Goal: Task Accomplishment & Management: Manage account settings

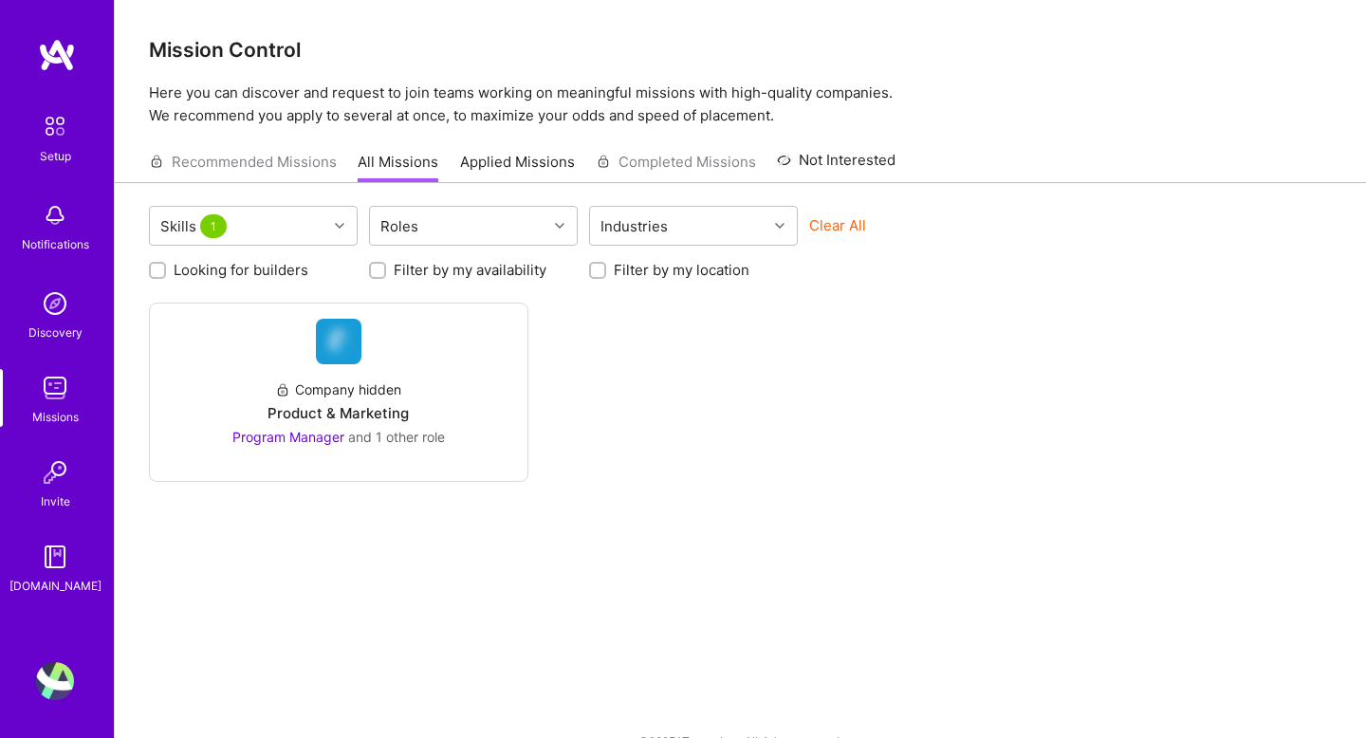
click at [76, 56] on link at bounding box center [57, 55] width 114 height 34
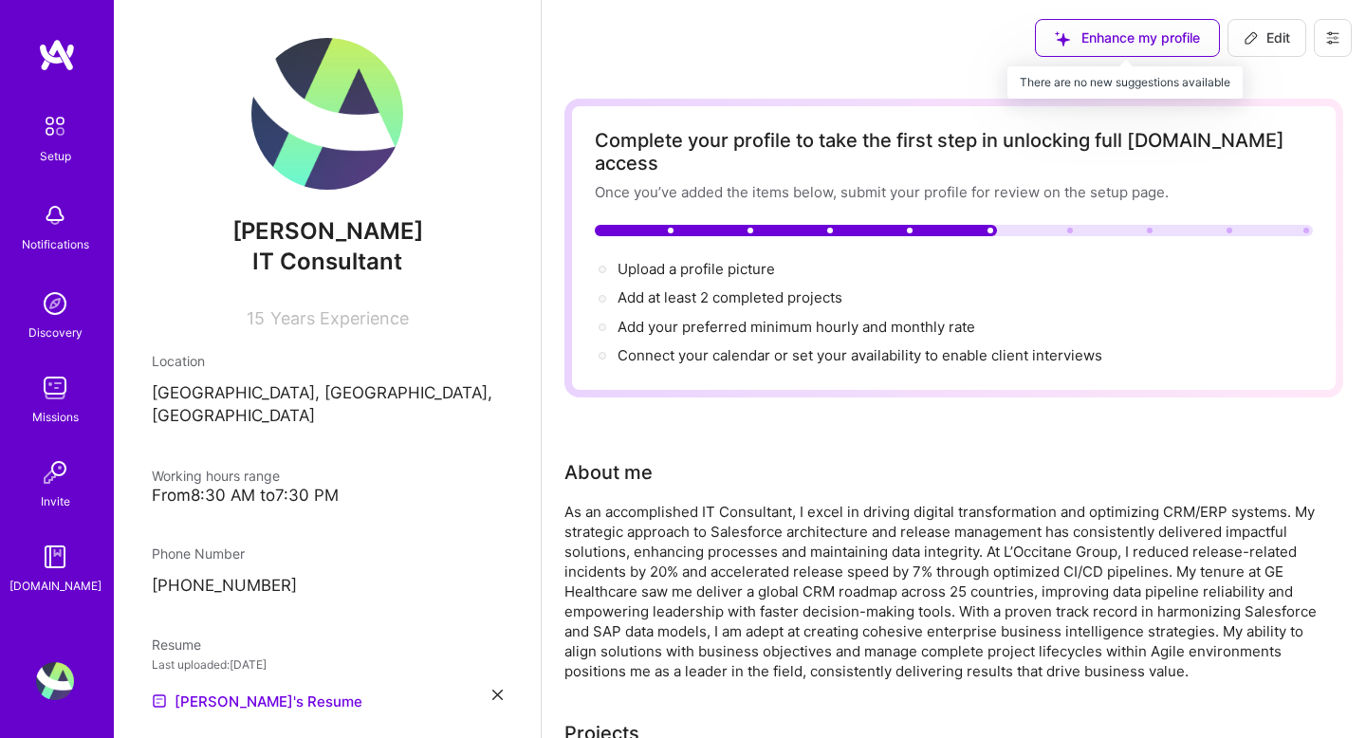
click at [1134, 34] on div "Enhance my profile" at bounding box center [1127, 38] width 185 height 38
click at [1126, 38] on div "Enhance my profile" at bounding box center [1127, 38] width 185 height 38
click at [1074, 39] on div "Enhance my profile" at bounding box center [1127, 38] width 185 height 38
click at [1105, 36] on div "Enhance my profile" at bounding box center [1127, 38] width 185 height 38
click at [1123, 36] on div "Enhance my profile" at bounding box center [1127, 38] width 185 height 38
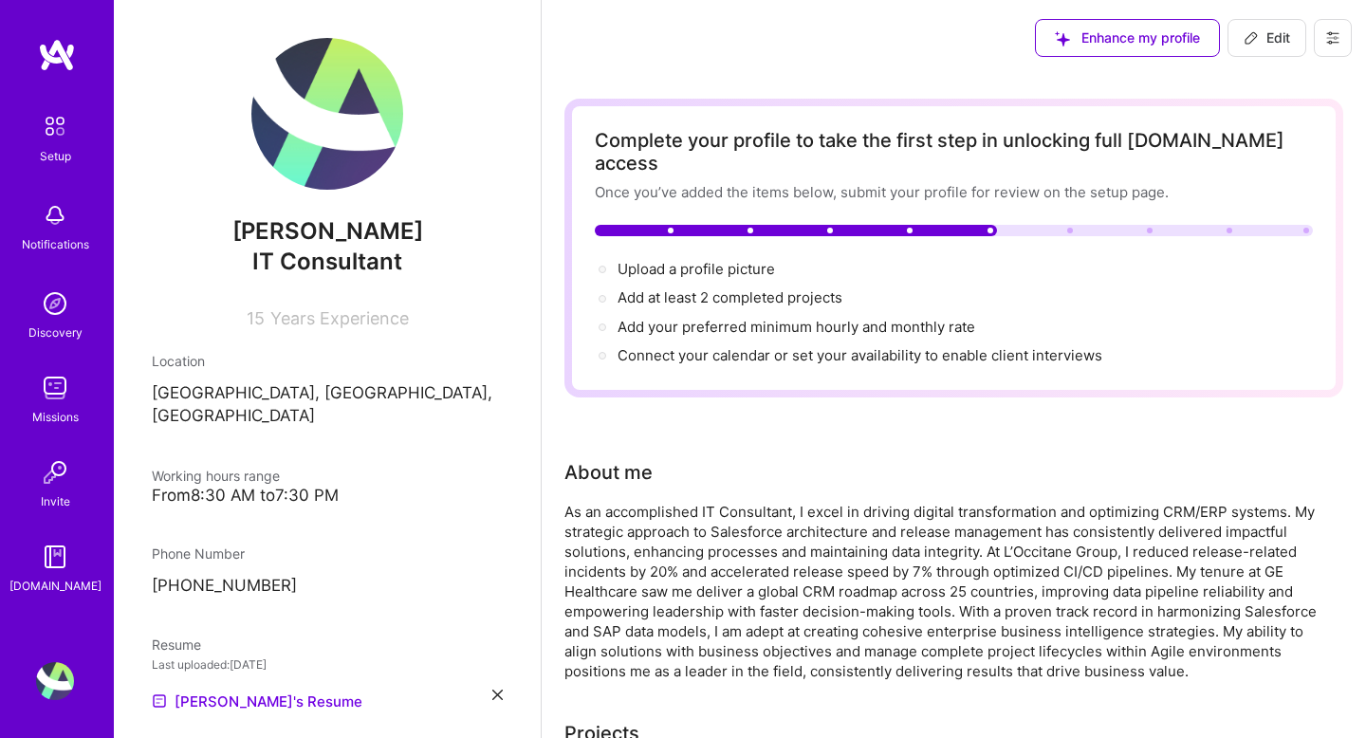
click at [1082, 36] on div "Enhance my profile" at bounding box center [1127, 38] width 185 height 38
click at [1097, 44] on div "Enhance my profile" at bounding box center [1127, 38] width 185 height 38
click at [1076, 49] on div "Enhance my profile" at bounding box center [1127, 38] width 185 height 38
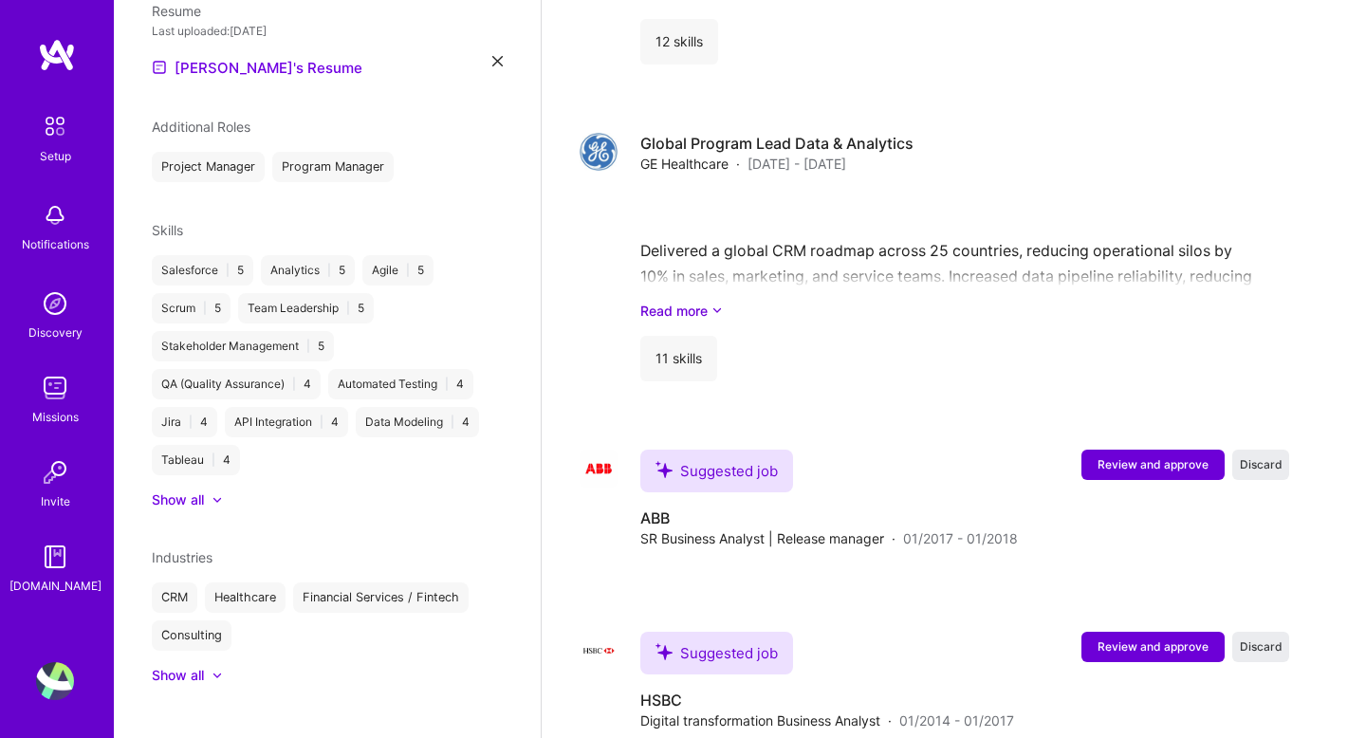
scroll to position [2990, 0]
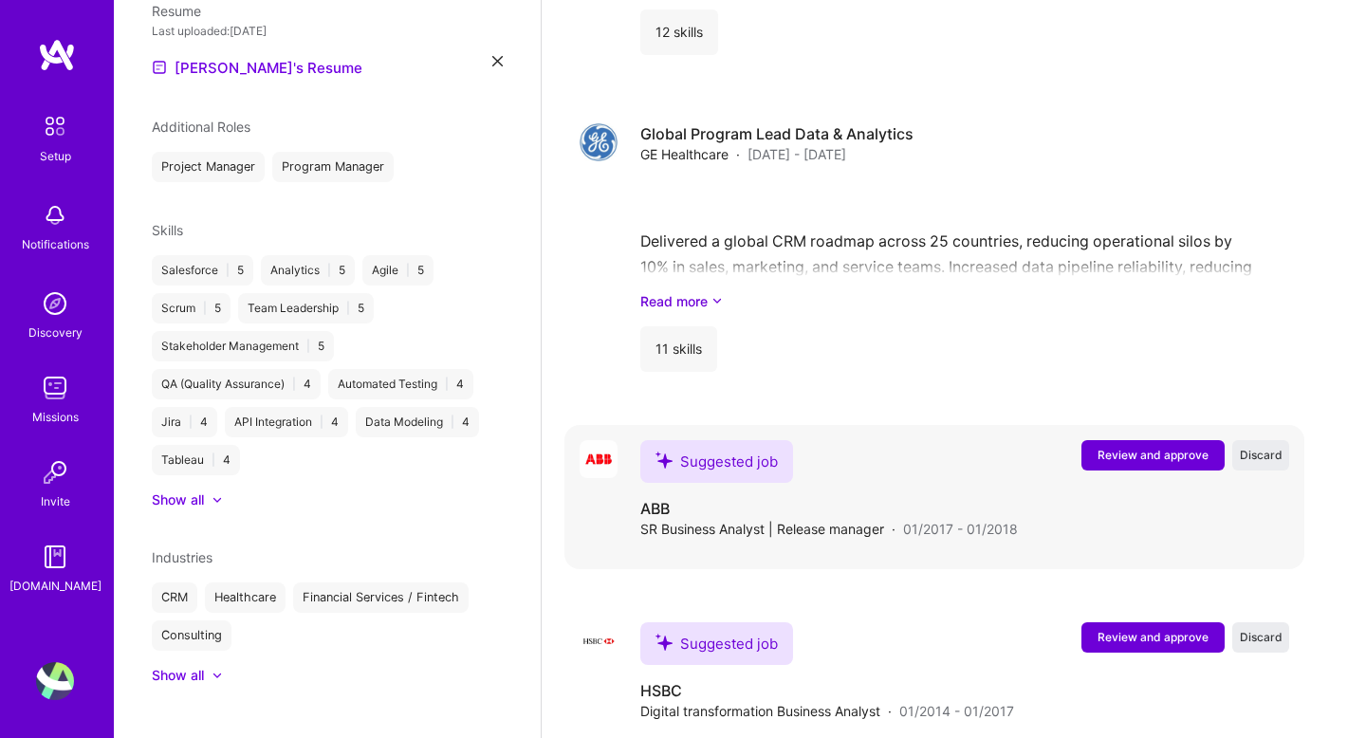
click at [1126, 447] on span "Review and approve" at bounding box center [1153, 455] width 111 height 16
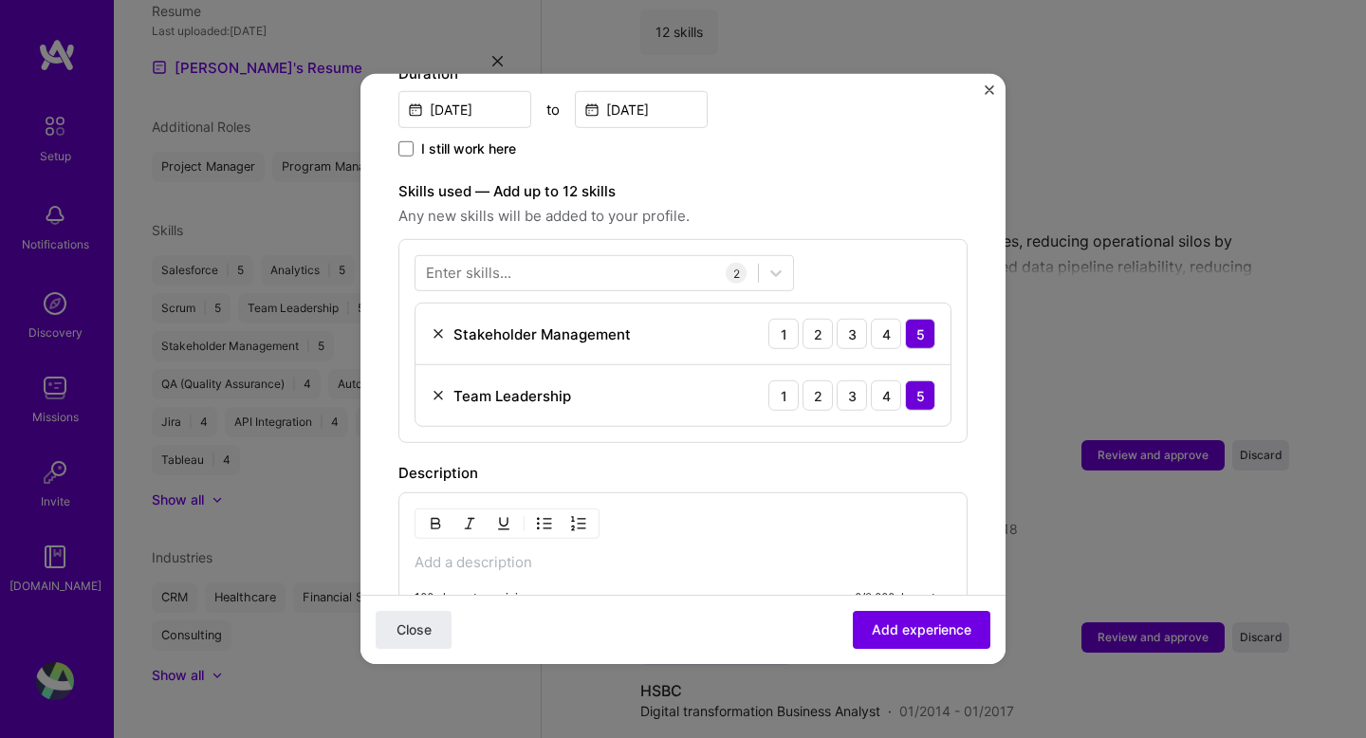
scroll to position [575, 0]
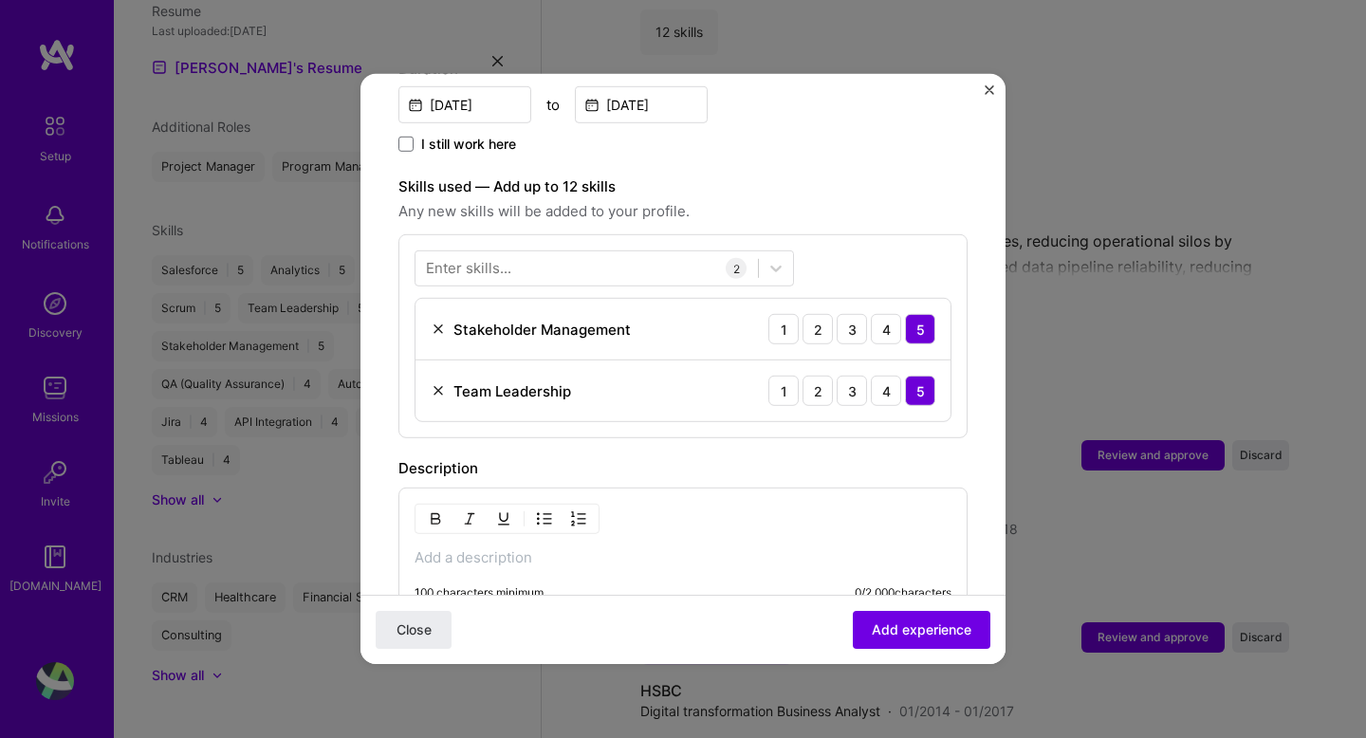
click at [502, 258] on div "Enter skills..." at bounding box center [468, 268] width 85 height 20
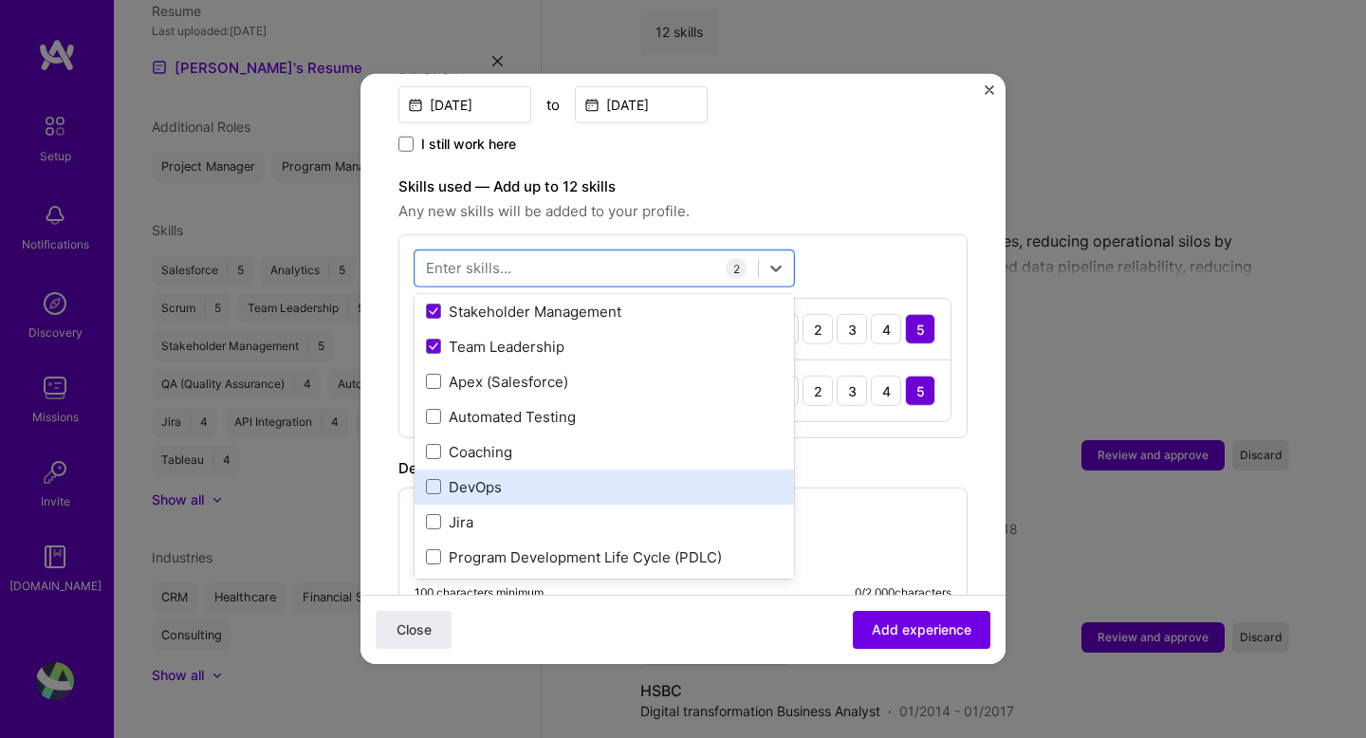
click at [442, 462] on div "Agile Stakeholder Management Team Leadership Apex (Salesforce) Automated Testin…" at bounding box center [605, 592] width 380 height 667
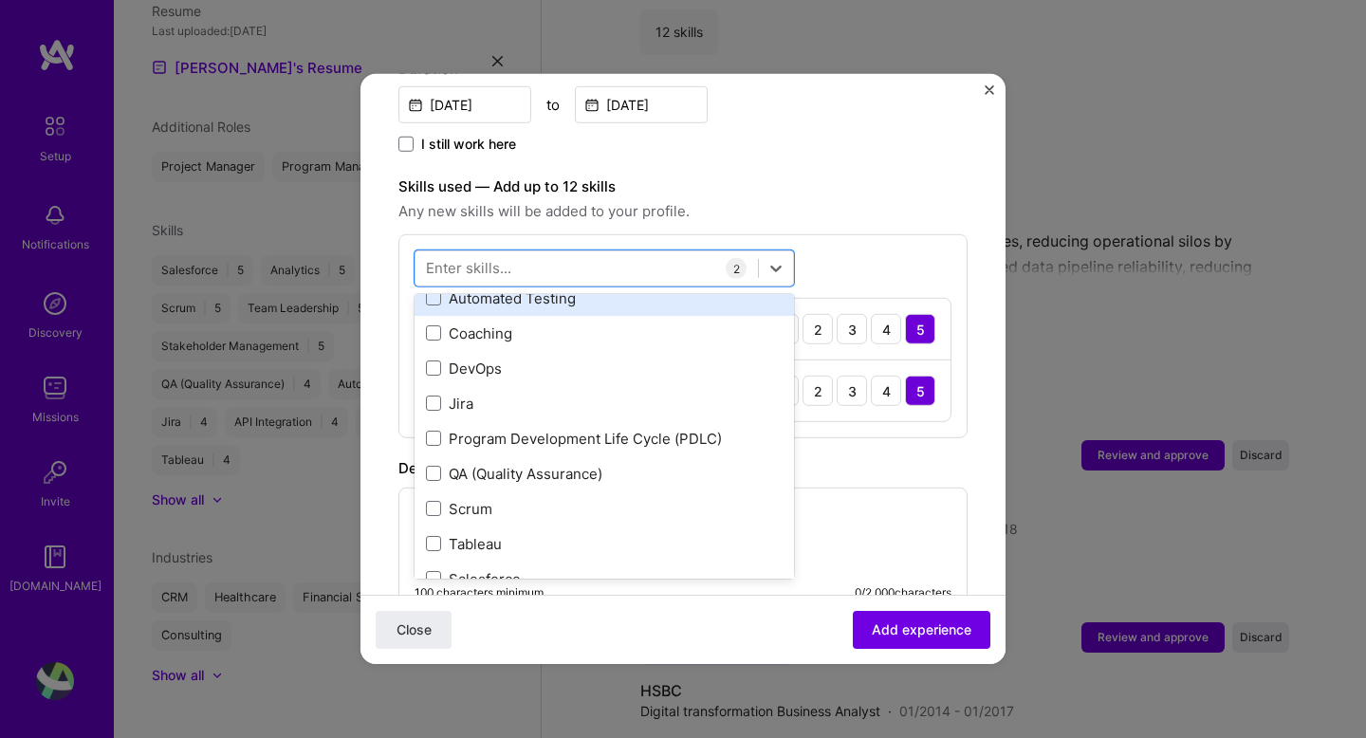
scroll to position [289, 0]
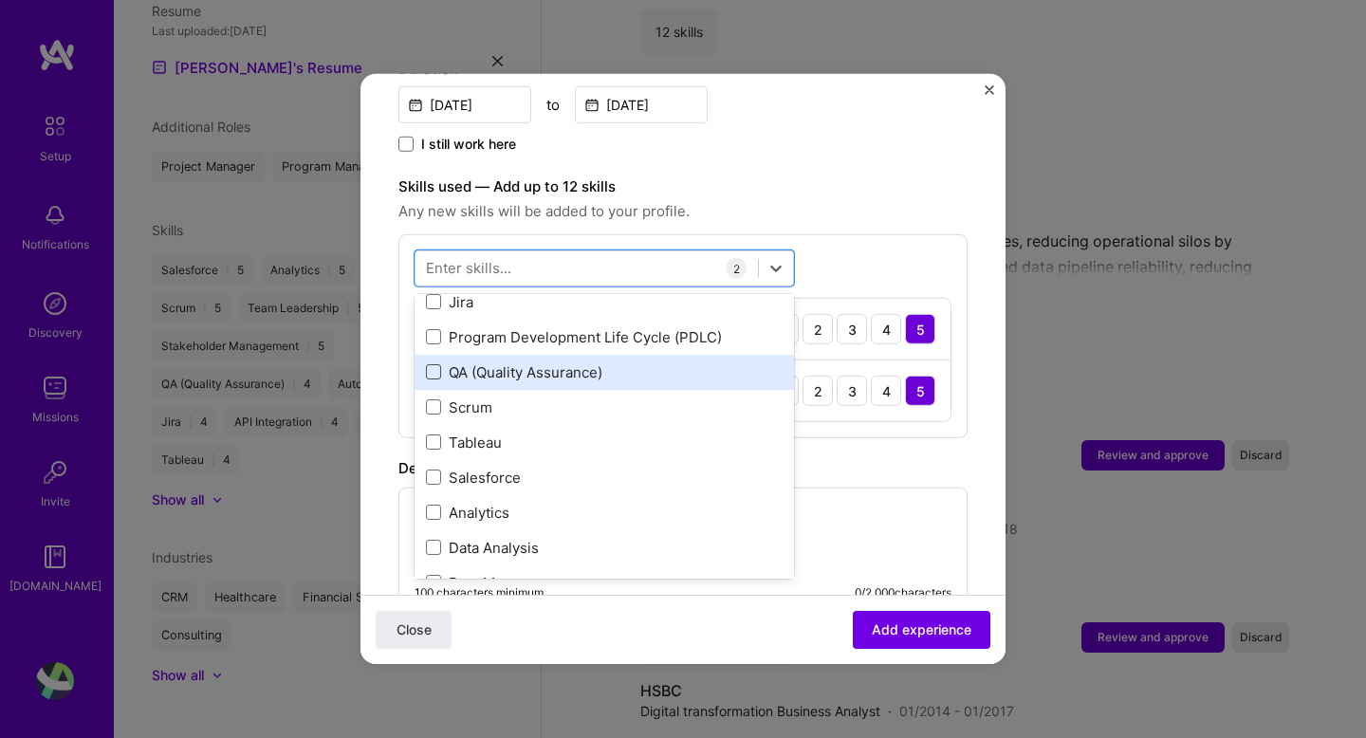
click at [426, 364] on span at bounding box center [433, 371] width 15 height 15
click at [0, 0] on input "checkbox" at bounding box center [0, 0] width 0 height 0
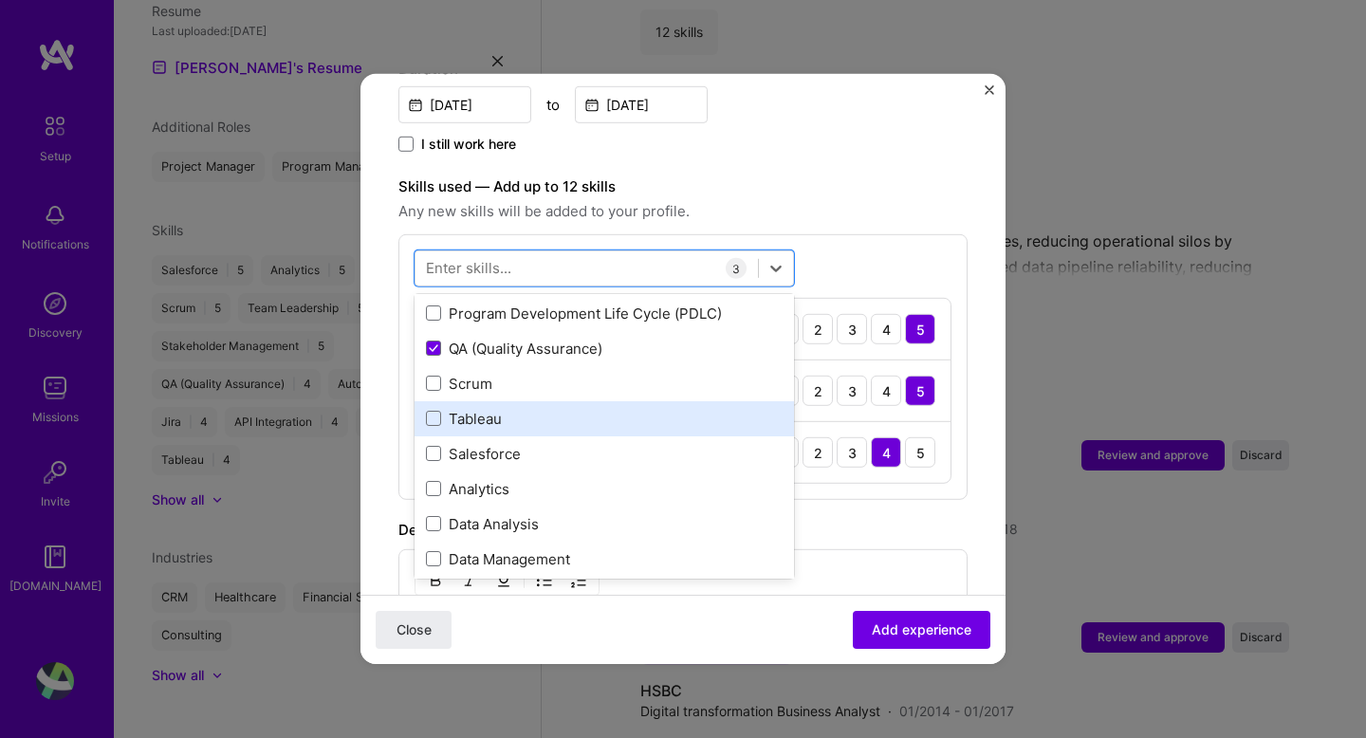
scroll to position [326, 0]
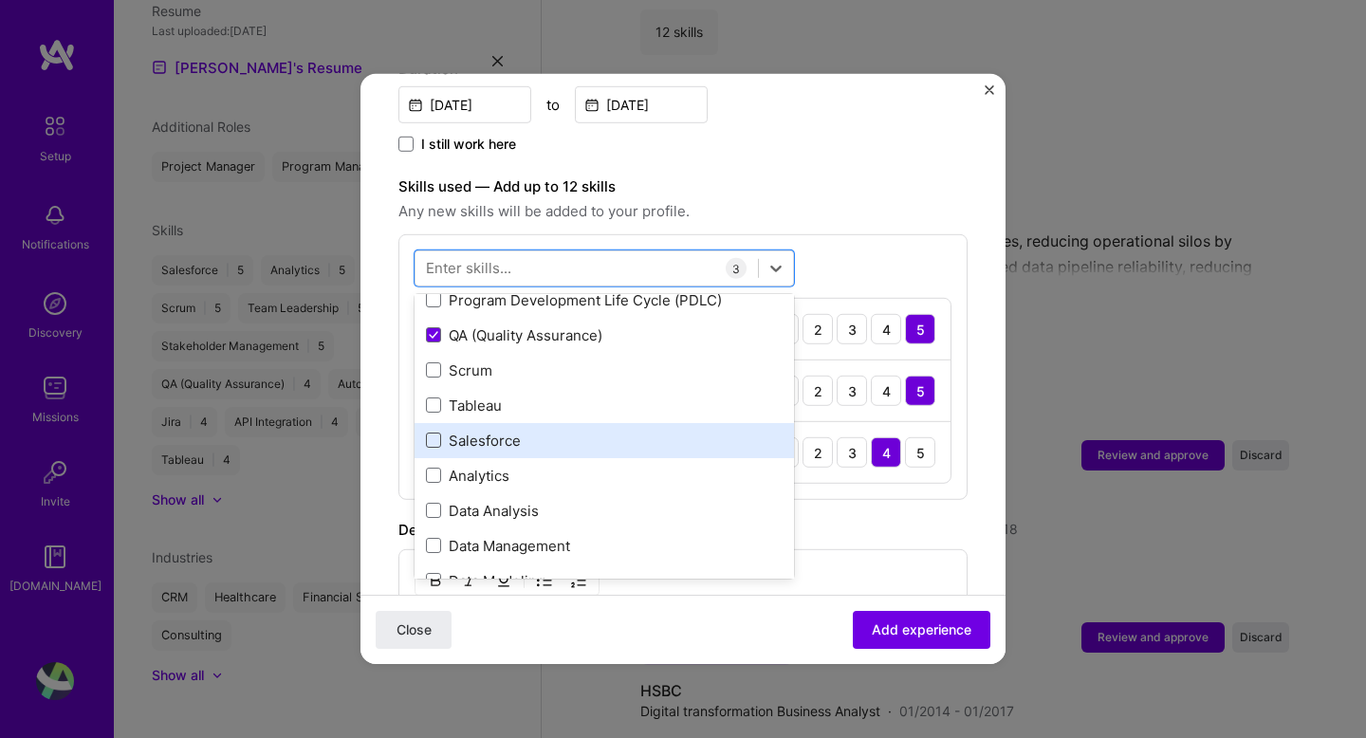
click at [434, 433] on span at bounding box center [433, 440] width 15 height 15
click at [0, 0] on input "checkbox" at bounding box center [0, 0] width 0 height 0
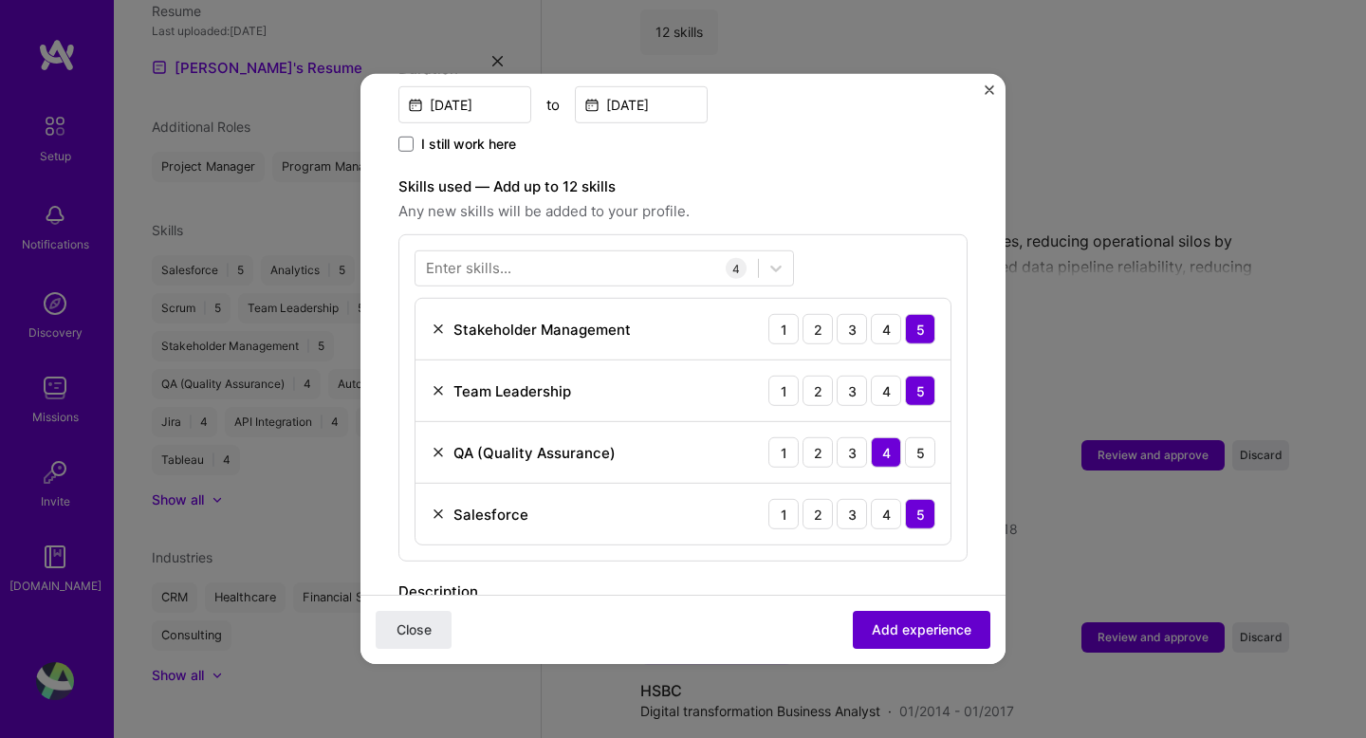
click at [946, 634] on span "Add experience" at bounding box center [922, 630] width 100 height 19
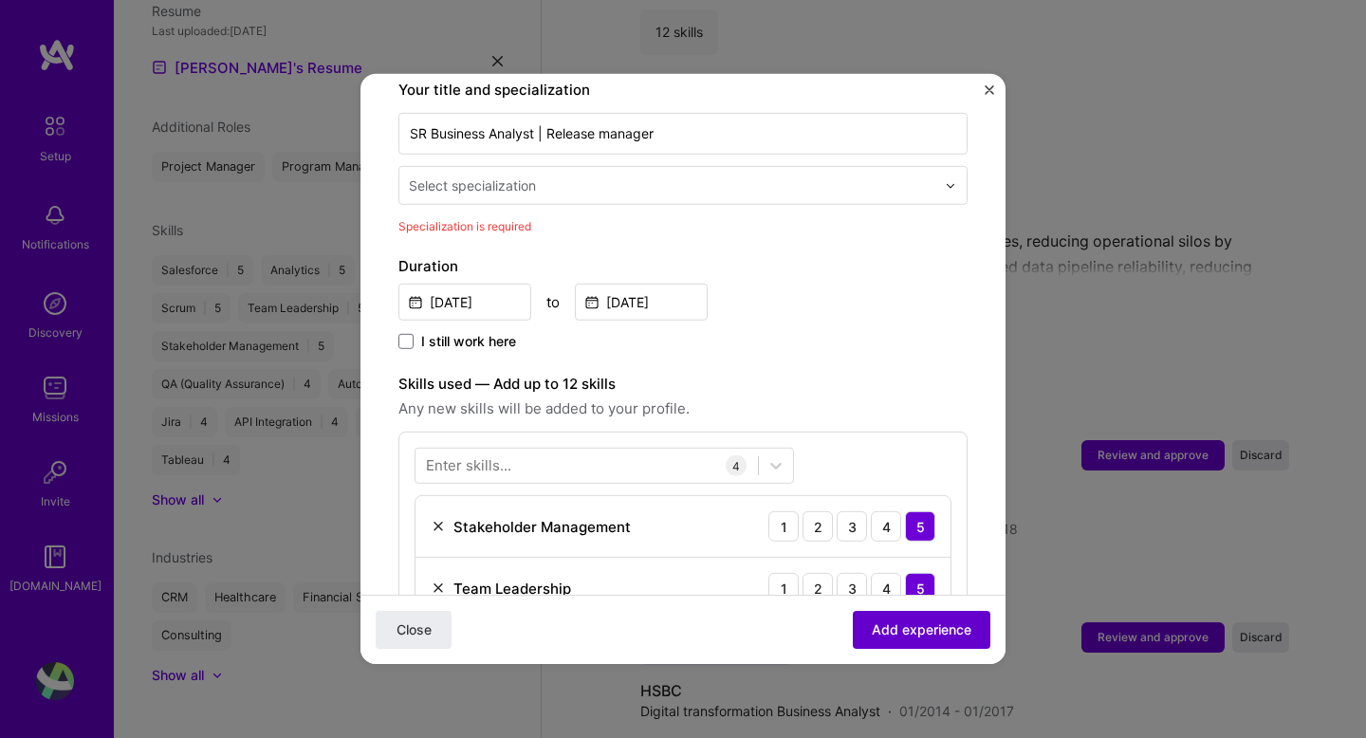
scroll to position [394, 0]
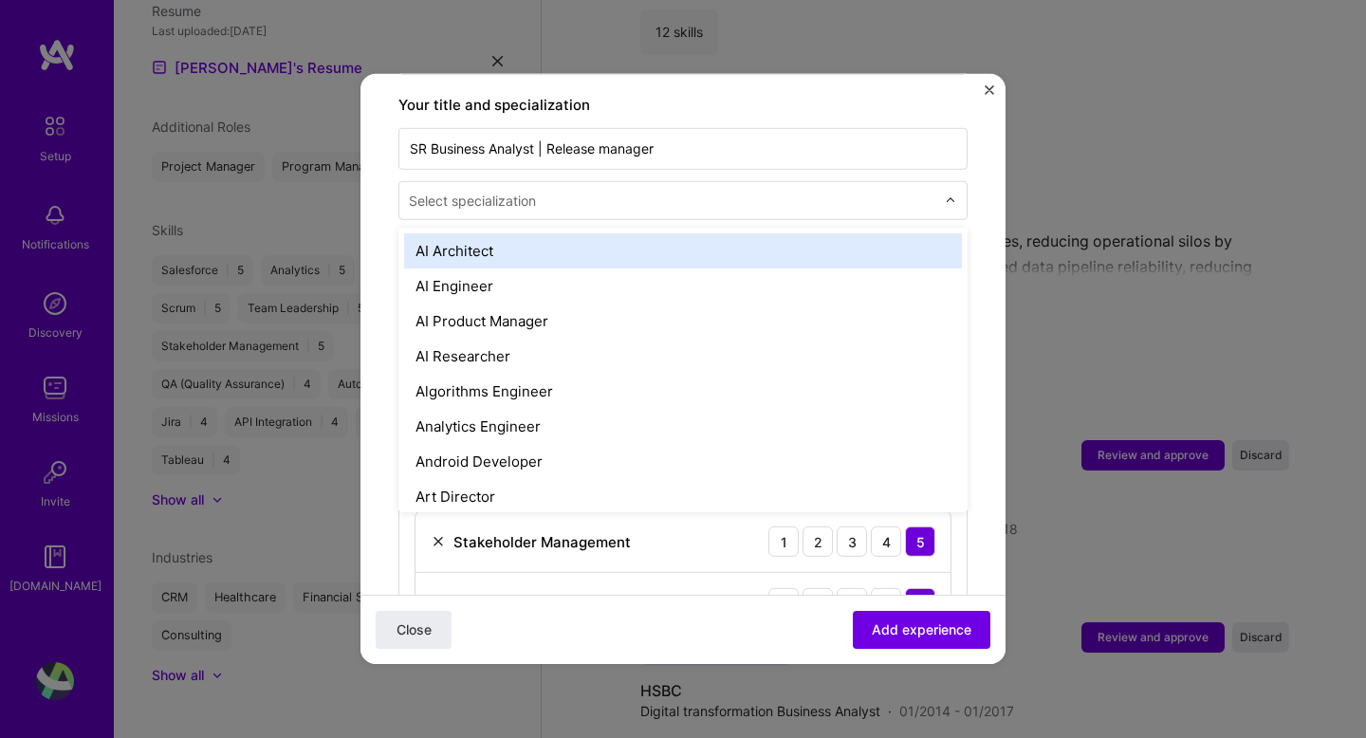
click at [545, 190] on div at bounding box center [674, 201] width 530 height 24
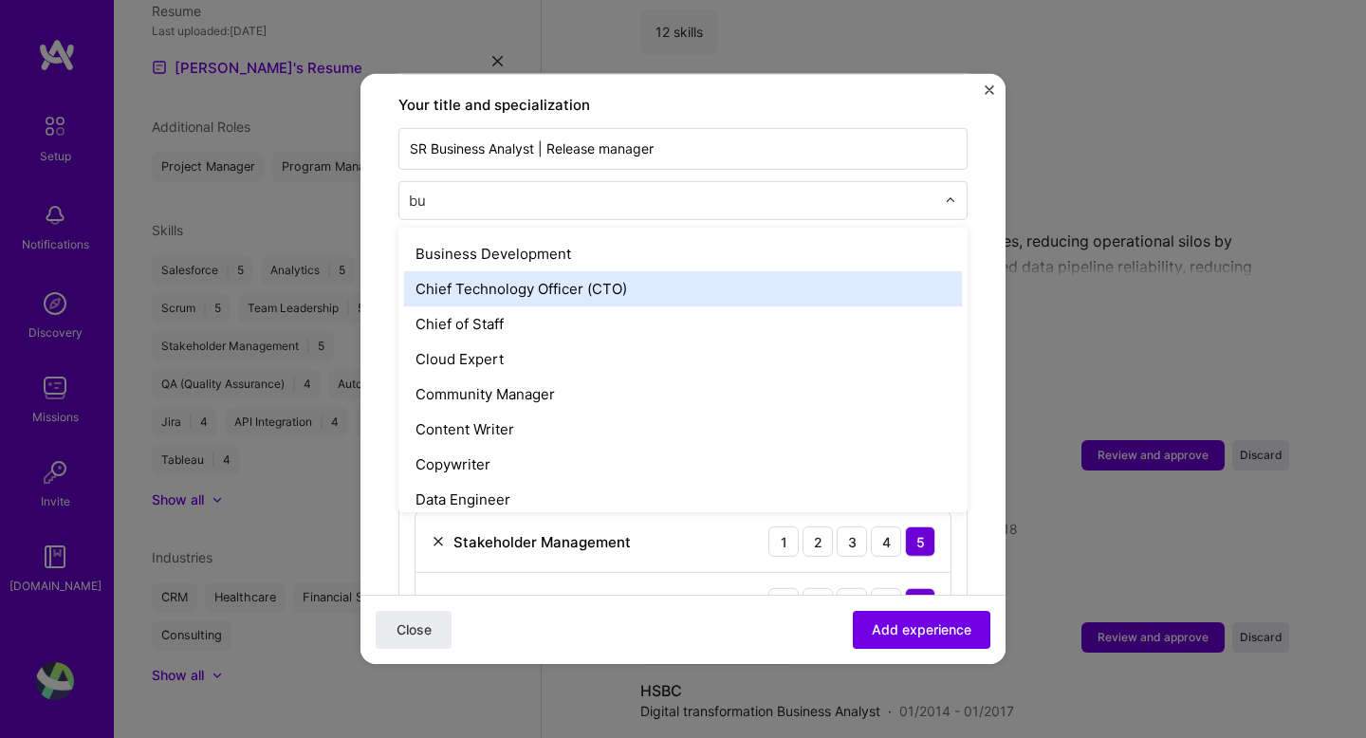
scroll to position [0, 0]
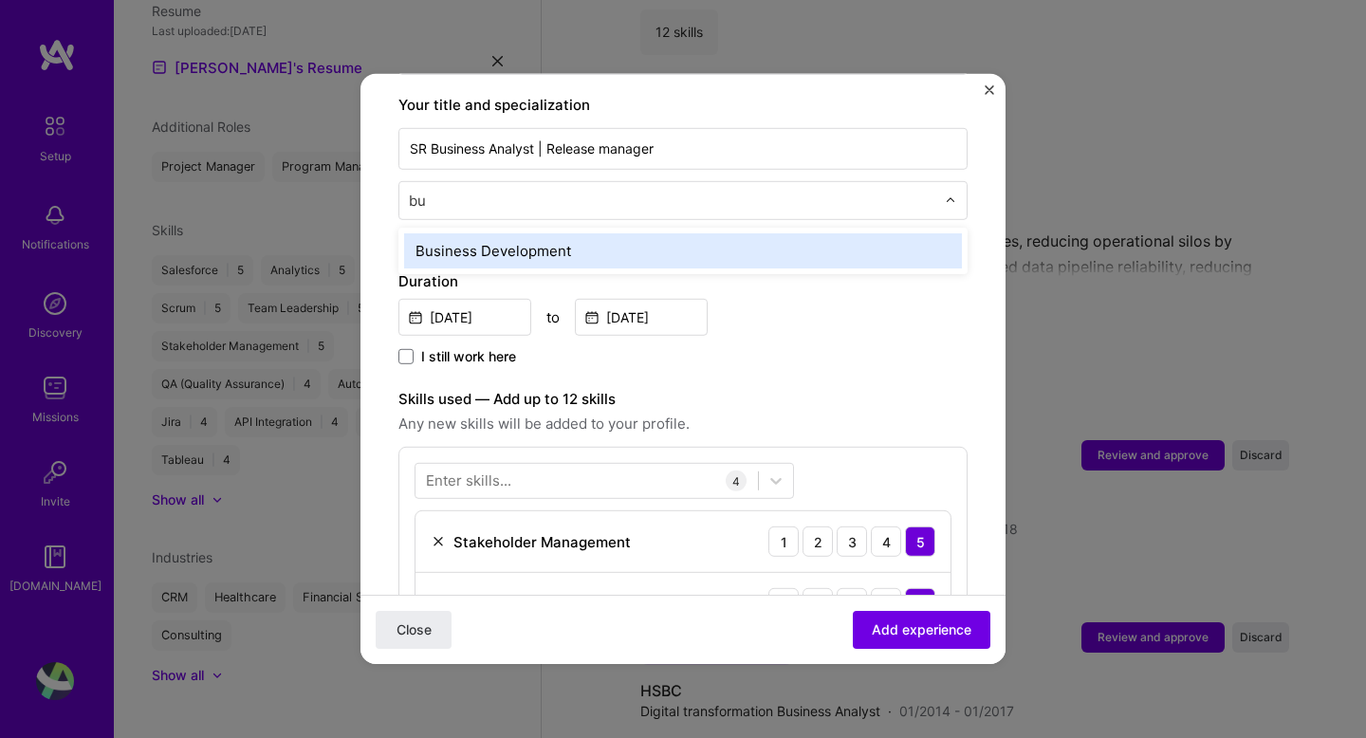
type input "b"
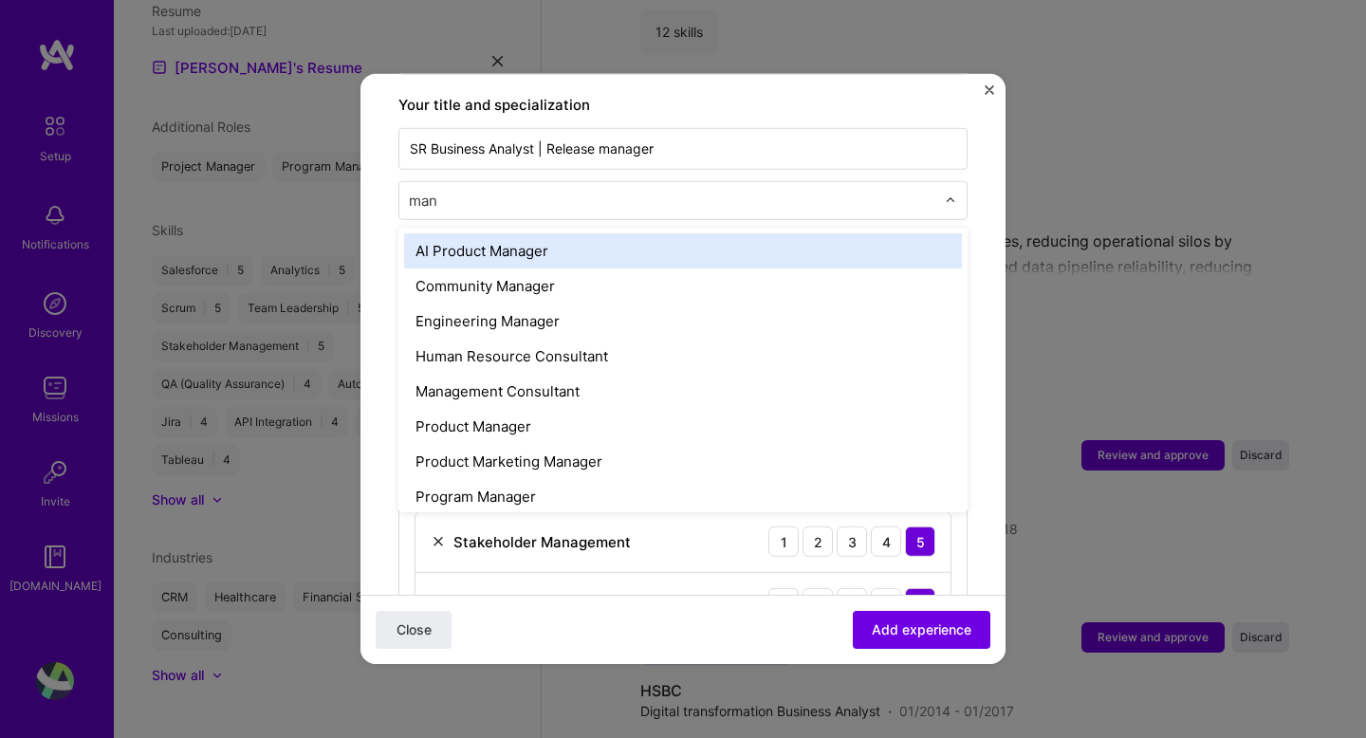
type input "mana"
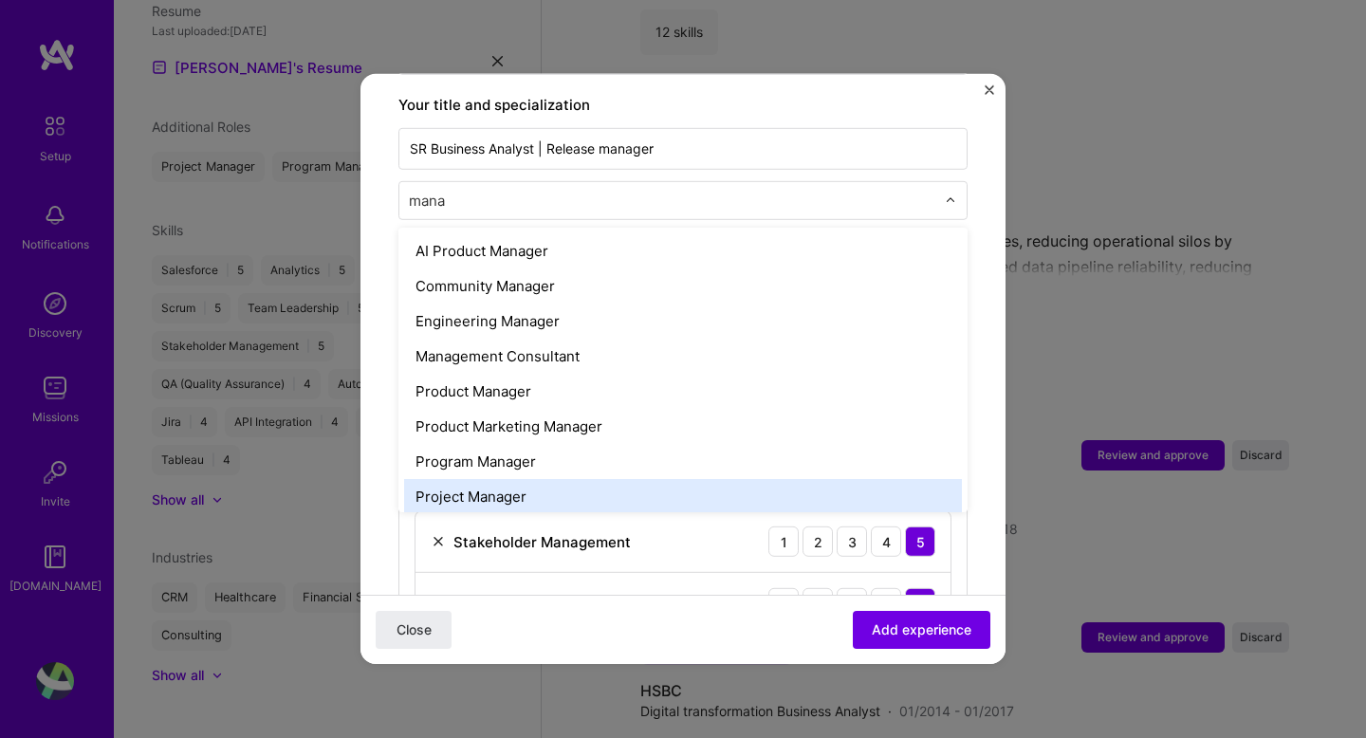
drag, startPoint x: 557, startPoint y: 337, endPoint x: 547, endPoint y: 478, distance: 141.8
click at [547, 478] on div "AI Product Manager Community Manager Engineering Manager Management Consultant …" at bounding box center [683, 370] width 569 height 285
click at [547, 479] on div "Project Manager" at bounding box center [683, 496] width 558 height 35
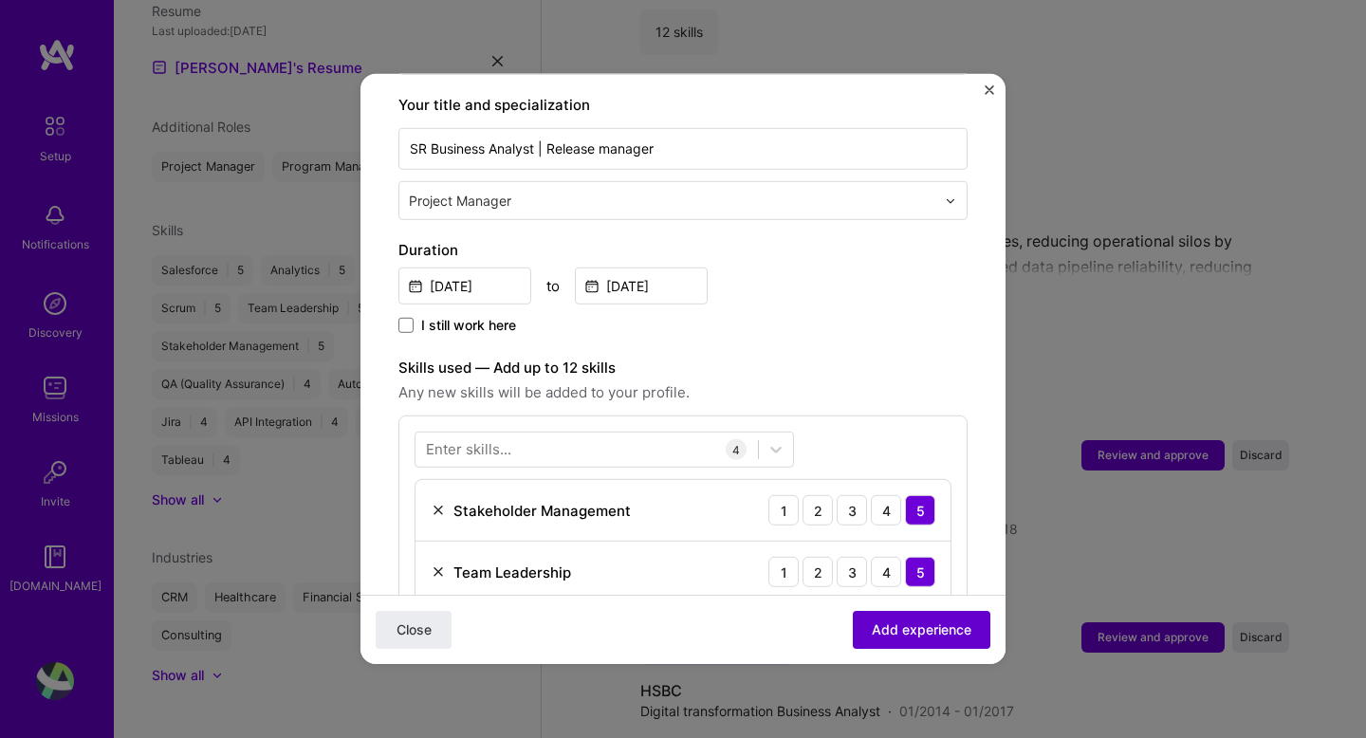
click at [951, 636] on span "Add experience" at bounding box center [922, 630] width 100 height 19
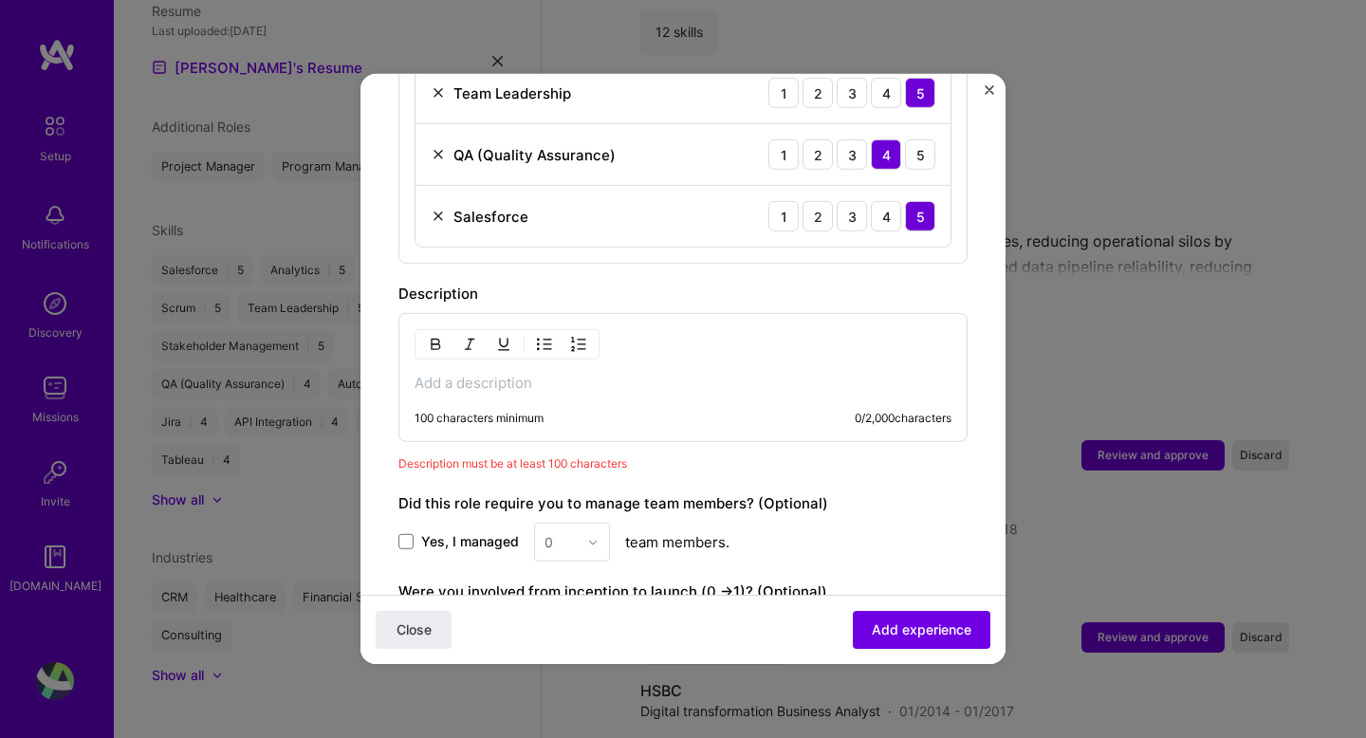
scroll to position [863, 0]
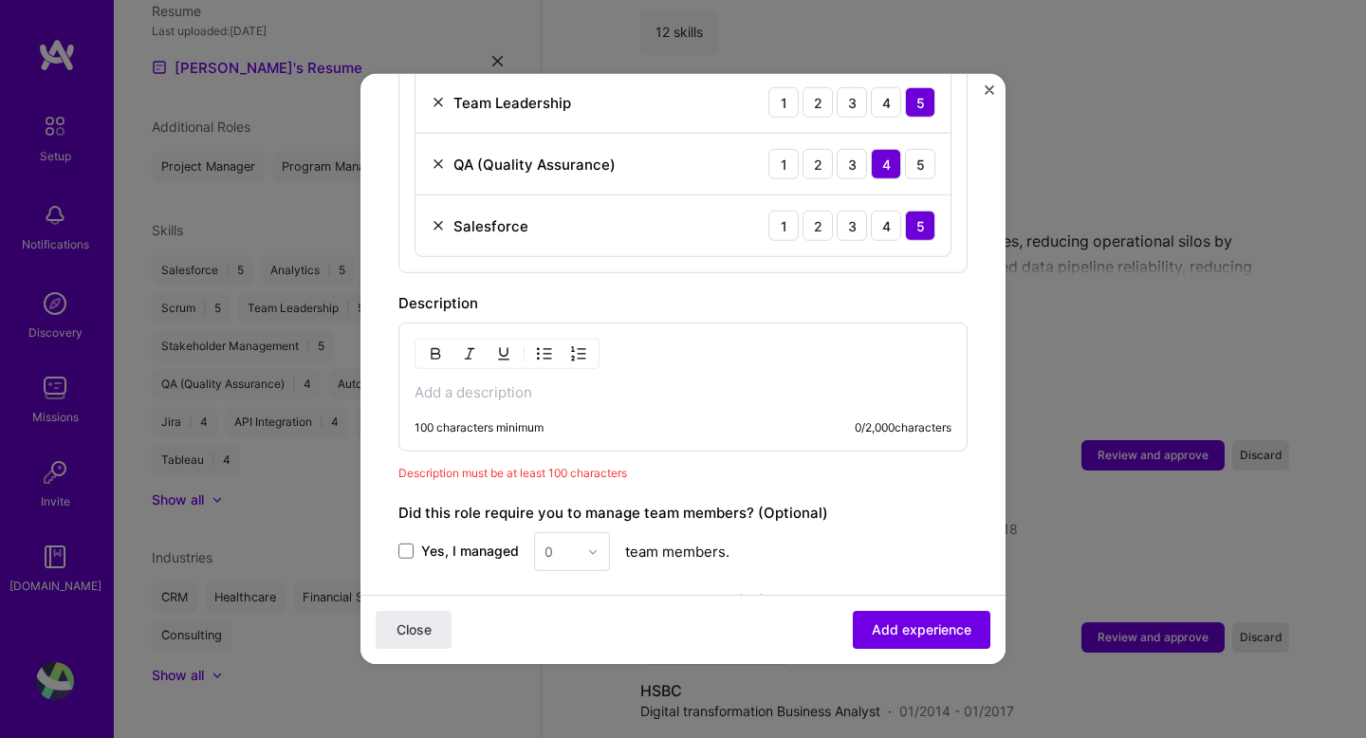
click at [480, 384] on div "100 characters minimum 0 / 2,000 characters" at bounding box center [683, 387] width 569 height 129
click at [455, 383] on p at bounding box center [683, 392] width 537 height 19
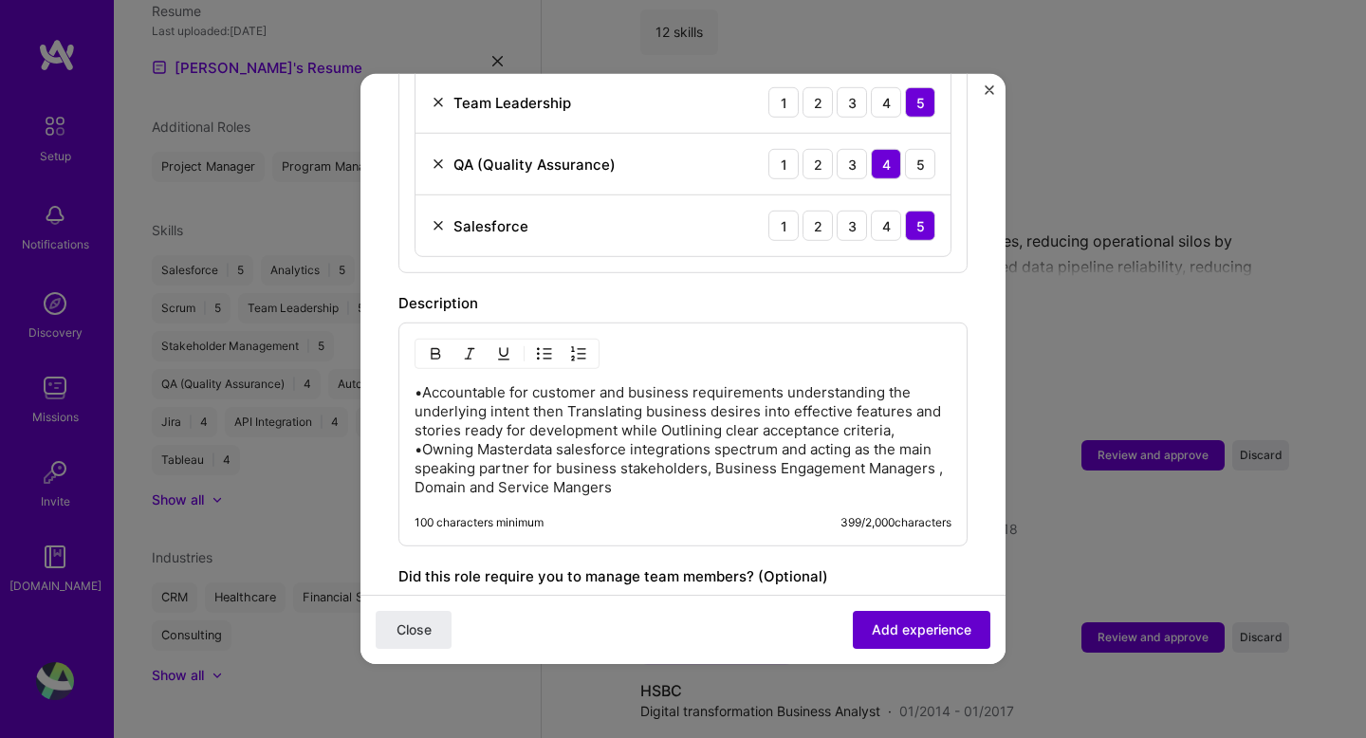
click at [917, 633] on span "Add experience" at bounding box center [922, 630] width 100 height 19
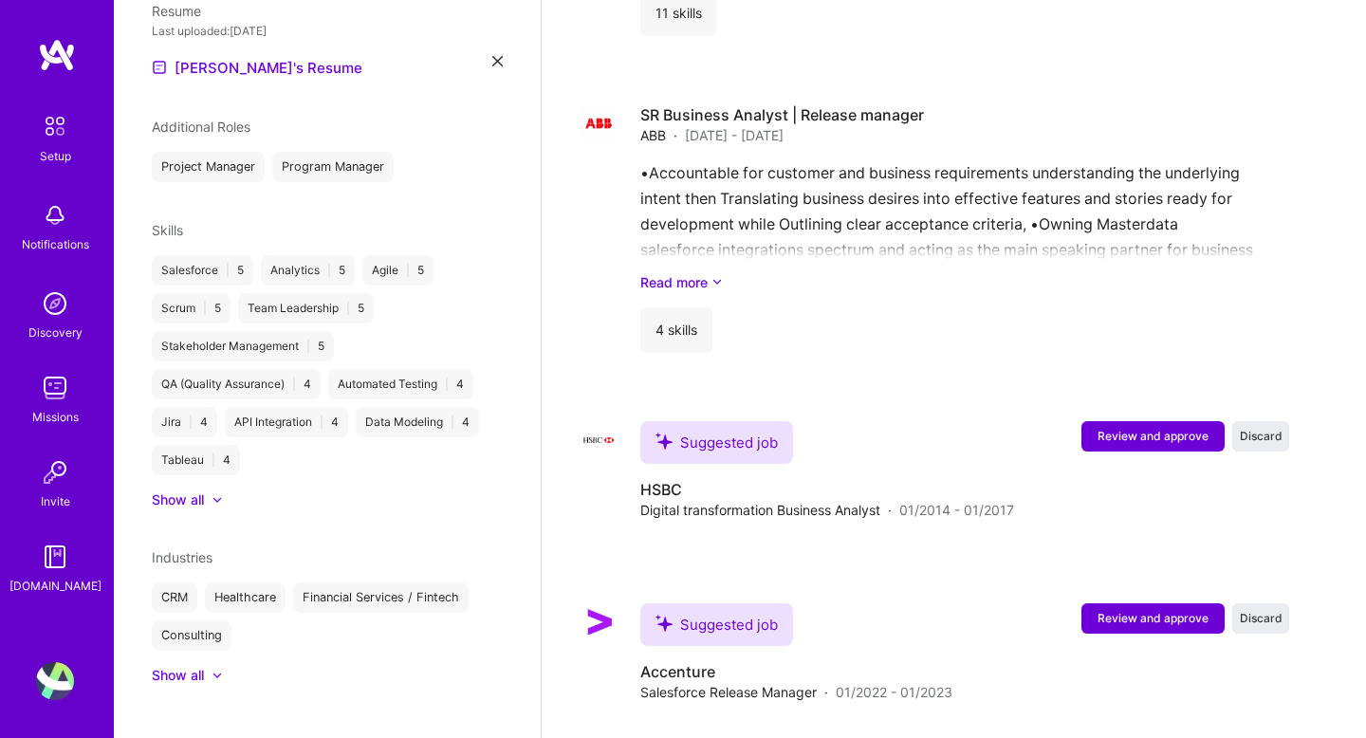
scroll to position [3308, 0]
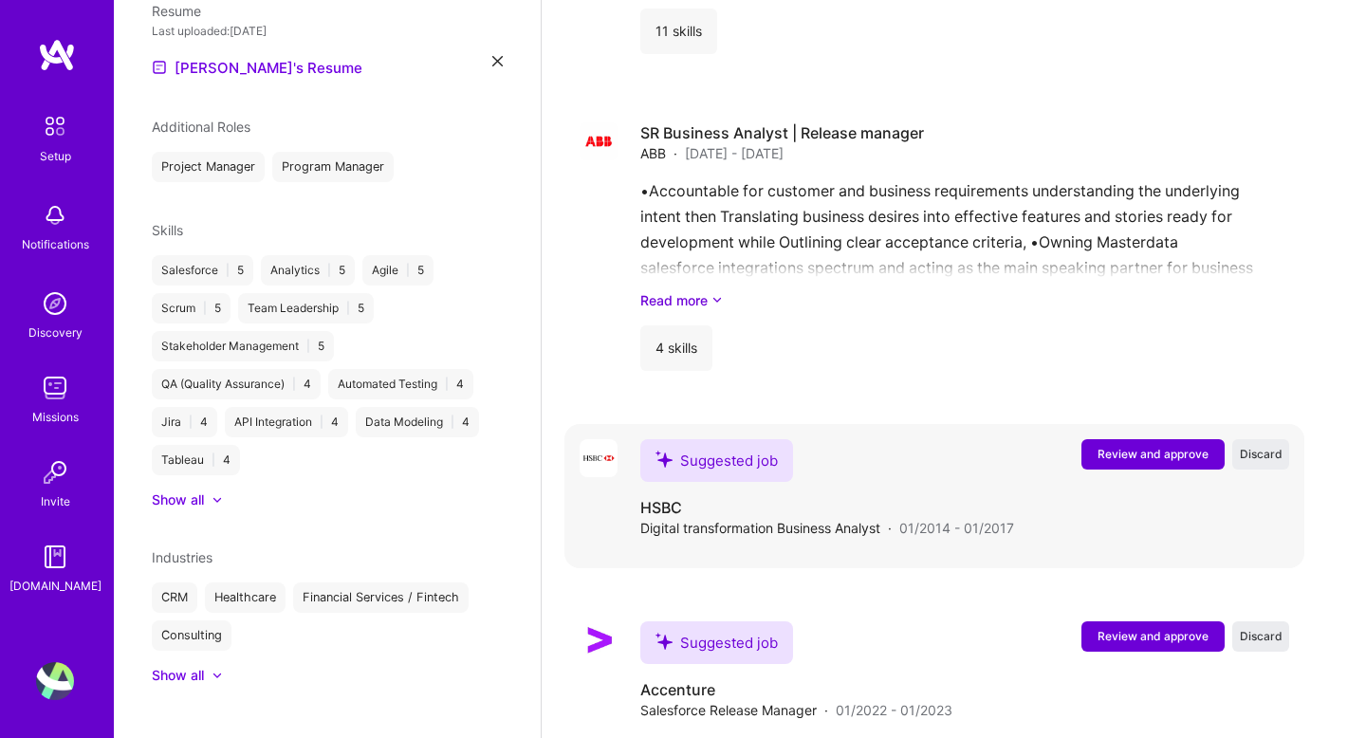
click at [1164, 446] on span "Review and approve" at bounding box center [1153, 454] width 111 height 16
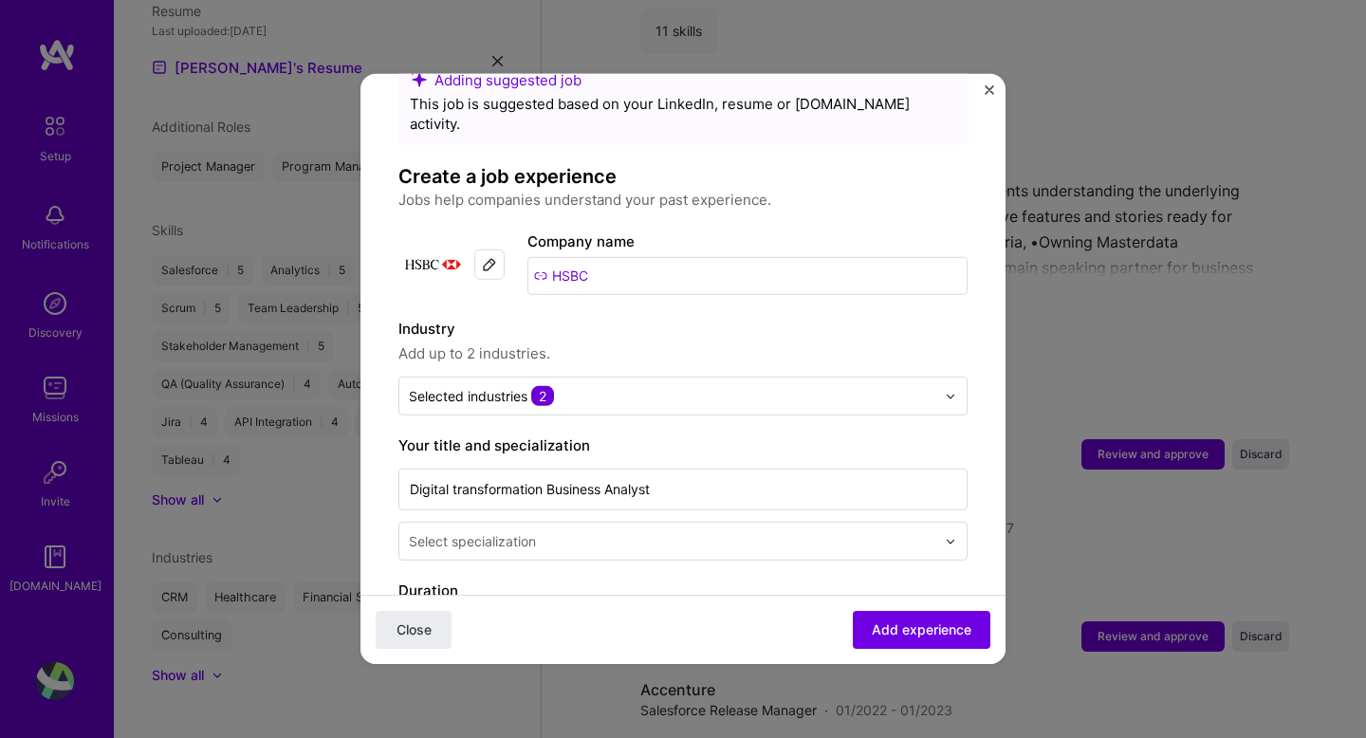
scroll to position [70, 0]
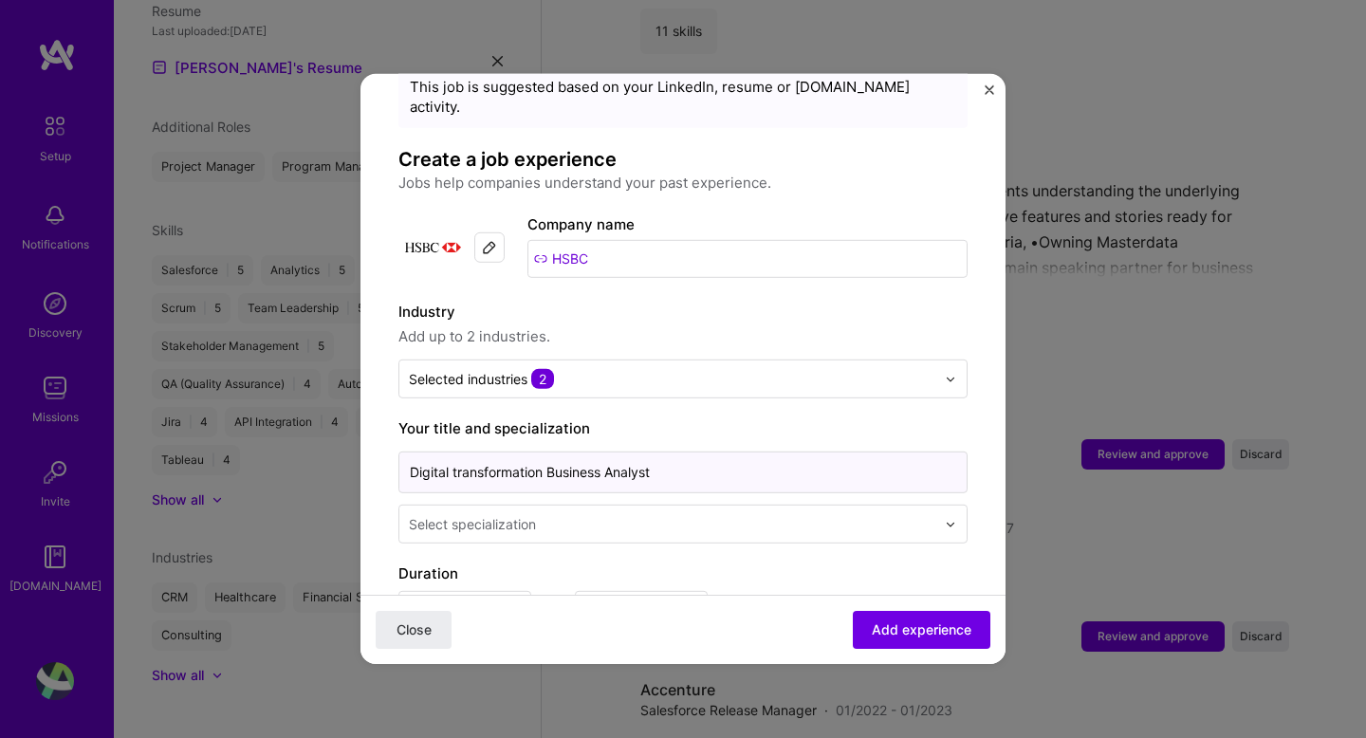
click at [592, 461] on input "Digital transformation Business Analyst" at bounding box center [683, 473] width 569 height 42
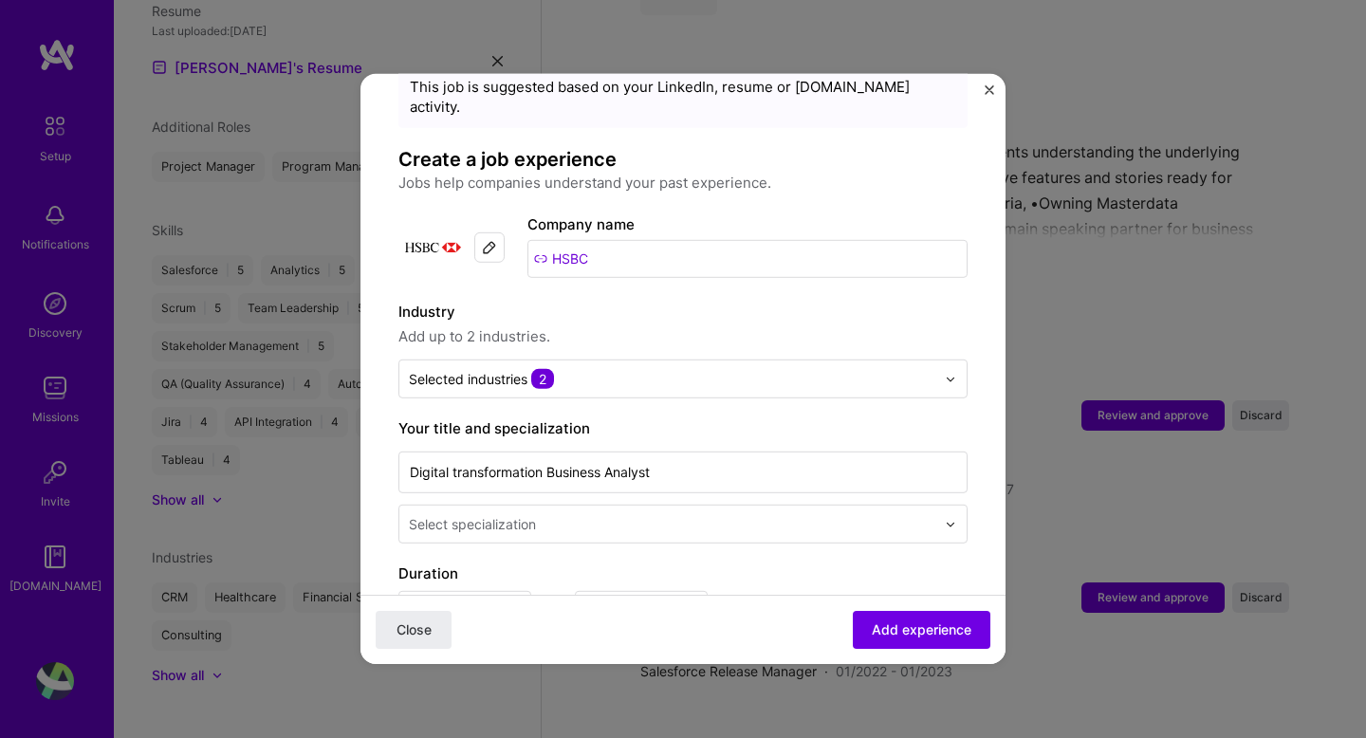
click at [593, 514] on input "text" at bounding box center [674, 524] width 530 height 20
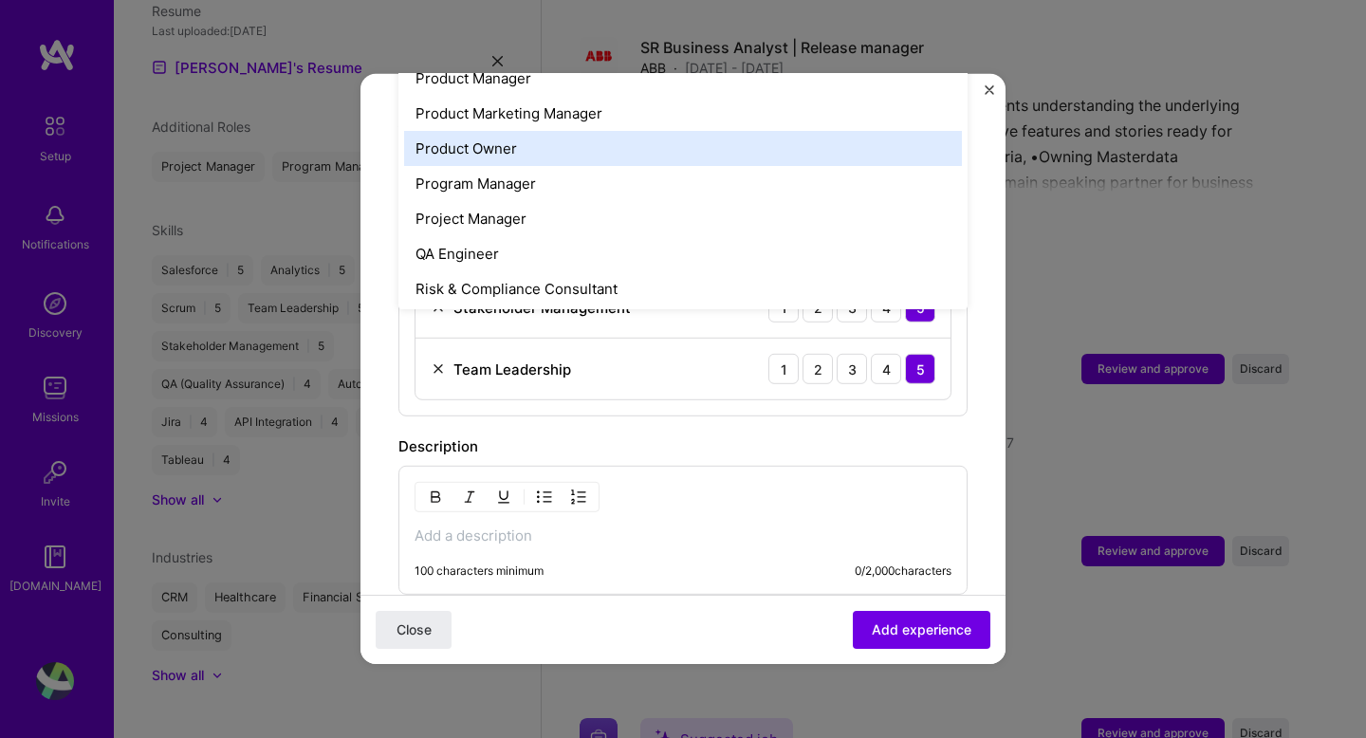
scroll to position [1718, 0]
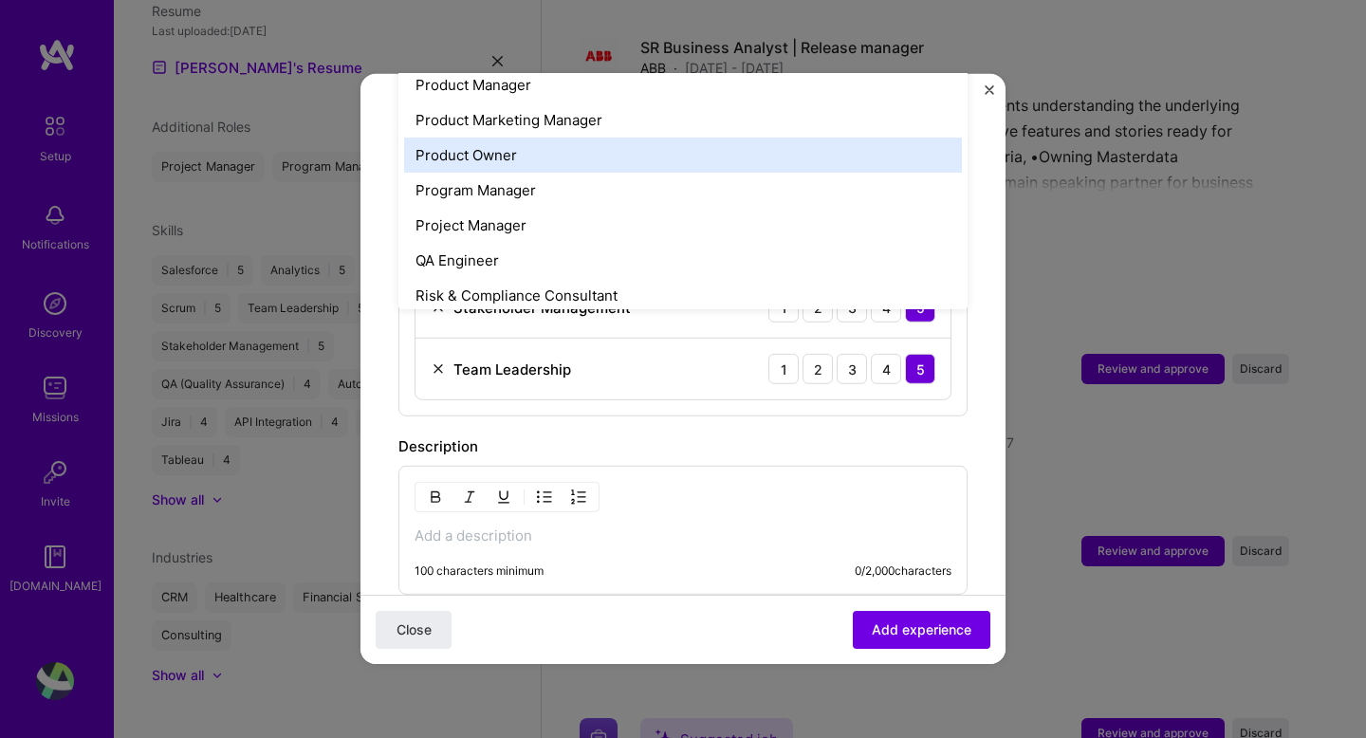
click at [514, 138] on div "Product Owner" at bounding box center [683, 155] width 558 height 35
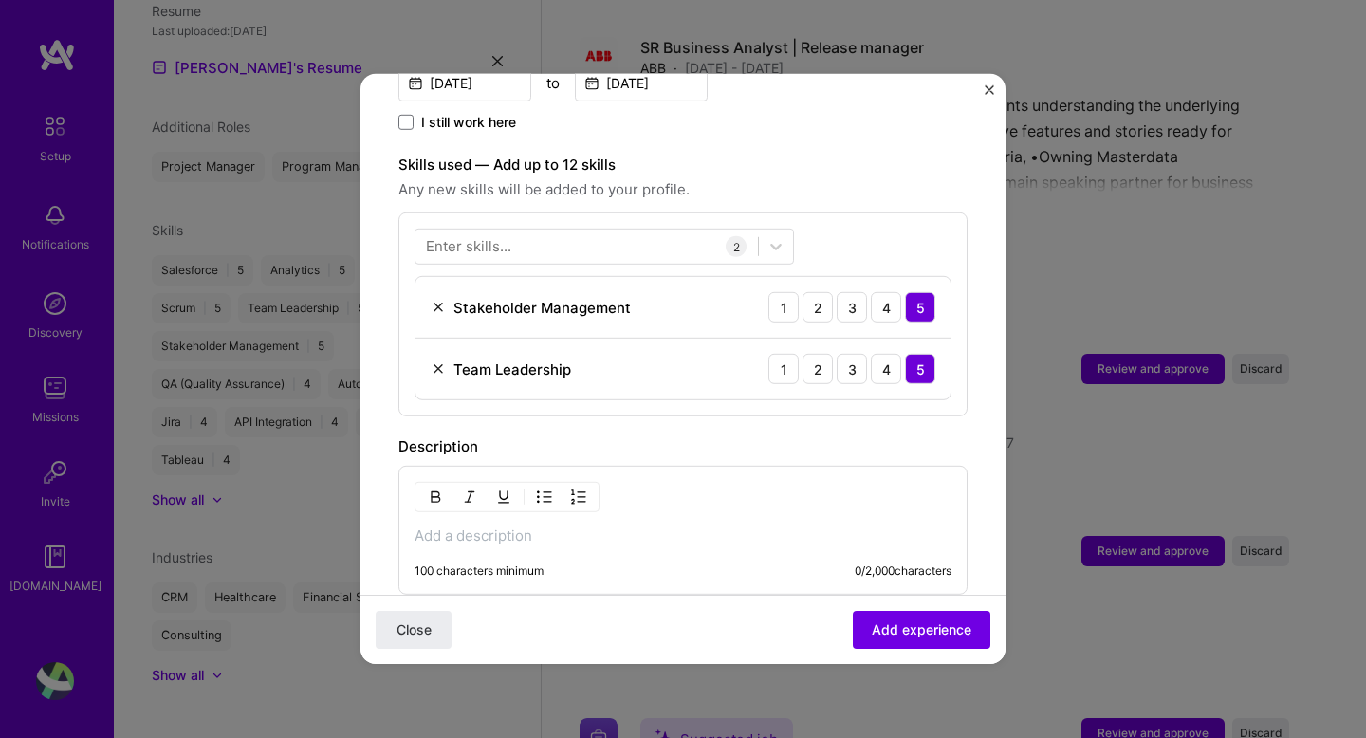
click at [651, 527] on div "100 characters minimum 0 / 2,000 characters" at bounding box center [683, 530] width 569 height 129
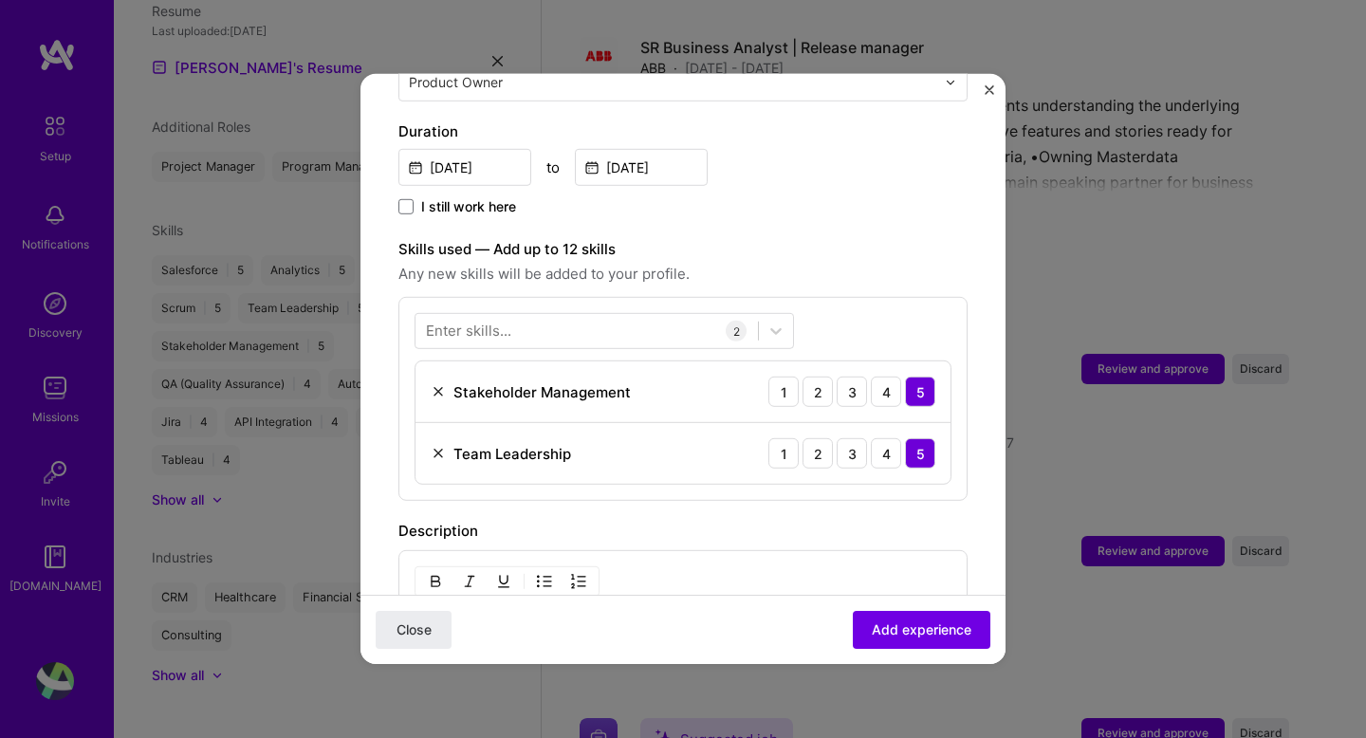
scroll to position [613, 0]
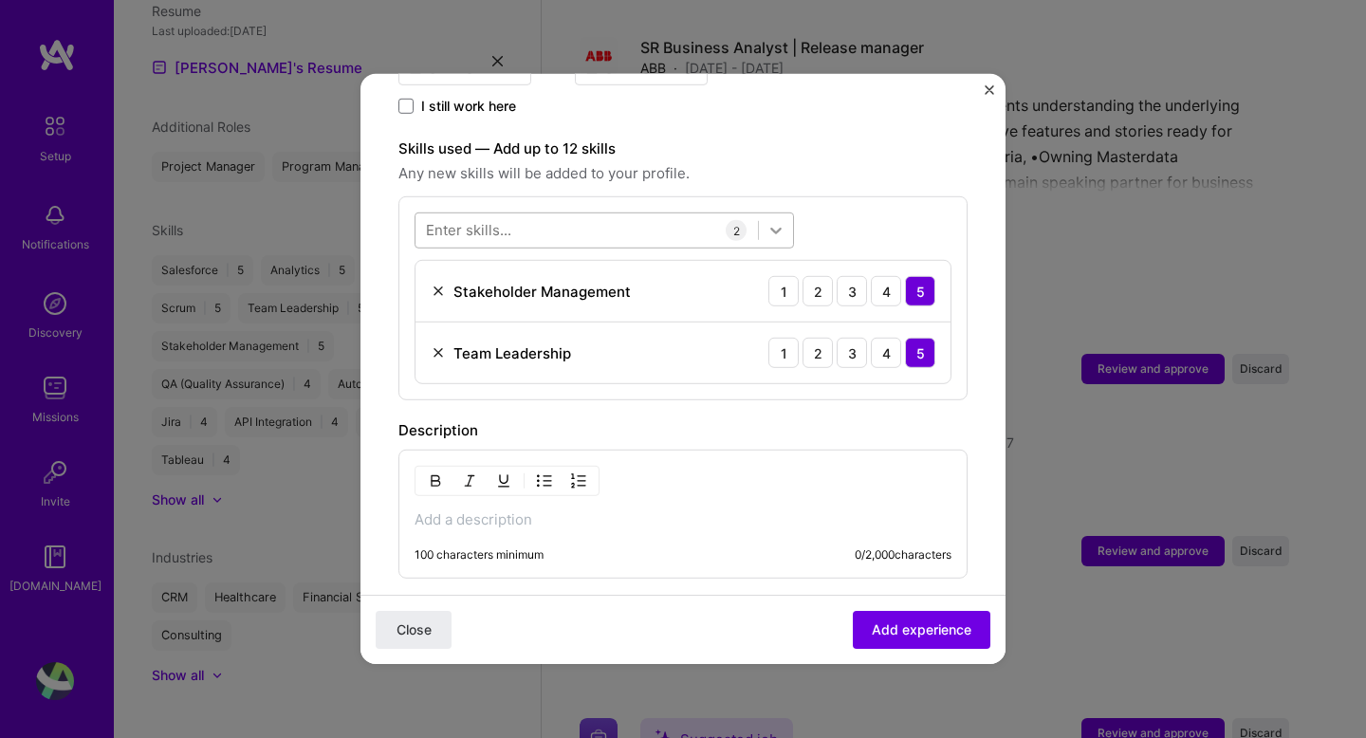
click at [775, 221] on icon at bounding box center [776, 230] width 19 height 19
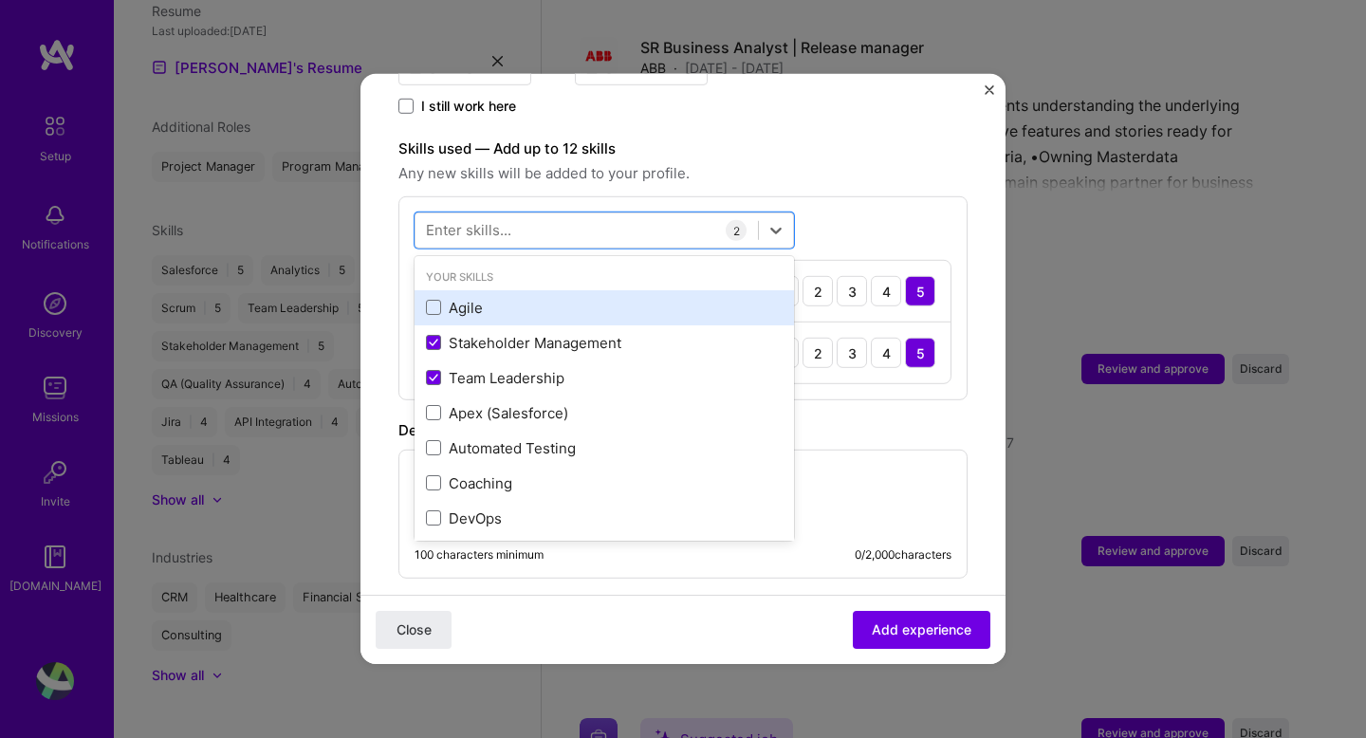
click at [498, 298] on div "Agile" at bounding box center [604, 308] width 357 height 20
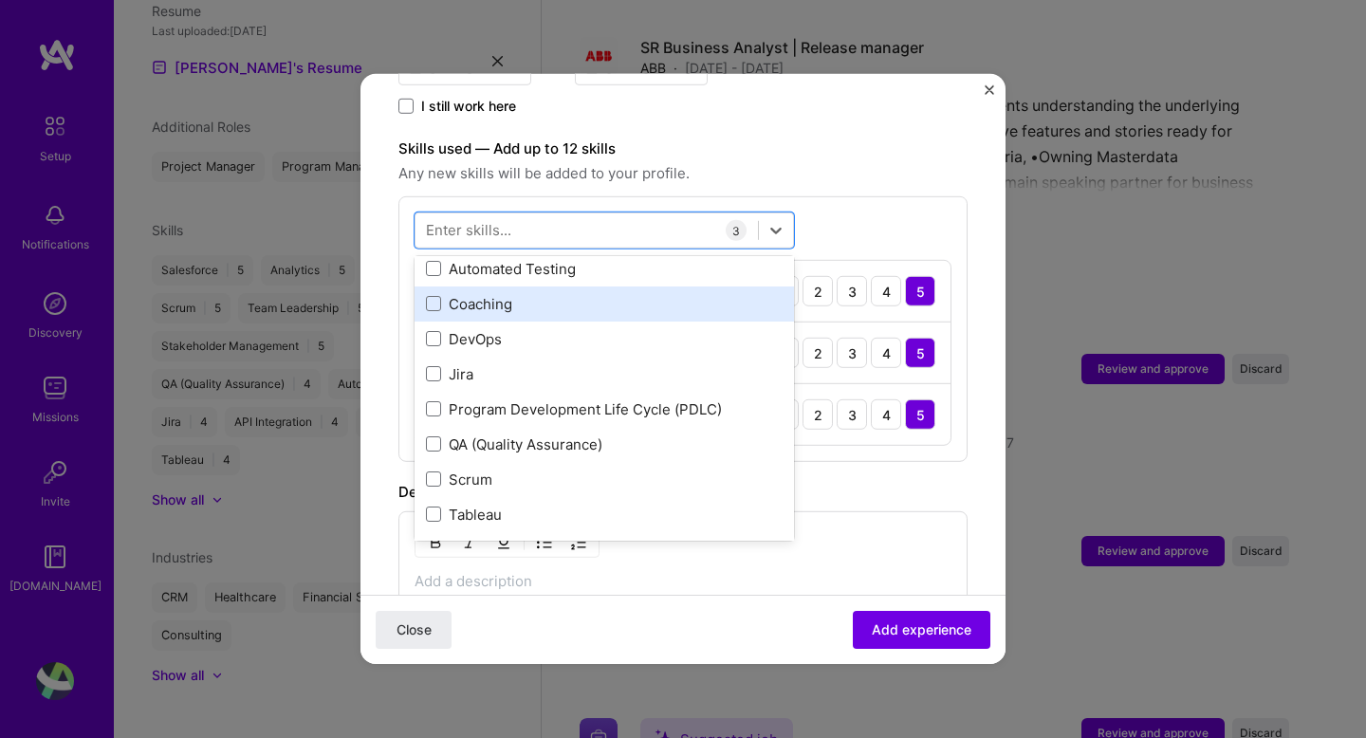
scroll to position [182, 0]
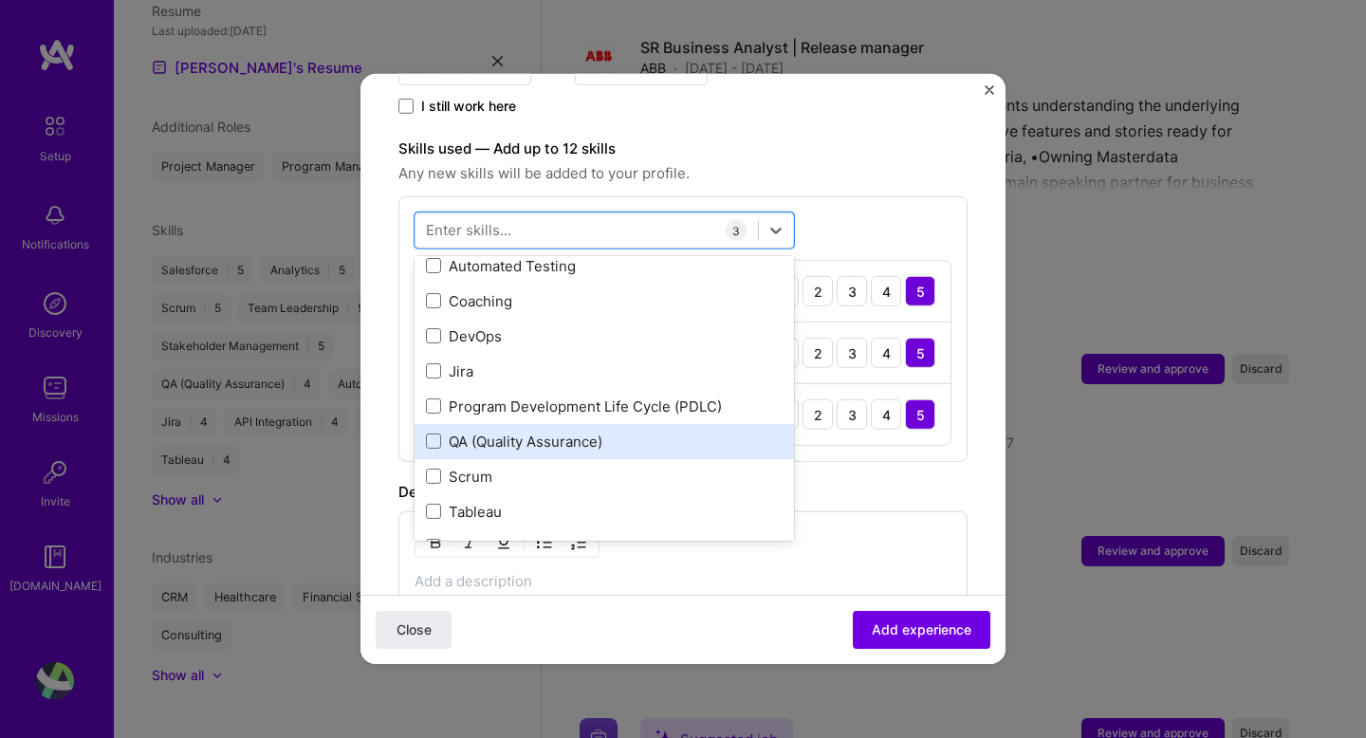
click at [460, 432] on div "QA (Quality Assurance)" at bounding box center [604, 442] width 357 height 20
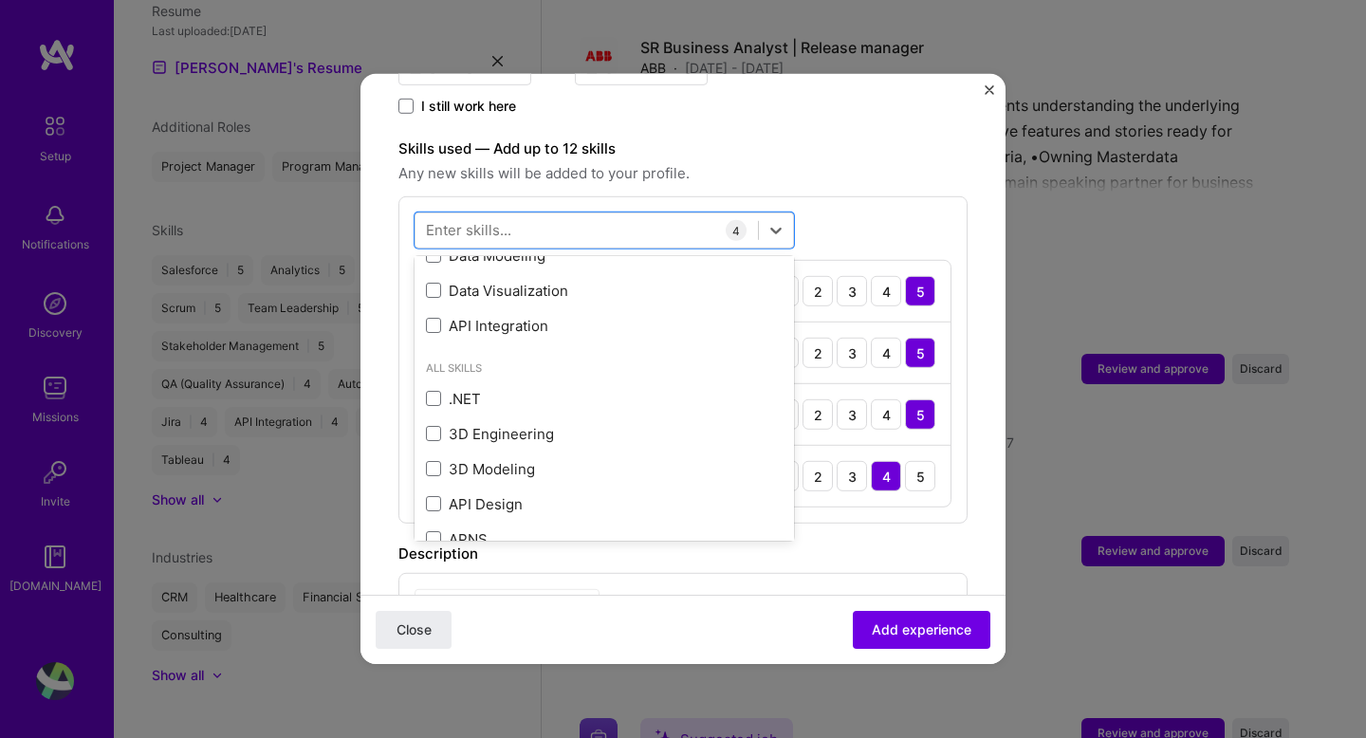
scroll to position [618, 0]
click at [806, 543] on div "Description" at bounding box center [683, 554] width 569 height 23
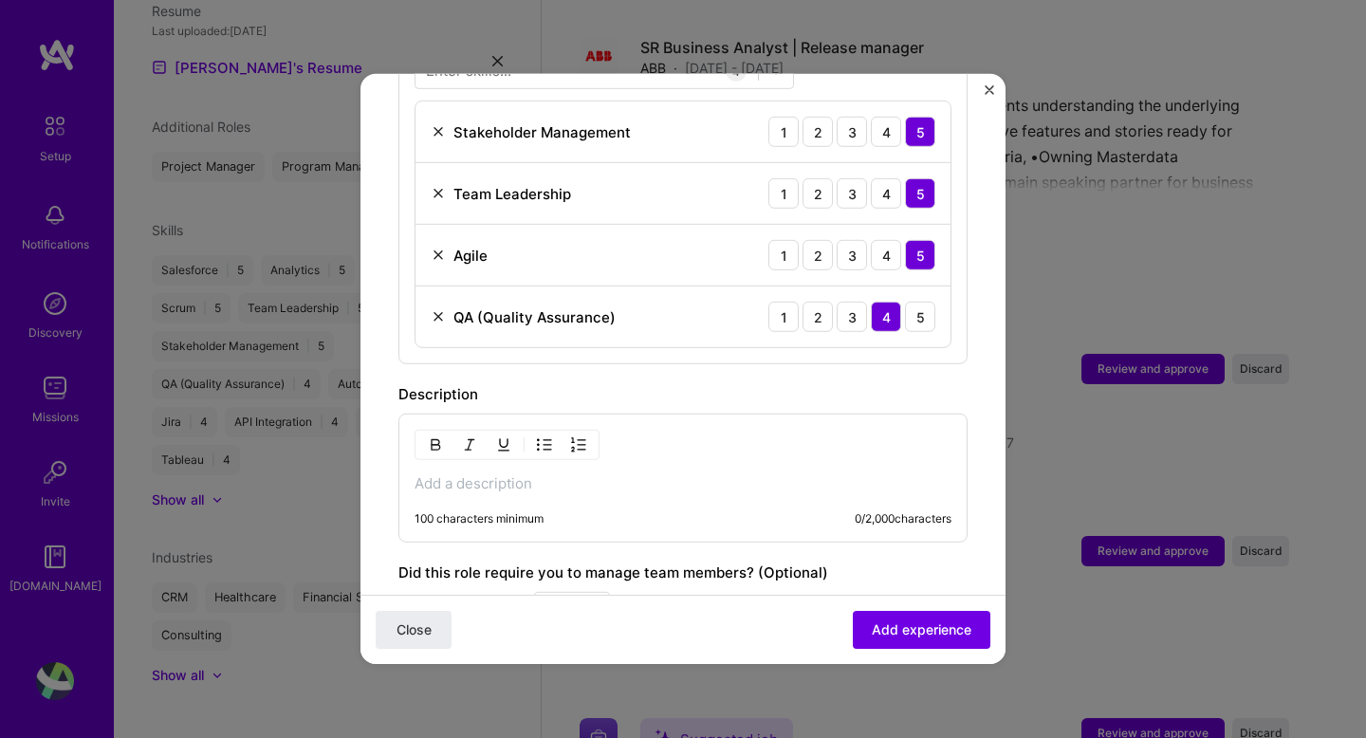
scroll to position [775, 0]
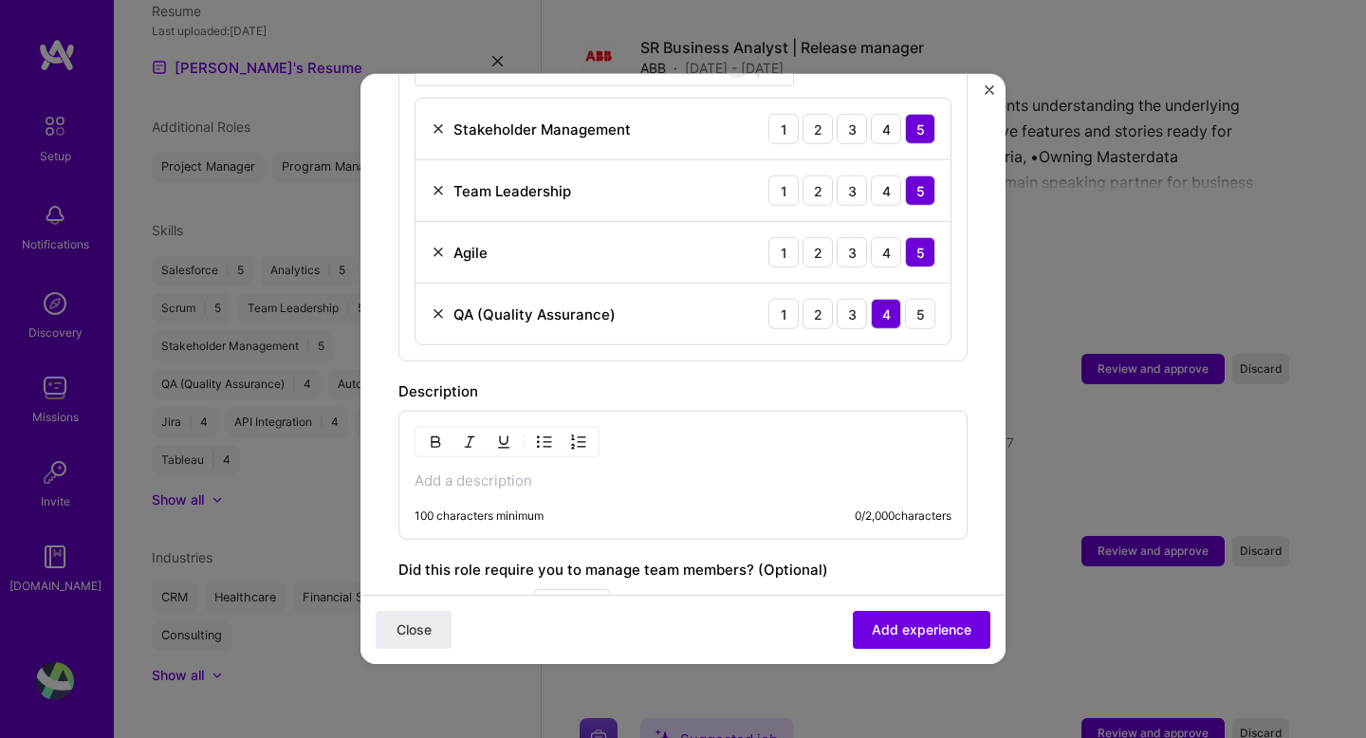
click at [527, 478] on div "100 characters minimum 0 / 2,000 characters" at bounding box center [683, 475] width 569 height 129
click at [527, 486] on div "100 characters minimum 0 / 2,000 characters" at bounding box center [683, 475] width 569 height 129
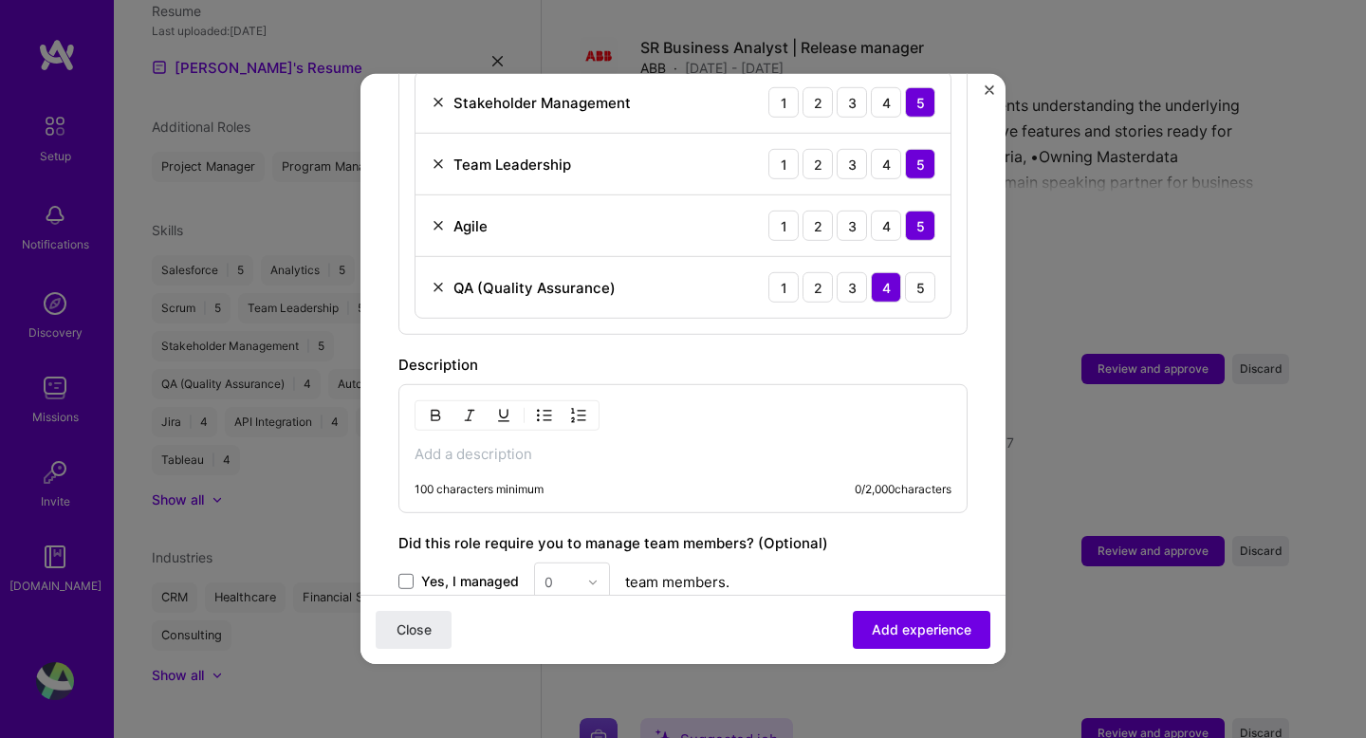
scroll to position [803, 0]
click at [430, 448] on div "100 characters minimum 0 / 2,000 characters" at bounding box center [683, 447] width 569 height 129
click at [412, 431] on div "100 characters minimum 0 / 2,000 characters" at bounding box center [683, 447] width 569 height 129
click at [436, 444] on p at bounding box center [683, 453] width 537 height 19
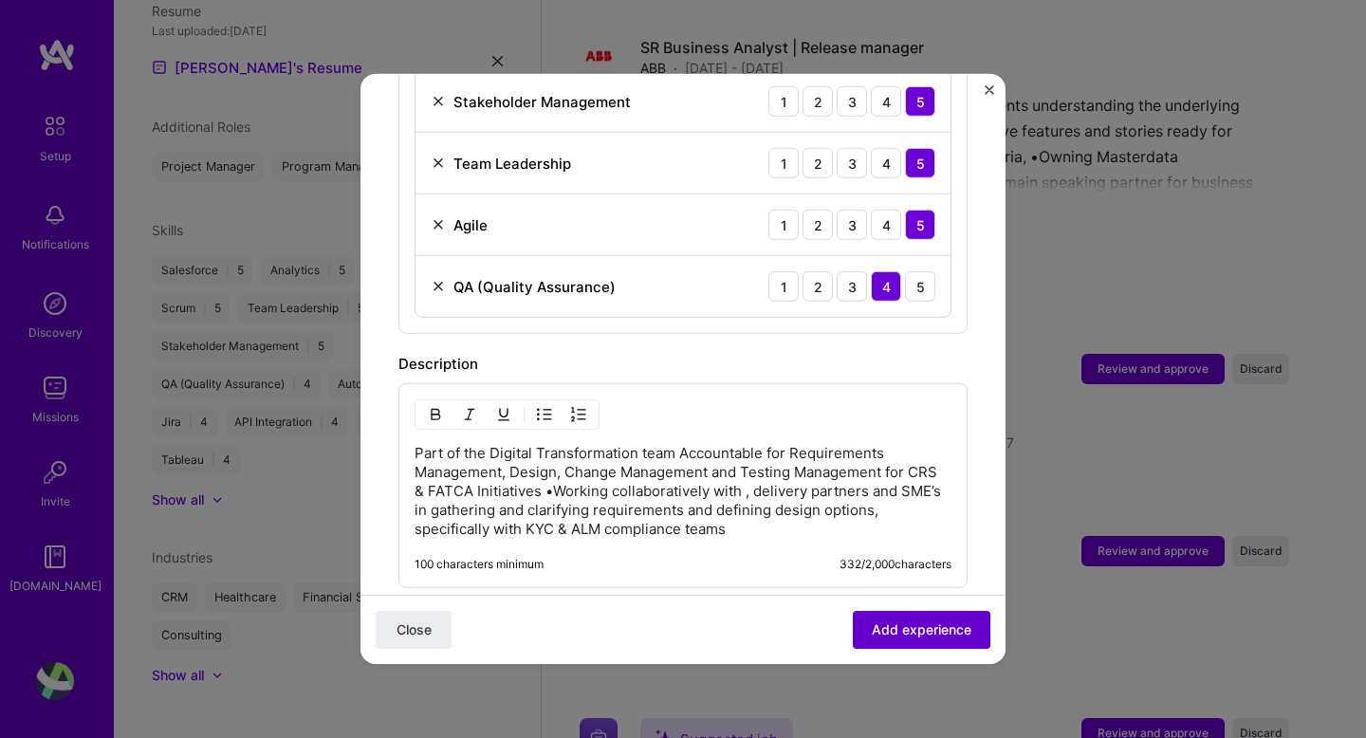
click at [908, 629] on span "Add experience" at bounding box center [922, 630] width 100 height 19
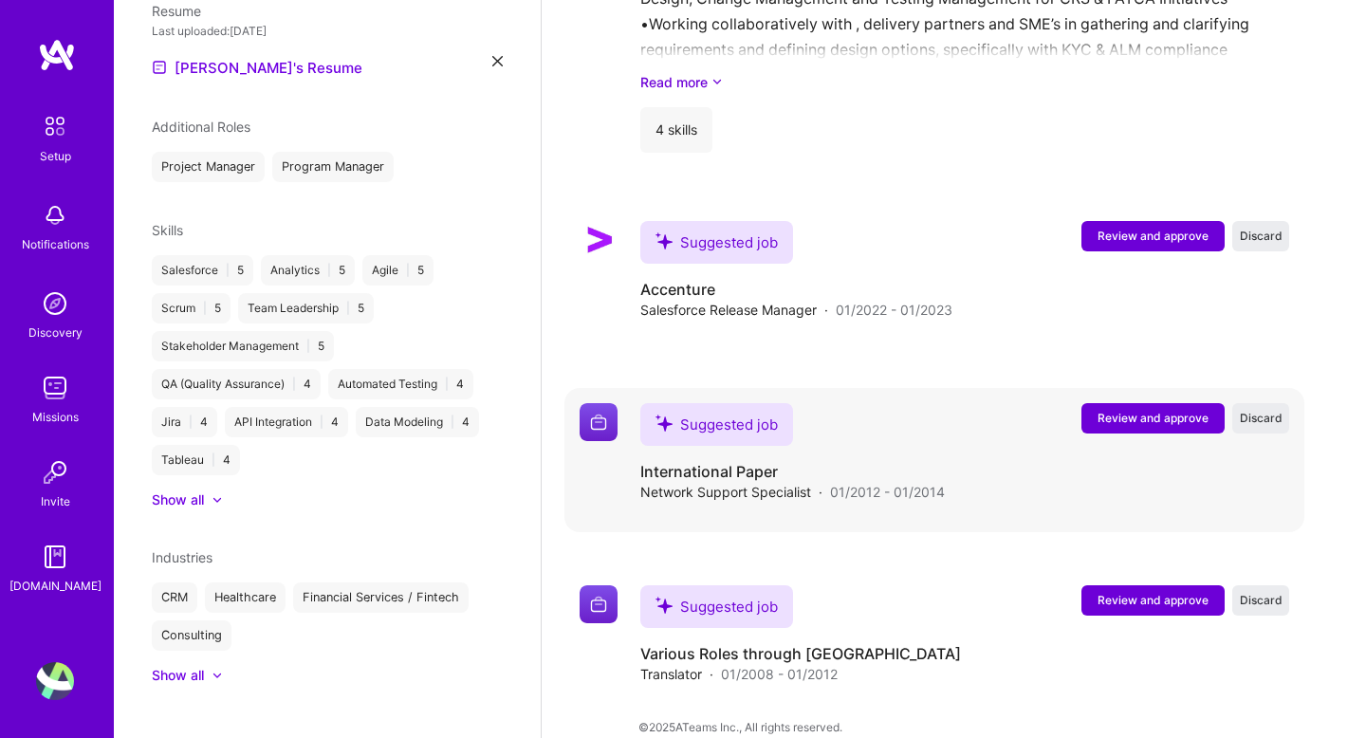
scroll to position [3842, 0]
click at [1268, 411] on span "Discard" at bounding box center [1261, 419] width 43 height 16
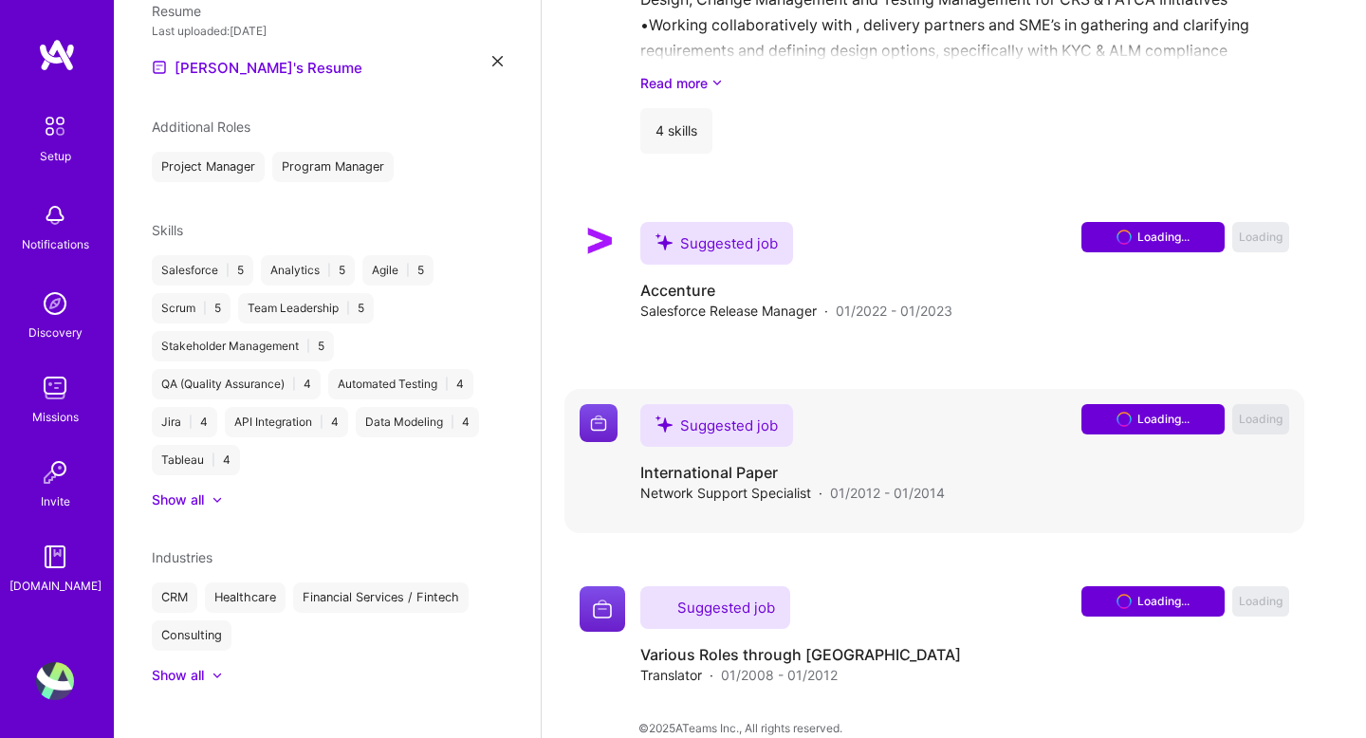
scroll to position [3660, 0]
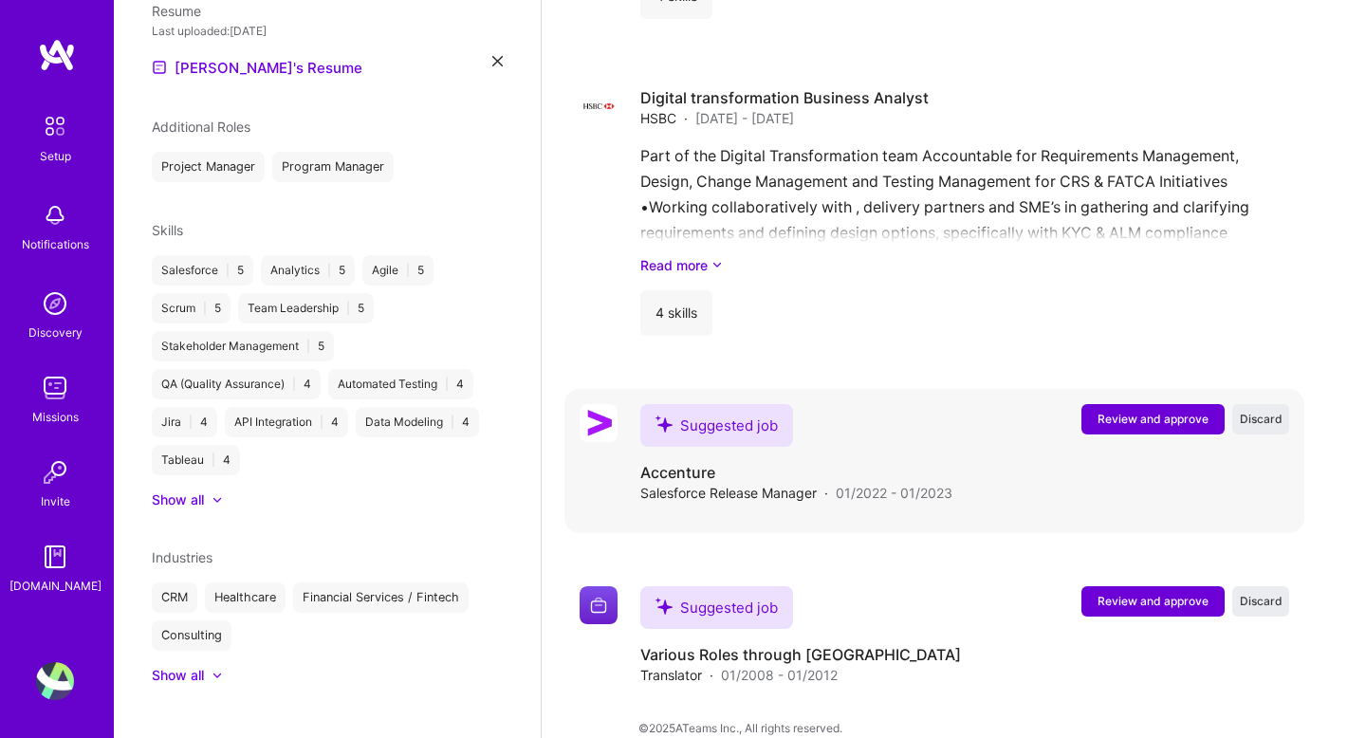
click at [1132, 411] on span "Review and approve" at bounding box center [1153, 419] width 111 height 16
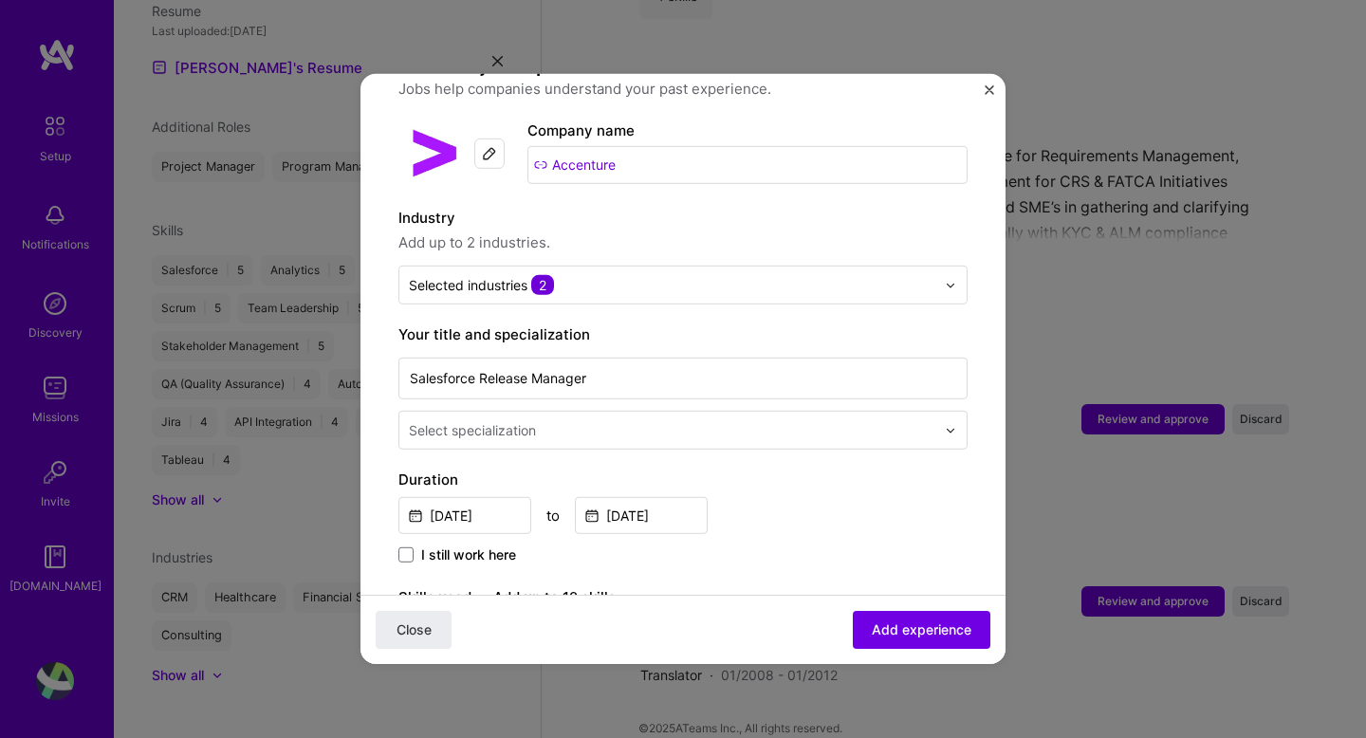
scroll to position [174, 0]
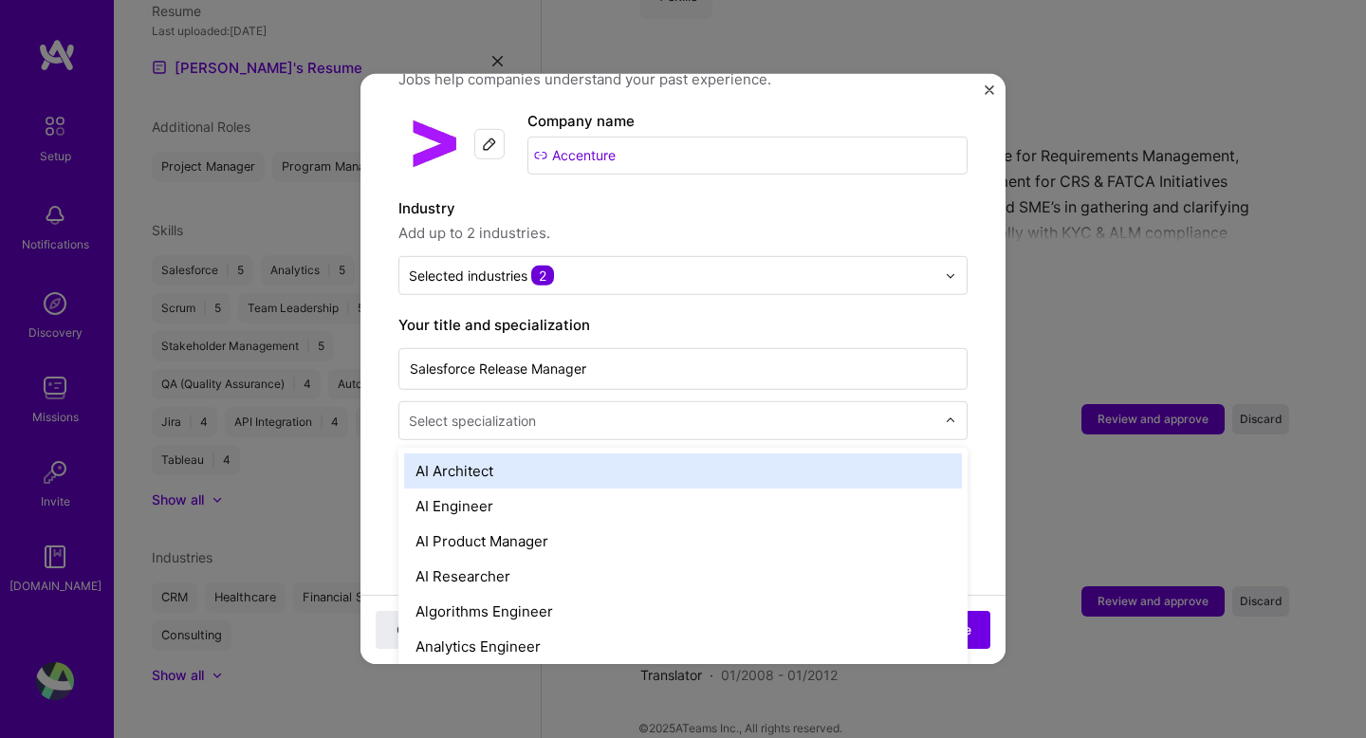
click at [628, 411] on input "text" at bounding box center [674, 421] width 530 height 20
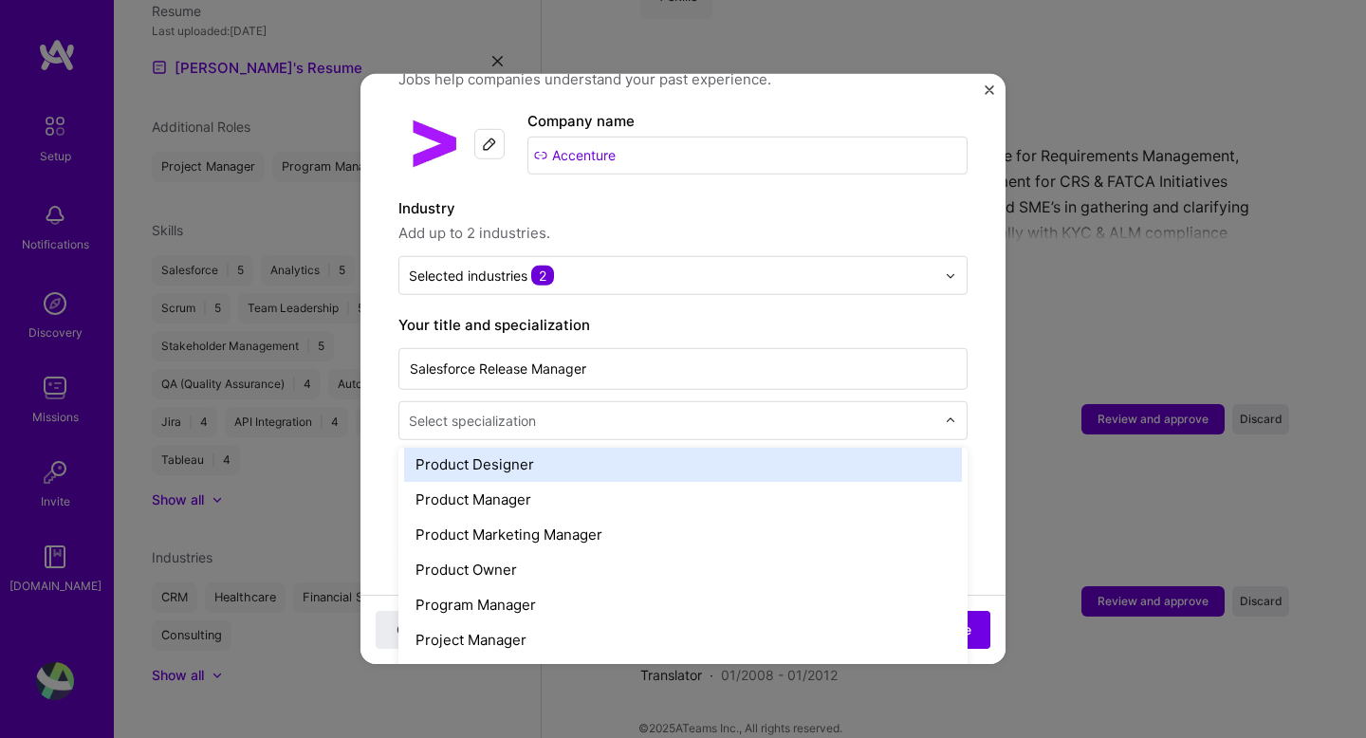
scroll to position [1807, 0]
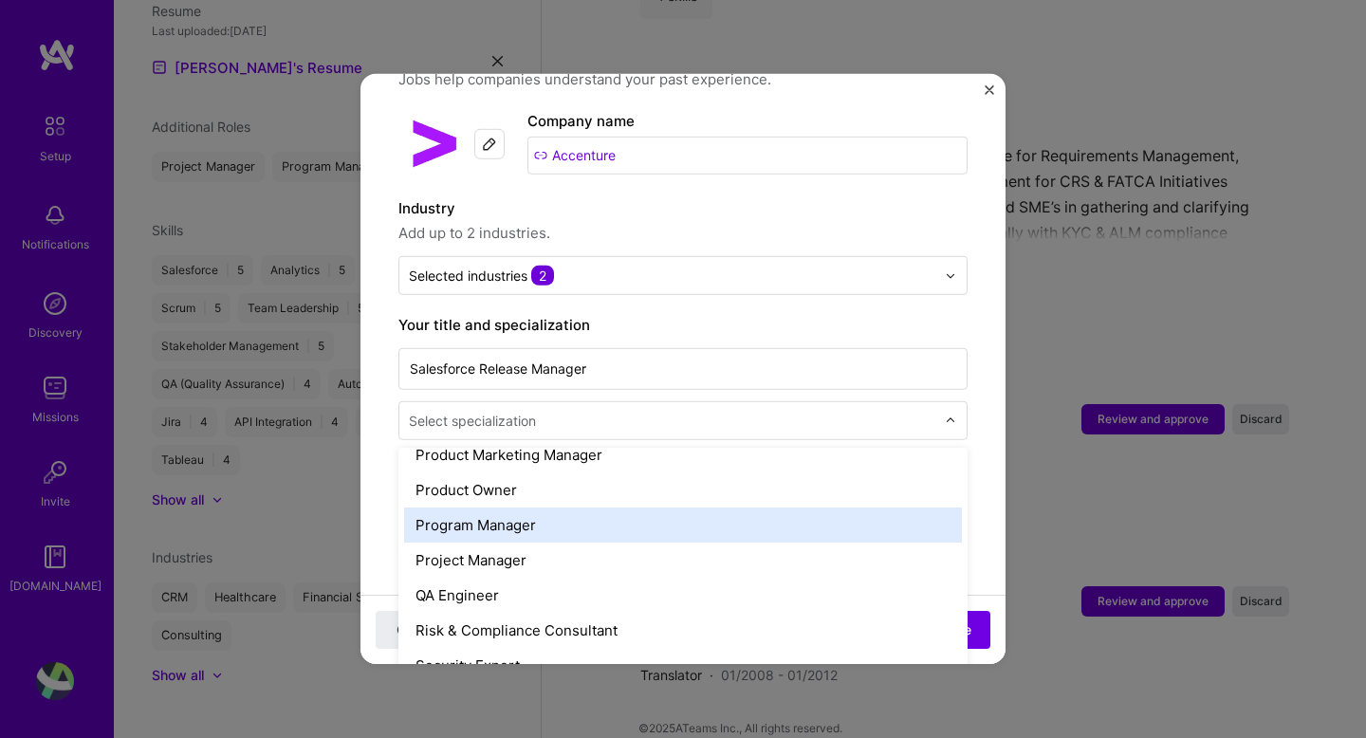
click at [589, 511] on div "Program Manager" at bounding box center [683, 525] width 558 height 35
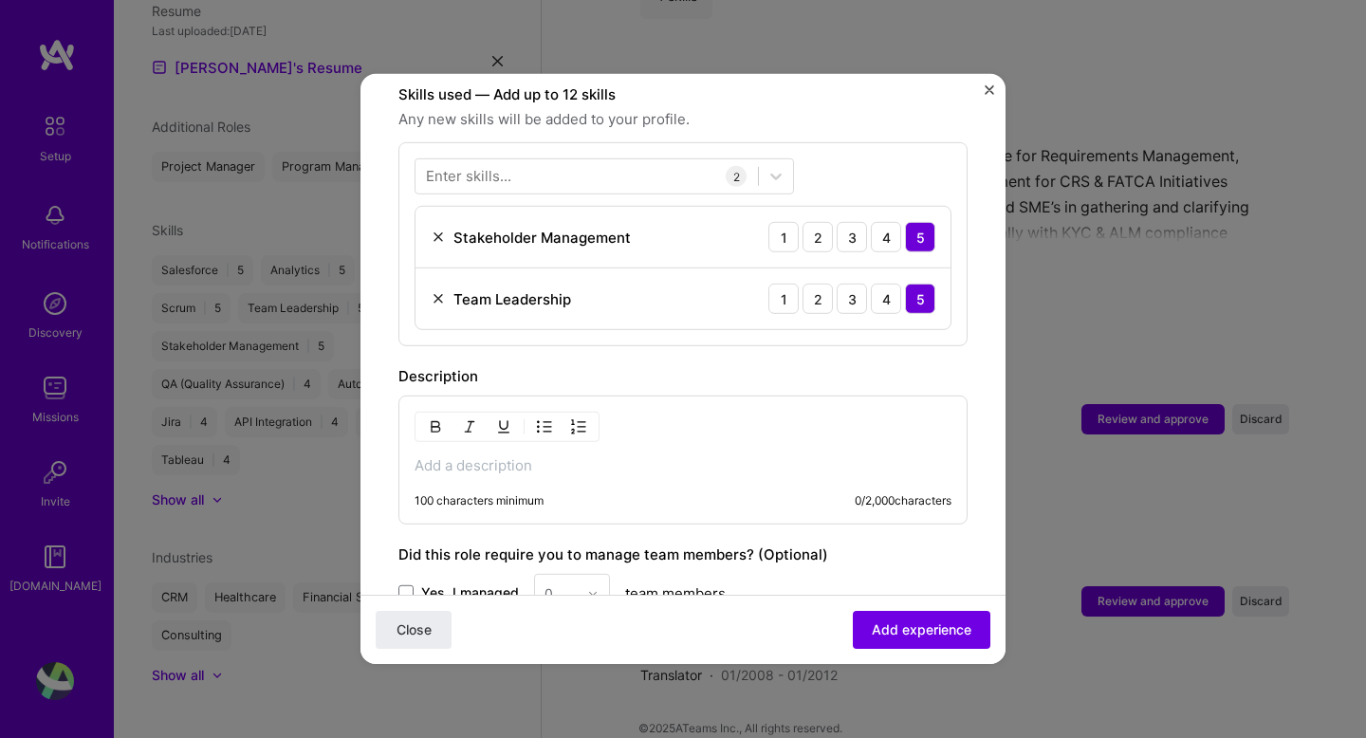
scroll to position [697, 0]
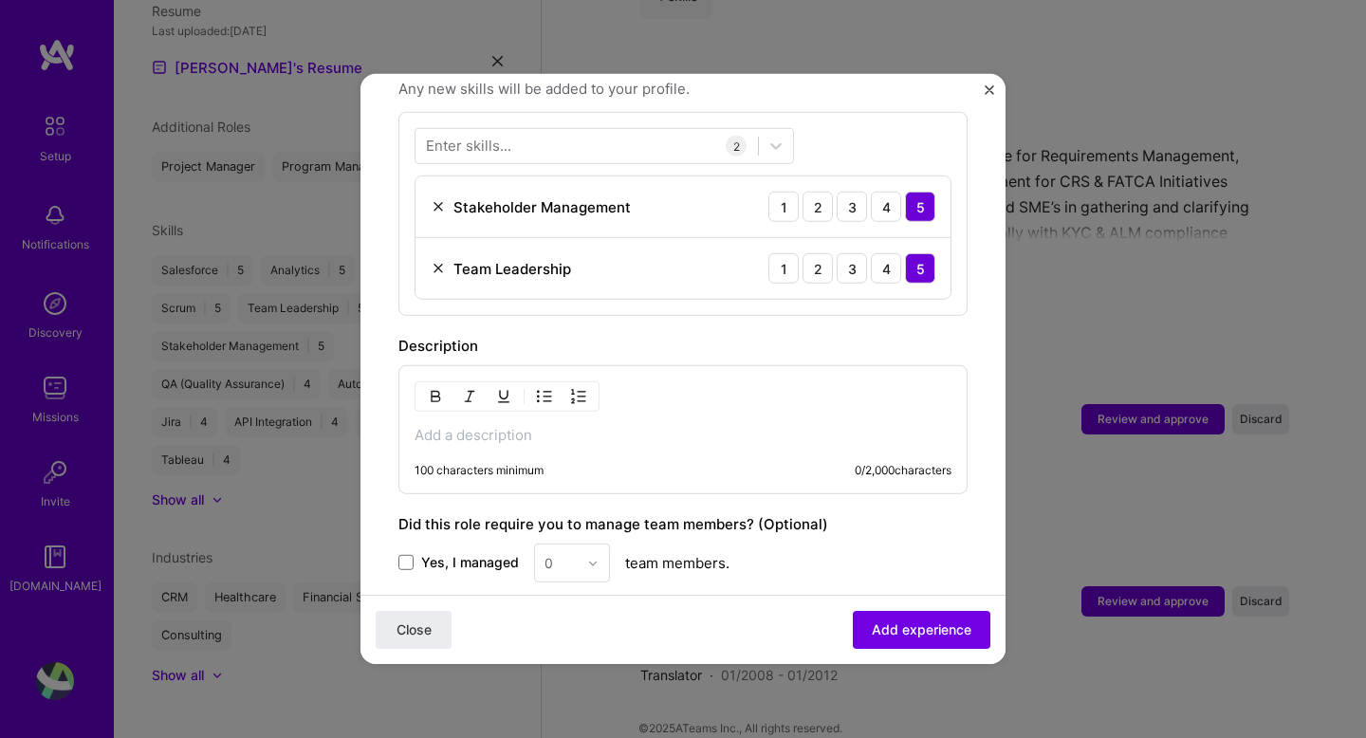
click at [431, 432] on div "100 characters minimum 0 / 2,000 characters" at bounding box center [683, 429] width 569 height 129
click at [430, 425] on div "100 characters minimum 0 / 2,000 characters" at bounding box center [683, 429] width 569 height 129
click at [471, 426] on p at bounding box center [683, 435] width 537 height 19
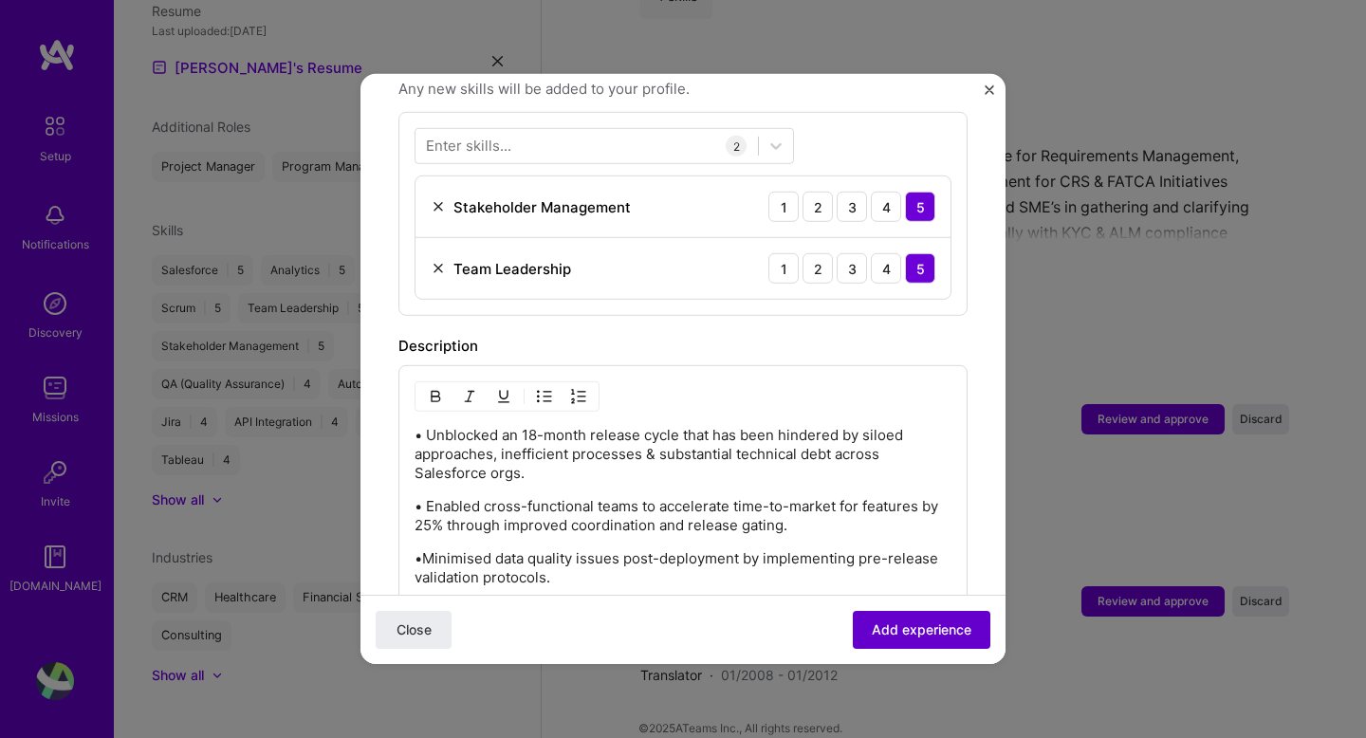
click at [924, 641] on button "Add experience" at bounding box center [922, 630] width 138 height 38
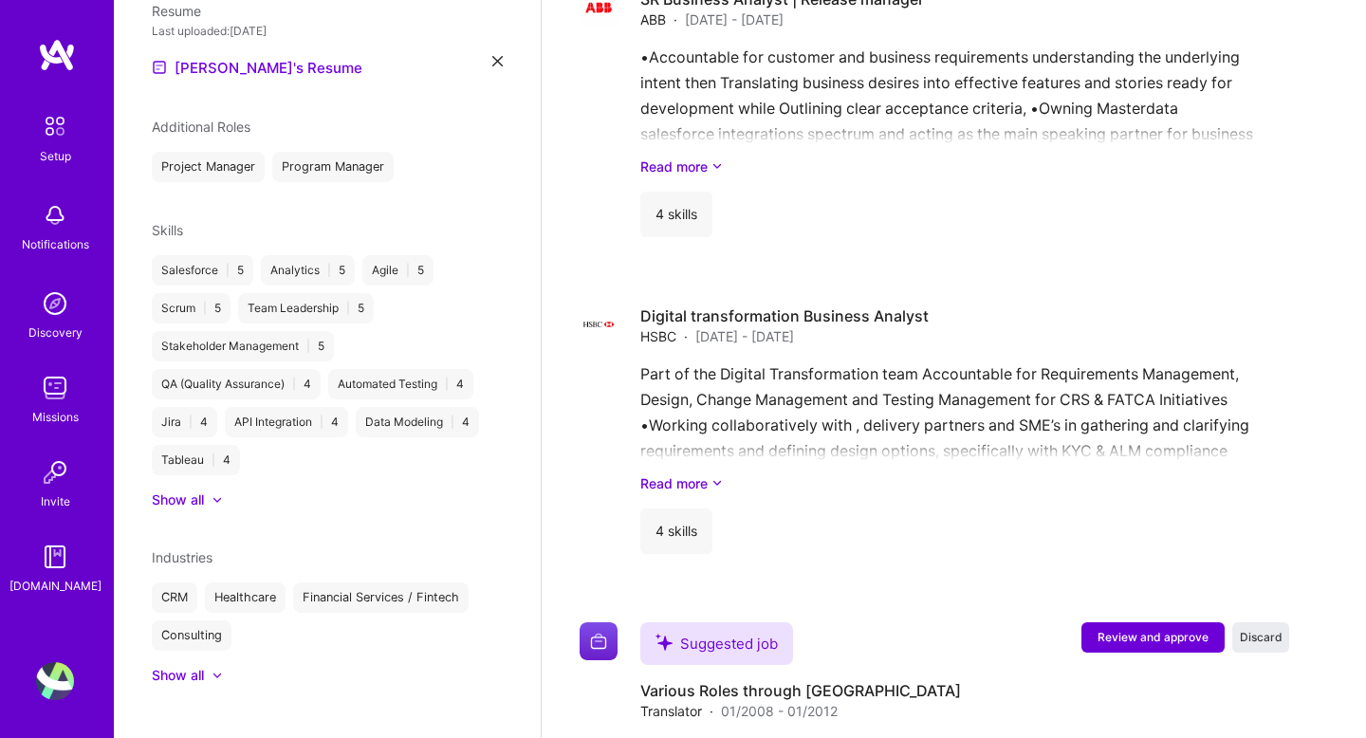
scroll to position [3795, 0]
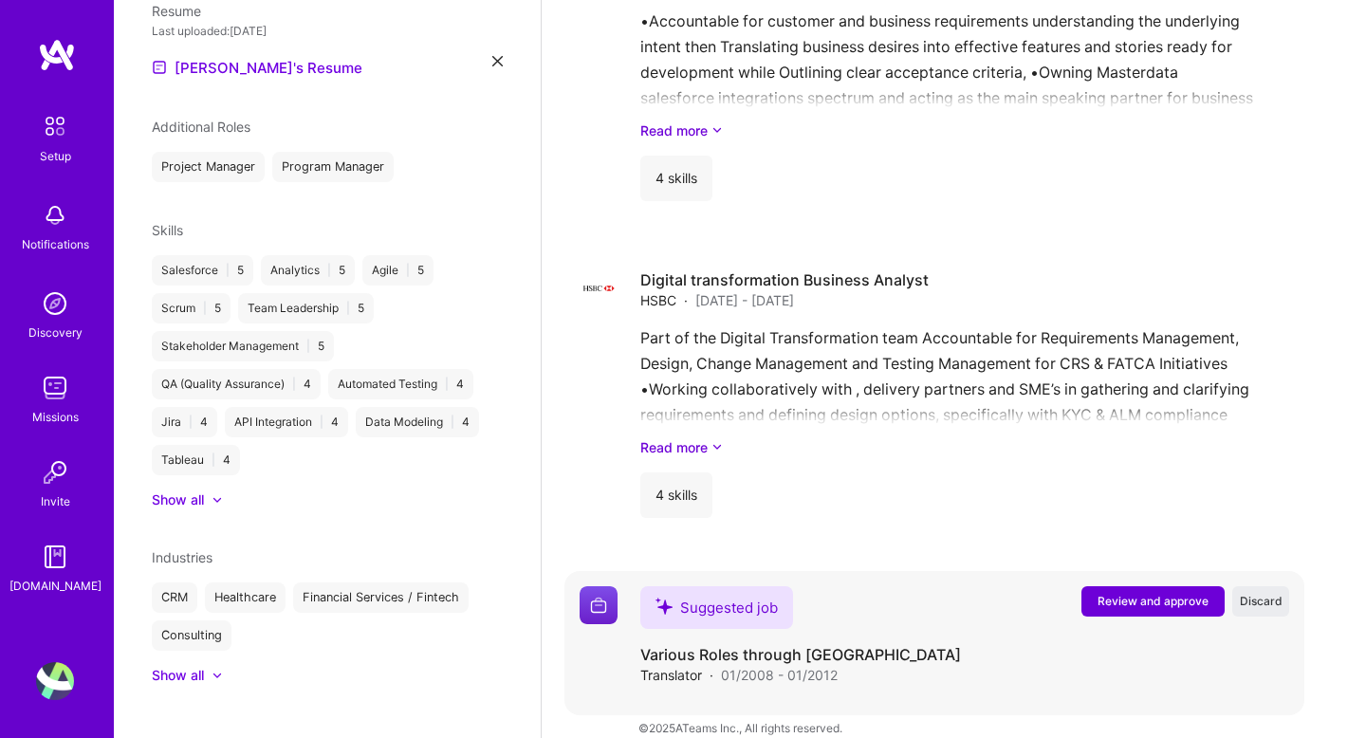
click at [1096, 586] on button "Review and approve" at bounding box center [1153, 601] width 143 height 30
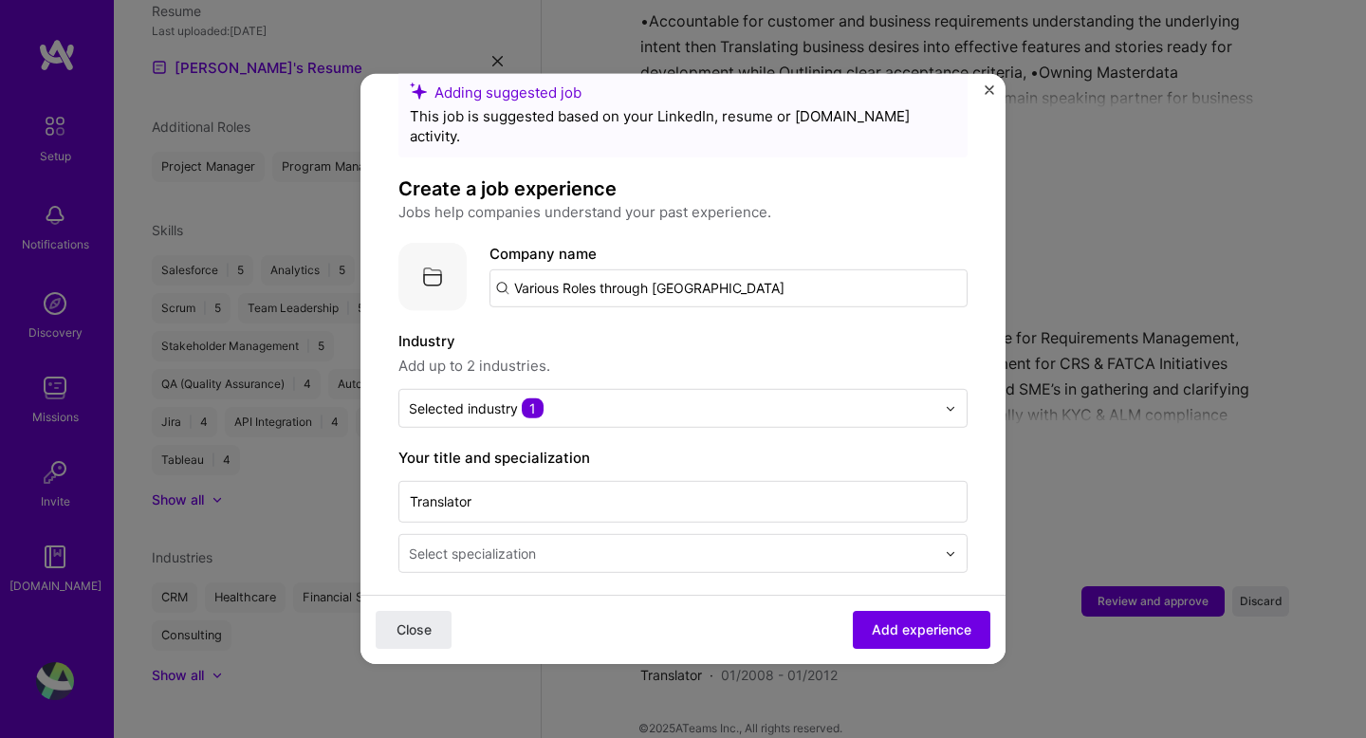
scroll to position [43, 0]
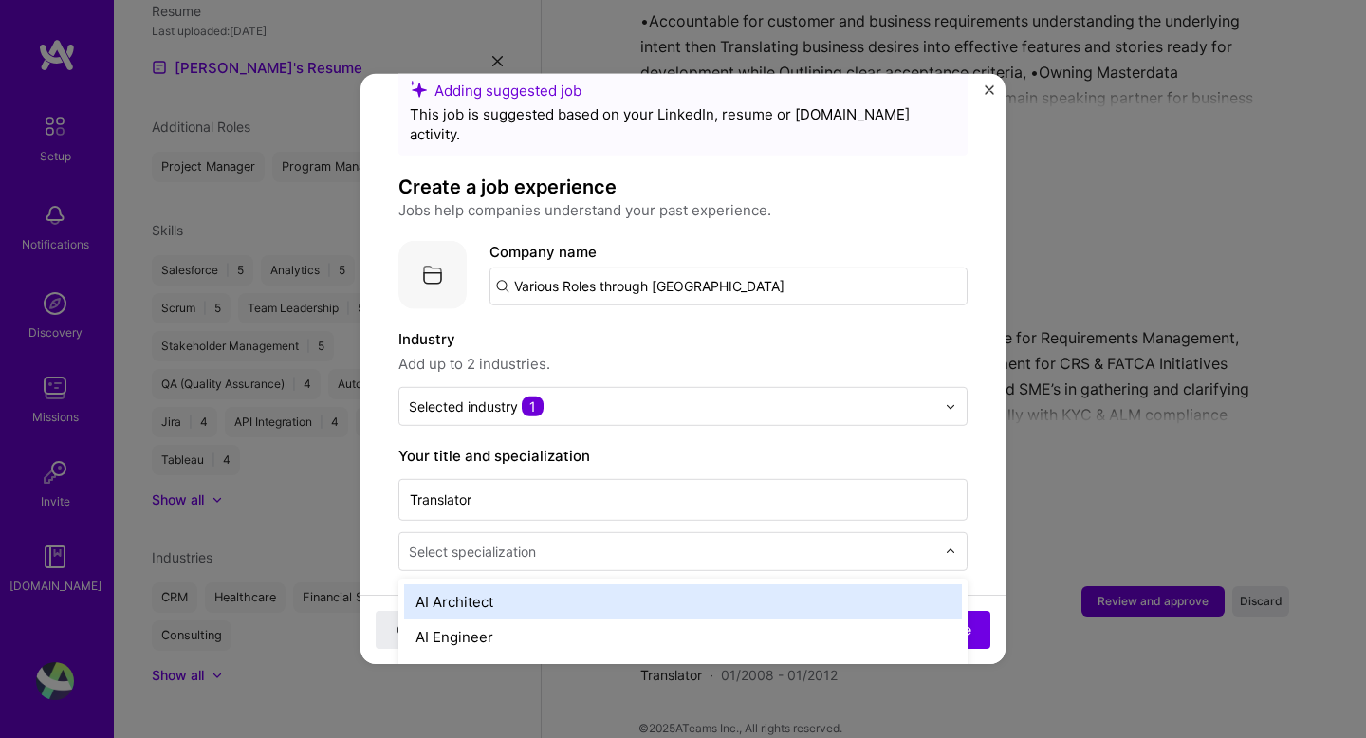
click at [620, 542] on input "text" at bounding box center [674, 552] width 530 height 20
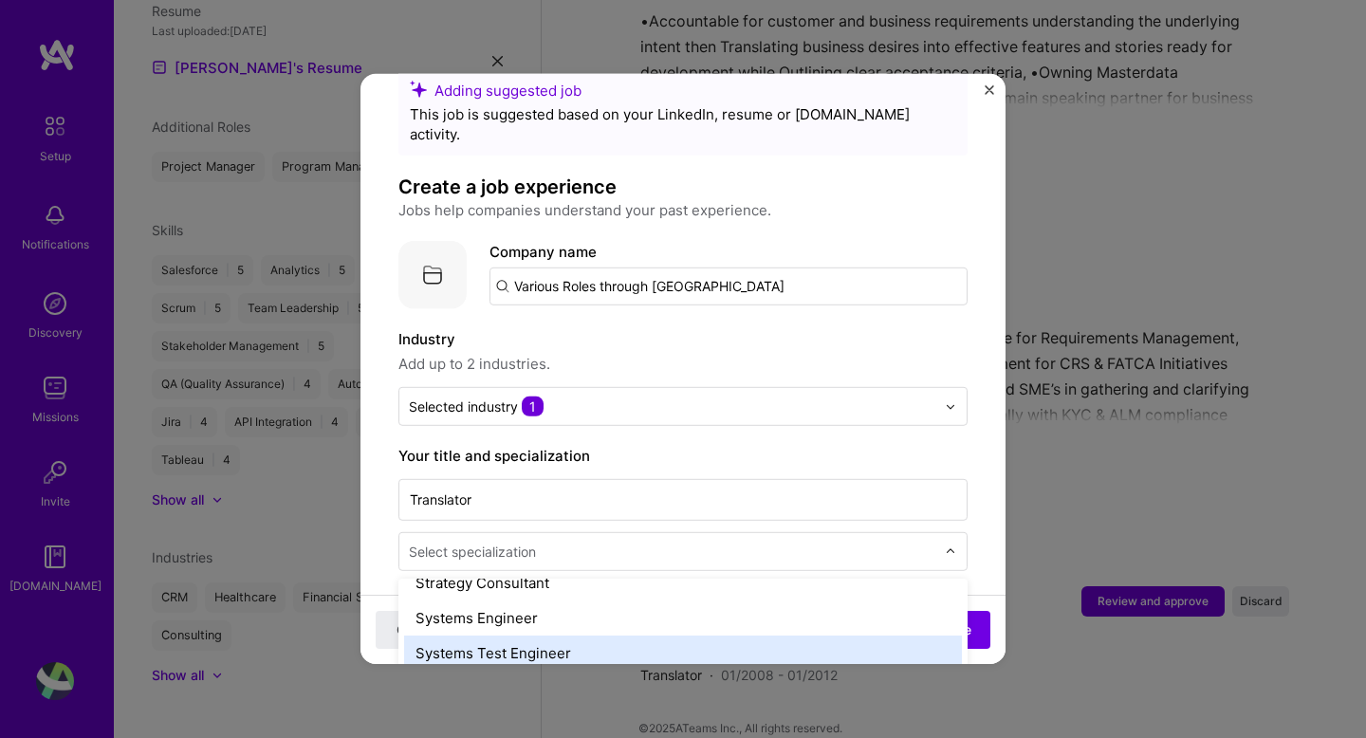
scroll to position [2194, 0]
click at [582, 638] on div "Systems Test Engineer" at bounding box center [683, 655] width 558 height 35
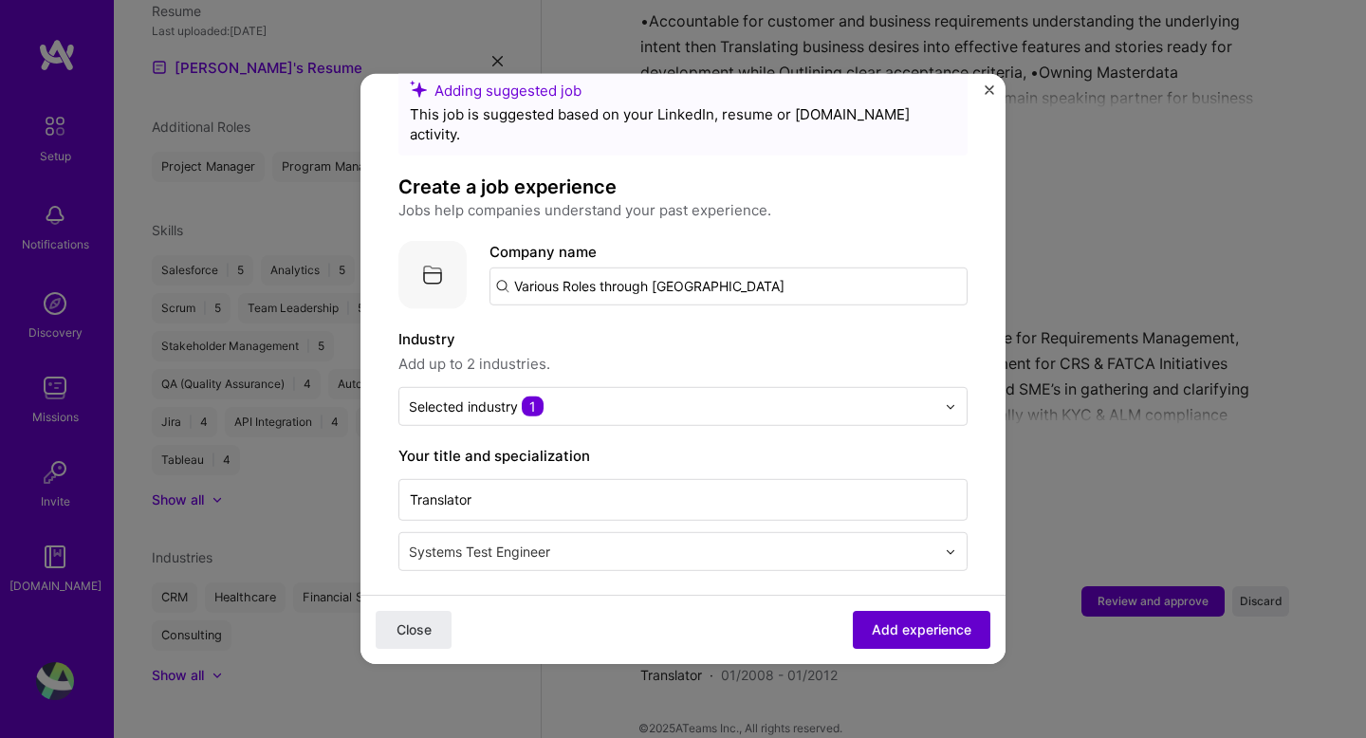
click at [969, 623] on span "Add experience" at bounding box center [922, 630] width 100 height 19
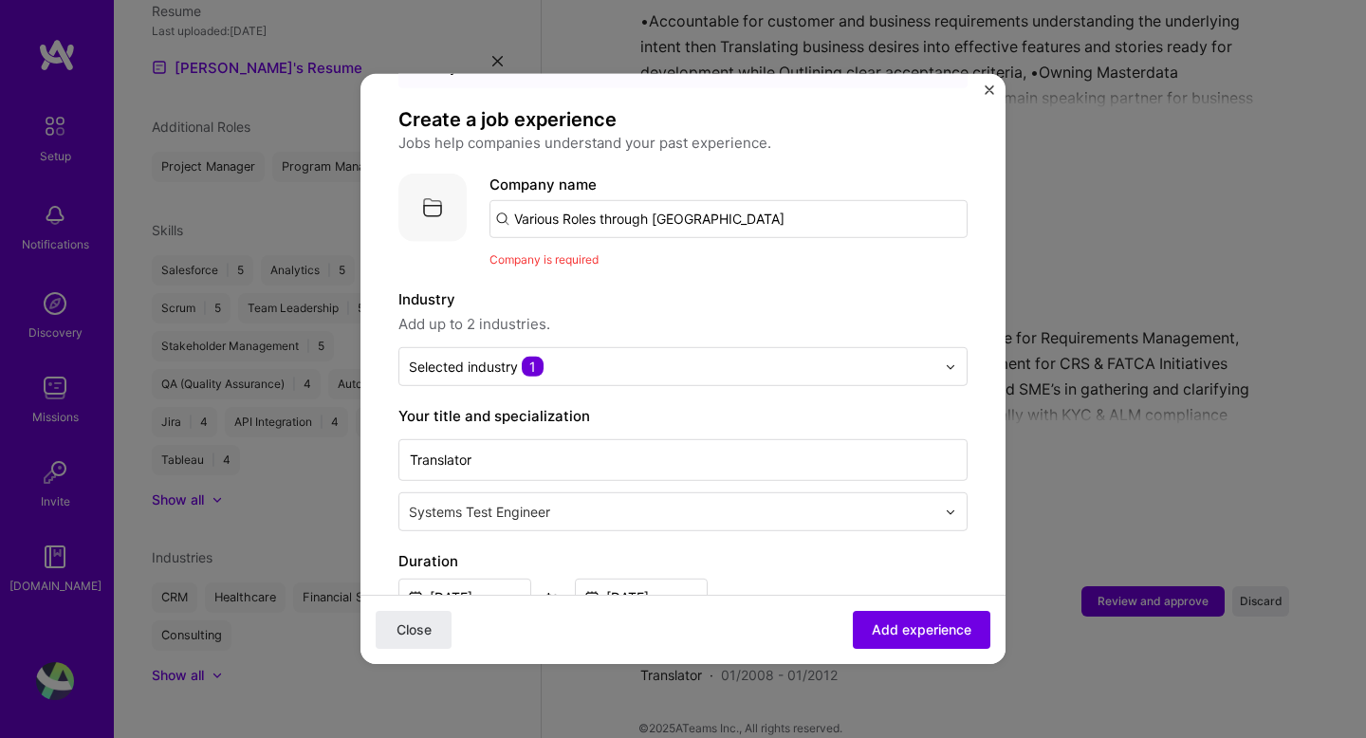
scroll to position [106, 0]
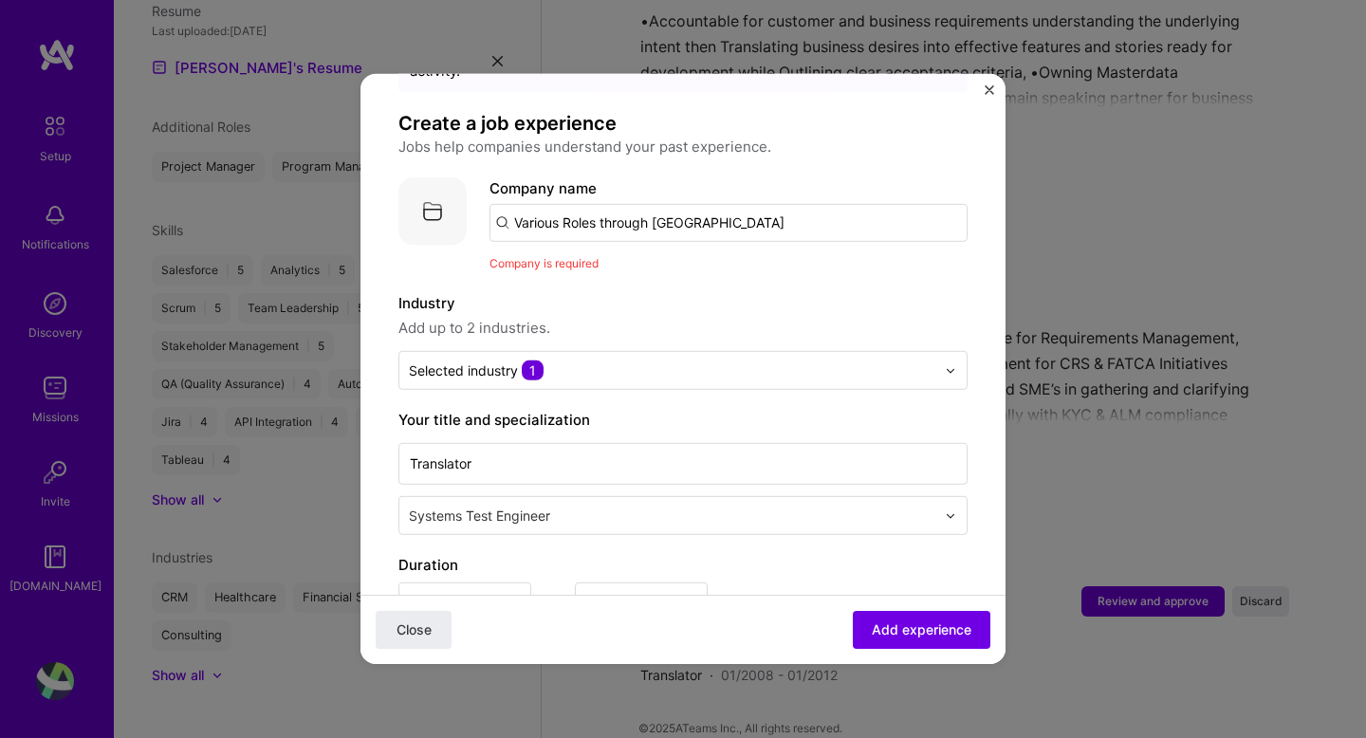
click at [748, 204] on input "Various Roles through [GEOGRAPHIC_DATA]" at bounding box center [729, 223] width 478 height 38
type input "s"
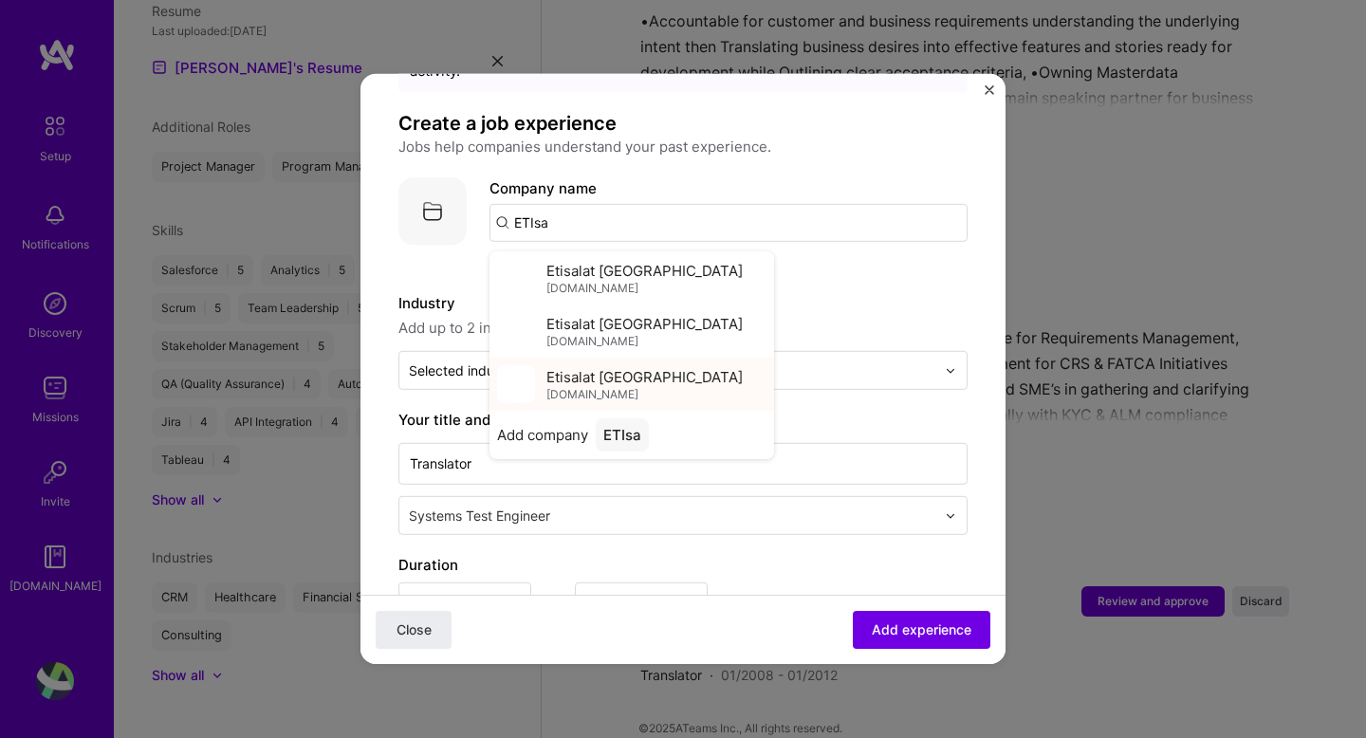
click at [700, 358] on div "Etisalat [GEOGRAPHIC_DATA] [DOMAIN_NAME]" at bounding box center [632, 384] width 285 height 53
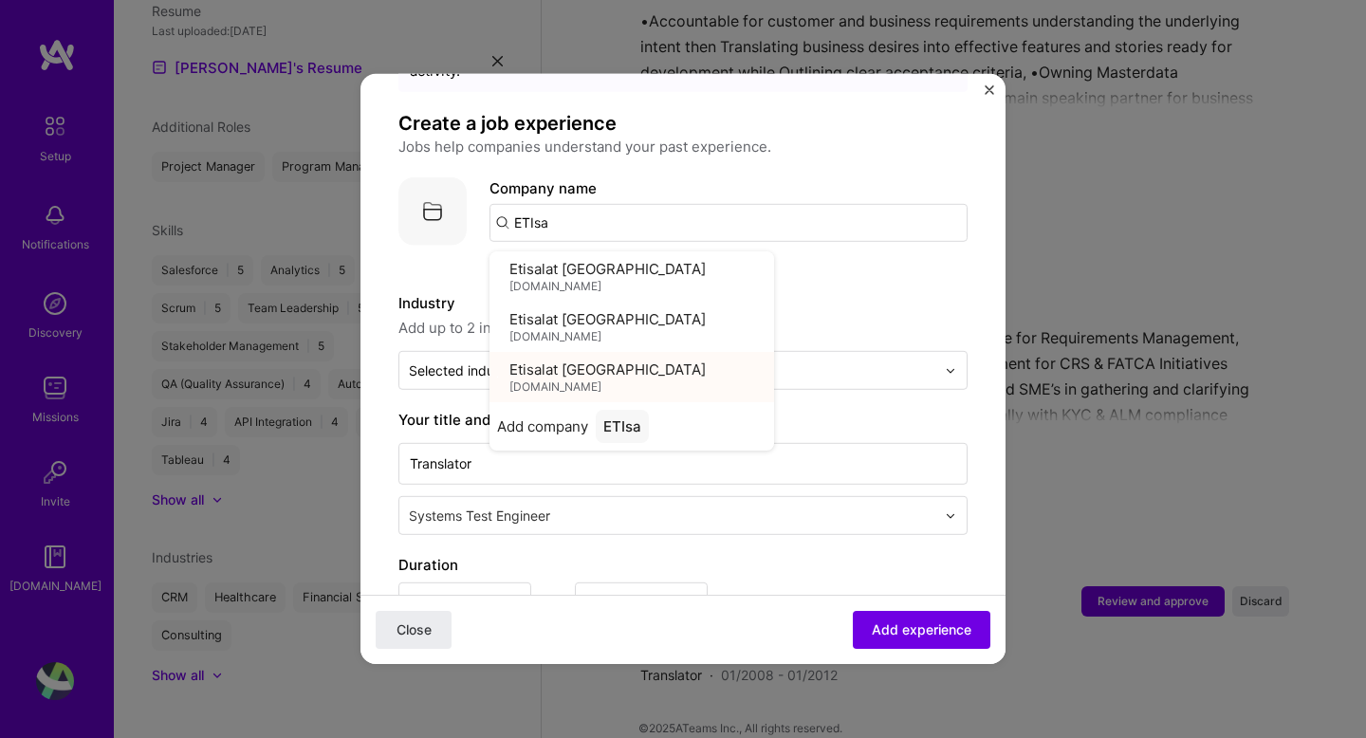
type input "Etisalat [GEOGRAPHIC_DATA]"
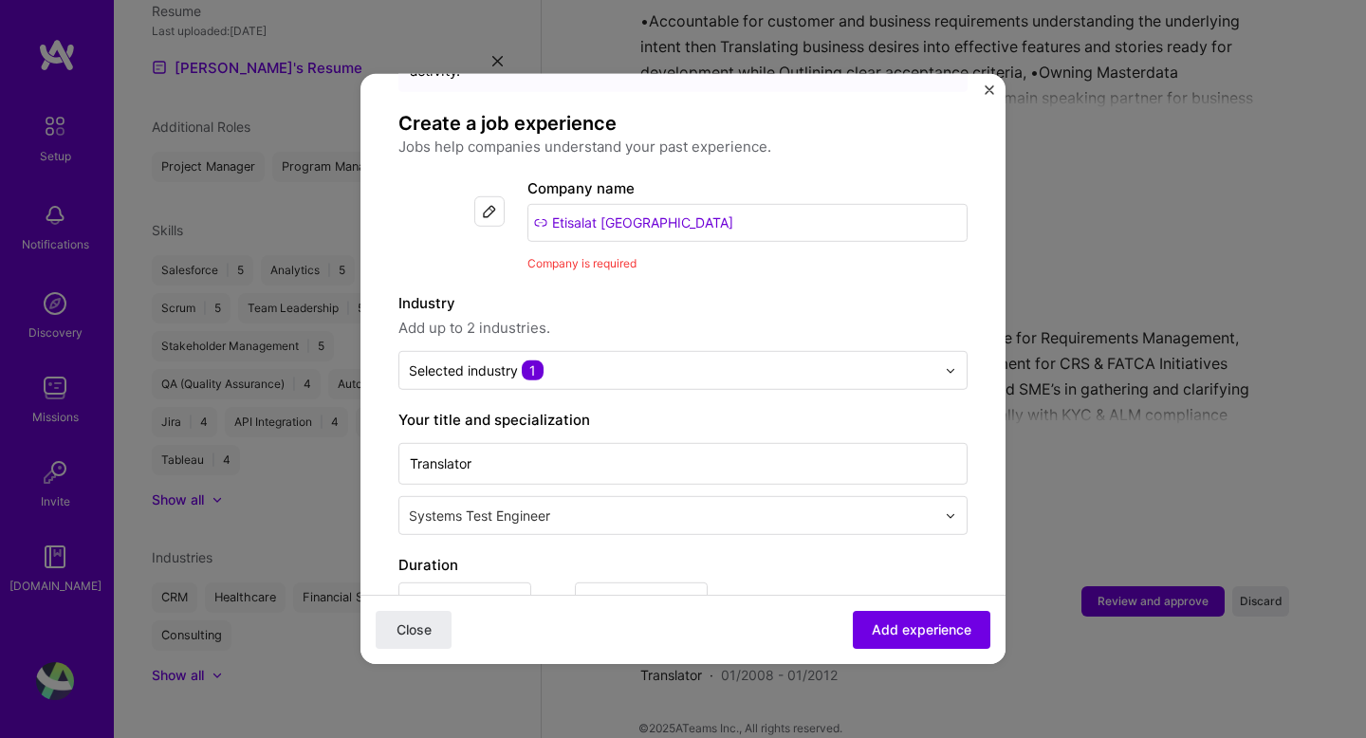
click at [763, 317] on span "Add up to 2 industries." at bounding box center [683, 328] width 569 height 23
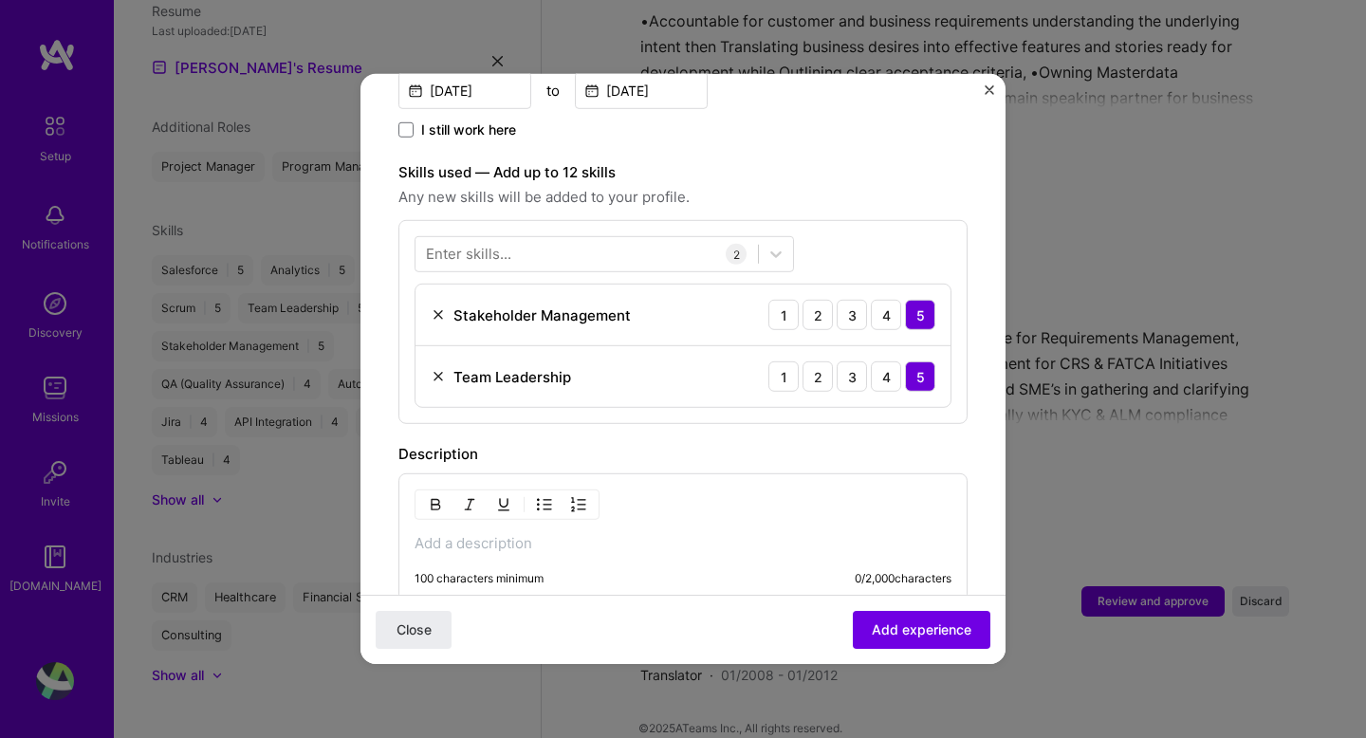
scroll to position [716, 0]
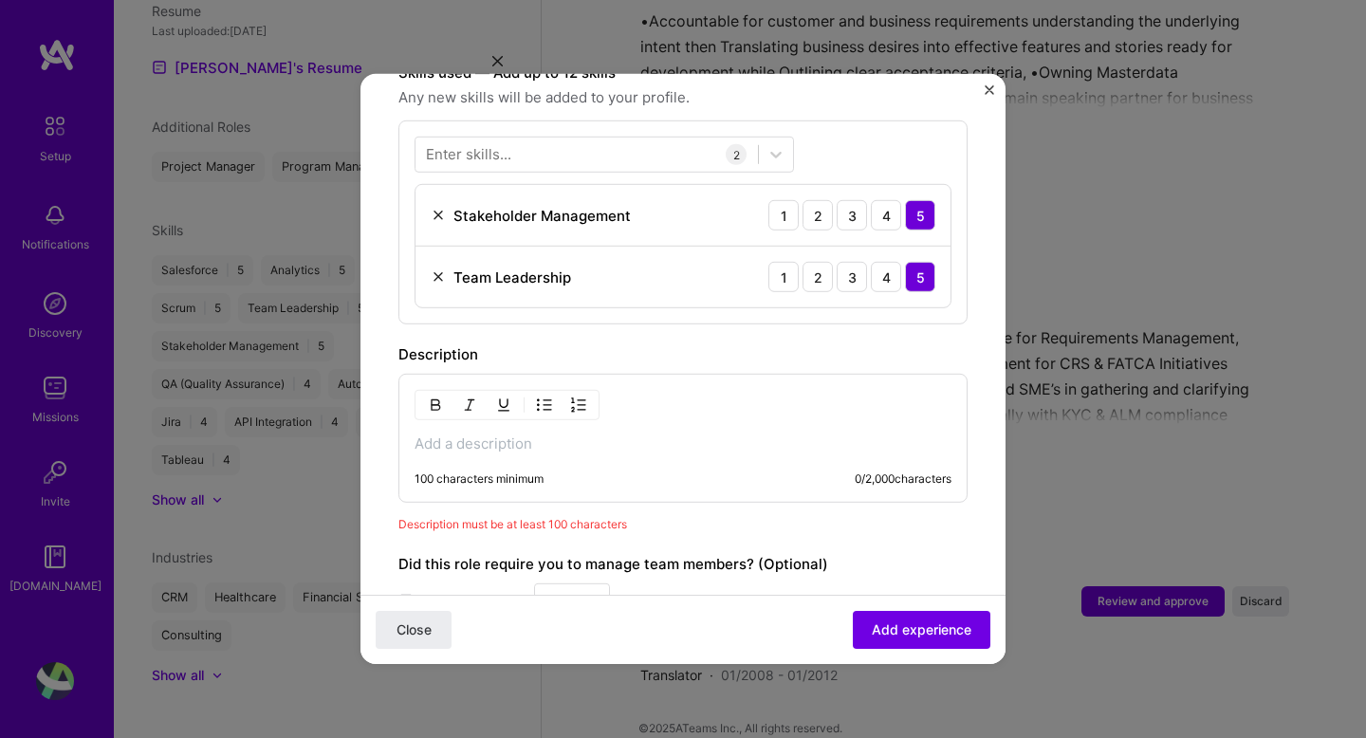
drag, startPoint x: 926, startPoint y: 632, endPoint x: 626, endPoint y: 418, distance: 368.1
click at [628, 418] on form "Adding suggested job This job is suggested based on your LinkedIn, resume or [D…" at bounding box center [683, 171] width 645 height 1550
click at [527, 435] on p at bounding box center [683, 444] width 537 height 19
click at [944, 633] on span "Add experience" at bounding box center [922, 630] width 100 height 19
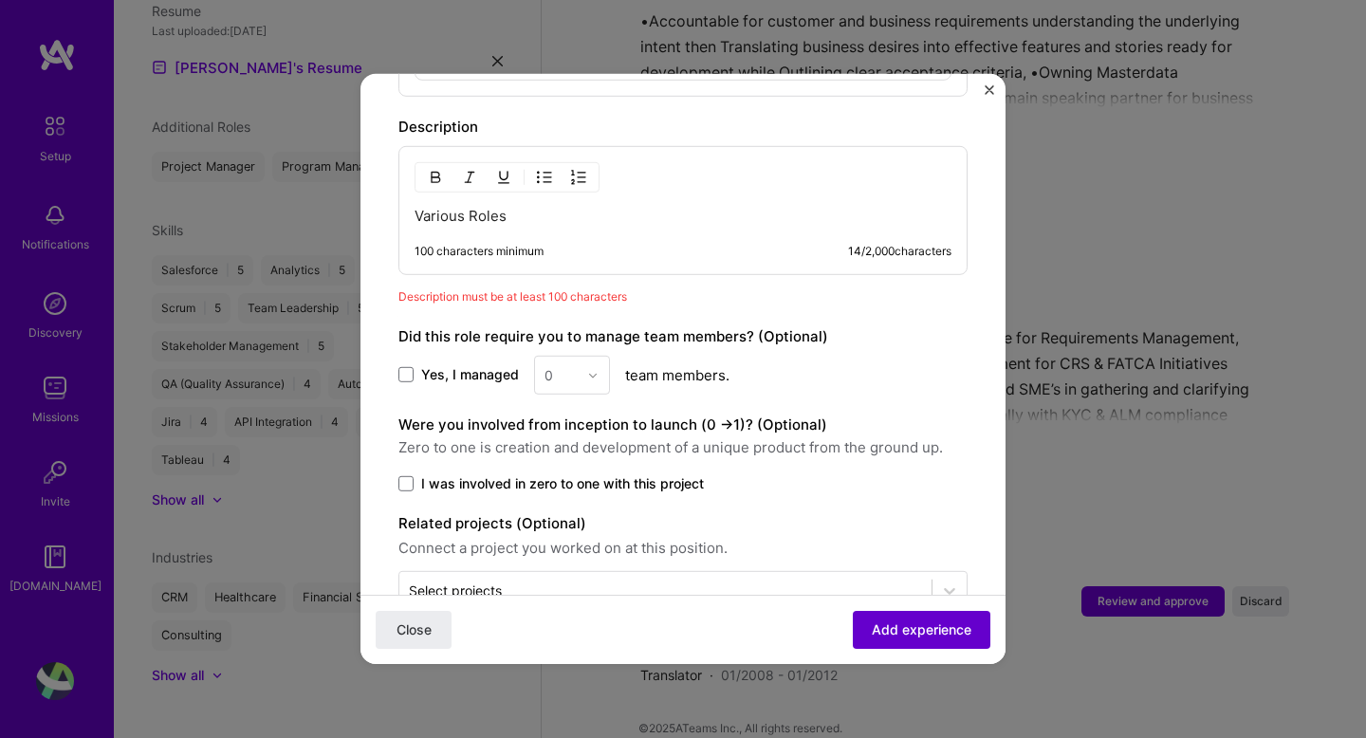
scroll to position [949, 0]
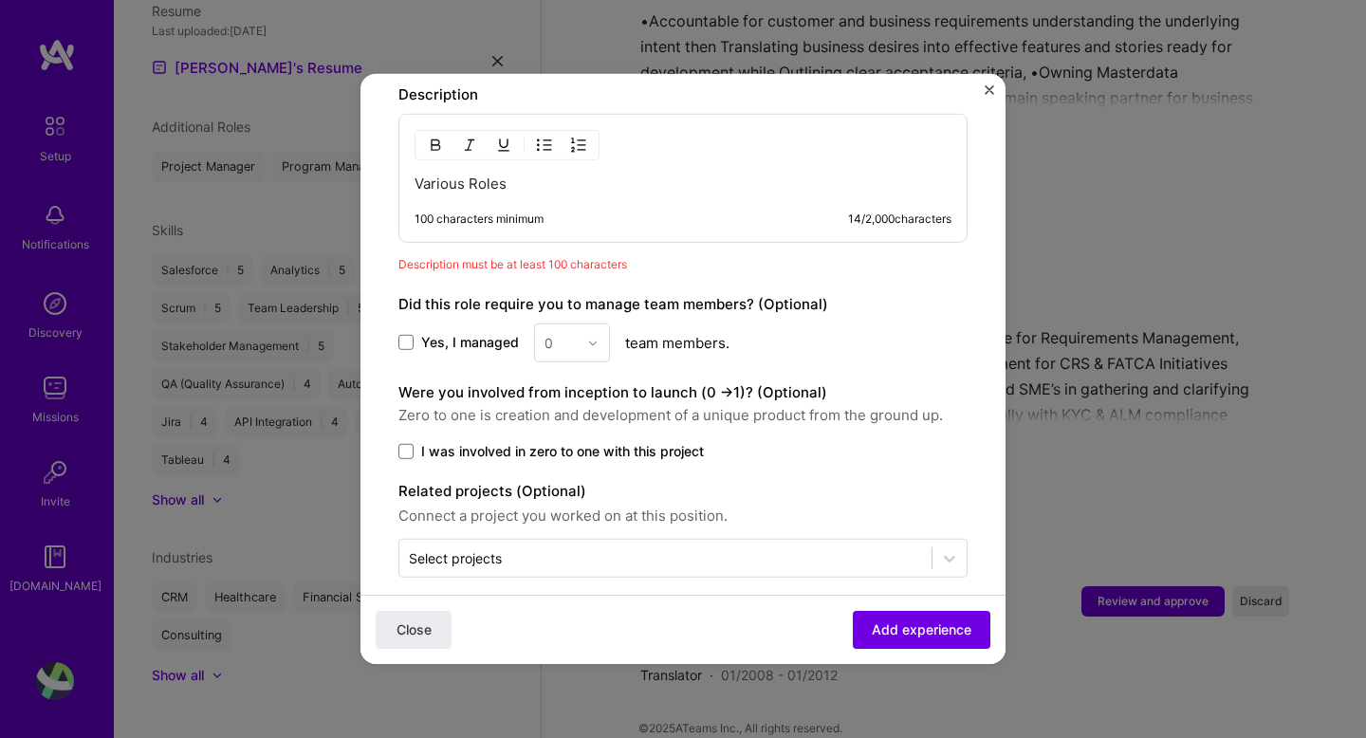
click at [568, 175] on p "Various Roles" at bounding box center [683, 184] width 537 height 19
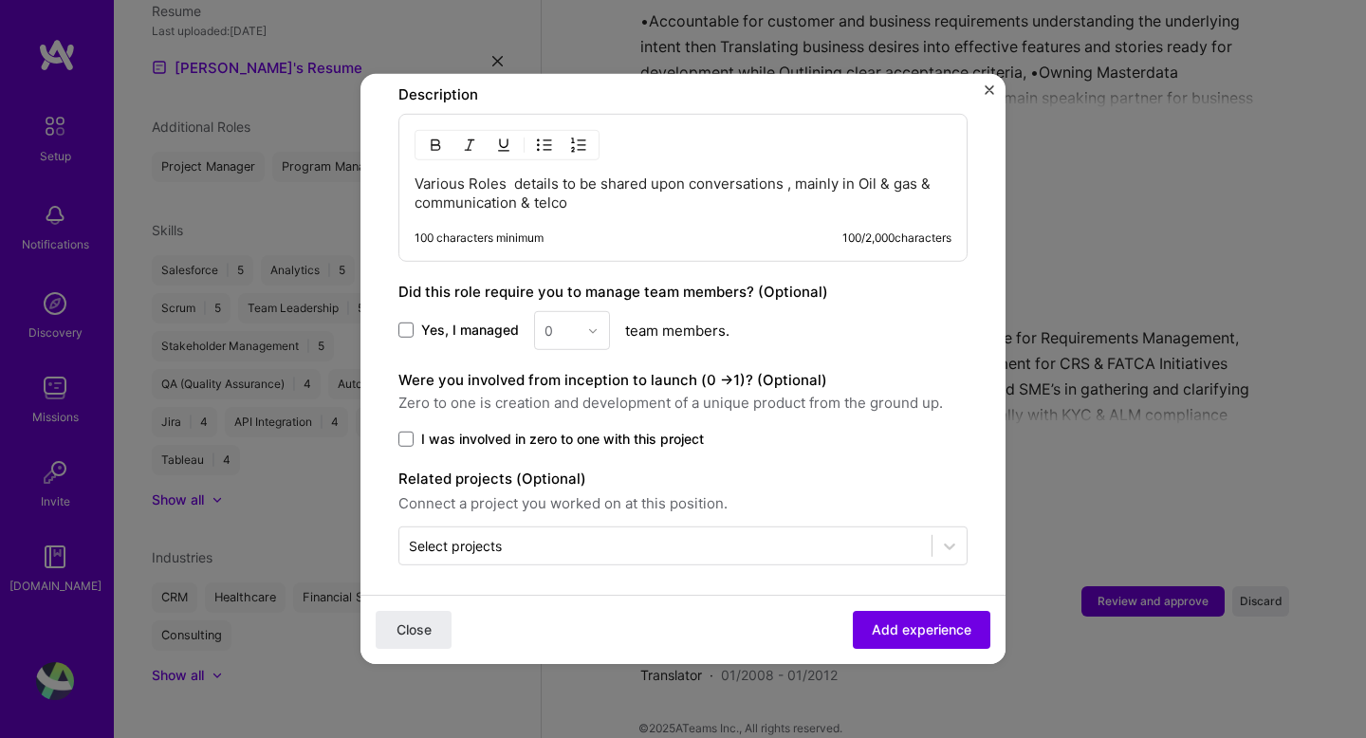
scroll to position [937, 0]
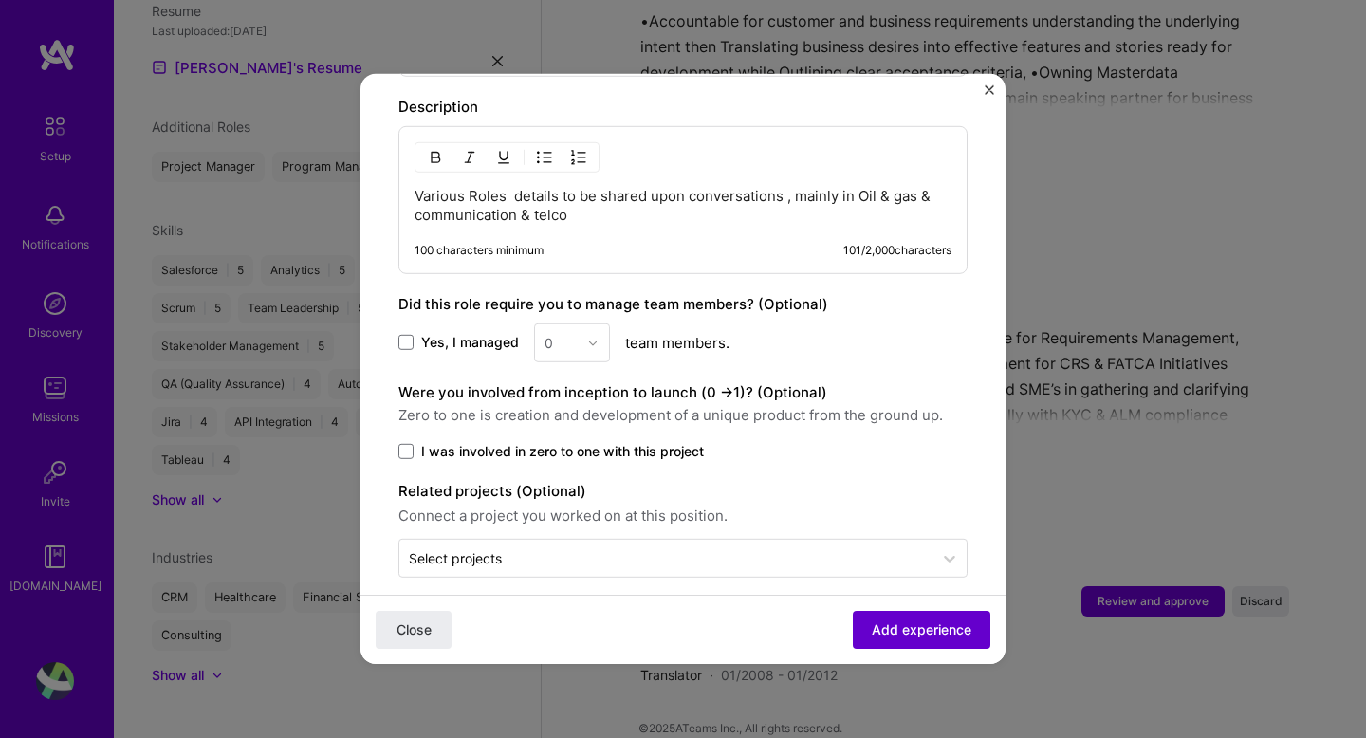
click at [919, 626] on span "Add experience" at bounding box center [922, 630] width 100 height 19
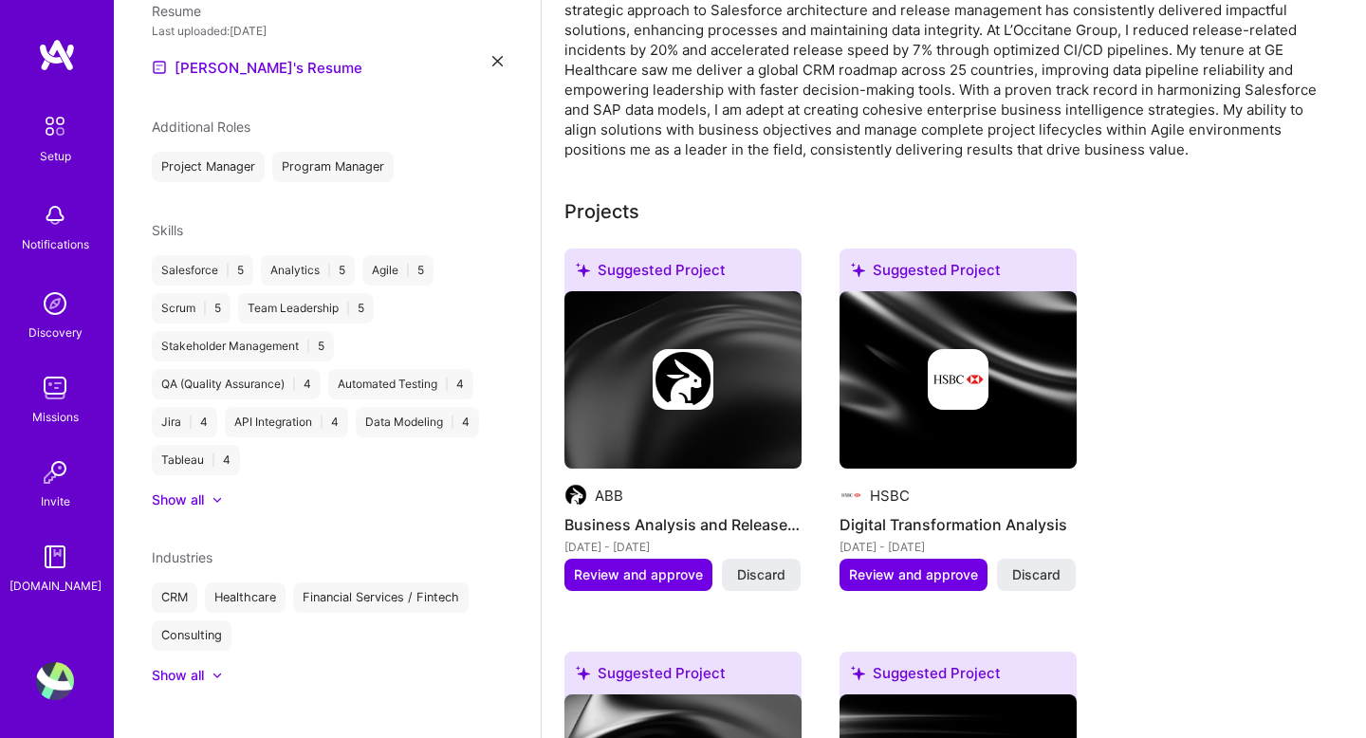
scroll to position [518, 0]
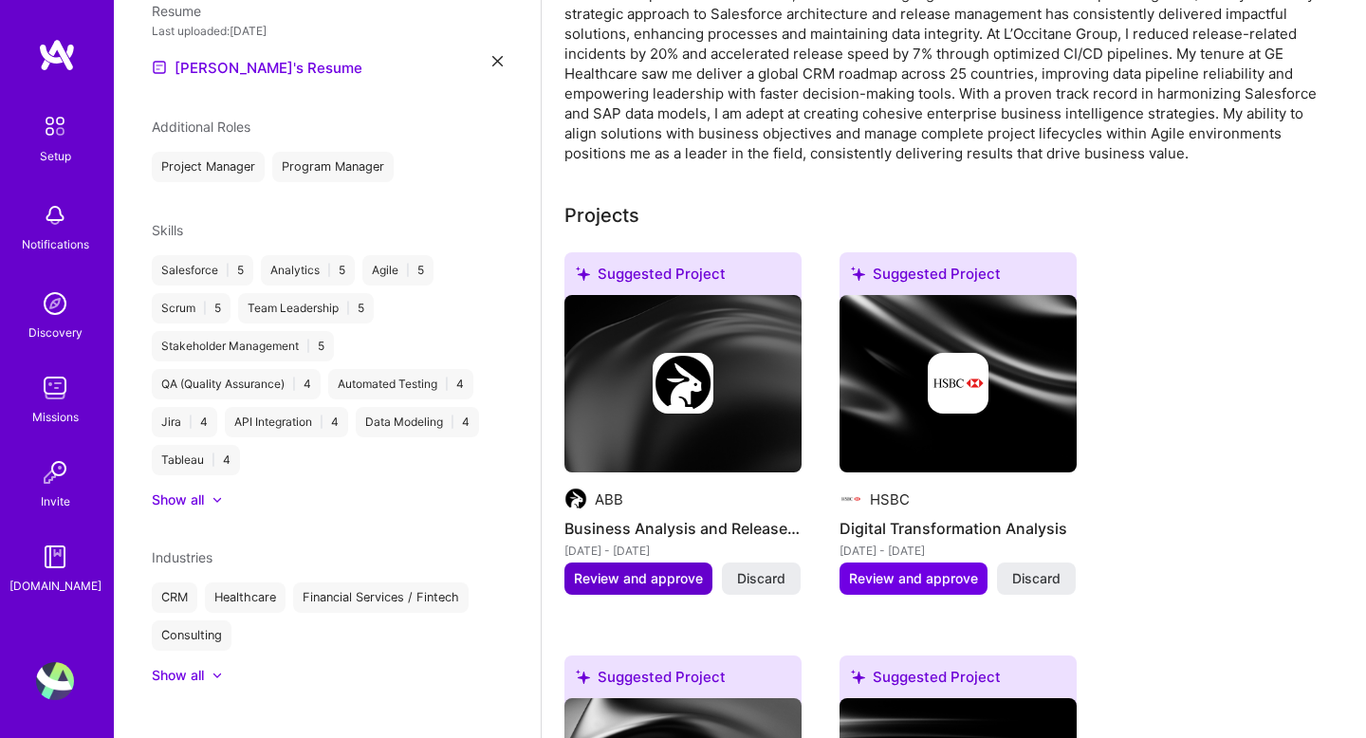
click at [639, 569] on span "Review and approve" at bounding box center [638, 578] width 129 height 19
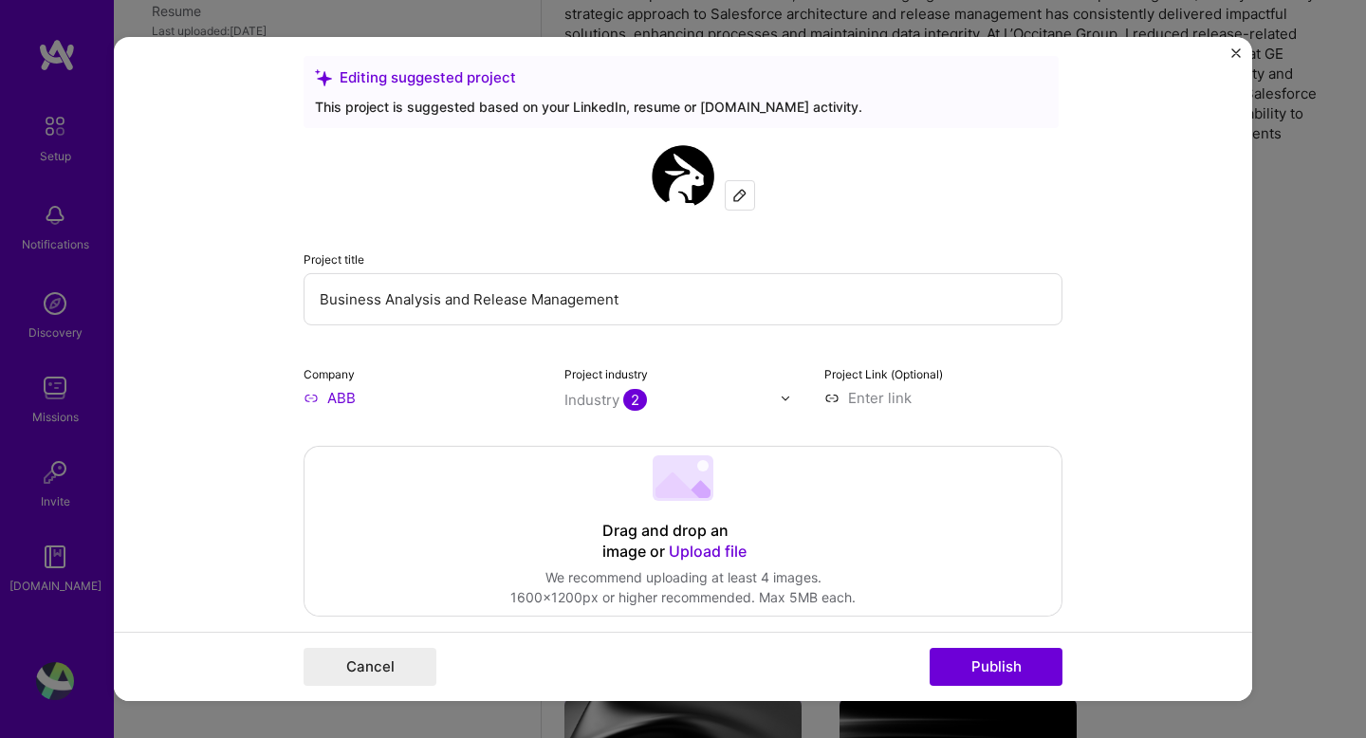
scroll to position [0, 0]
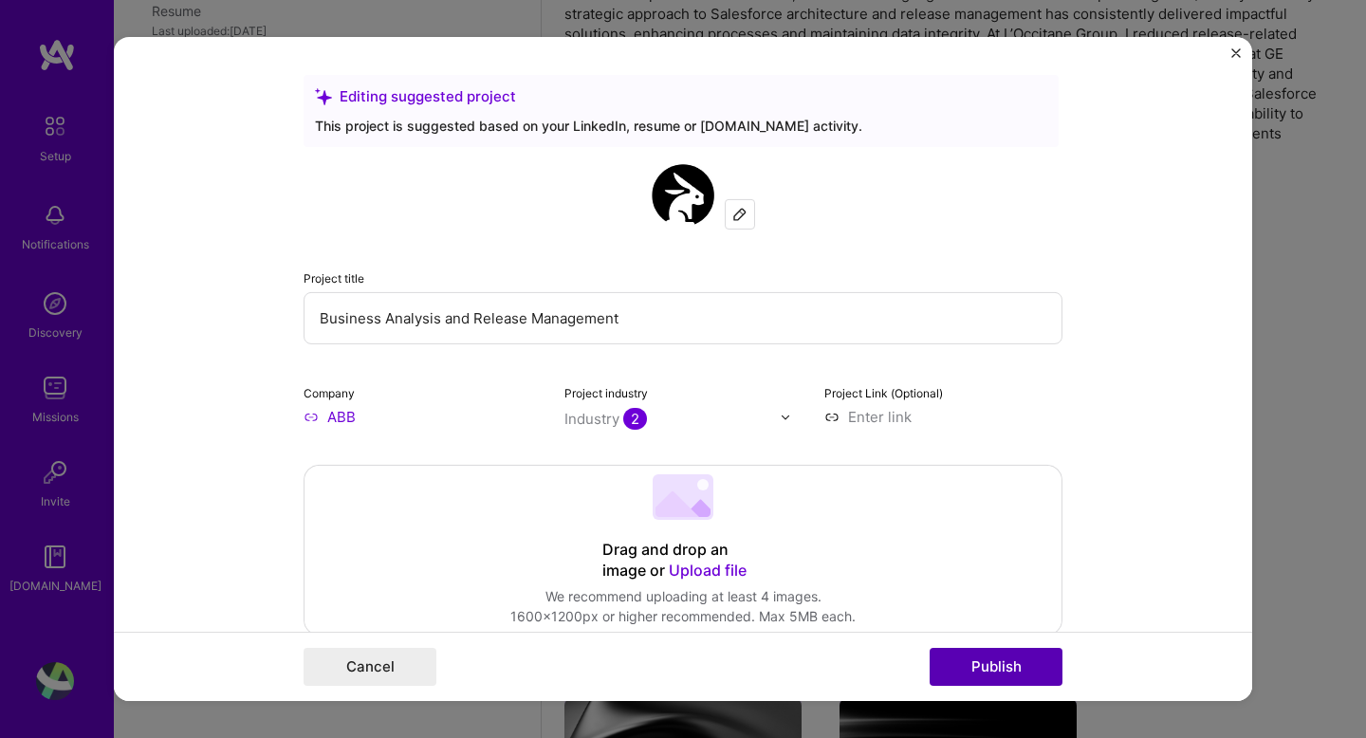
click at [1014, 678] on button "Publish" at bounding box center [996, 667] width 133 height 38
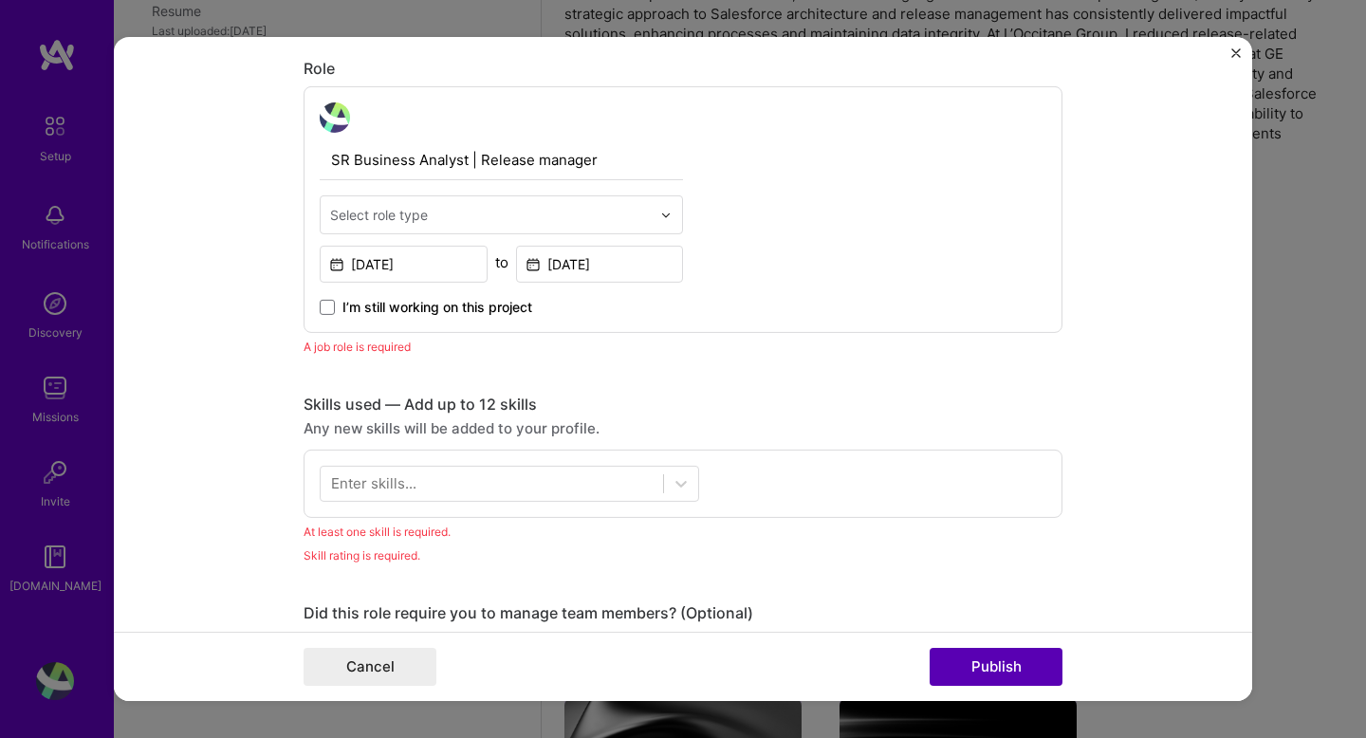
scroll to position [638, 0]
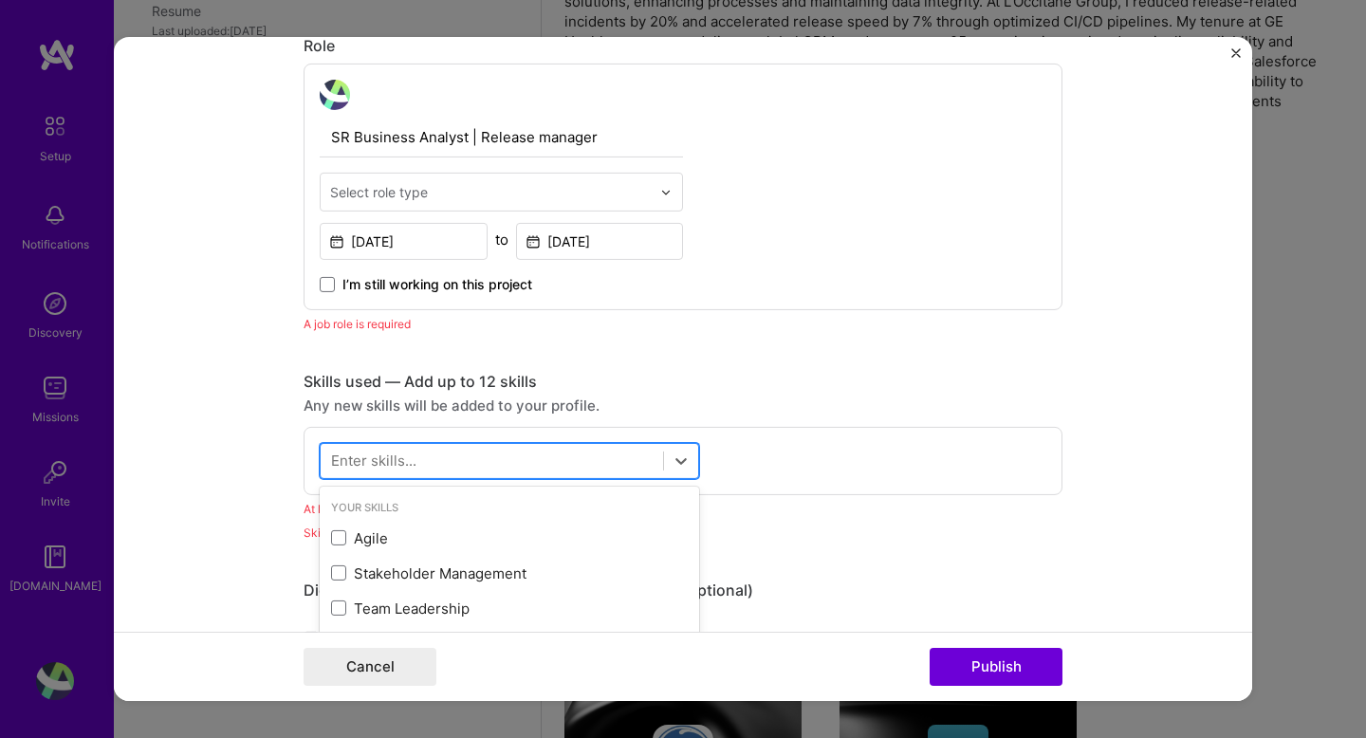
click at [472, 469] on div at bounding box center [492, 460] width 343 height 31
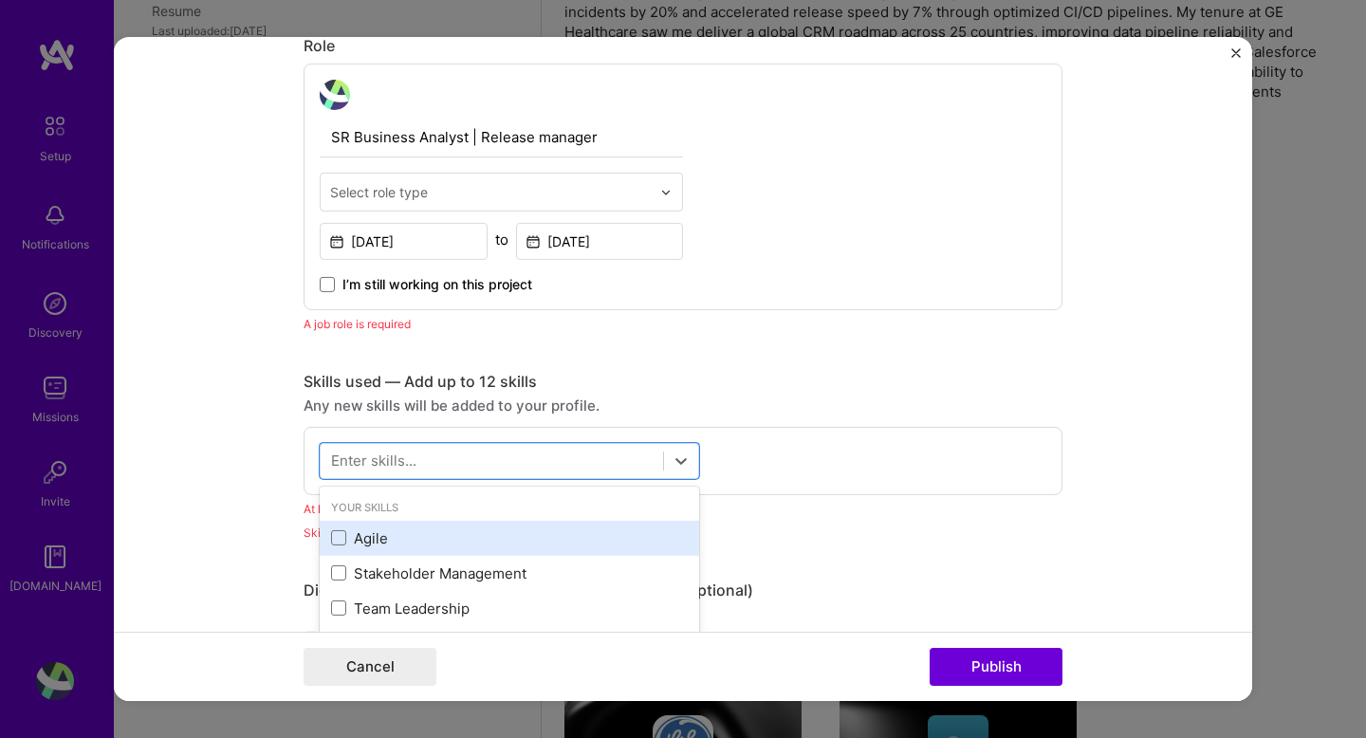
click at [357, 542] on div "Agile" at bounding box center [509, 539] width 357 height 20
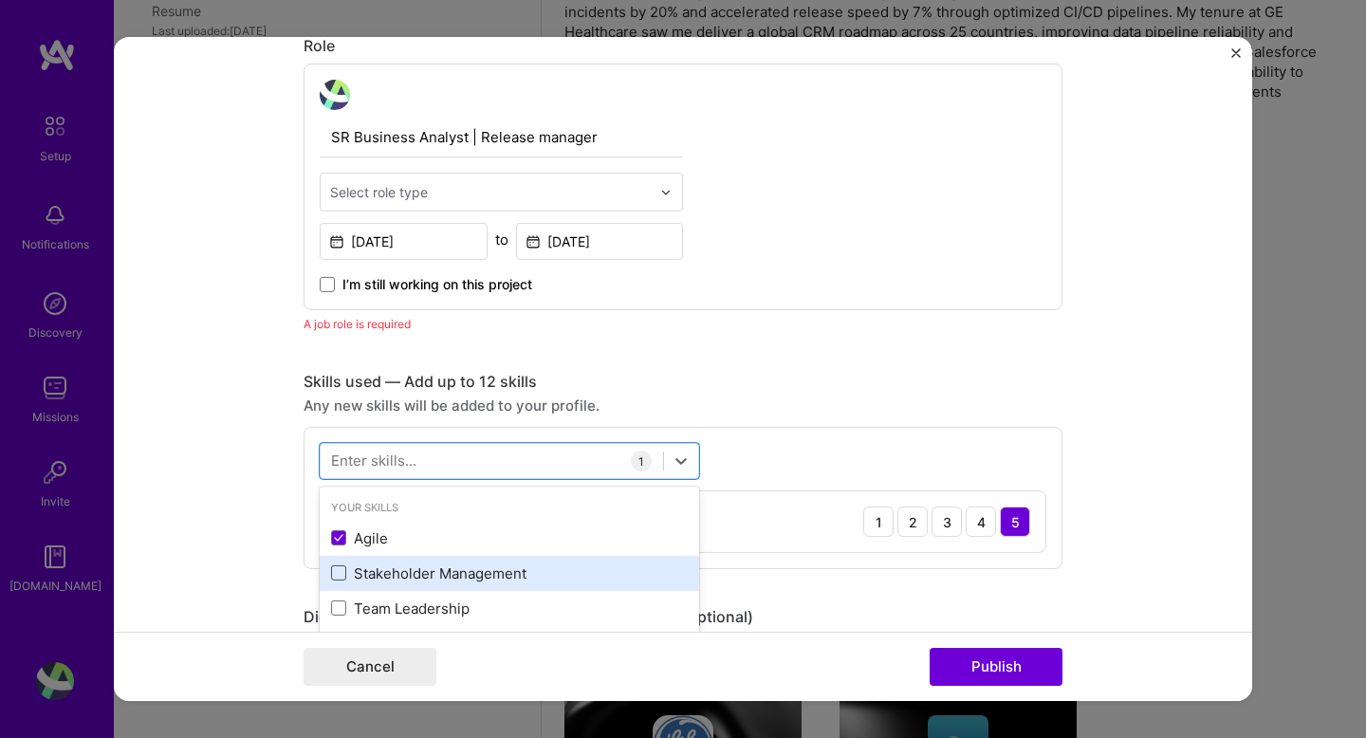
click at [345, 577] on span at bounding box center [338, 573] width 15 height 15
click at [0, 0] on input "checkbox" at bounding box center [0, 0] width 0 height 0
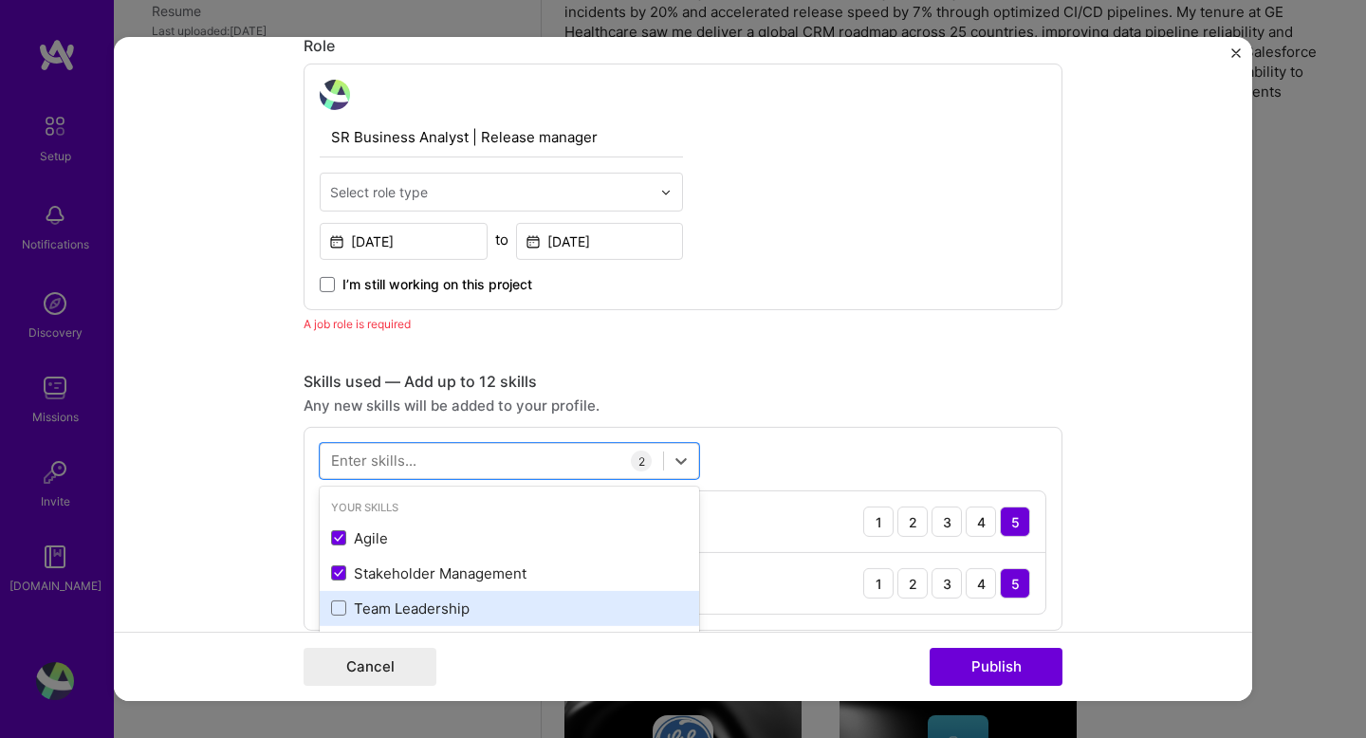
click at [355, 618] on div "Team Leadership" at bounding box center [509, 609] width 357 height 20
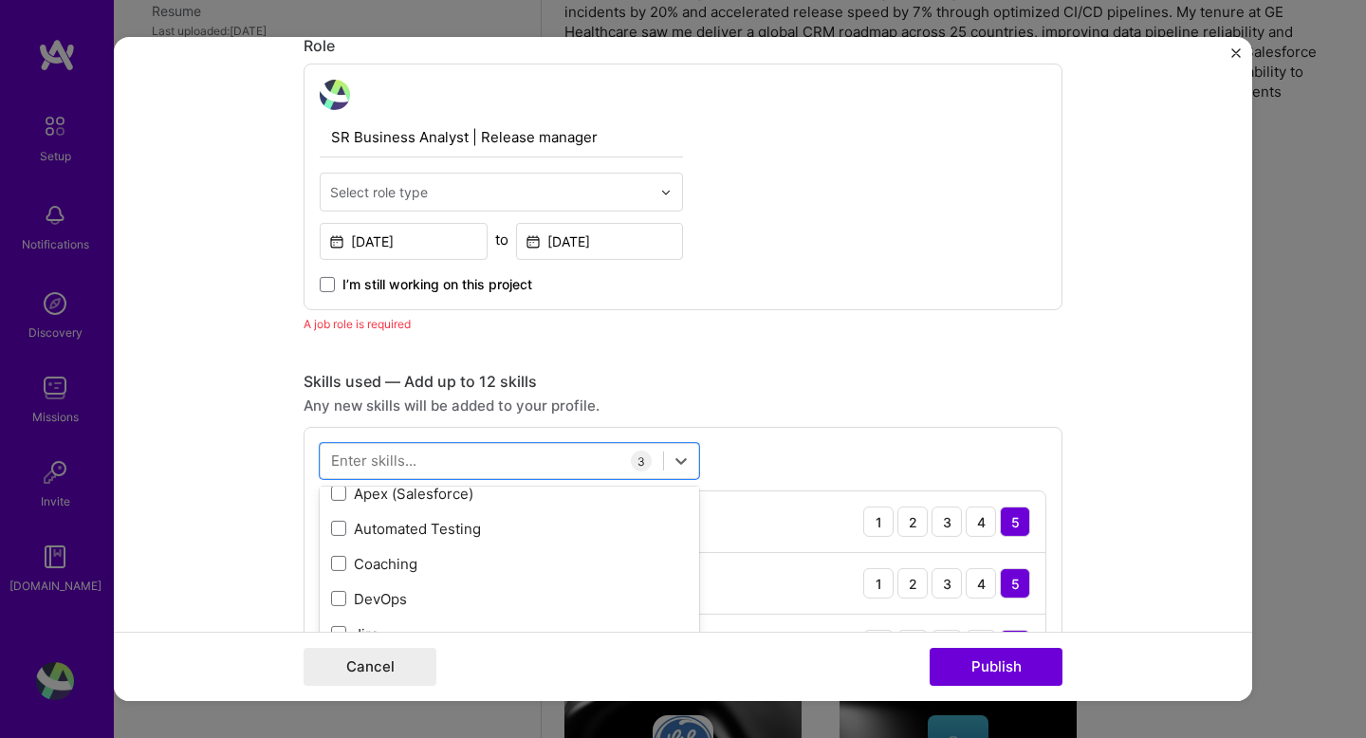
scroll to position [151, 0]
click at [342, 490] on span at bounding box center [338, 492] width 15 height 15
click at [0, 0] on input "checkbox" at bounding box center [0, 0] width 0 height 0
click at [993, 665] on button "Publish" at bounding box center [996, 667] width 133 height 38
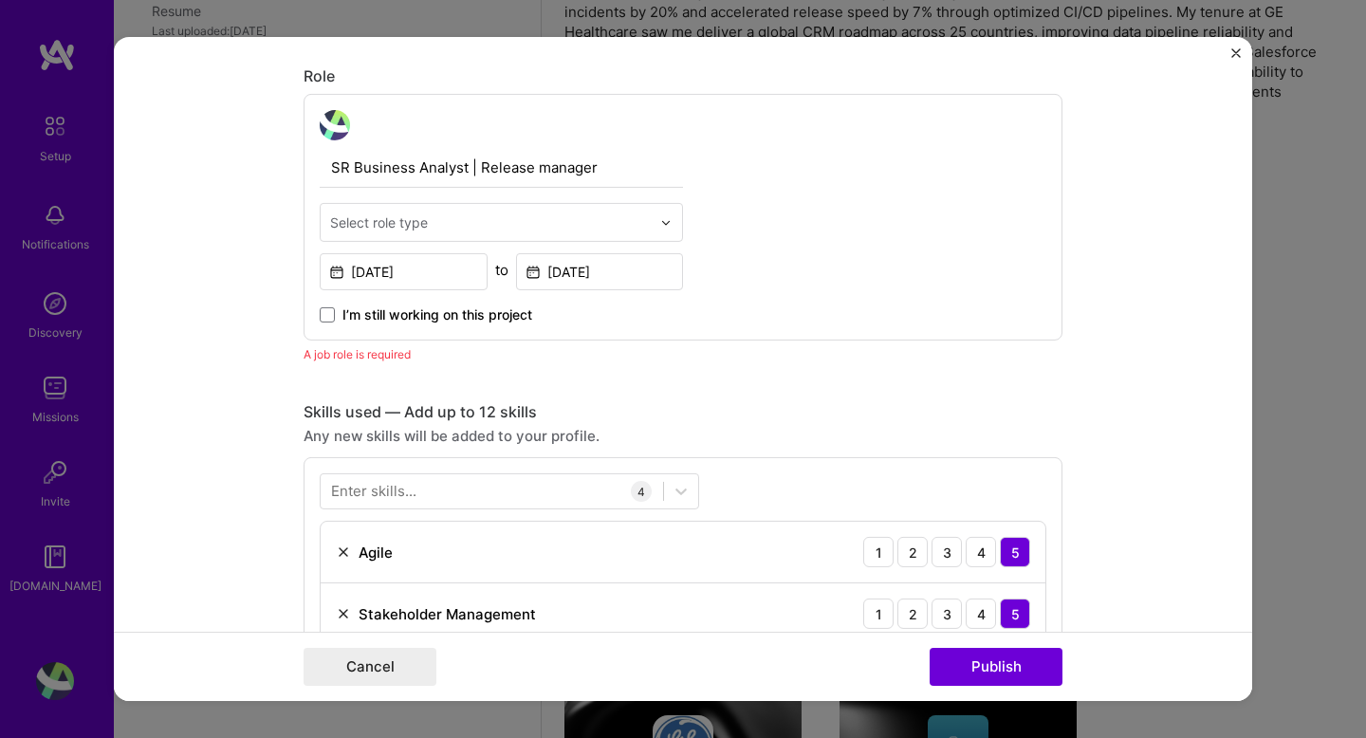
scroll to position [597, 0]
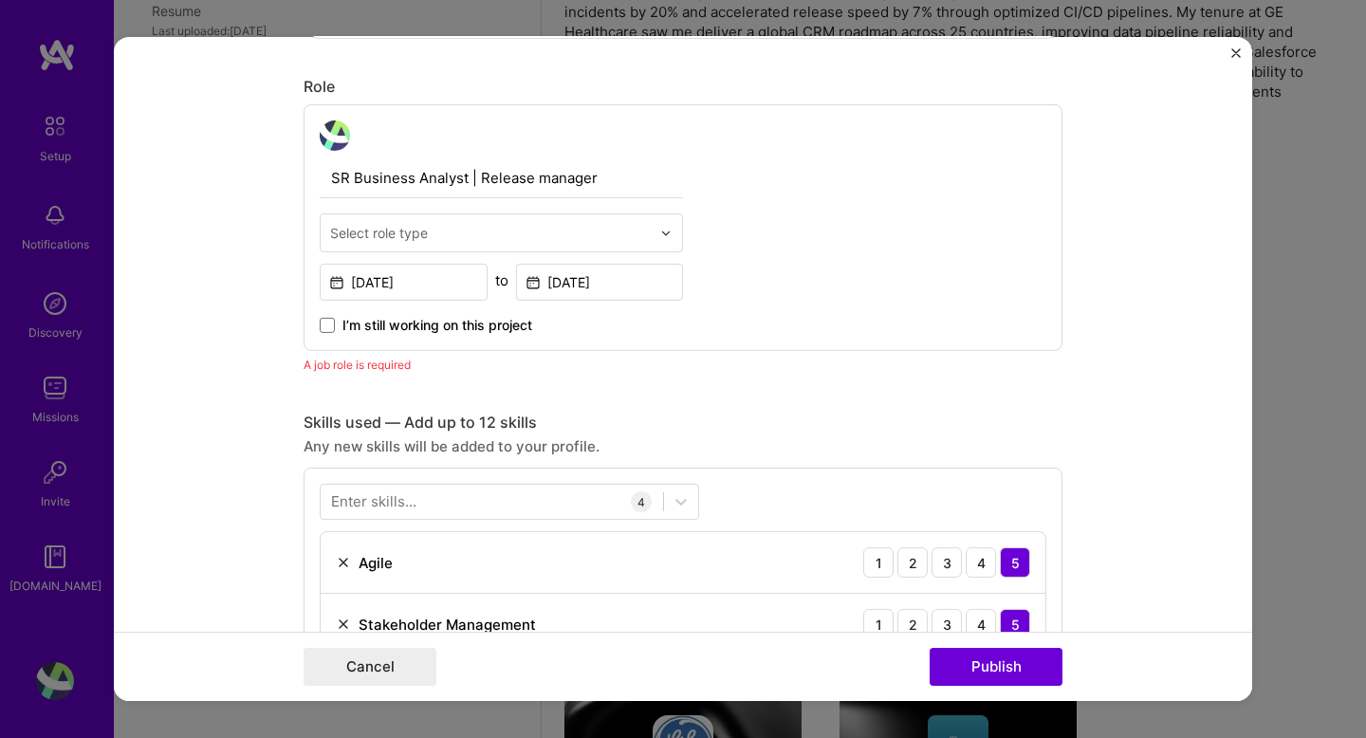
click at [469, 233] on input "text" at bounding box center [490, 233] width 321 height 20
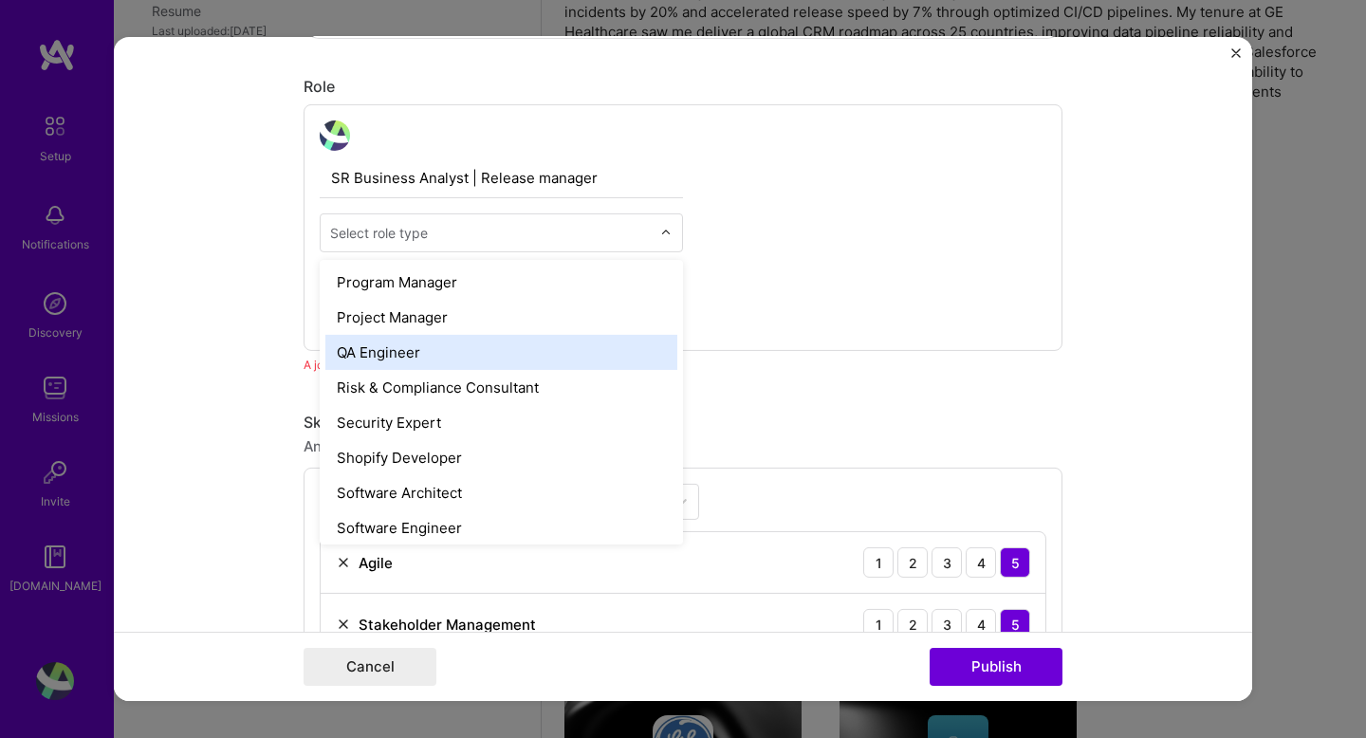
scroll to position [1834, 0]
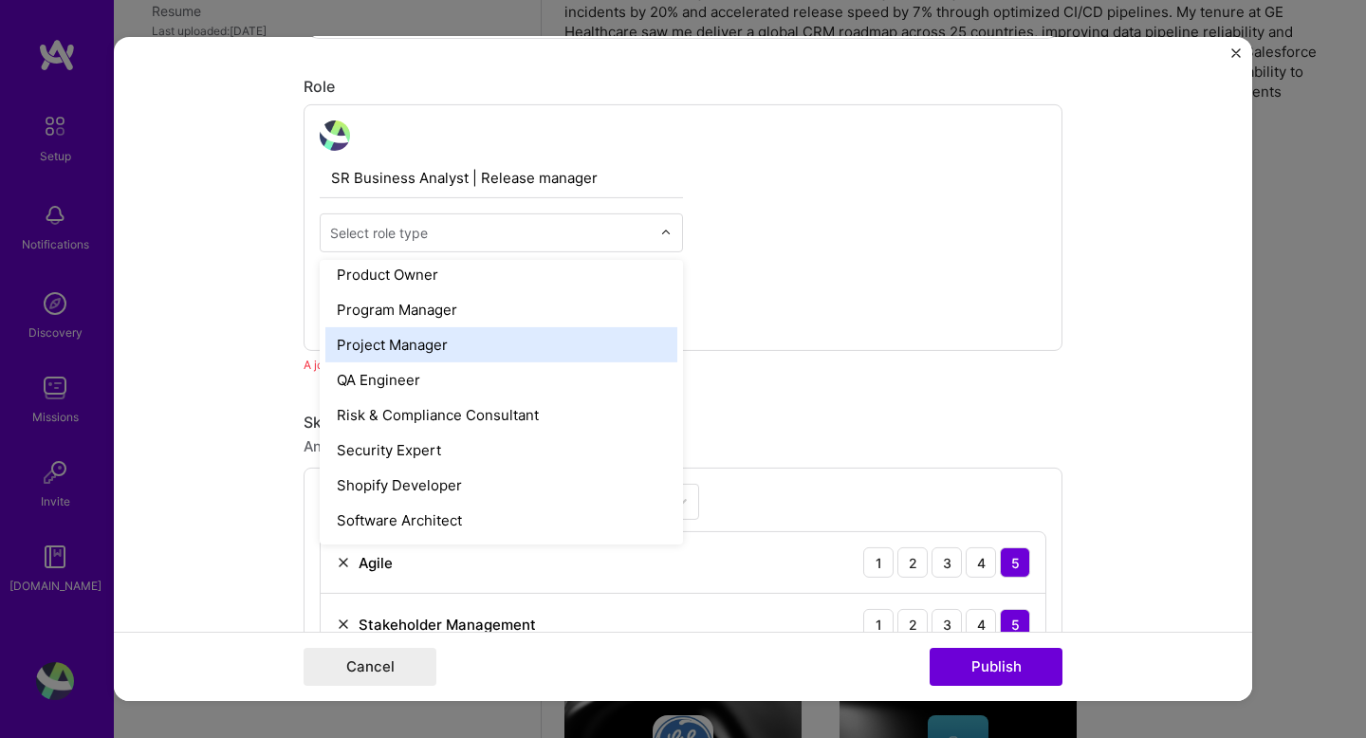
click at [424, 350] on div "Project Manager" at bounding box center [501, 344] width 352 height 35
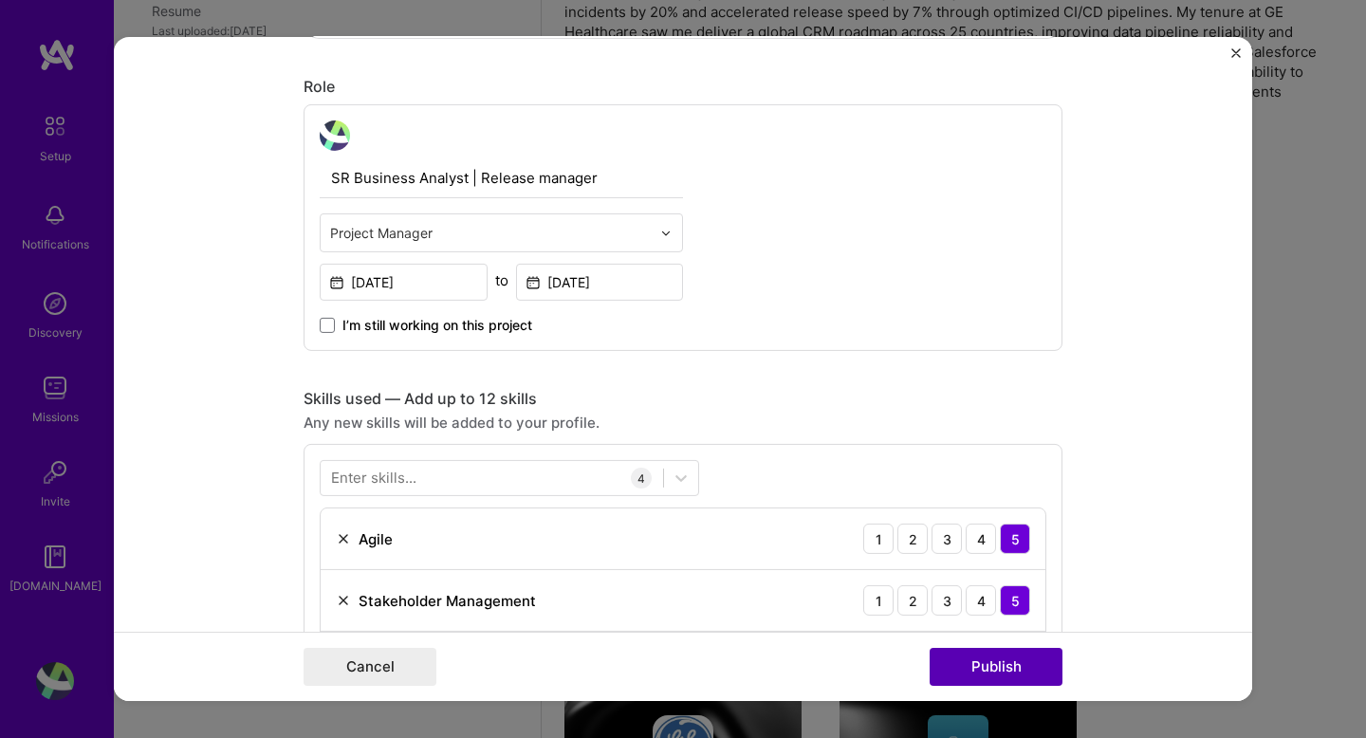
click at [989, 669] on button "Publish" at bounding box center [996, 667] width 133 height 38
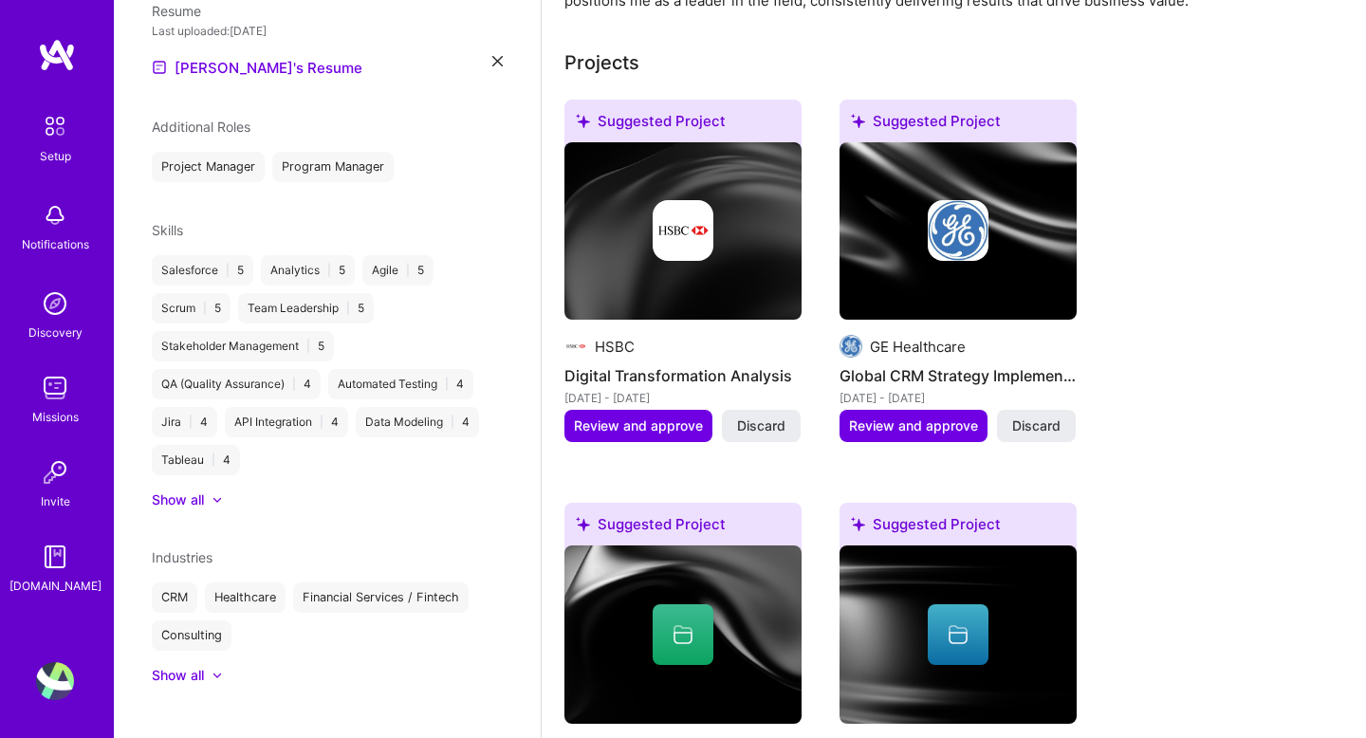
scroll to position [678, 0]
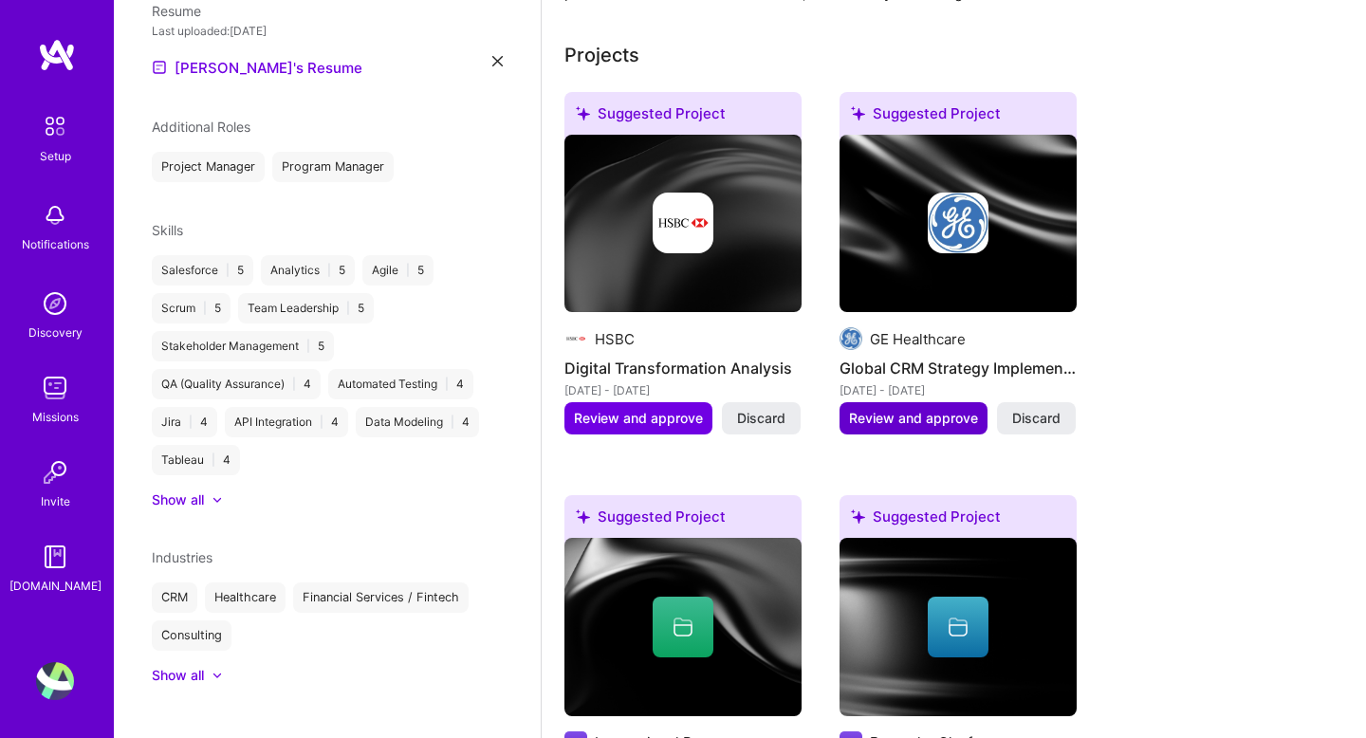
click at [887, 409] on span "Review and approve" at bounding box center [913, 418] width 129 height 19
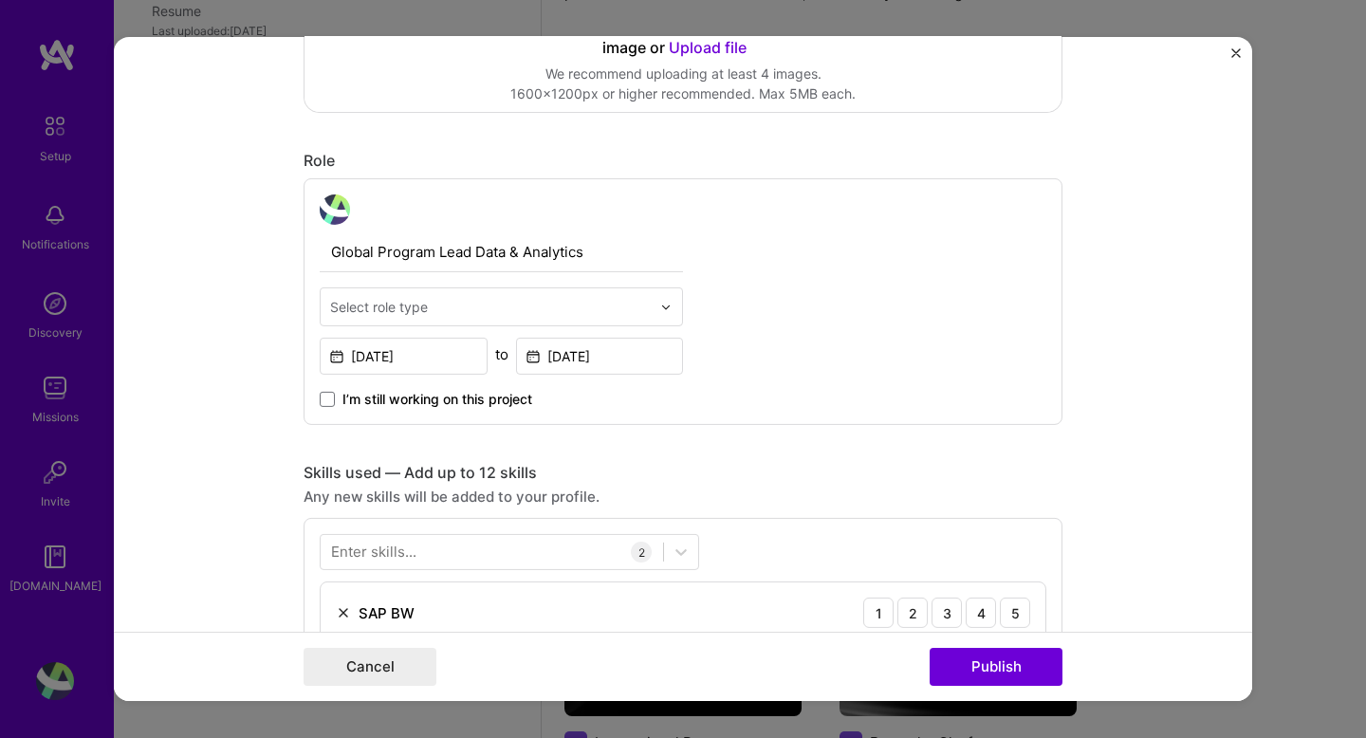
scroll to position [548, 0]
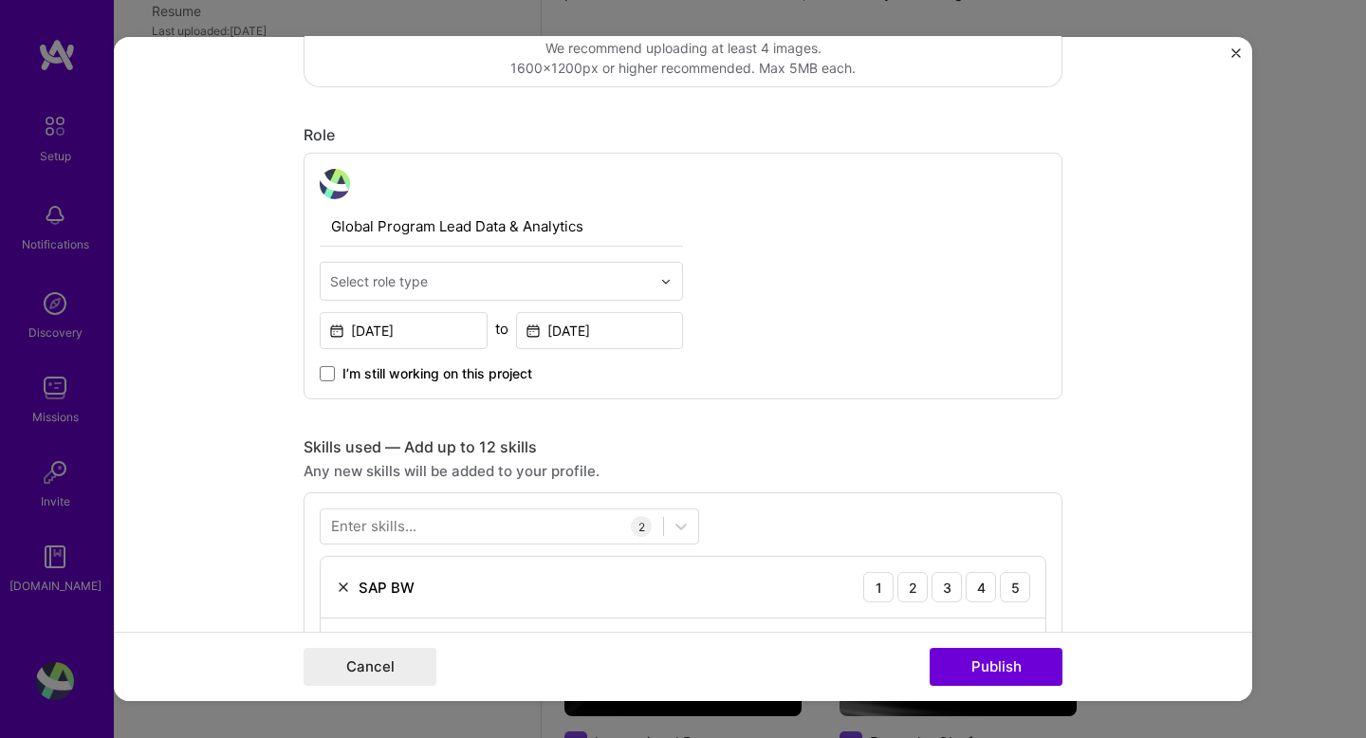
click at [566, 259] on div "Global Program Lead Data & Analytics Select role type [DATE] to [DATE] I’m stil…" at bounding box center [501, 276] width 363 height 214
click at [575, 278] on input "text" at bounding box center [490, 281] width 321 height 20
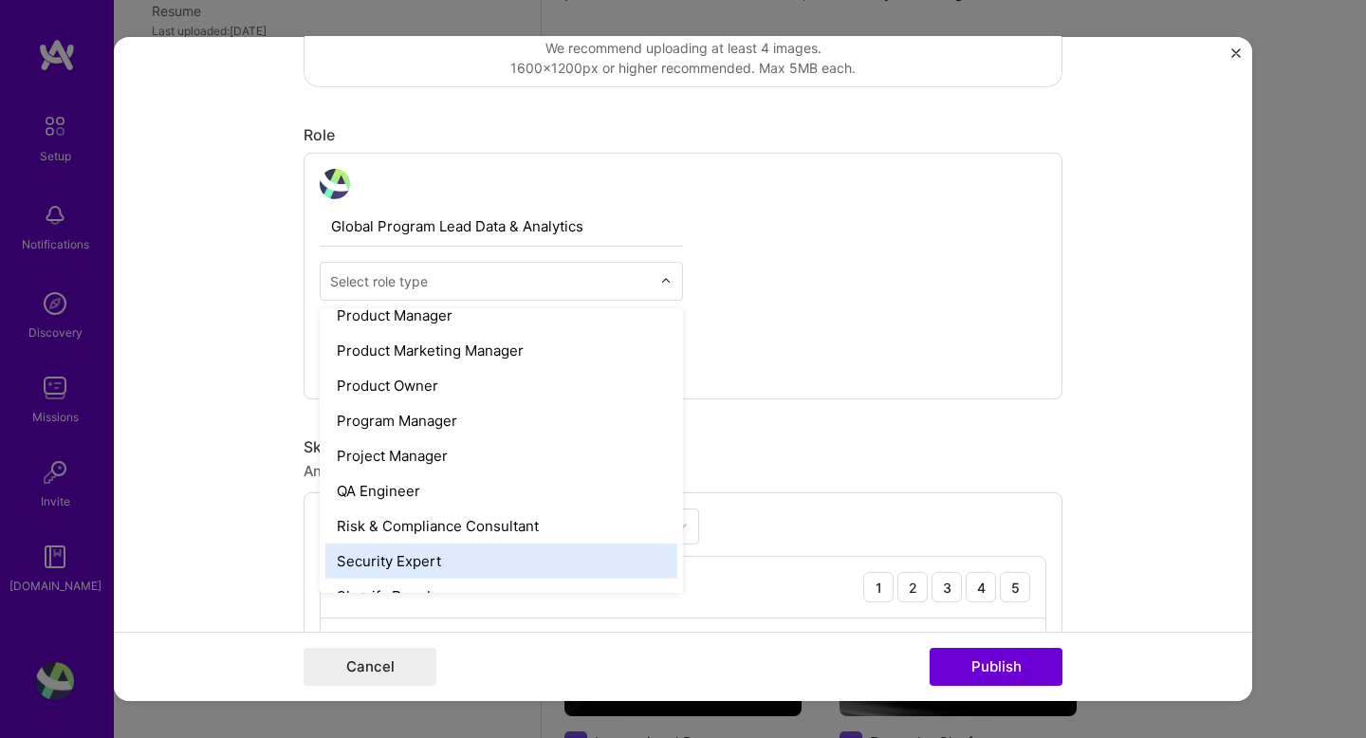
scroll to position [1765, 0]
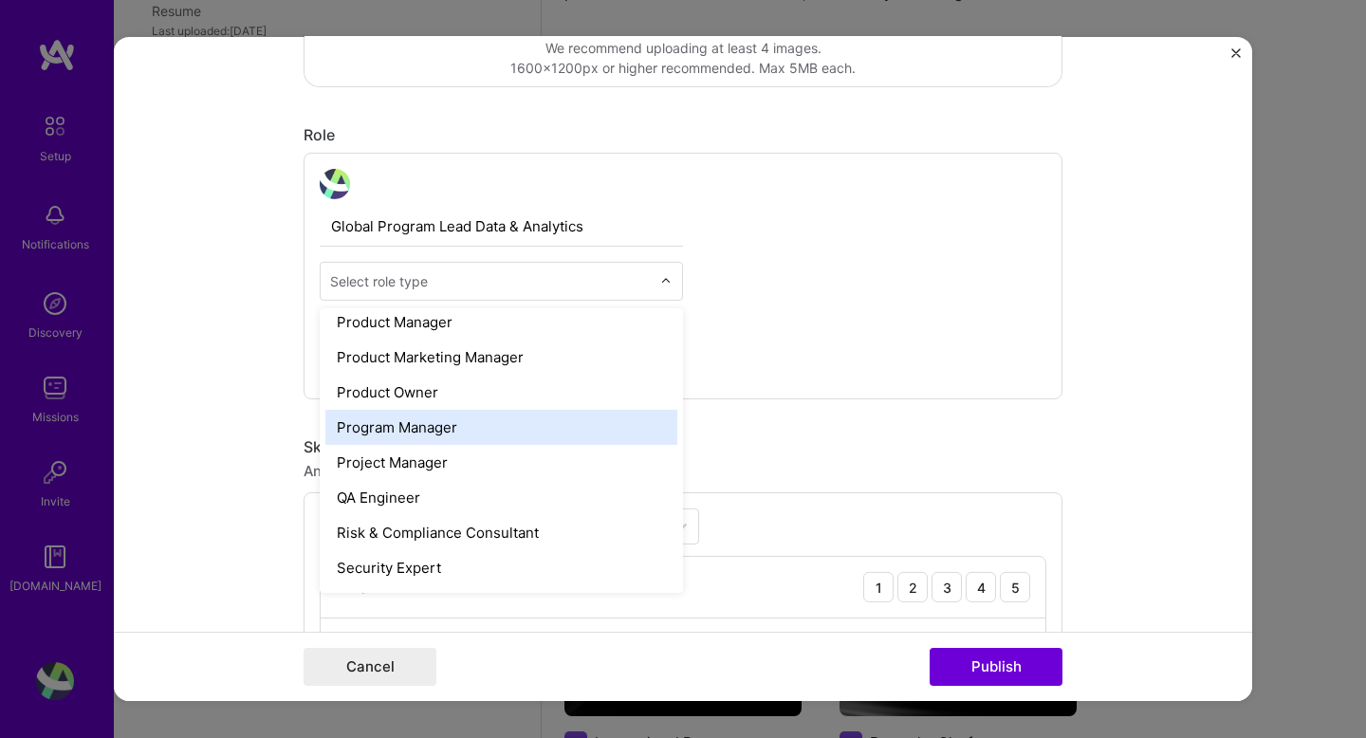
click at [440, 430] on div "Program Manager" at bounding box center [501, 427] width 352 height 35
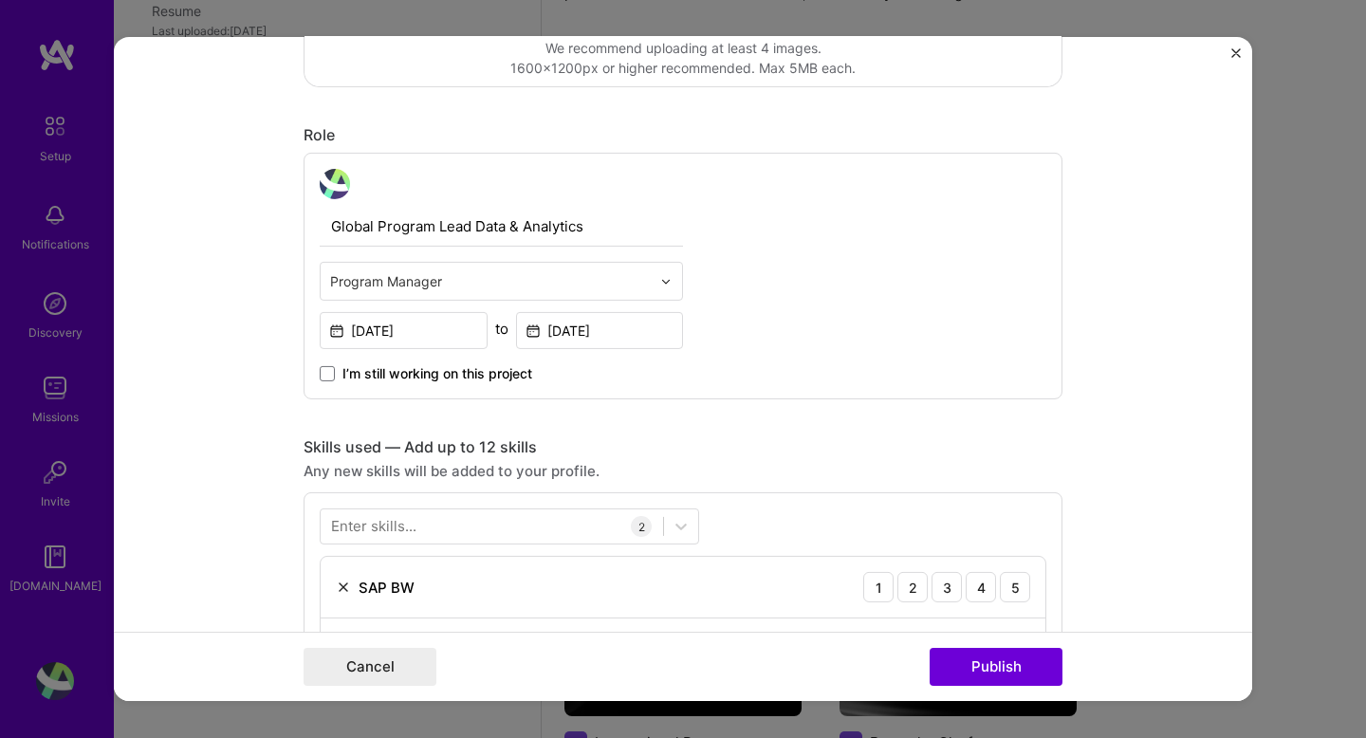
click at [747, 513] on div "Enter skills... 2 SAP BW 1 2 3 4 5 Salesforce 1 2 3 4 5" at bounding box center [683, 594] width 759 height 204
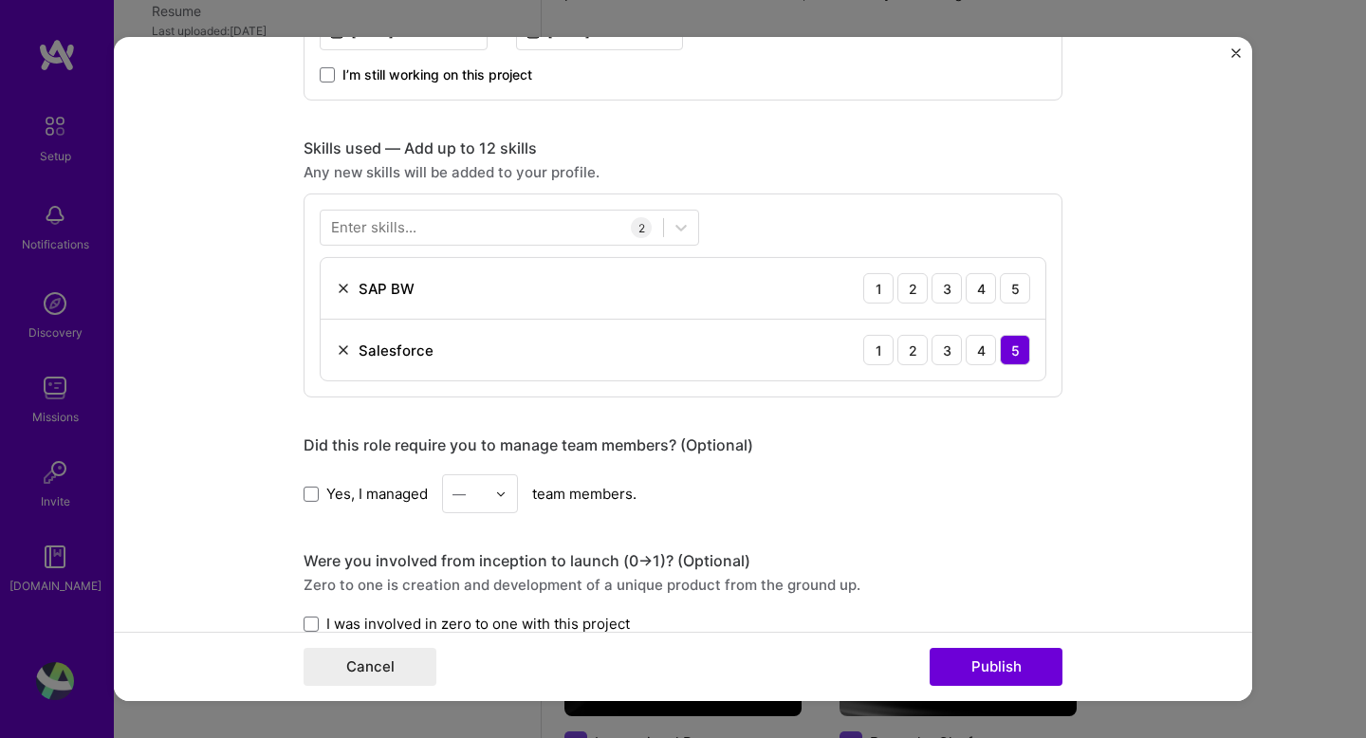
scroll to position [863, 0]
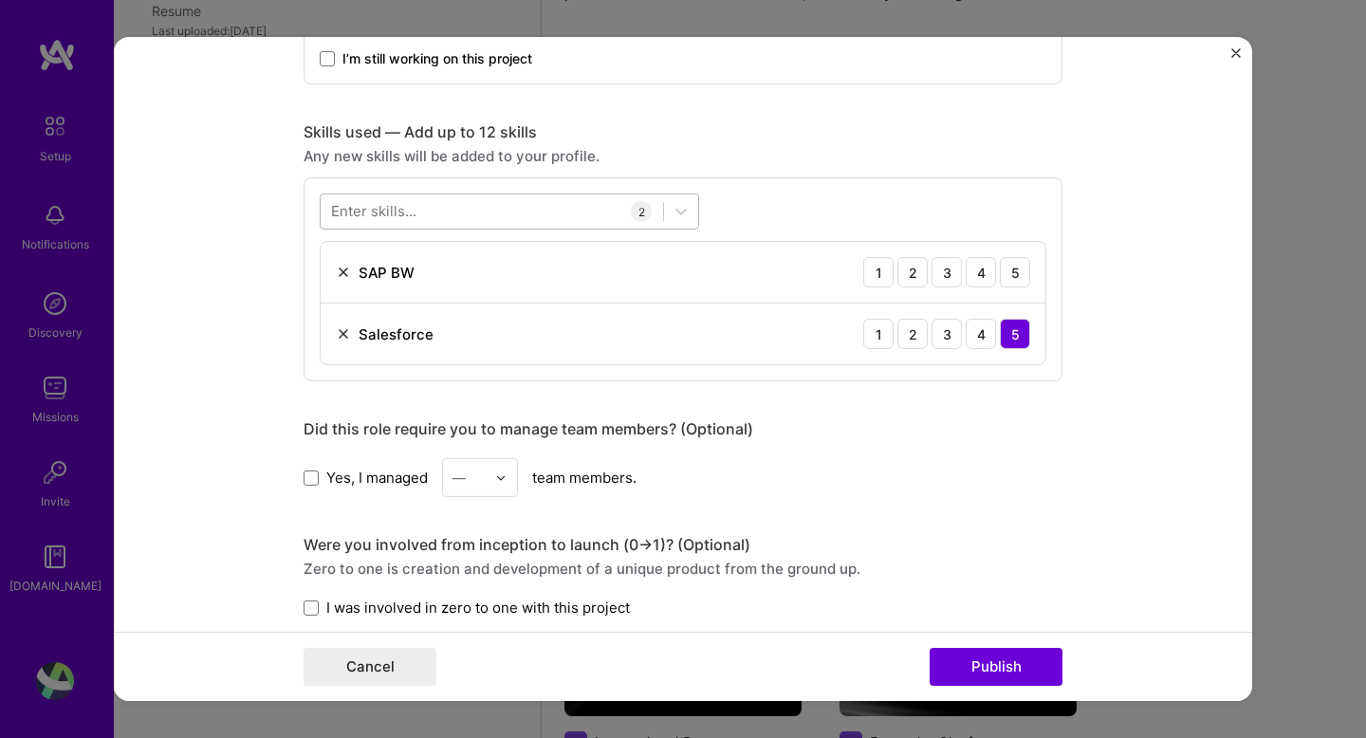
click at [483, 216] on div at bounding box center [492, 210] width 343 height 31
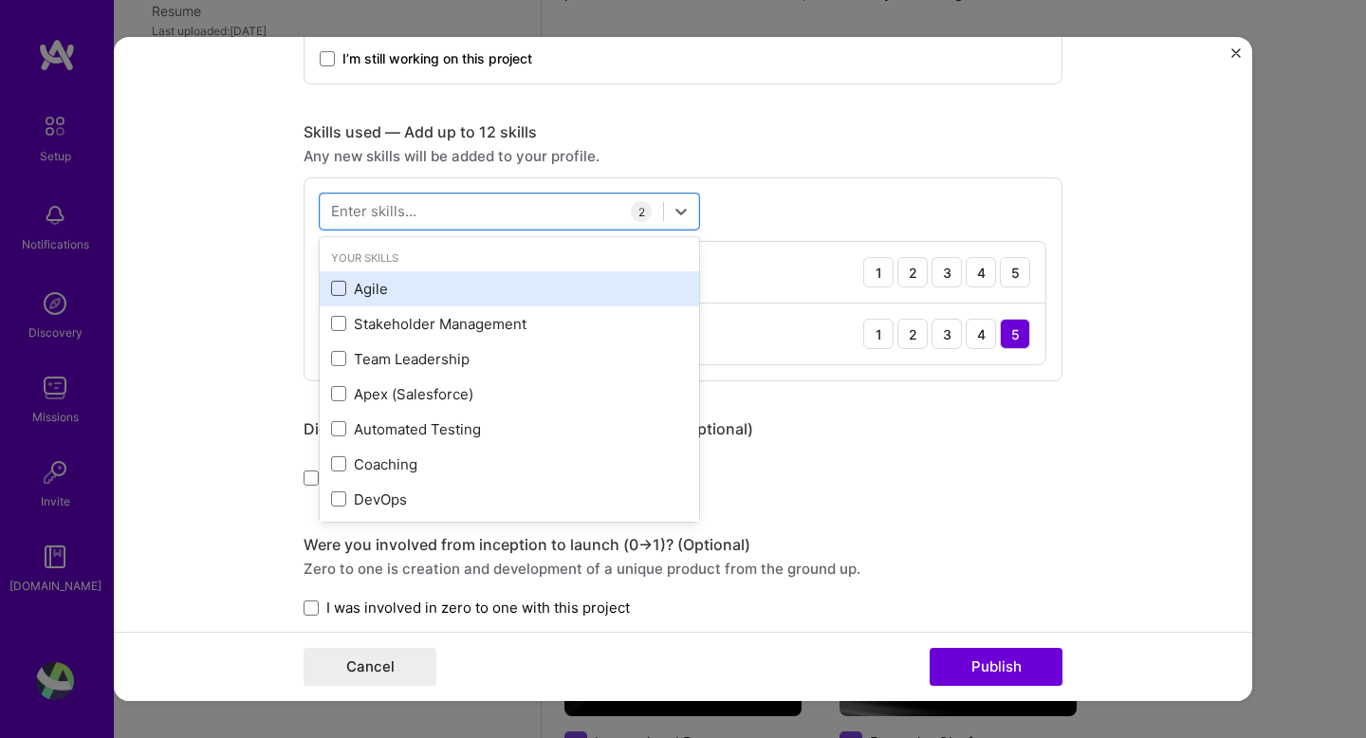
click at [344, 292] on span at bounding box center [338, 288] width 15 height 15
click at [0, 0] on input "checkbox" at bounding box center [0, 0] width 0 height 0
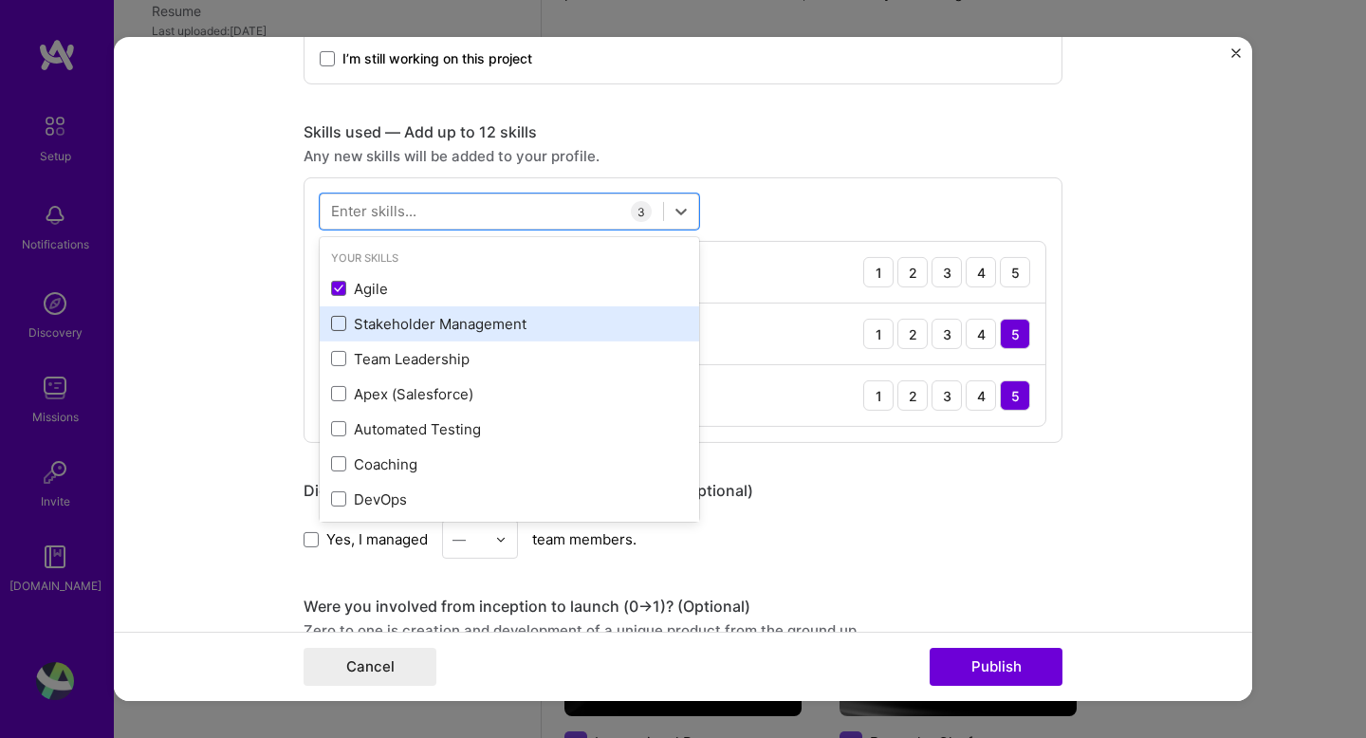
click at [344, 325] on span at bounding box center [338, 323] width 15 height 15
click at [0, 0] on input "checkbox" at bounding box center [0, 0] width 0 height 0
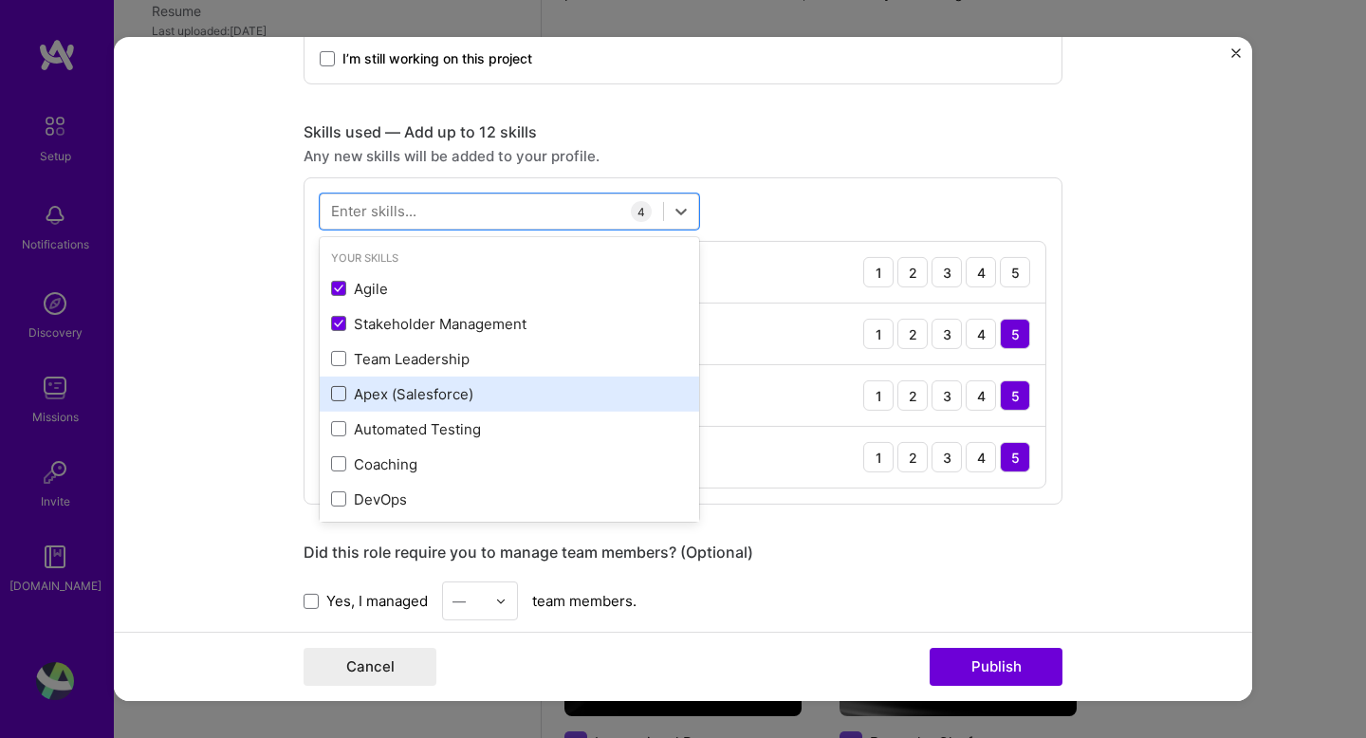
click at [342, 396] on span at bounding box center [338, 393] width 15 height 15
click at [0, 0] on input "checkbox" at bounding box center [0, 0] width 0 height 0
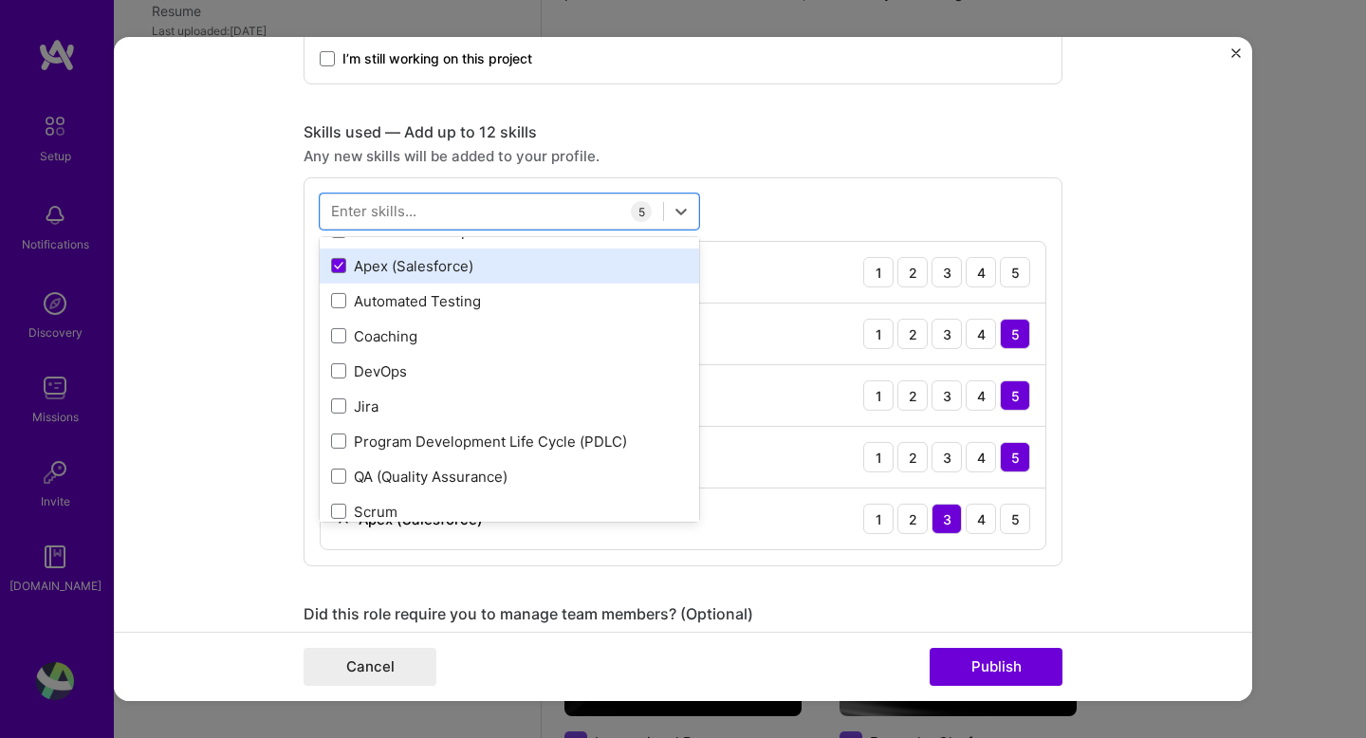
scroll to position [140, 0]
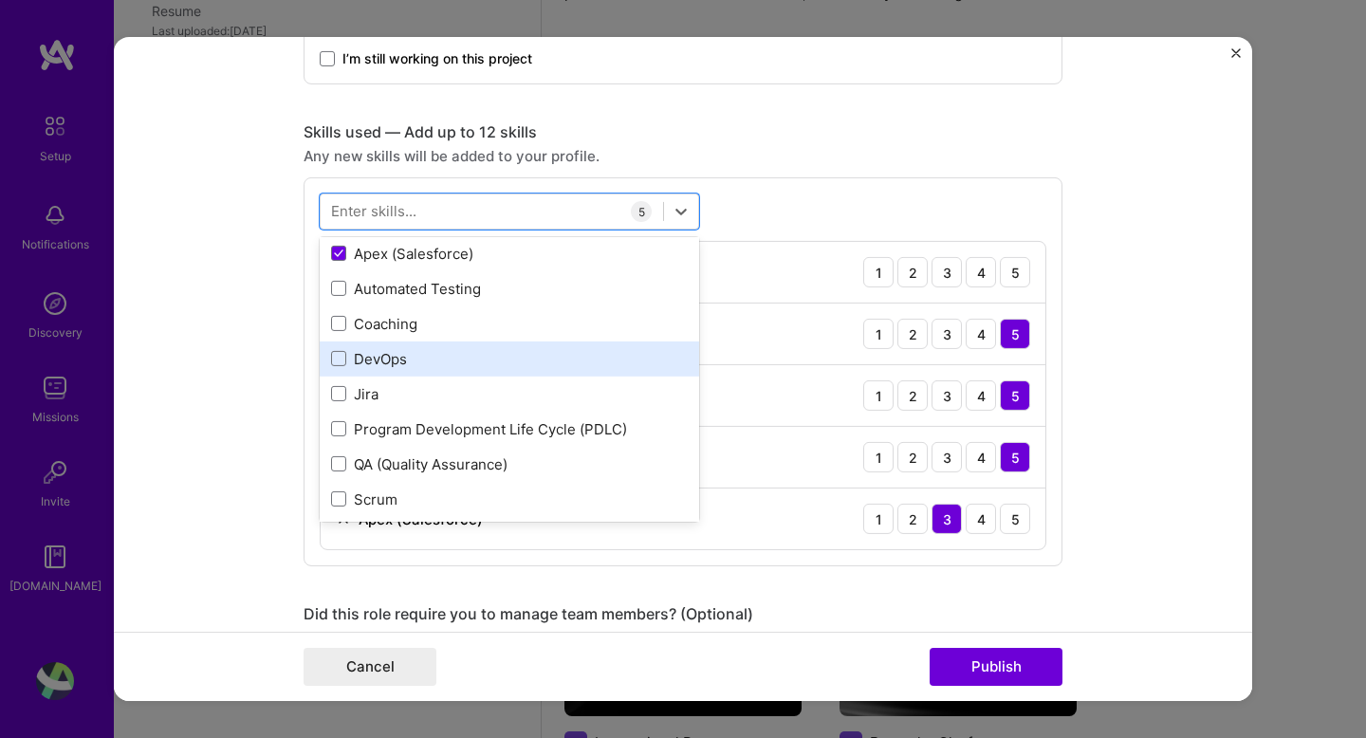
click at [340, 369] on div "DevOps" at bounding box center [509, 359] width 357 height 20
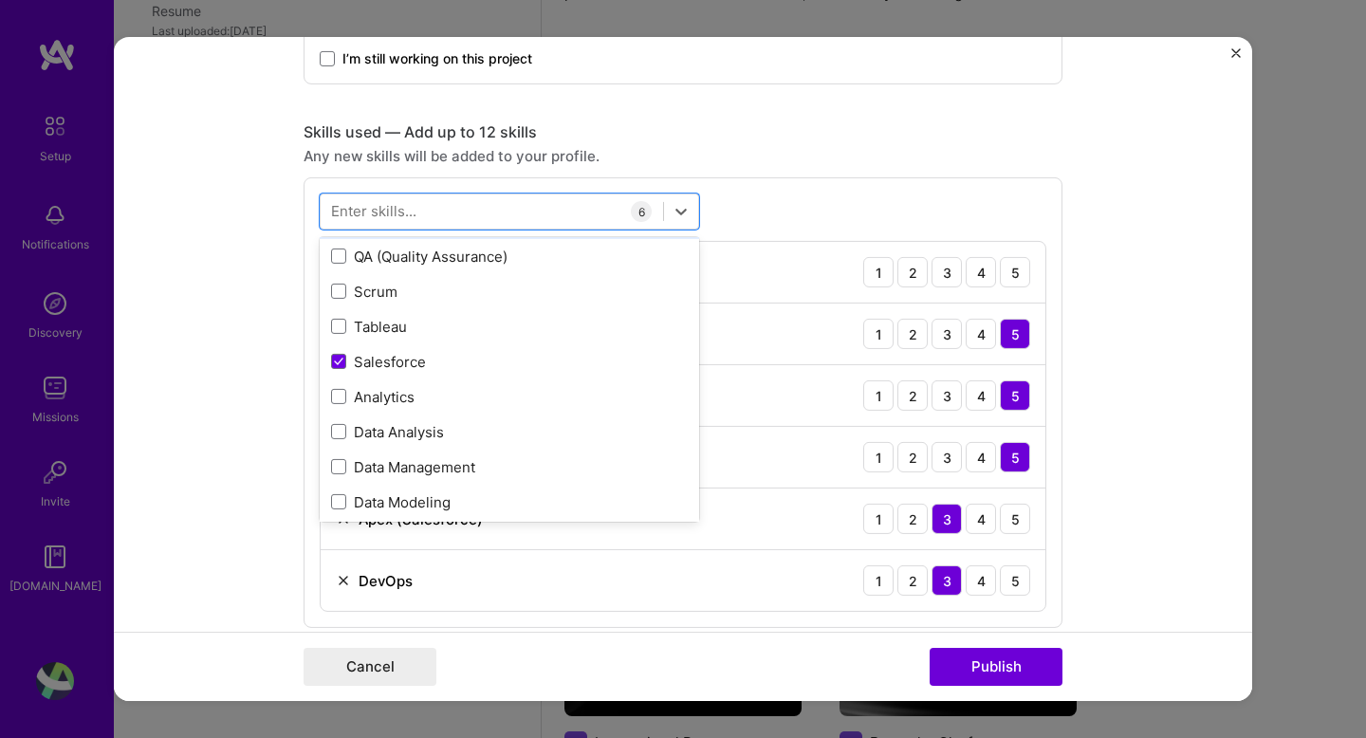
scroll to position [357, 0]
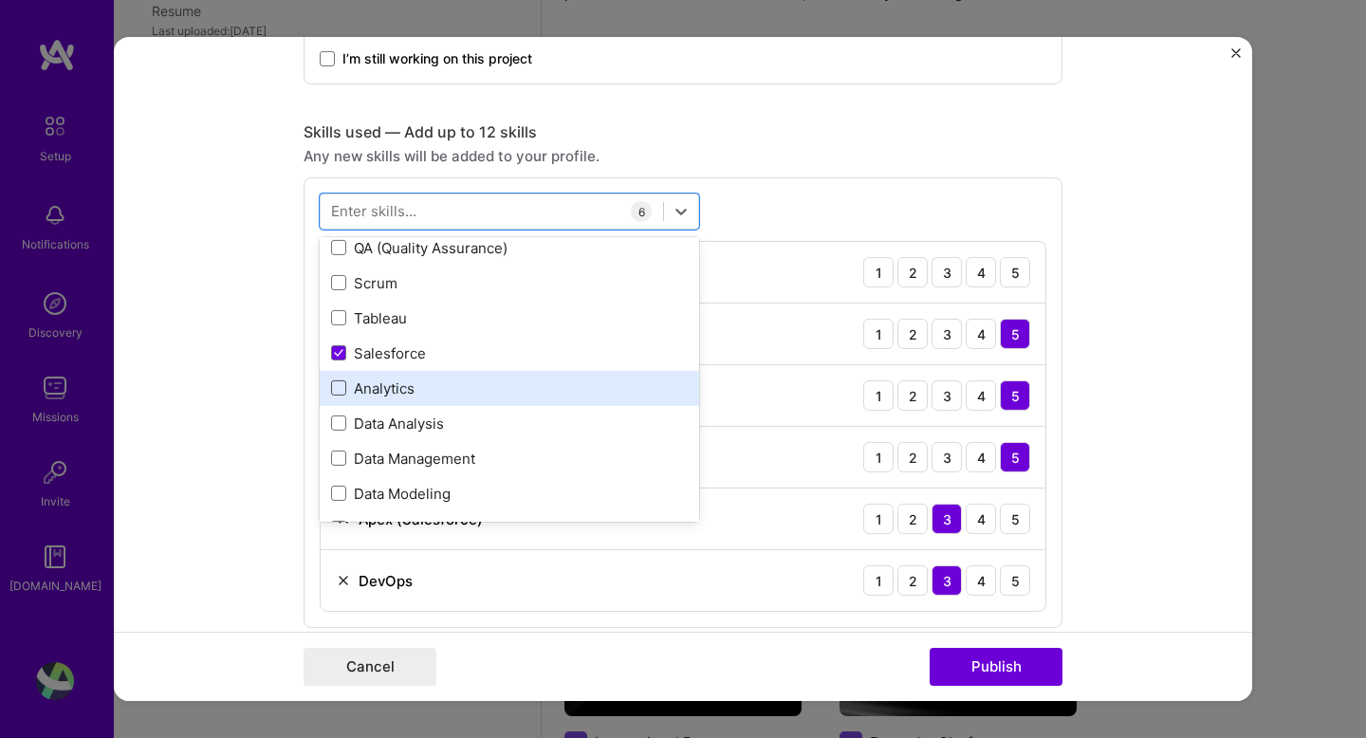
click at [332, 388] on span at bounding box center [338, 388] width 15 height 15
click at [0, 0] on input "checkbox" at bounding box center [0, 0] width 0 height 0
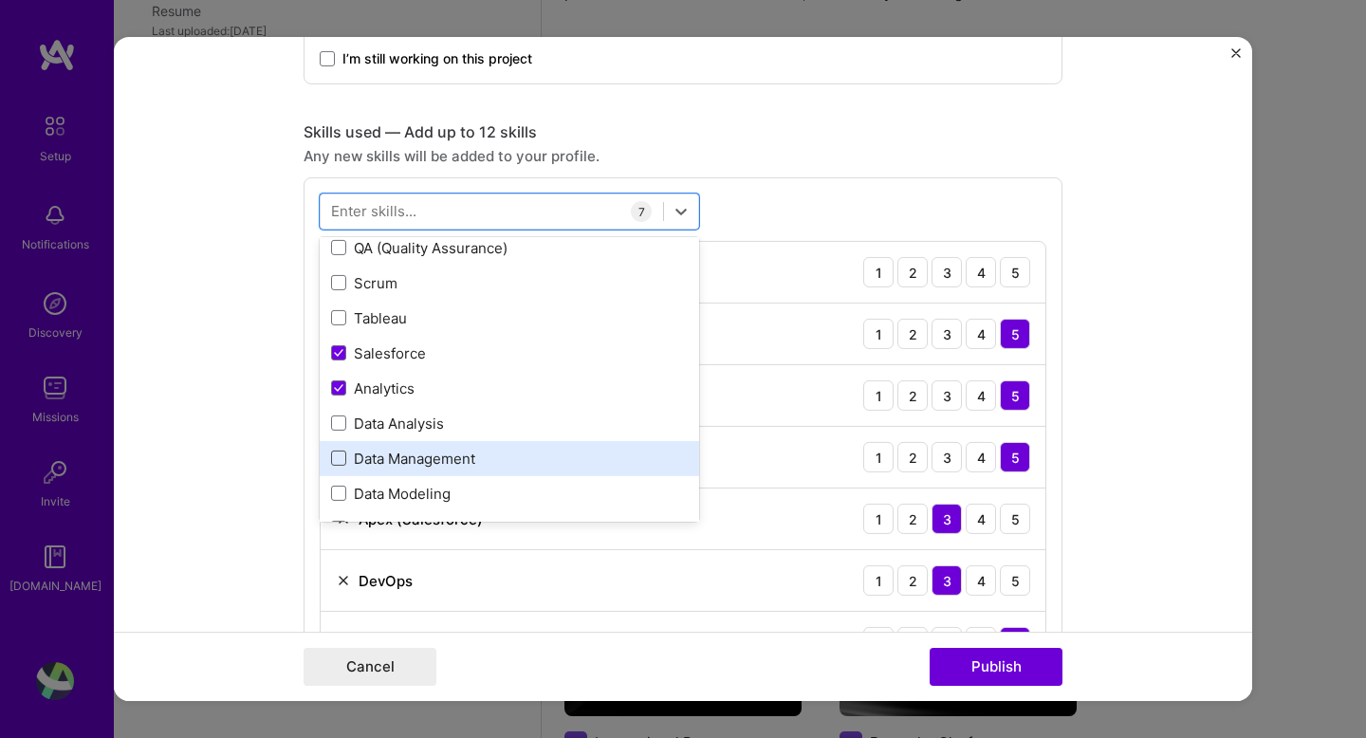
click at [338, 461] on span at bounding box center [338, 458] width 15 height 15
click at [0, 0] on input "checkbox" at bounding box center [0, 0] width 0 height 0
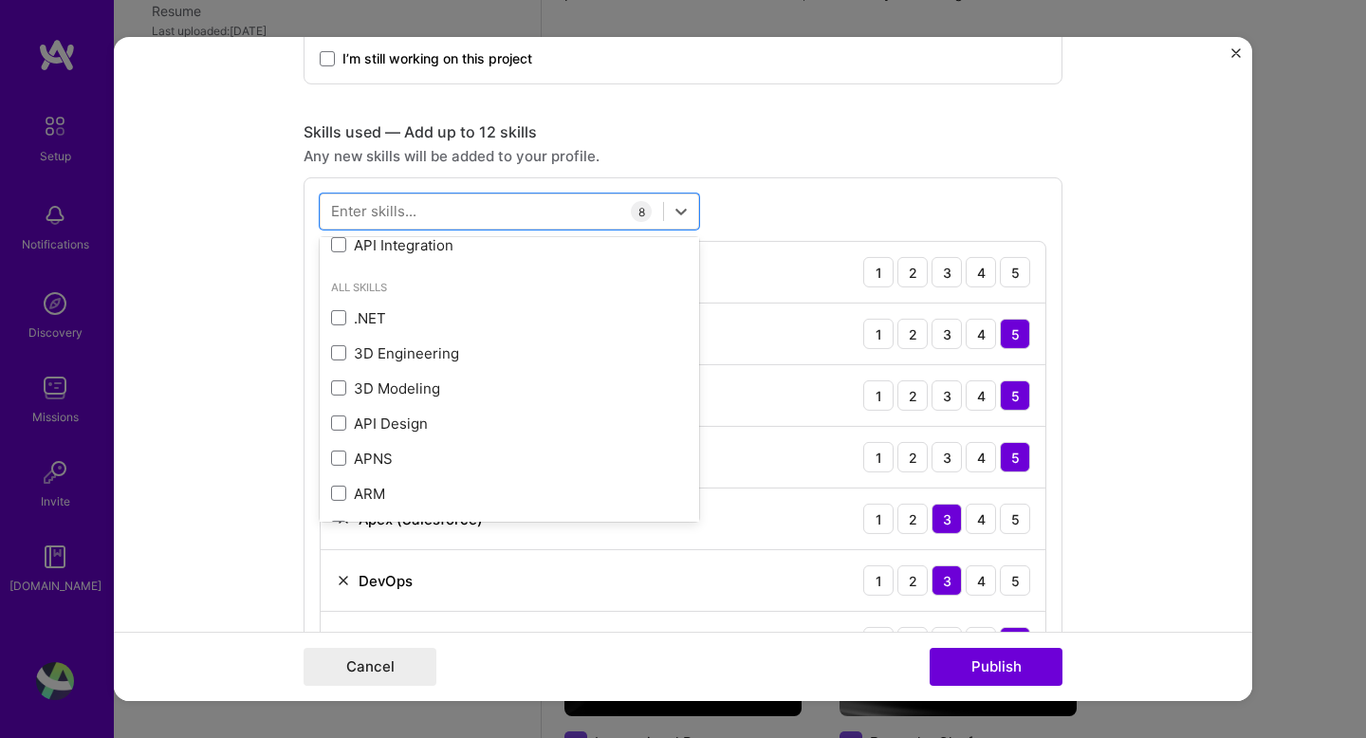
scroll to position [678, 0]
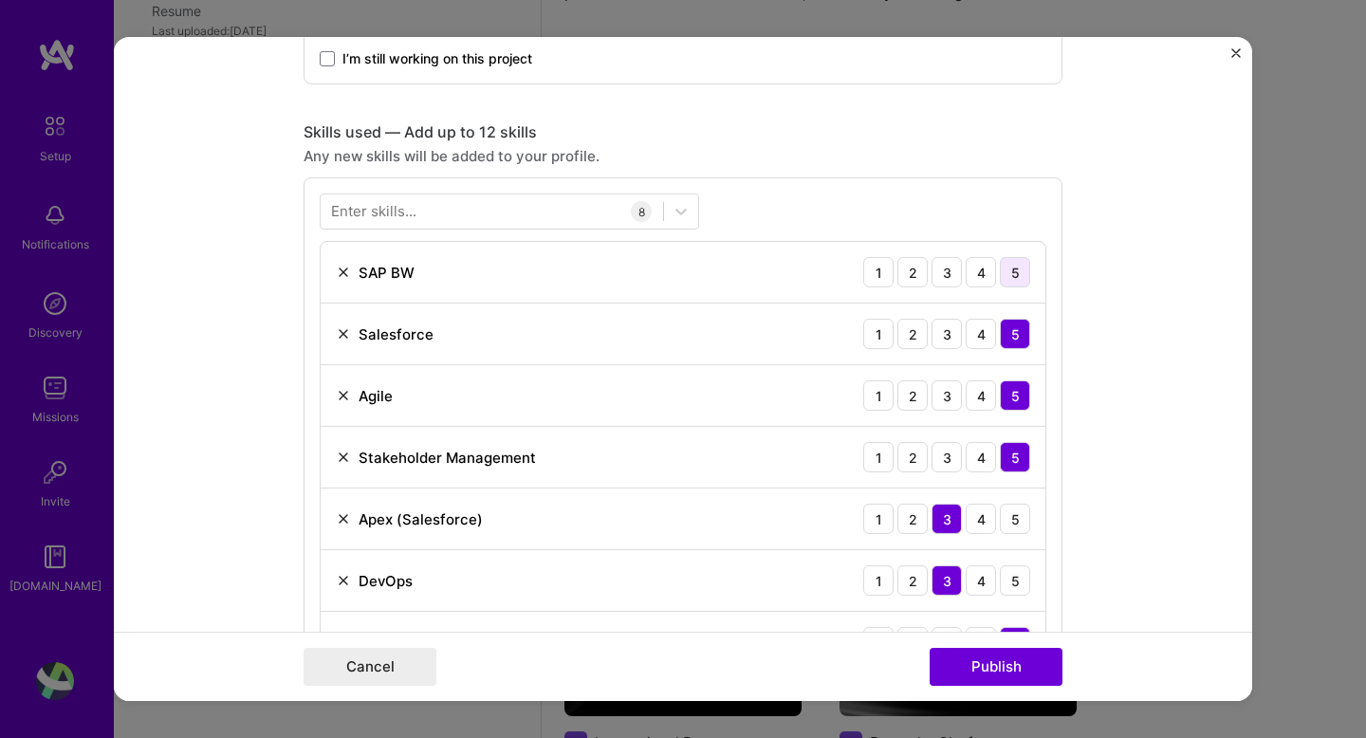
click at [1013, 279] on div "5" at bounding box center [1015, 272] width 30 height 30
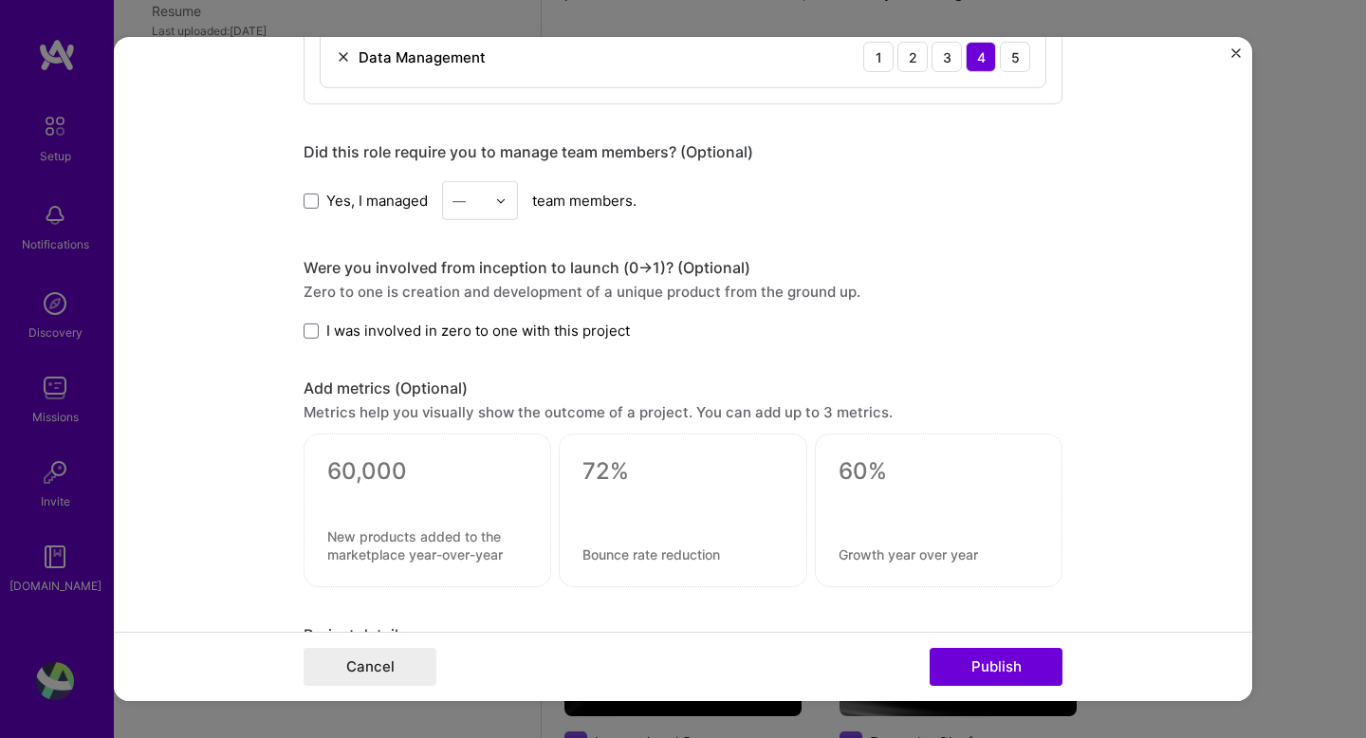
scroll to position [1512, 0]
click at [314, 198] on span at bounding box center [311, 199] width 15 height 15
click at [0, 0] on input "Yes, I managed" at bounding box center [0, 0] width 0 height 0
click at [466, 203] on div "—" at bounding box center [459, 200] width 13 height 20
click at [472, 502] on div "8" at bounding box center [480, 495] width 65 height 35
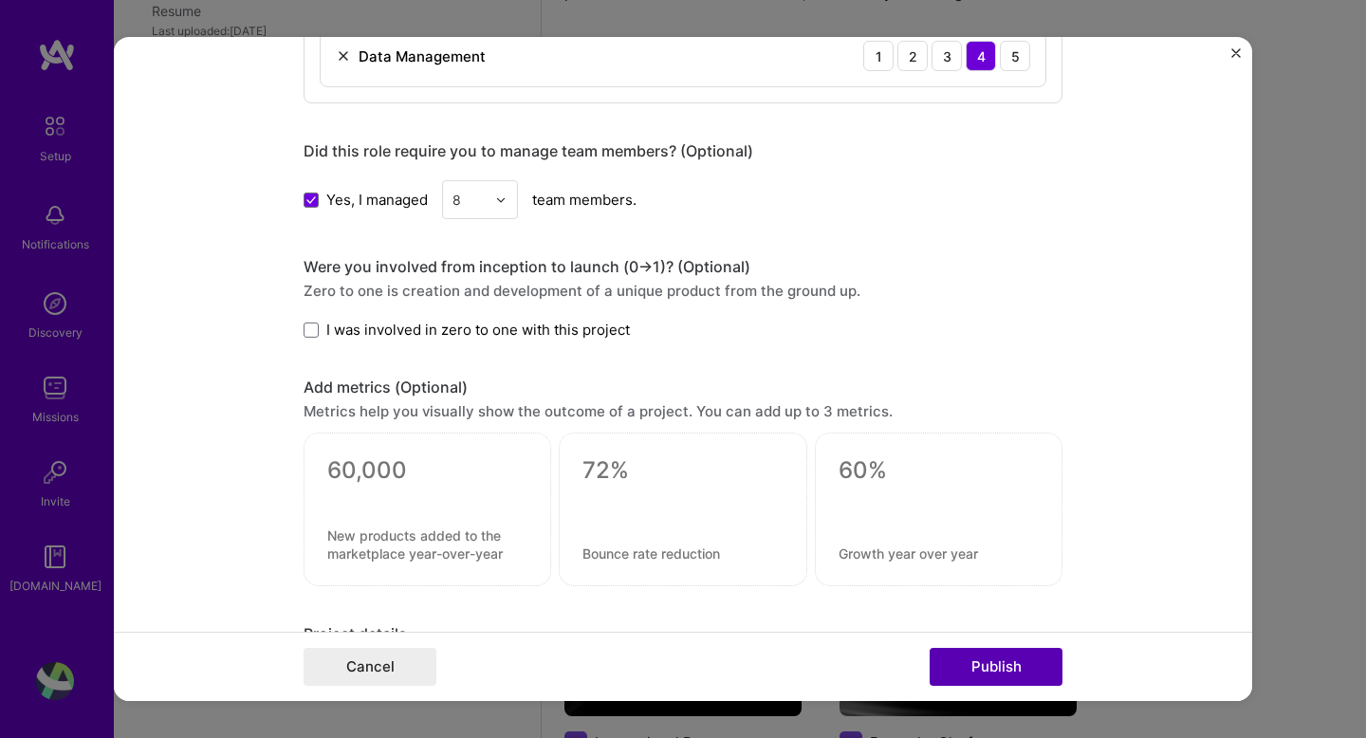
click at [1005, 652] on button "Publish" at bounding box center [996, 667] width 133 height 38
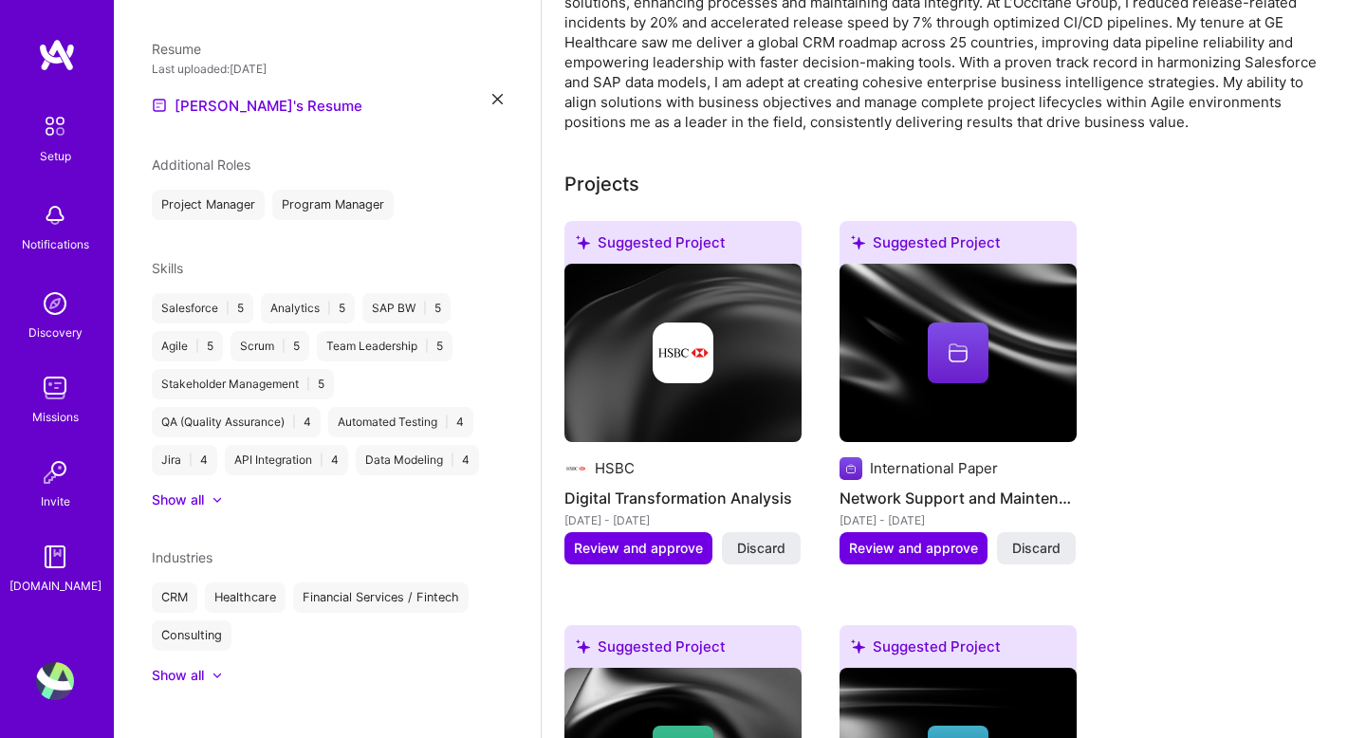
scroll to position [544, 0]
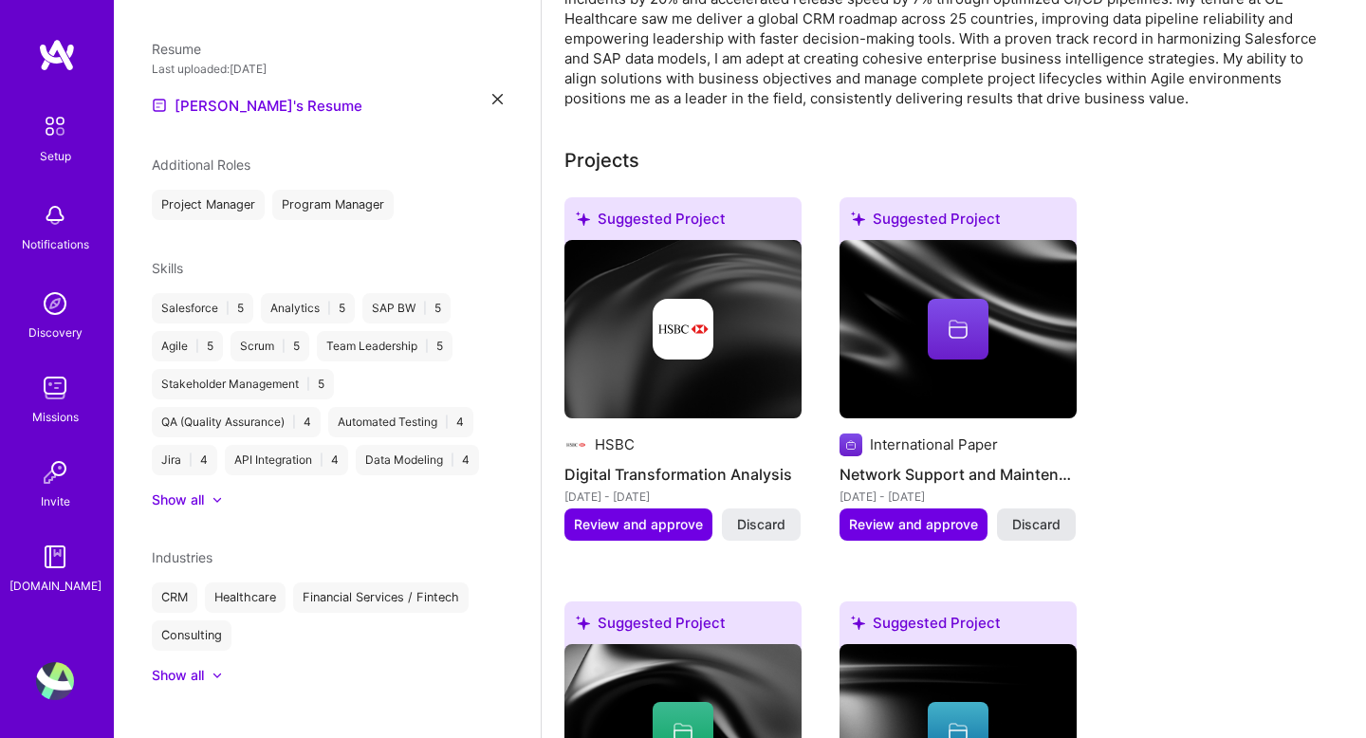
click at [1038, 515] on span "Discard" at bounding box center [1036, 524] width 48 height 19
click at [641, 515] on span "Review and approve" at bounding box center [638, 524] width 129 height 19
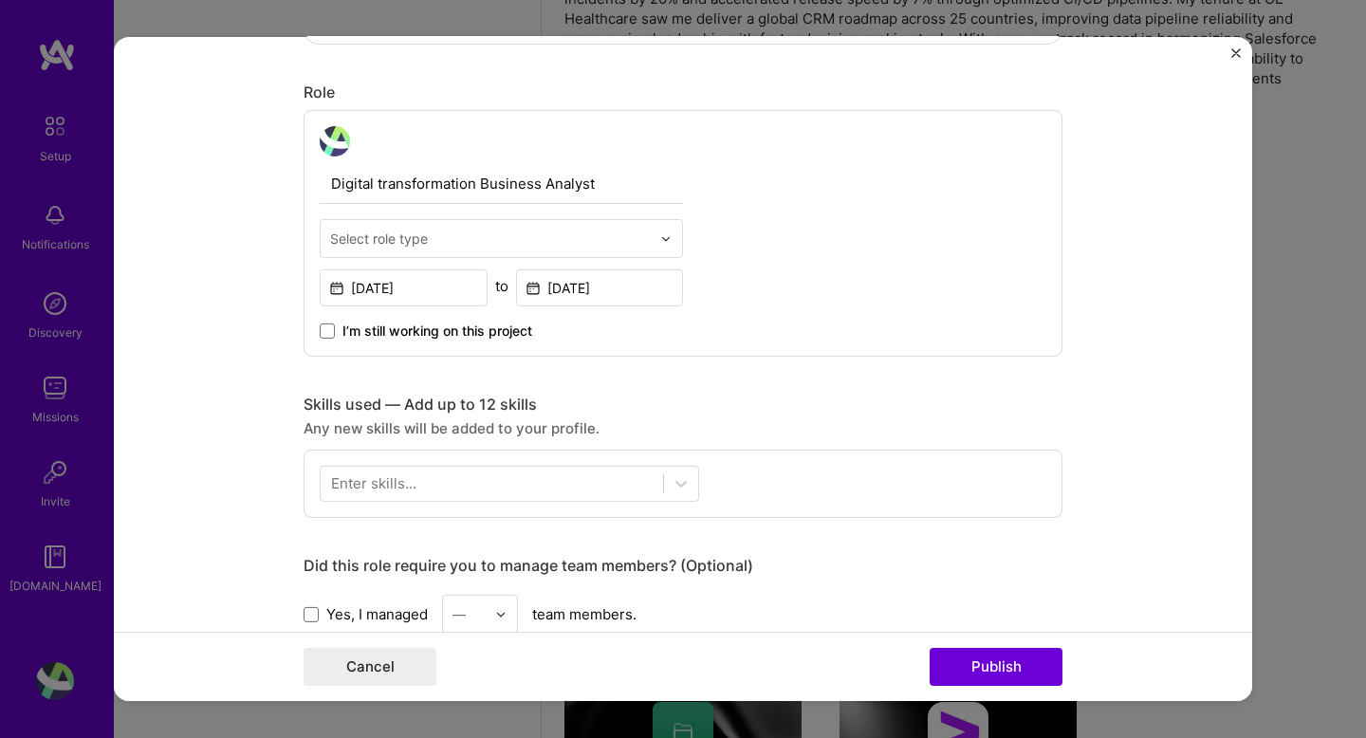
scroll to position [615, 0]
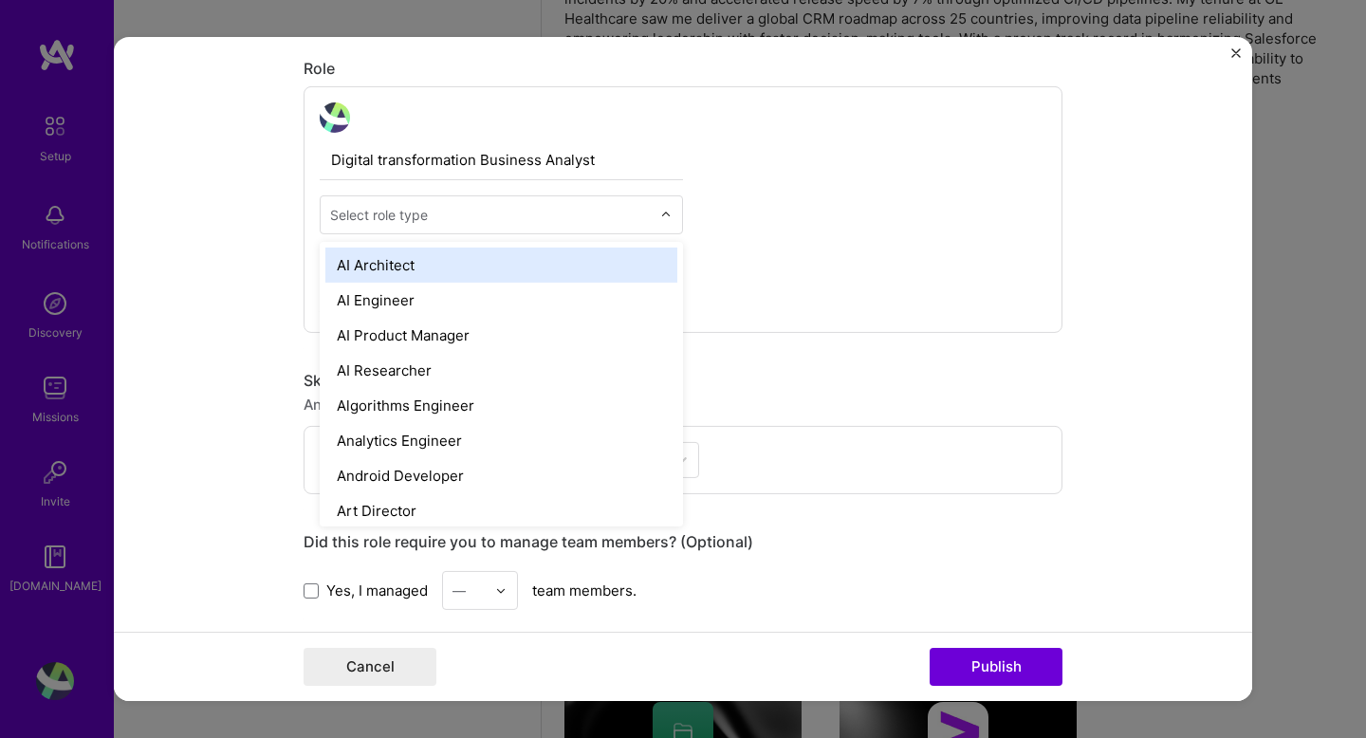
click at [646, 210] on input "text" at bounding box center [490, 215] width 321 height 20
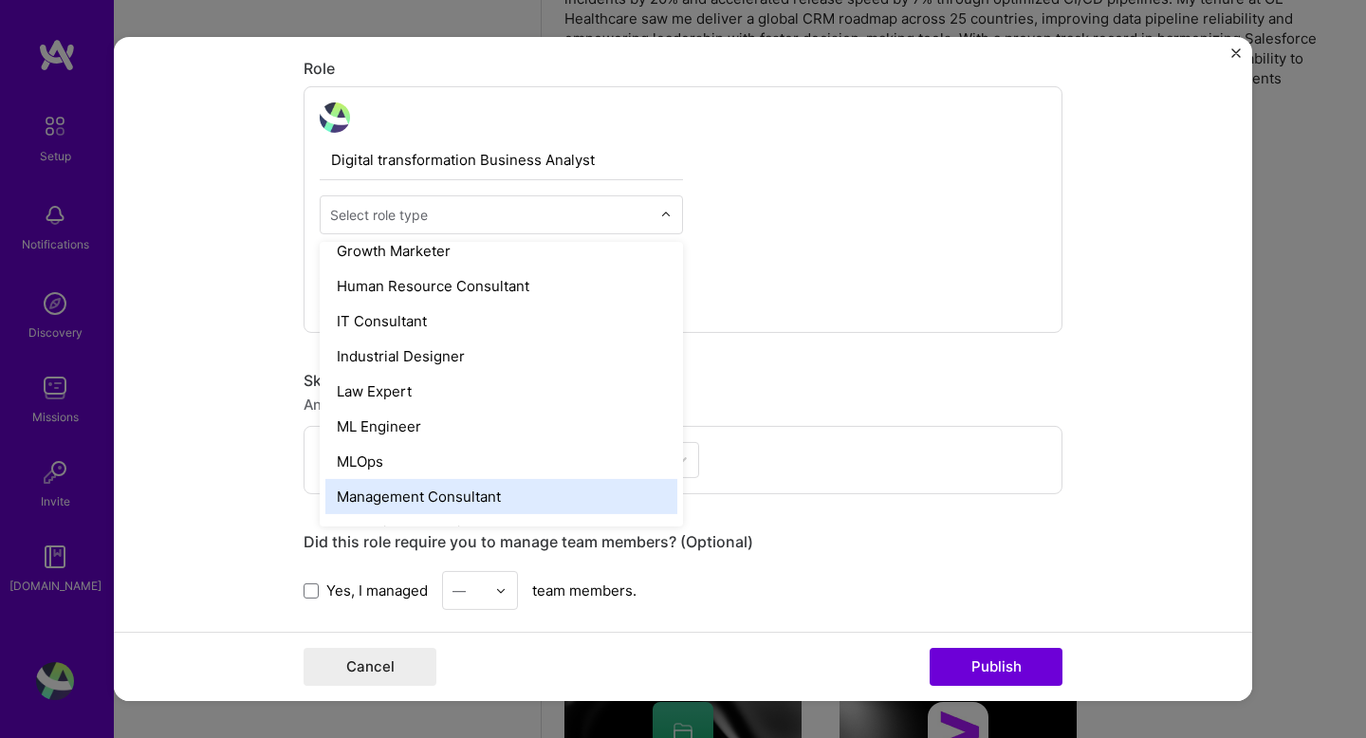
scroll to position [1279, 0]
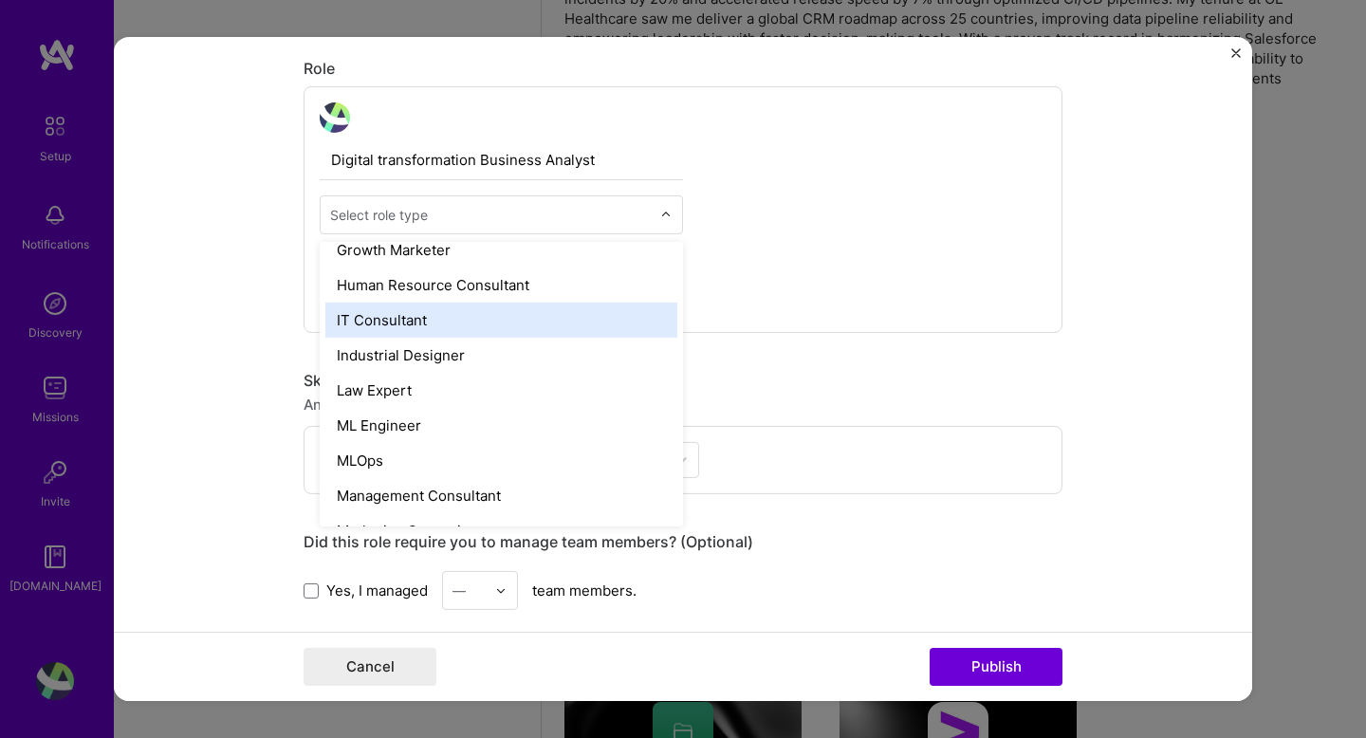
click at [399, 325] on div "IT Consultant" at bounding box center [501, 320] width 352 height 35
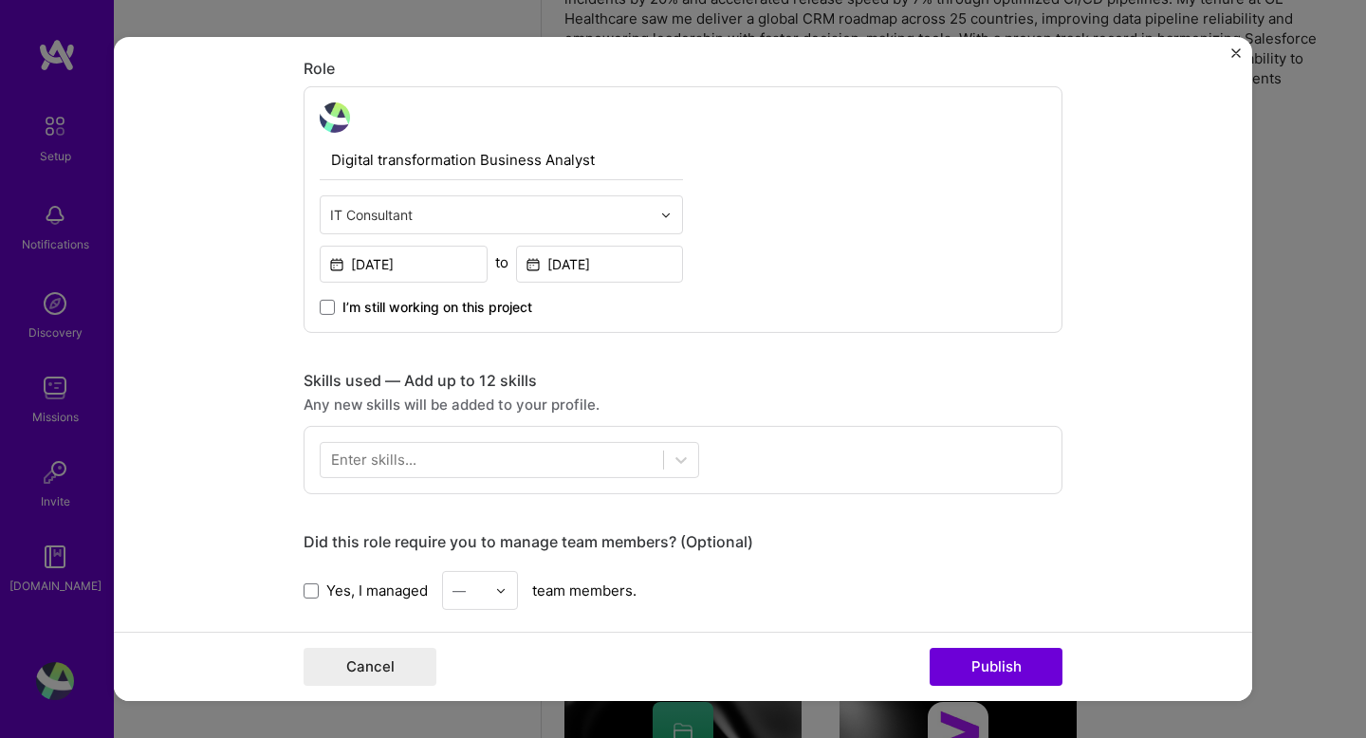
click at [636, 367] on div "Editing suggested project This project is suggested based on your LinkedIn, res…" at bounding box center [683, 444] width 759 height 1968
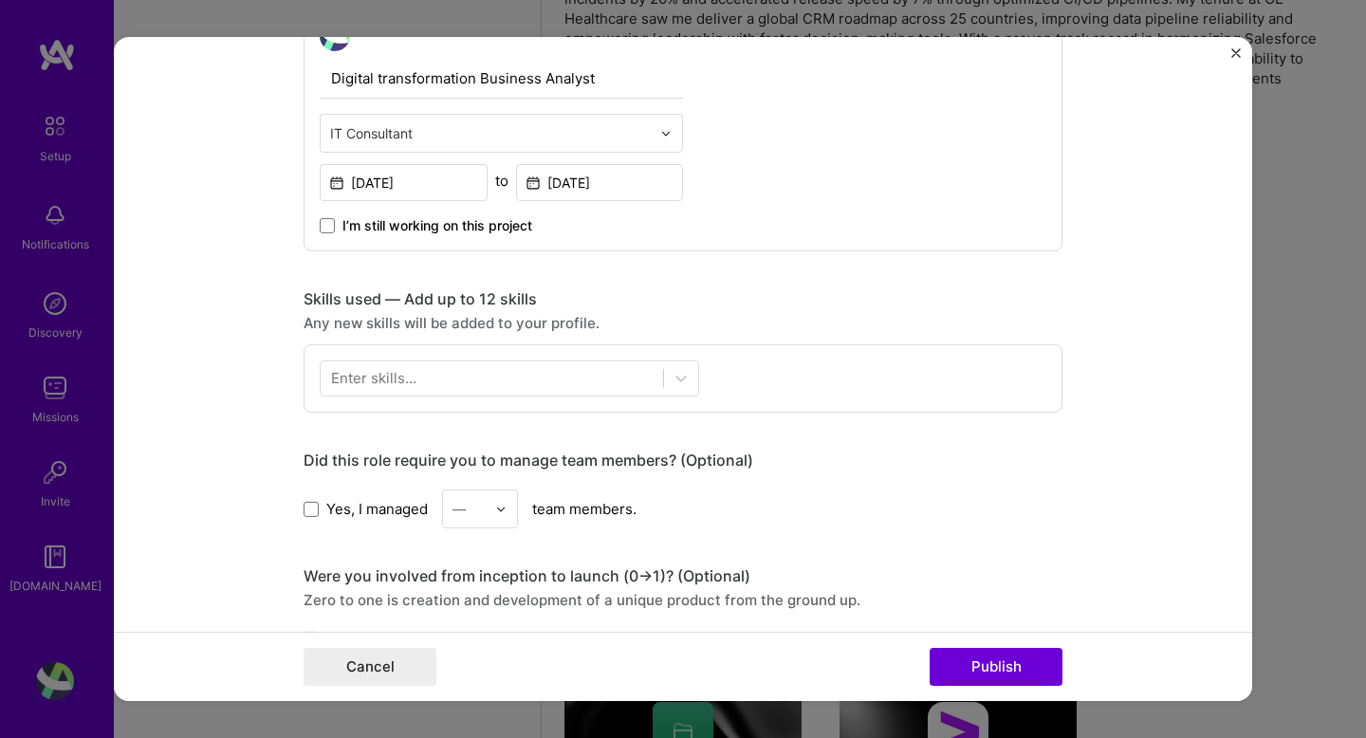
scroll to position [697, 0]
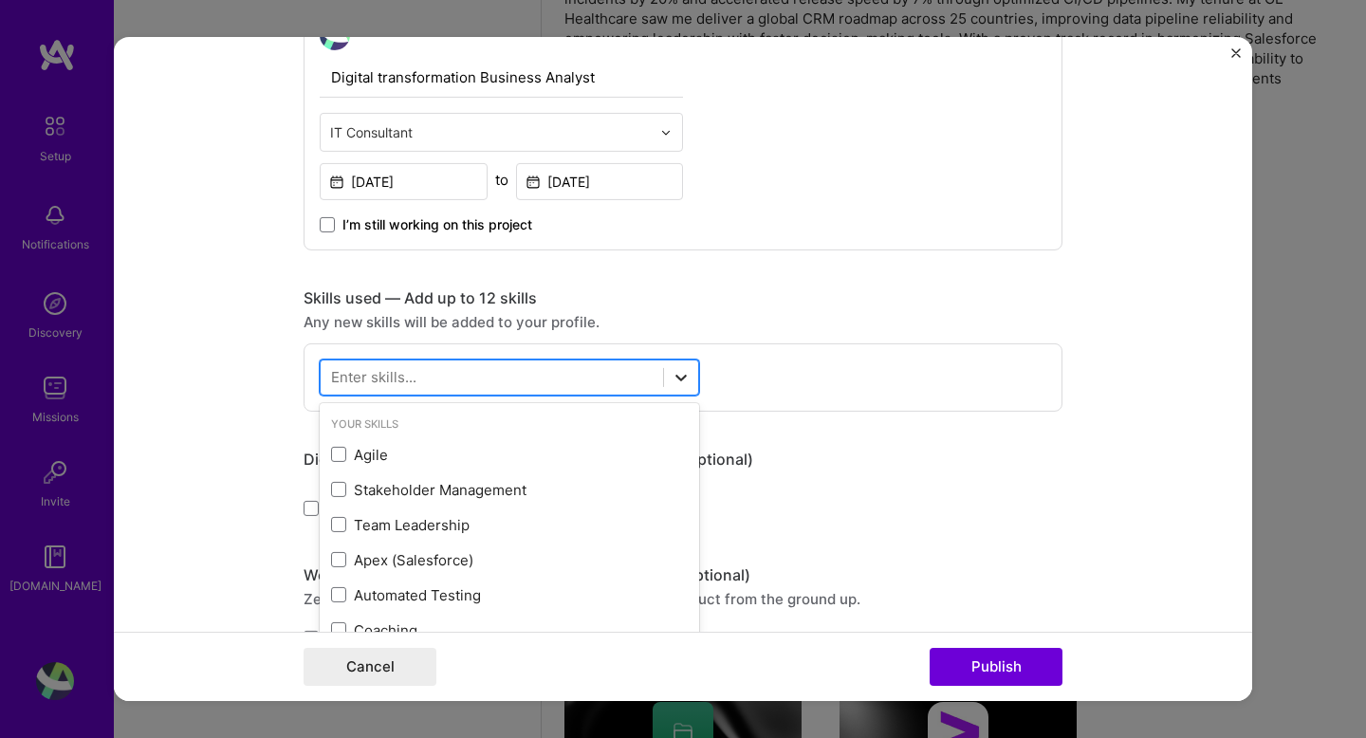
click at [676, 385] on icon at bounding box center [681, 377] width 19 height 19
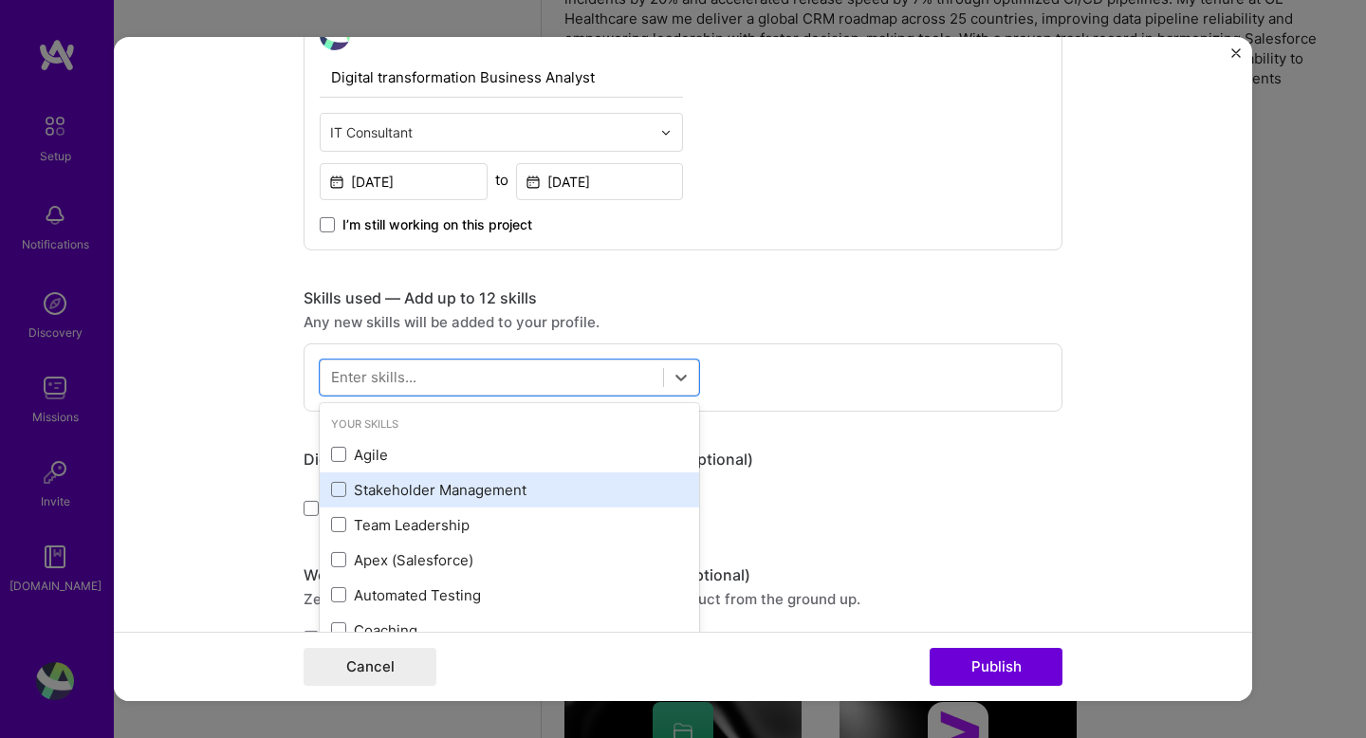
click at [364, 490] on div "Stakeholder Management" at bounding box center [509, 490] width 357 height 20
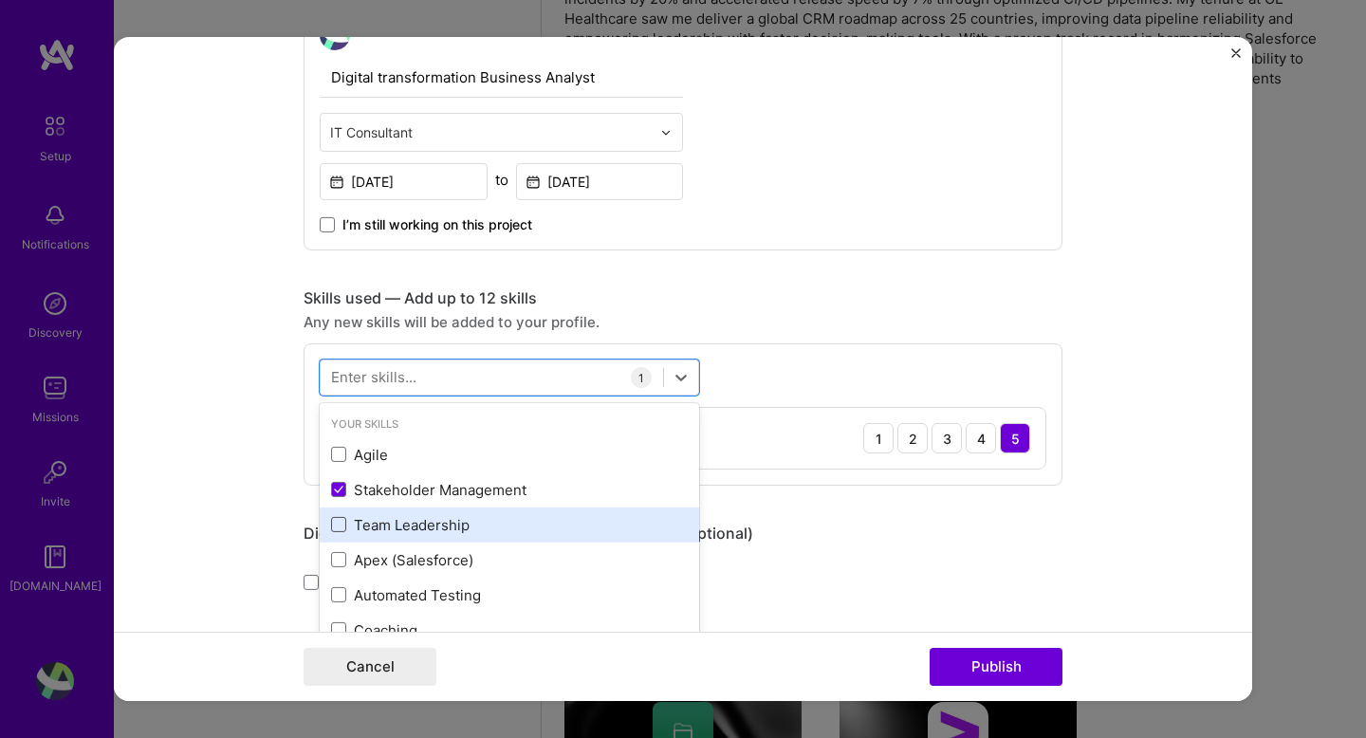
click at [344, 525] on span at bounding box center [338, 524] width 15 height 15
click at [0, 0] on input "checkbox" at bounding box center [0, 0] width 0 height 0
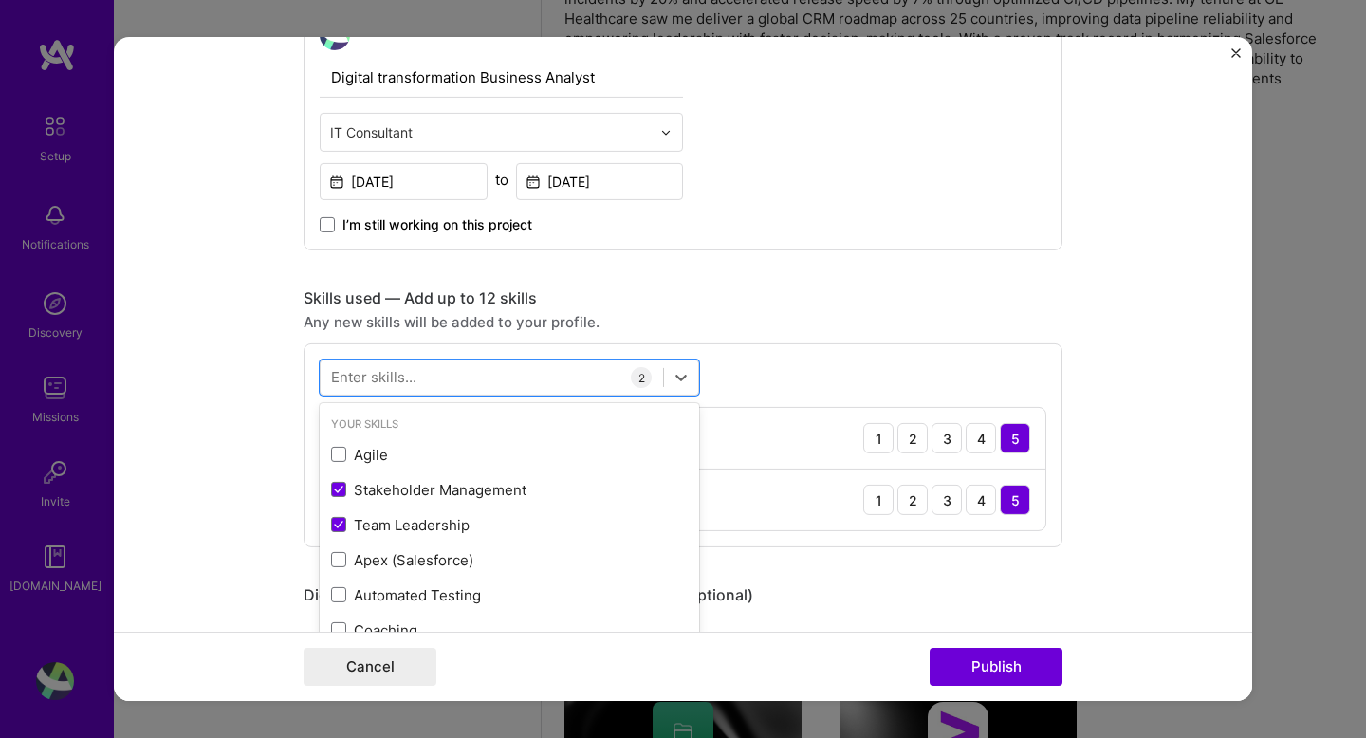
click at [257, 500] on form "Editing suggested project This project is suggested based on your LinkedIn, res…" at bounding box center [683, 369] width 1139 height 664
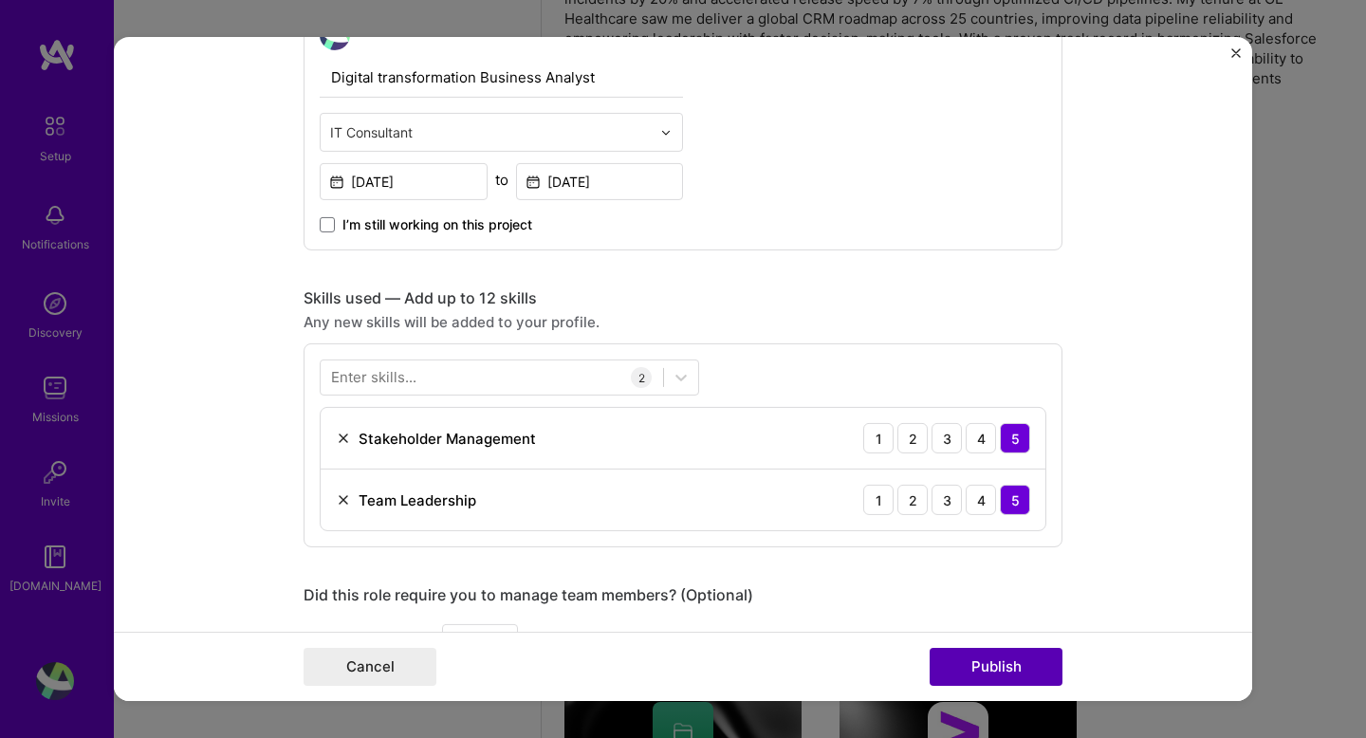
click at [1020, 658] on button "Publish" at bounding box center [996, 667] width 133 height 38
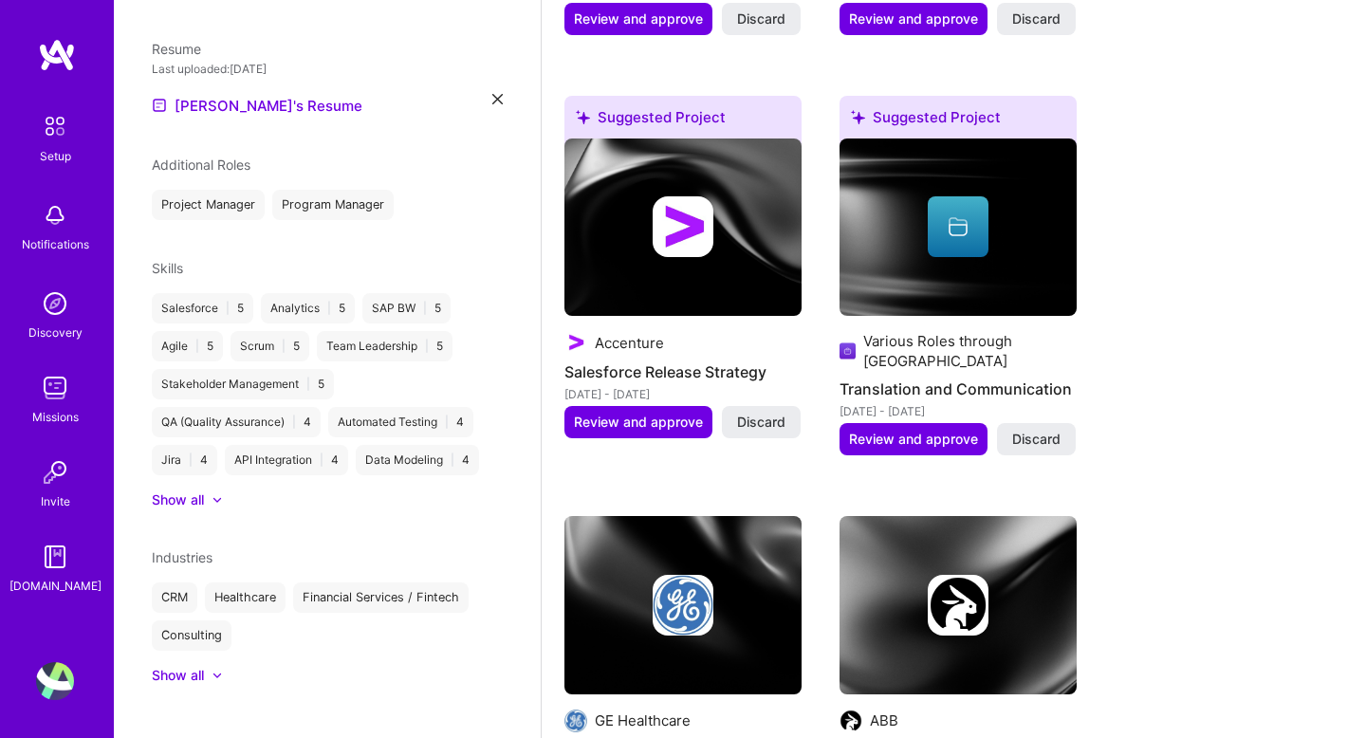
scroll to position [1010, 0]
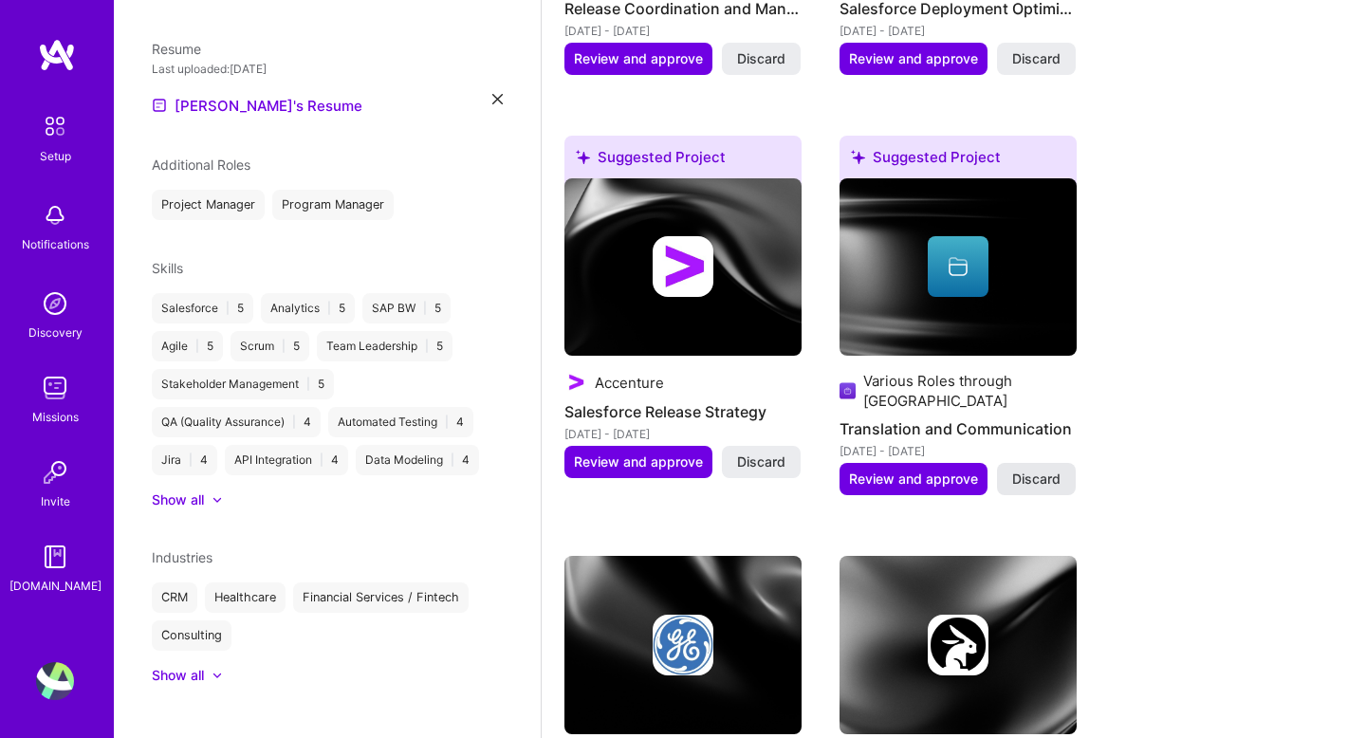
click at [1032, 470] on span "Discard" at bounding box center [1036, 479] width 48 height 19
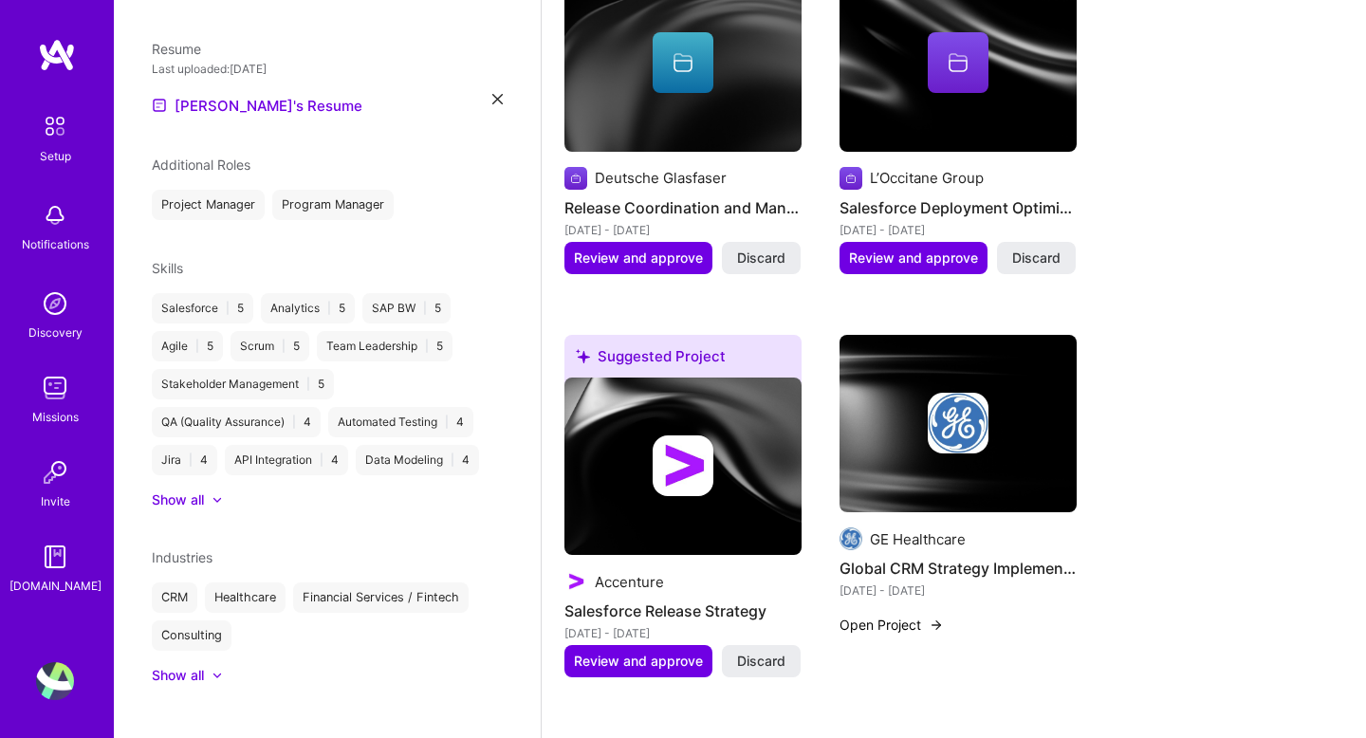
scroll to position [809, 0]
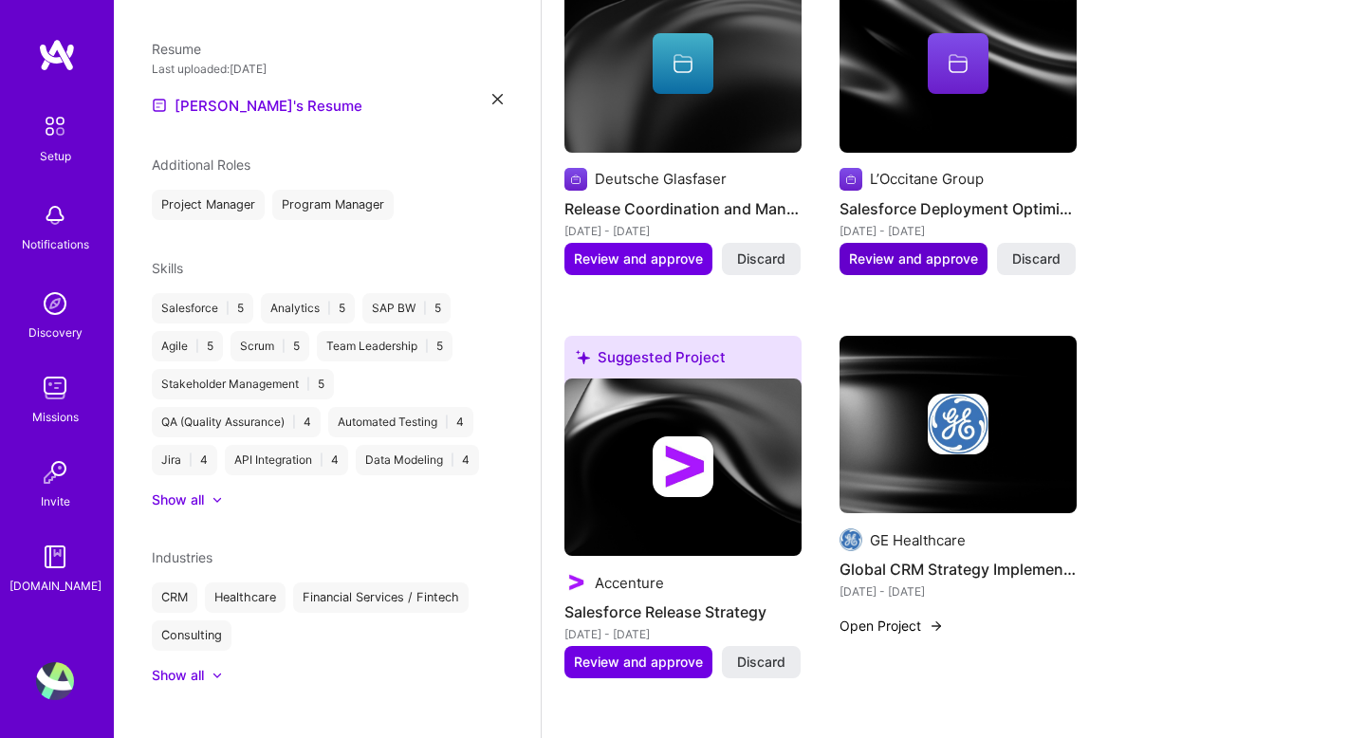
click at [899, 243] on button "Review and approve" at bounding box center [914, 259] width 148 height 32
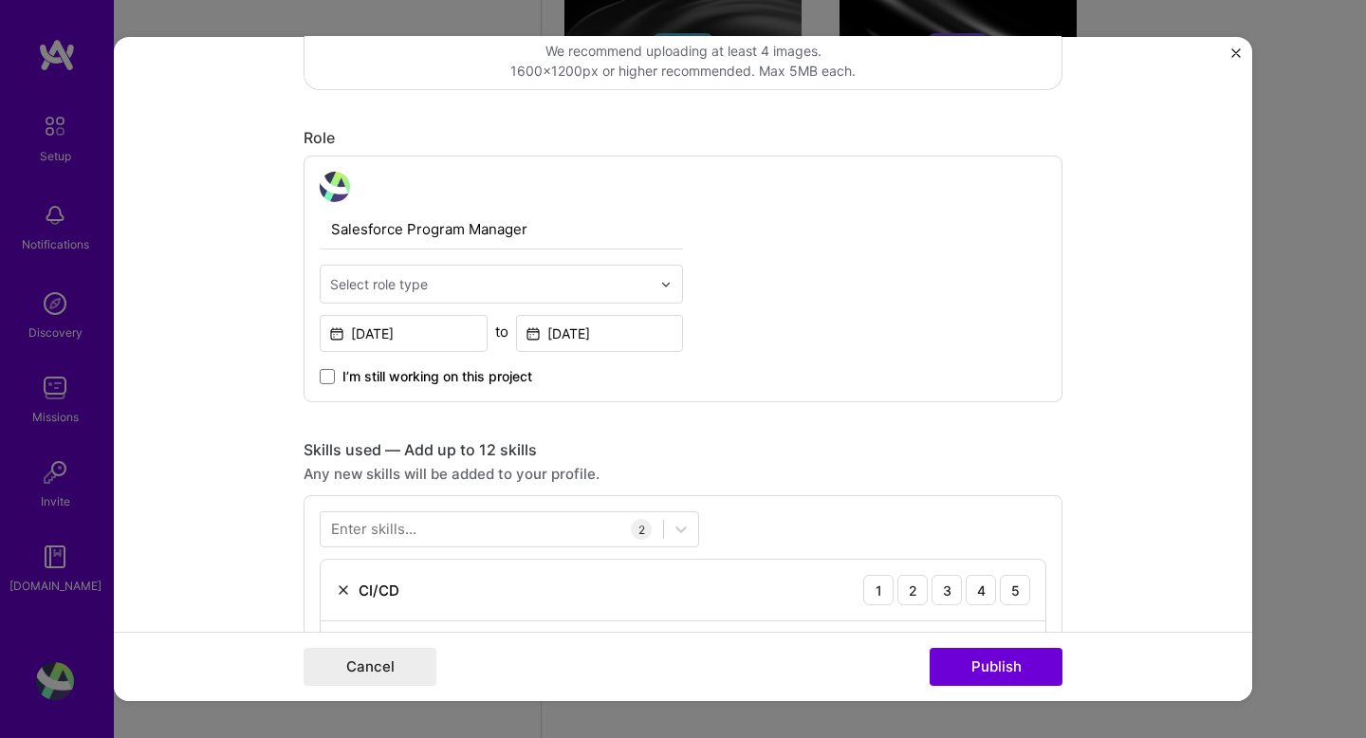
scroll to position [597, 0]
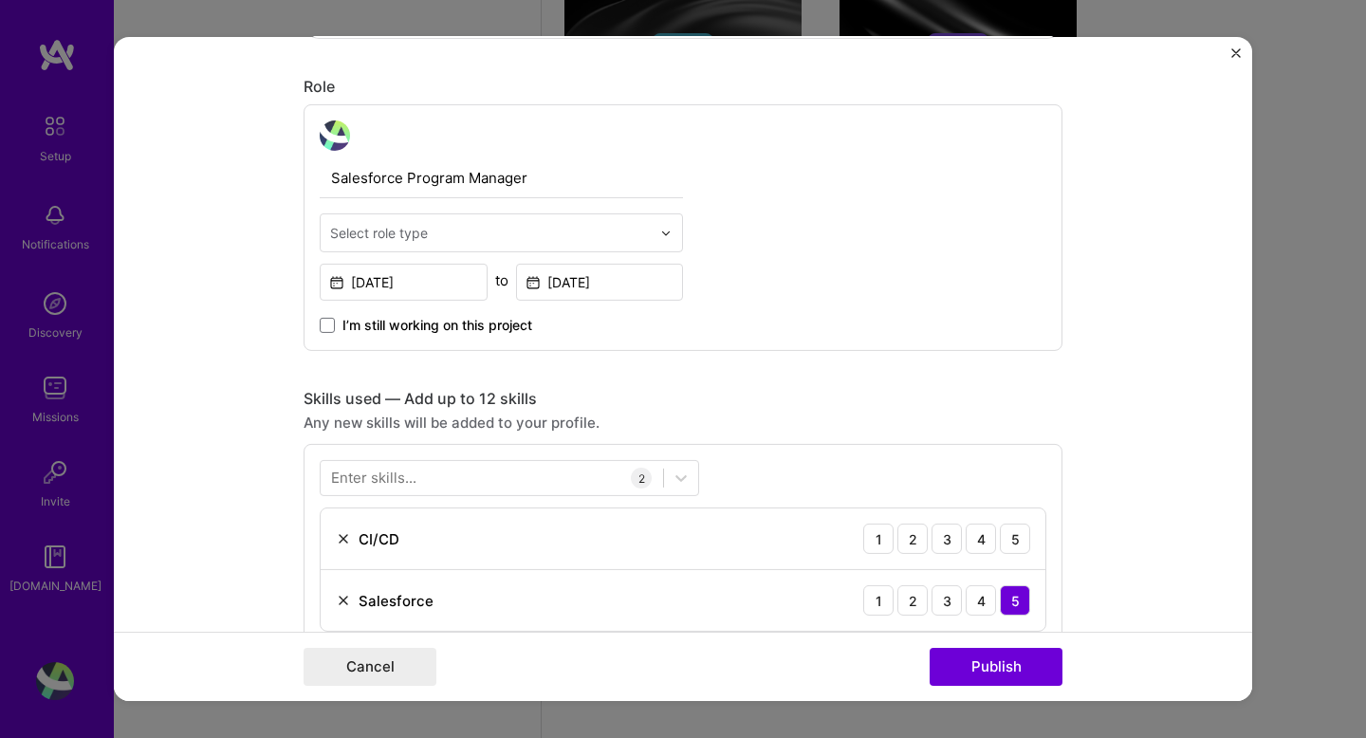
click at [643, 236] on input "text" at bounding box center [490, 233] width 321 height 20
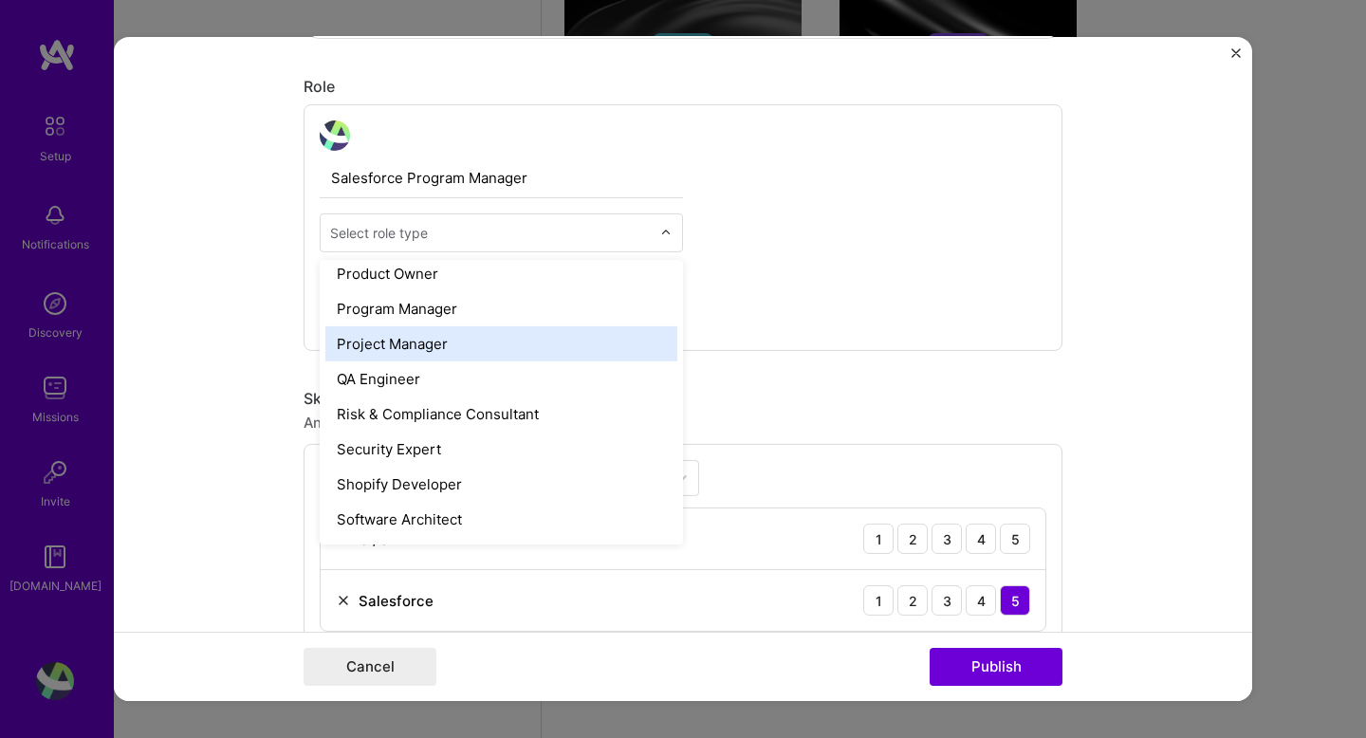
scroll to position [1819, 0]
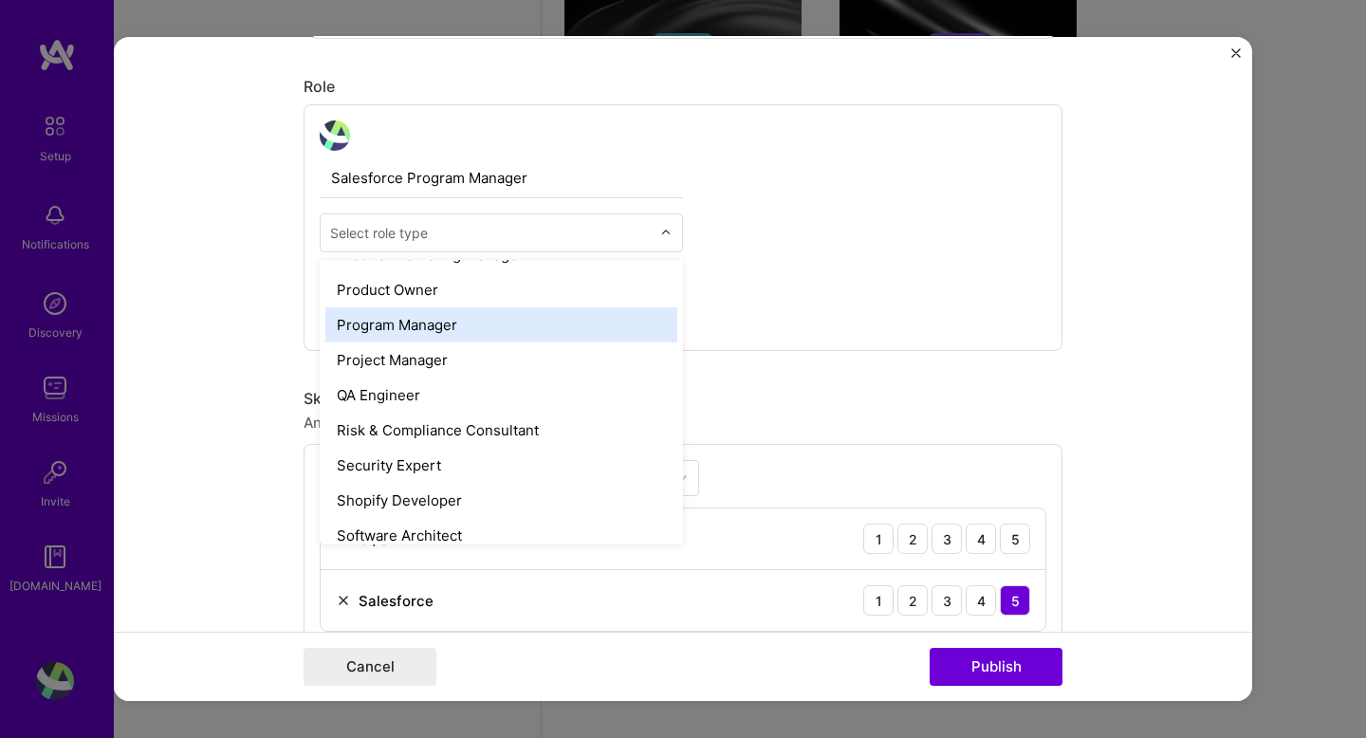
click at [453, 323] on div "Program Manager" at bounding box center [501, 324] width 352 height 35
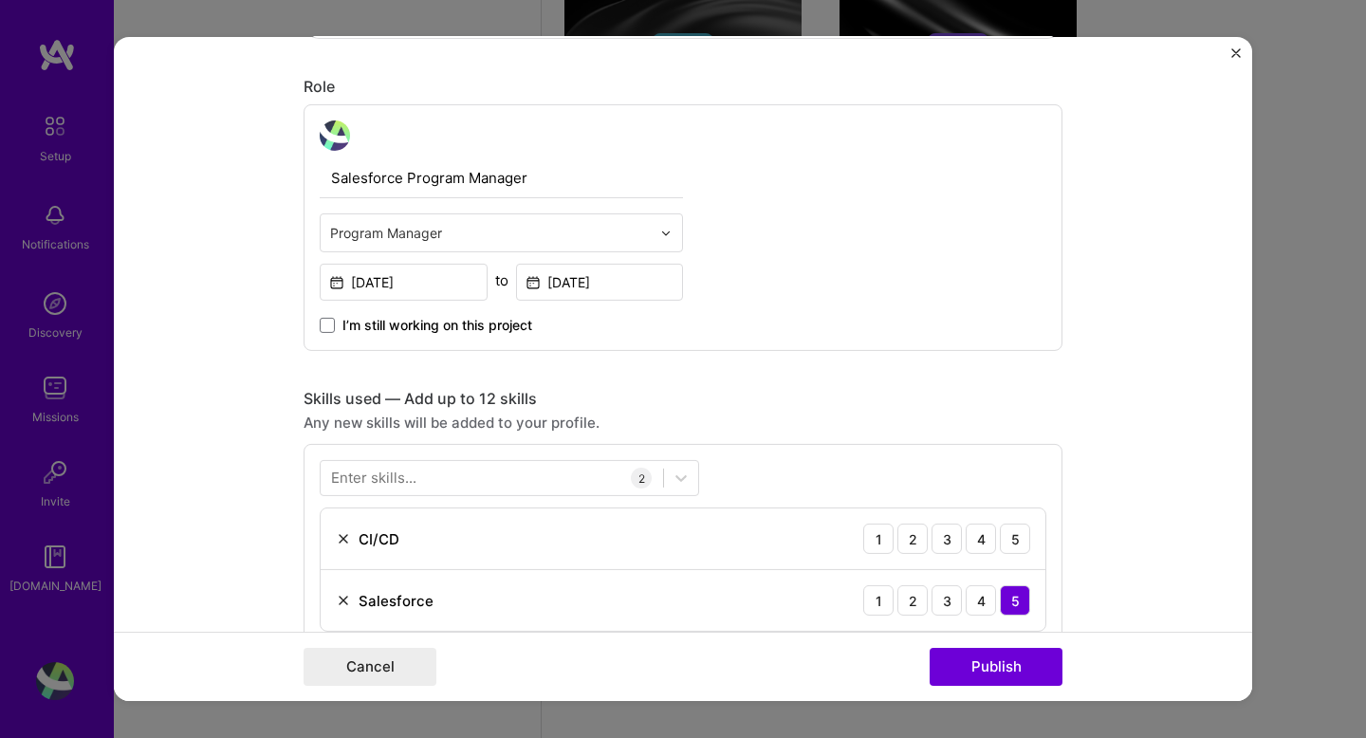
click at [806, 362] on div "Editing suggested project This project is suggested based on your LinkedIn, res…" at bounding box center [683, 539] width 759 height 2123
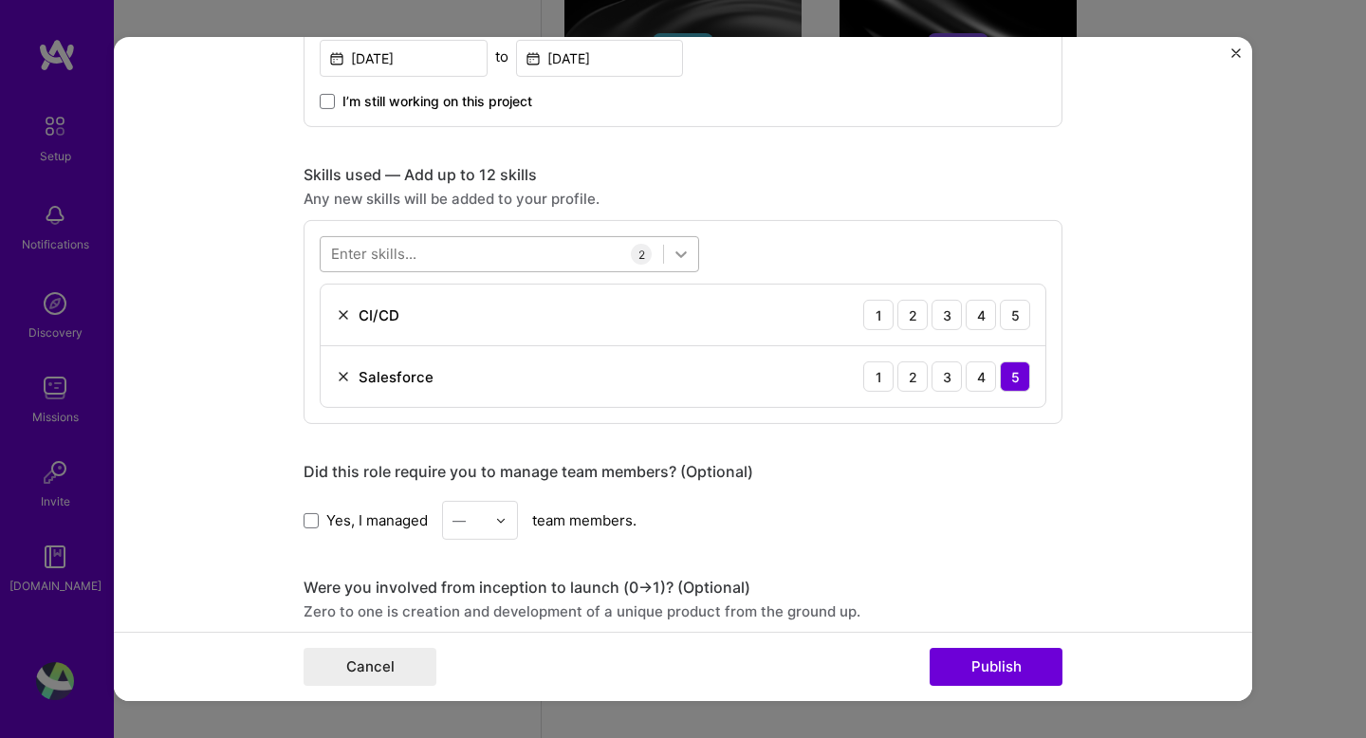
scroll to position [845, 0]
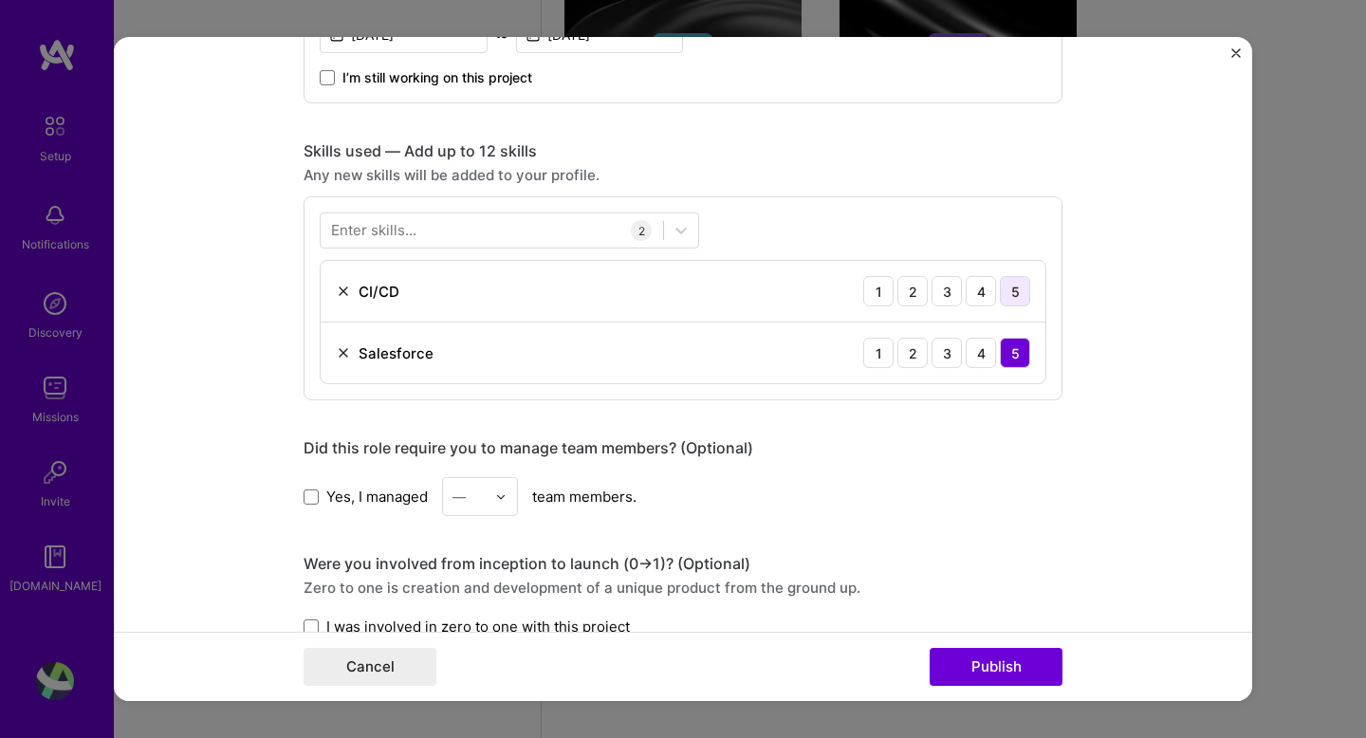
click at [1005, 296] on div "5" at bounding box center [1015, 291] width 30 height 30
click at [690, 231] on icon at bounding box center [681, 230] width 19 height 19
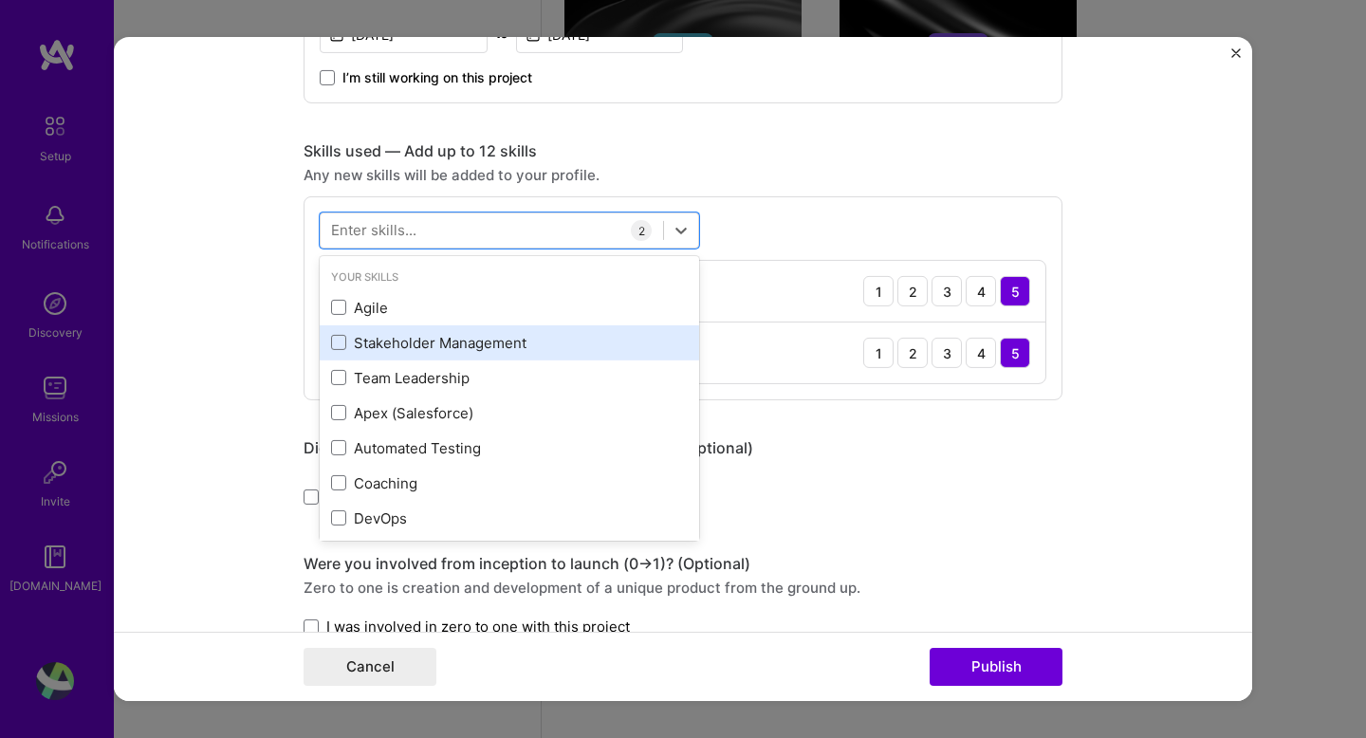
click at [417, 346] on div "Stakeholder Management" at bounding box center [509, 343] width 357 height 20
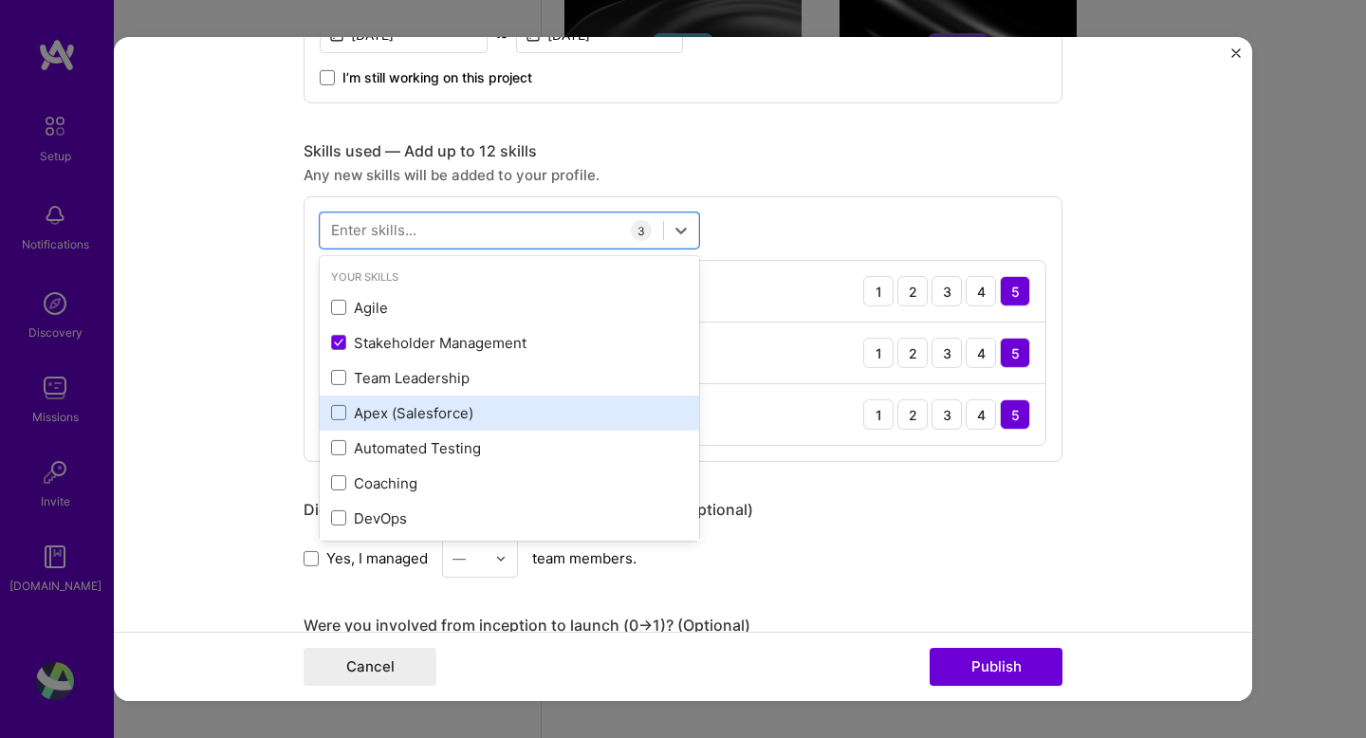
click at [417, 414] on div "Apex (Salesforce)" at bounding box center [509, 413] width 357 height 20
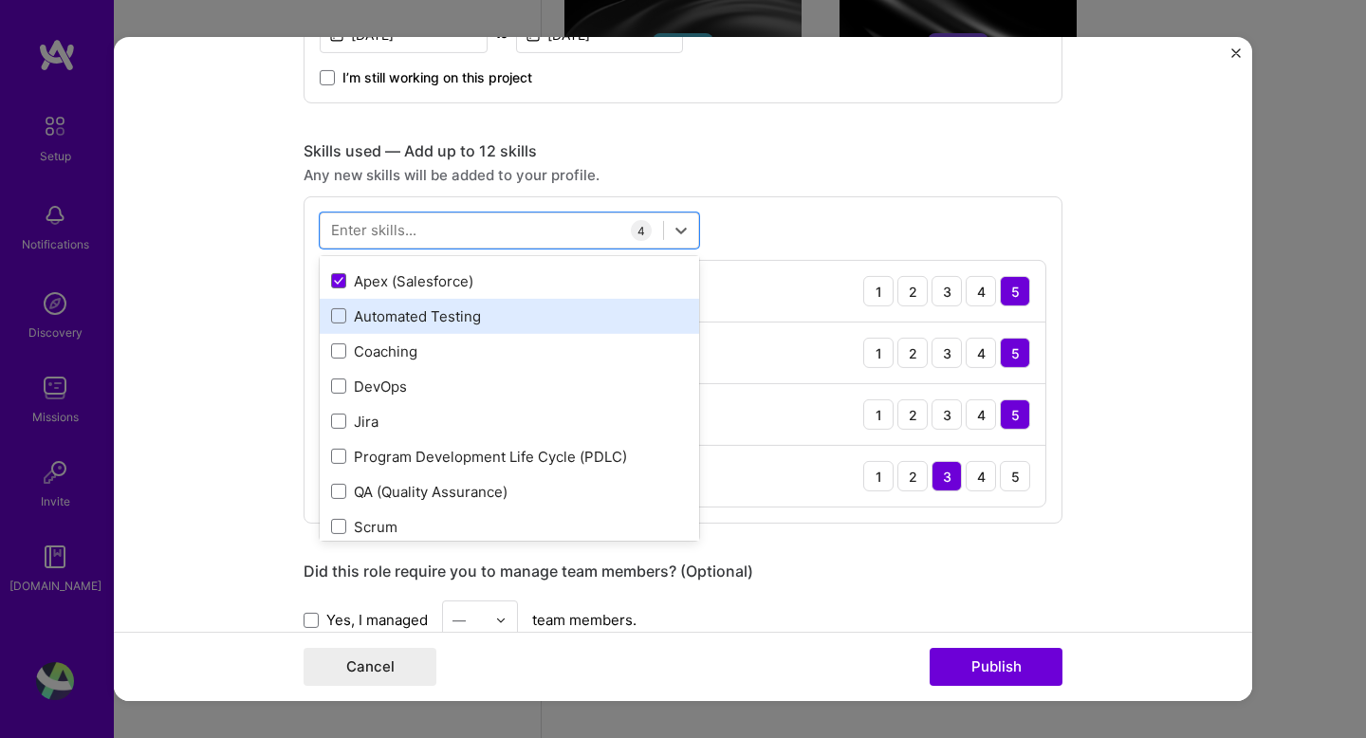
scroll to position [167, 0]
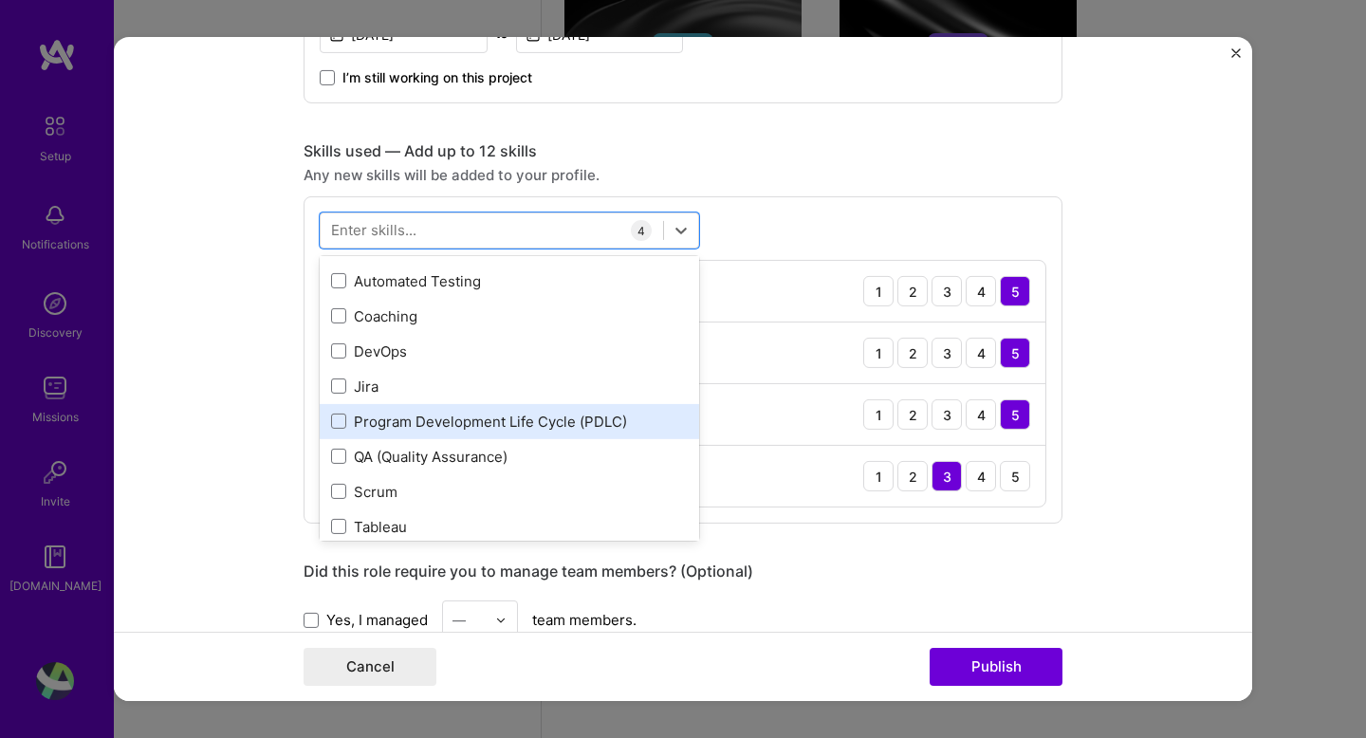
click at [407, 434] on div "Program Development Life Cycle (PDLC)" at bounding box center [510, 421] width 380 height 35
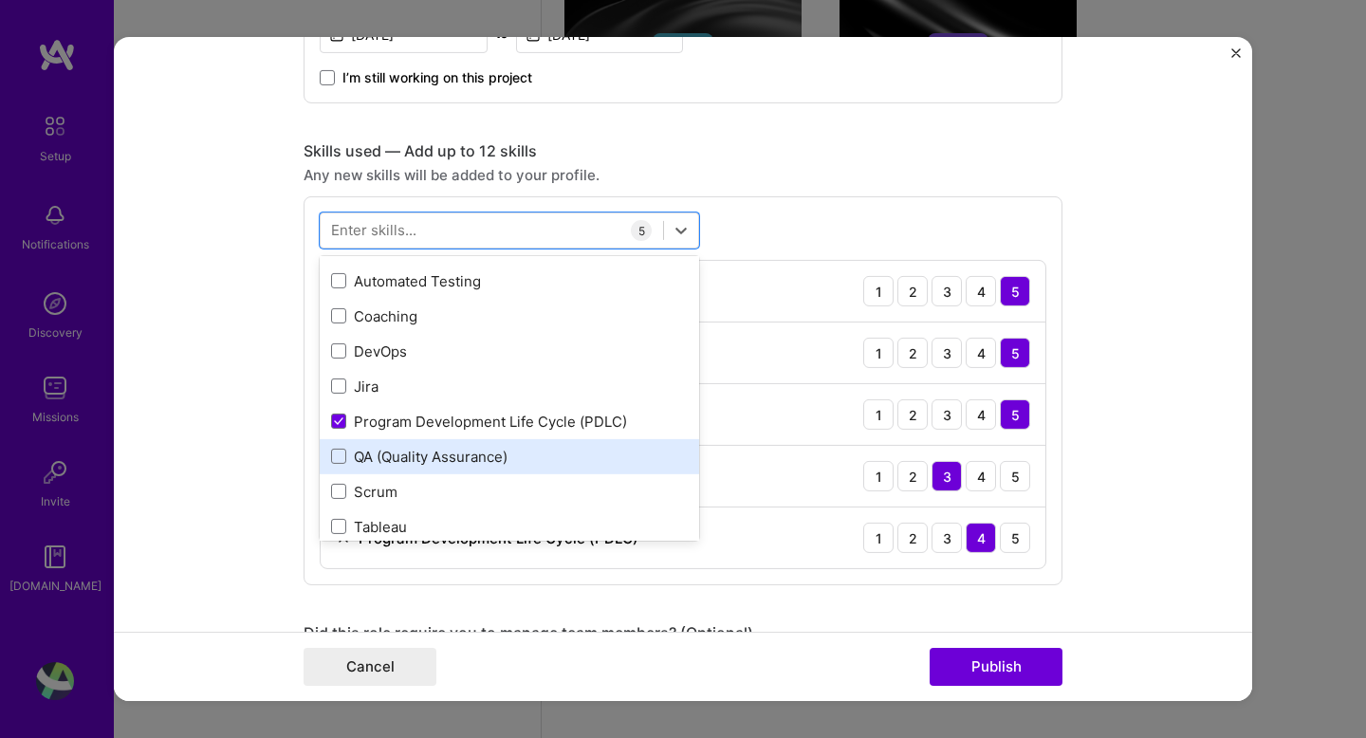
click at [406, 458] on div "QA (Quality Assurance)" at bounding box center [509, 457] width 357 height 20
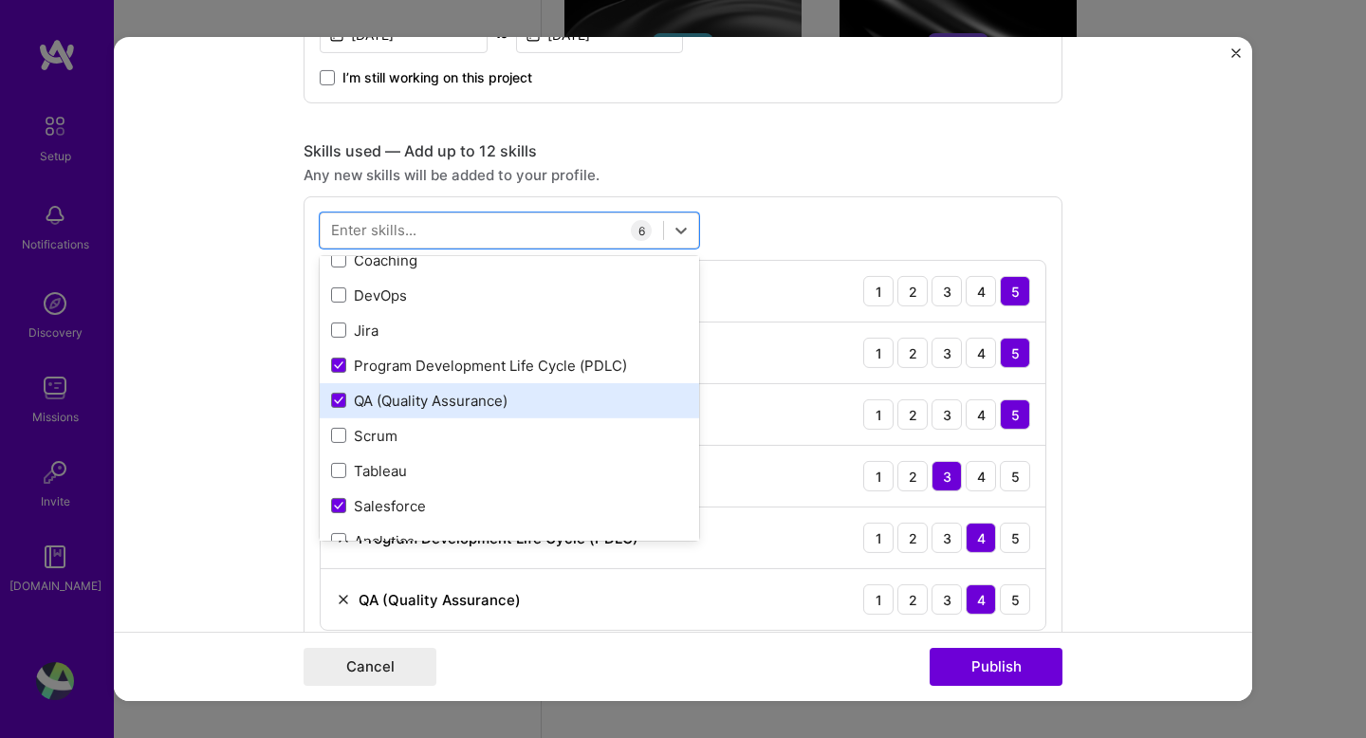
scroll to position [224, 0]
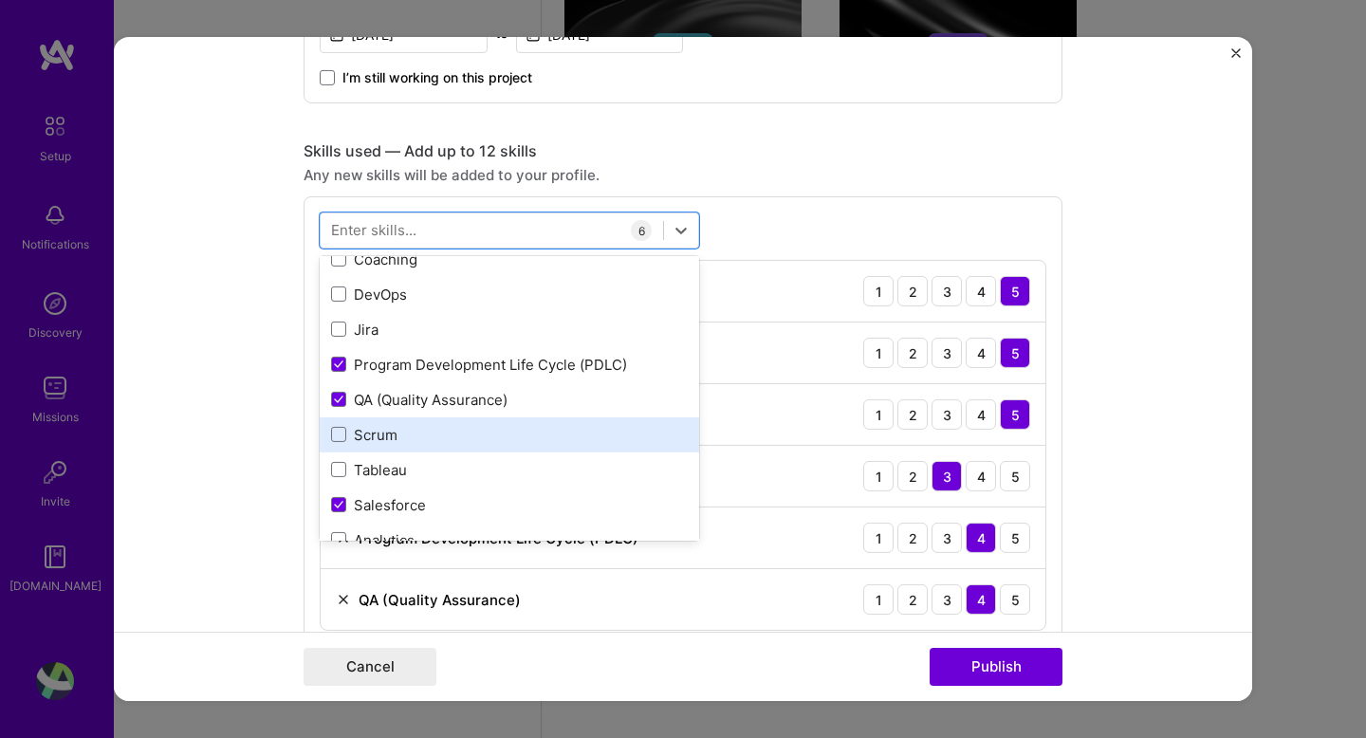
click at [366, 426] on div "Scrum" at bounding box center [509, 435] width 357 height 20
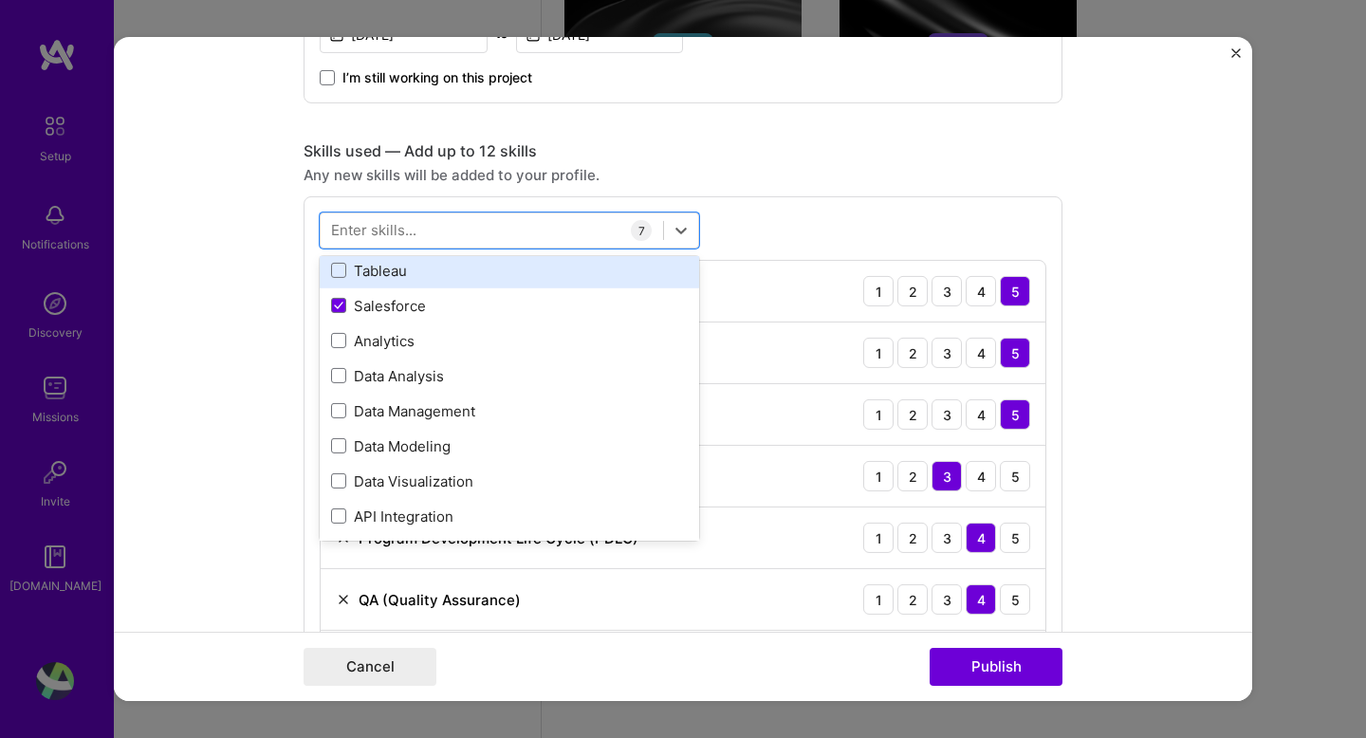
scroll to position [443, 0]
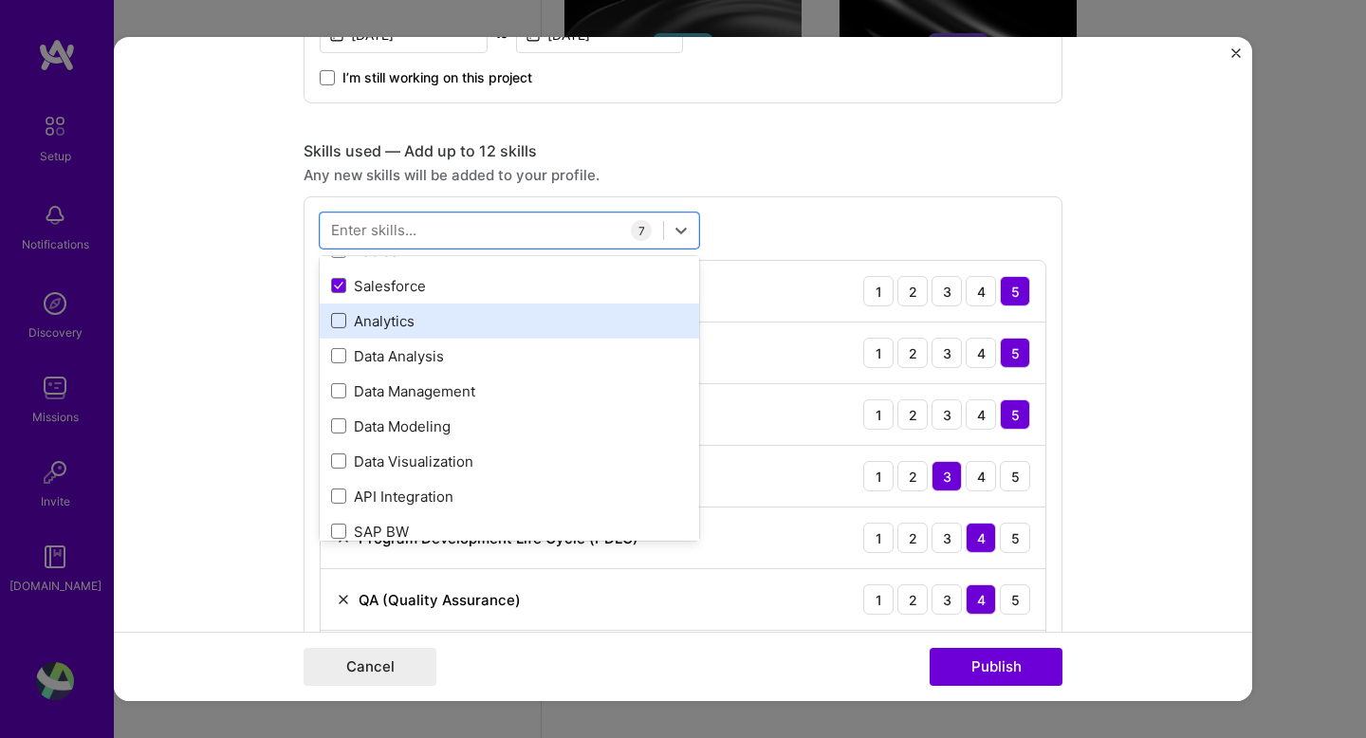
click at [345, 324] on span at bounding box center [338, 320] width 15 height 15
click at [0, 0] on input "checkbox" at bounding box center [0, 0] width 0 height 0
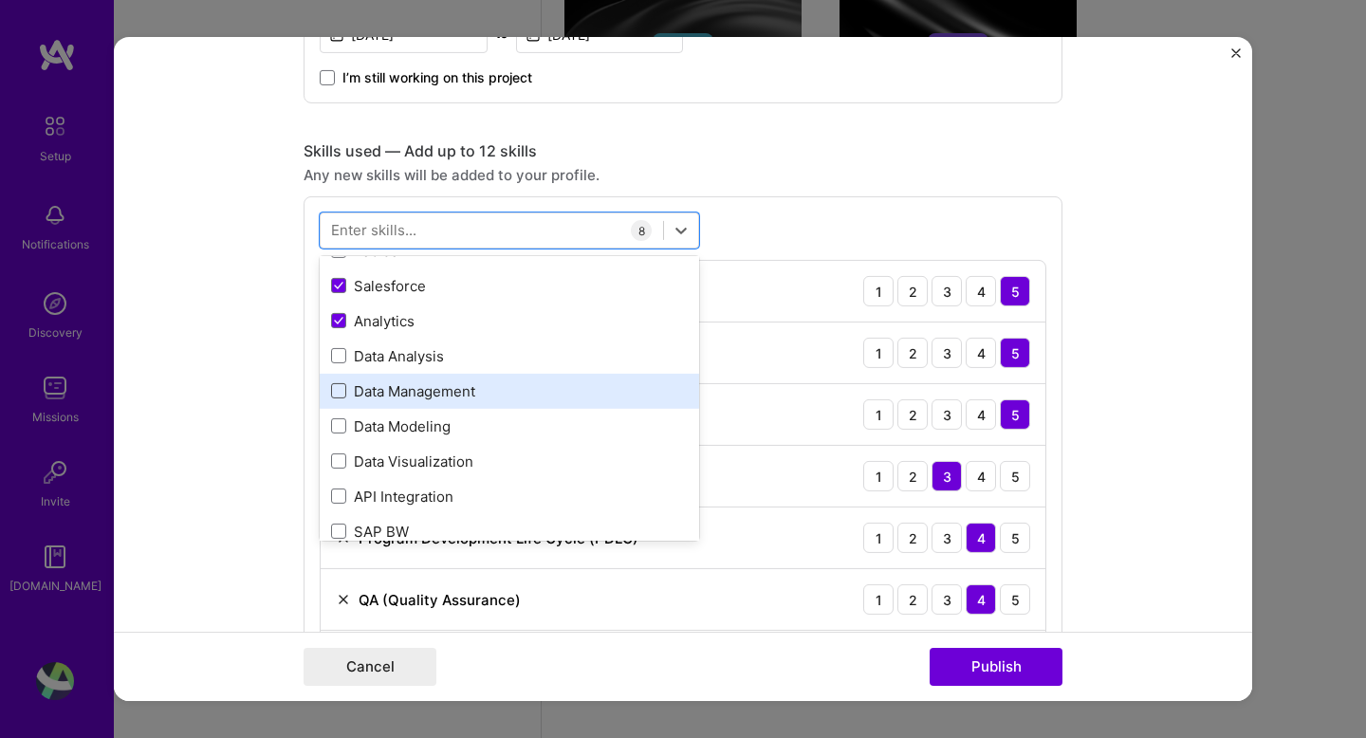
click at [337, 390] on span at bounding box center [338, 390] width 15 height 15
click at [0, 0] on input "checkbox" at bounding box center [0, 0] width 0 height 0
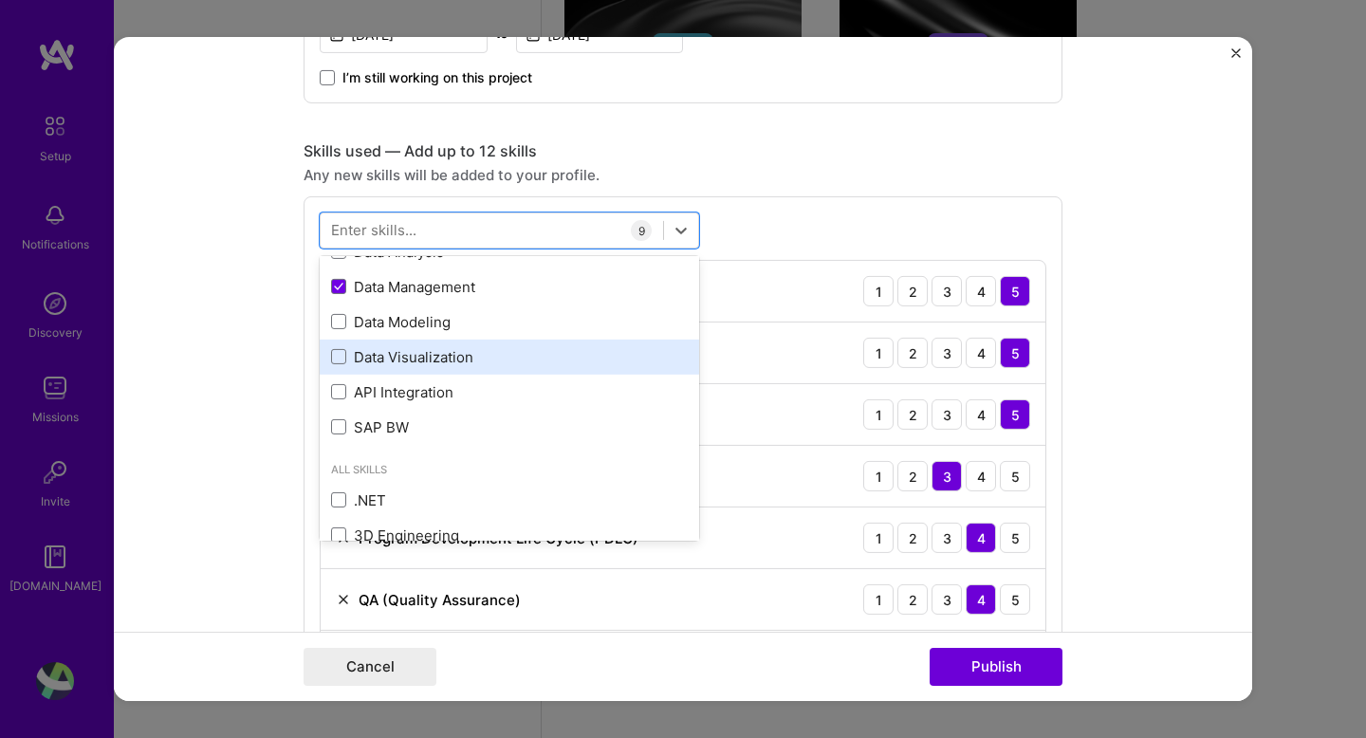
scroll to position [566, 0]
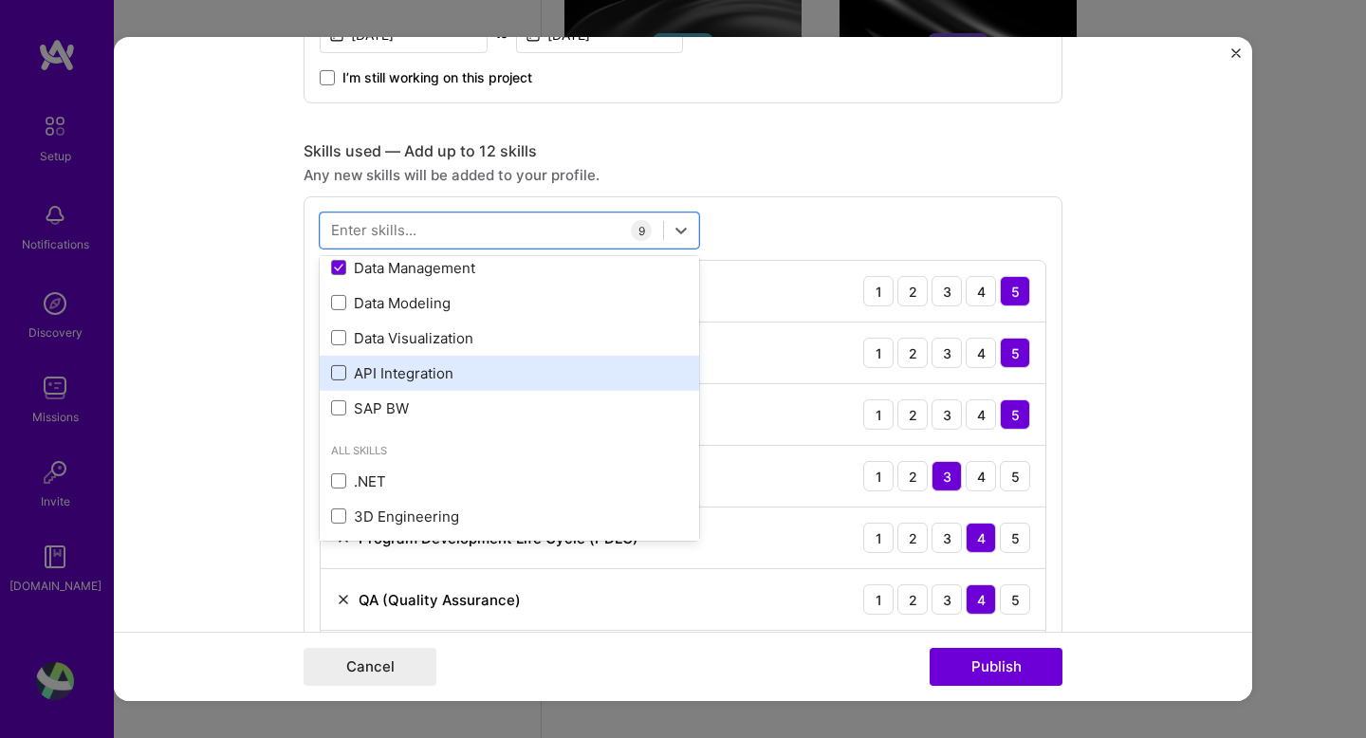
click at [339, 369] on span at bounding box center [338, 372] width 15 height 15
click at [0, 0] on input "checkbox" at bounding box center [0, 0] width 0 height 0
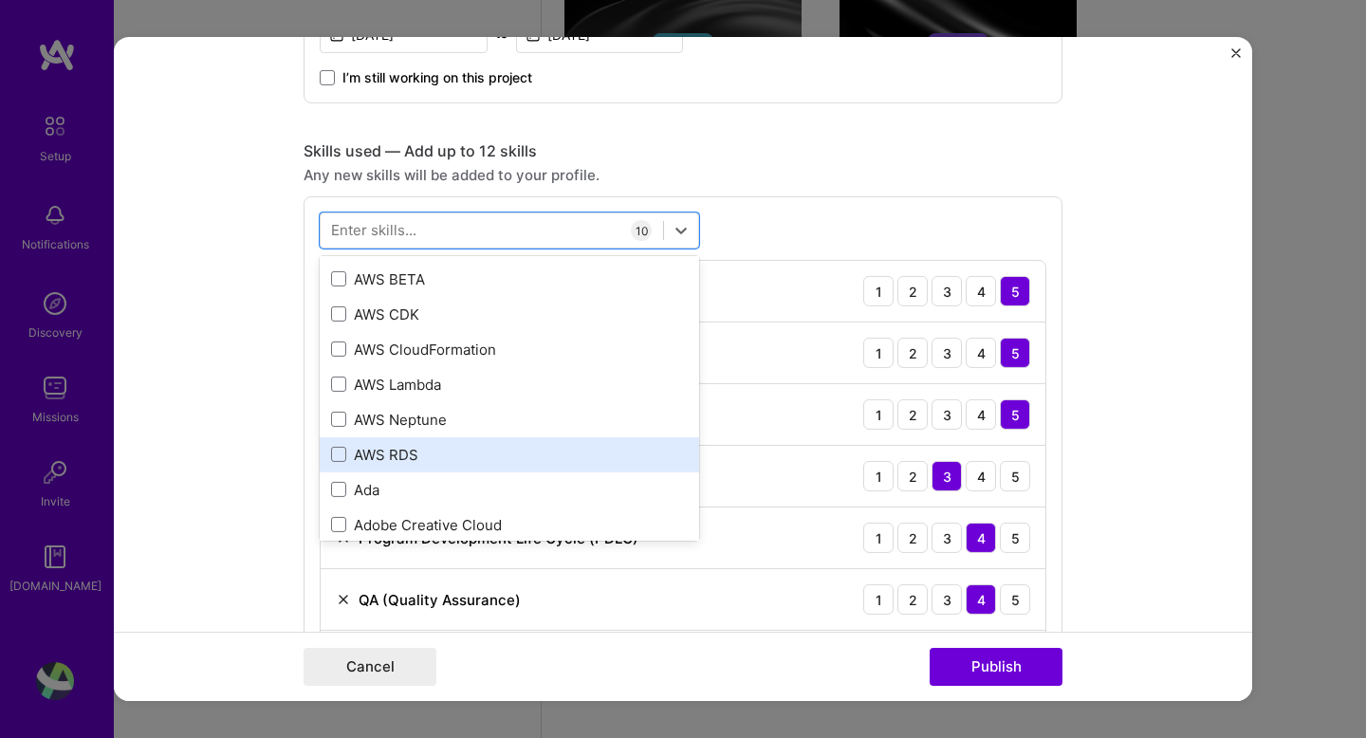
scroll to position [1107, 0]
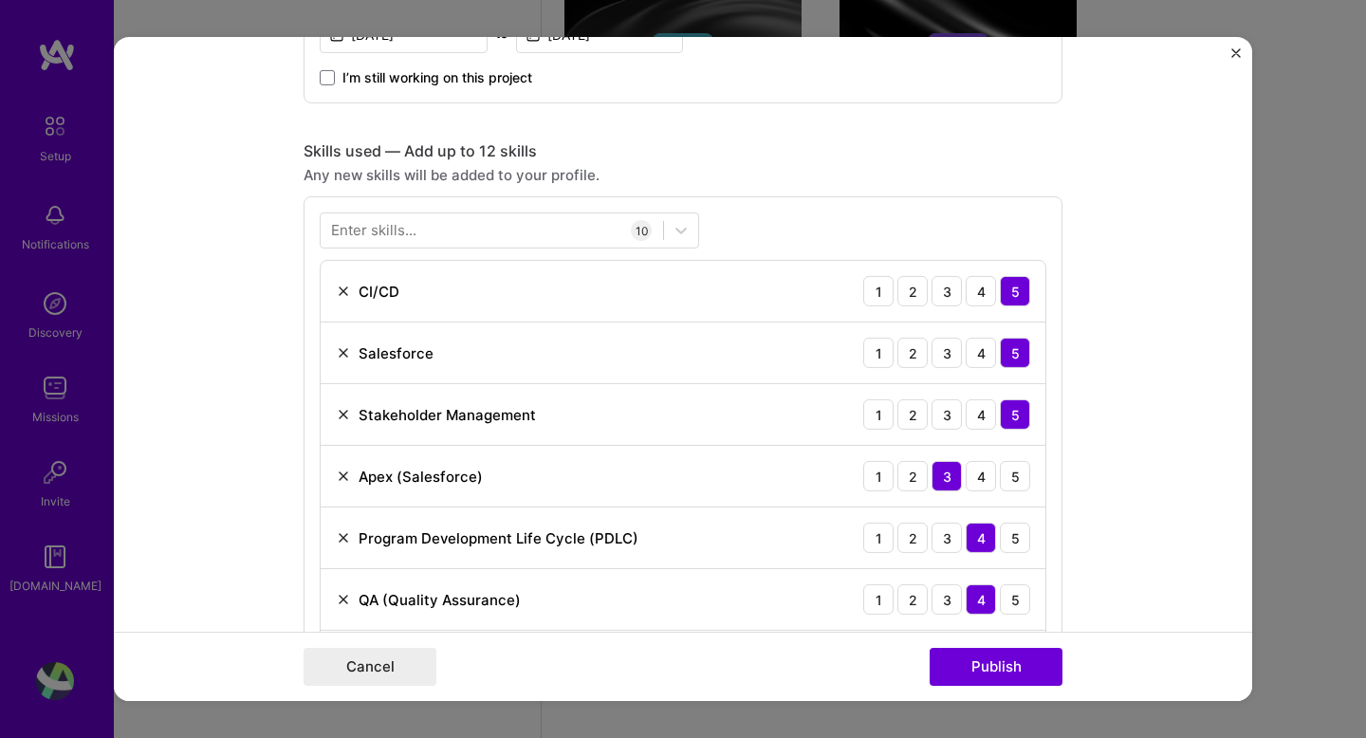
click at [874, 214] on div "Enter skills... 10 CI/CD 1 2 3 4 5 Salesforce 1 2 3 4 5 Stakeholder Management …" at bounding box center [683, 544] width 759 height 697
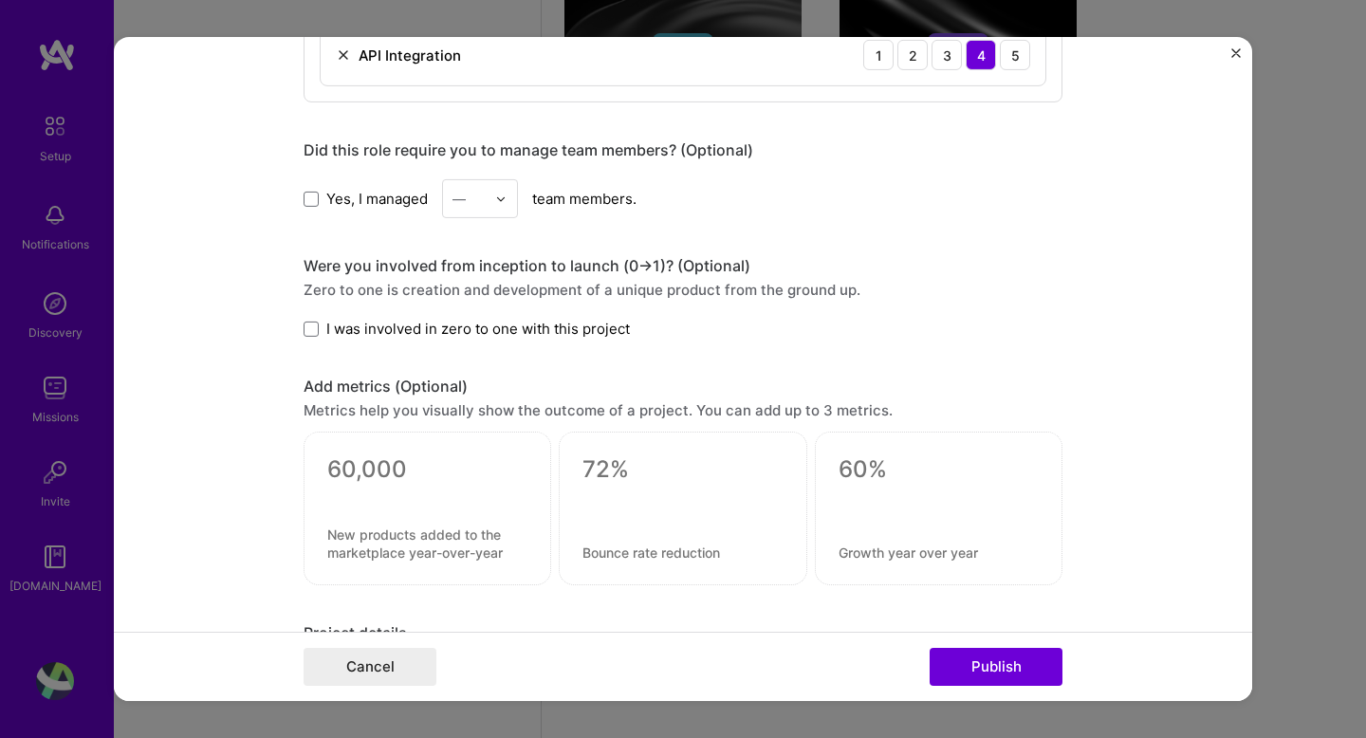
scroll to position [1642, 0]
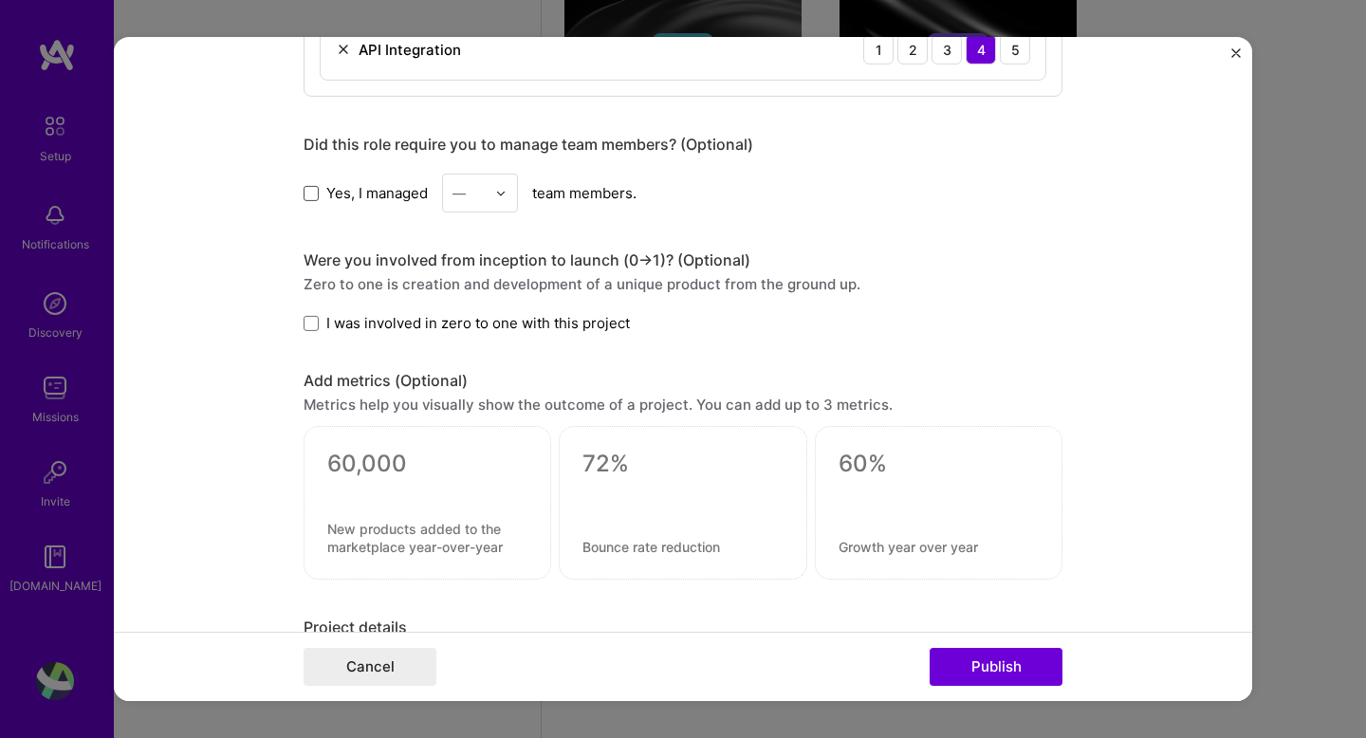
click at [307, 198] on span at bounding box center [311, 192] width 15 height 15
click at [0, 0] on input "Yes, I managed" at bounding box center [0, 0] width 0 height 0
click at [507, 197] on img at bounding box center [500, 192] width 11 height 11
click at [493, 350] on div "20" at bounding box center [480, 354] width 65 height 35
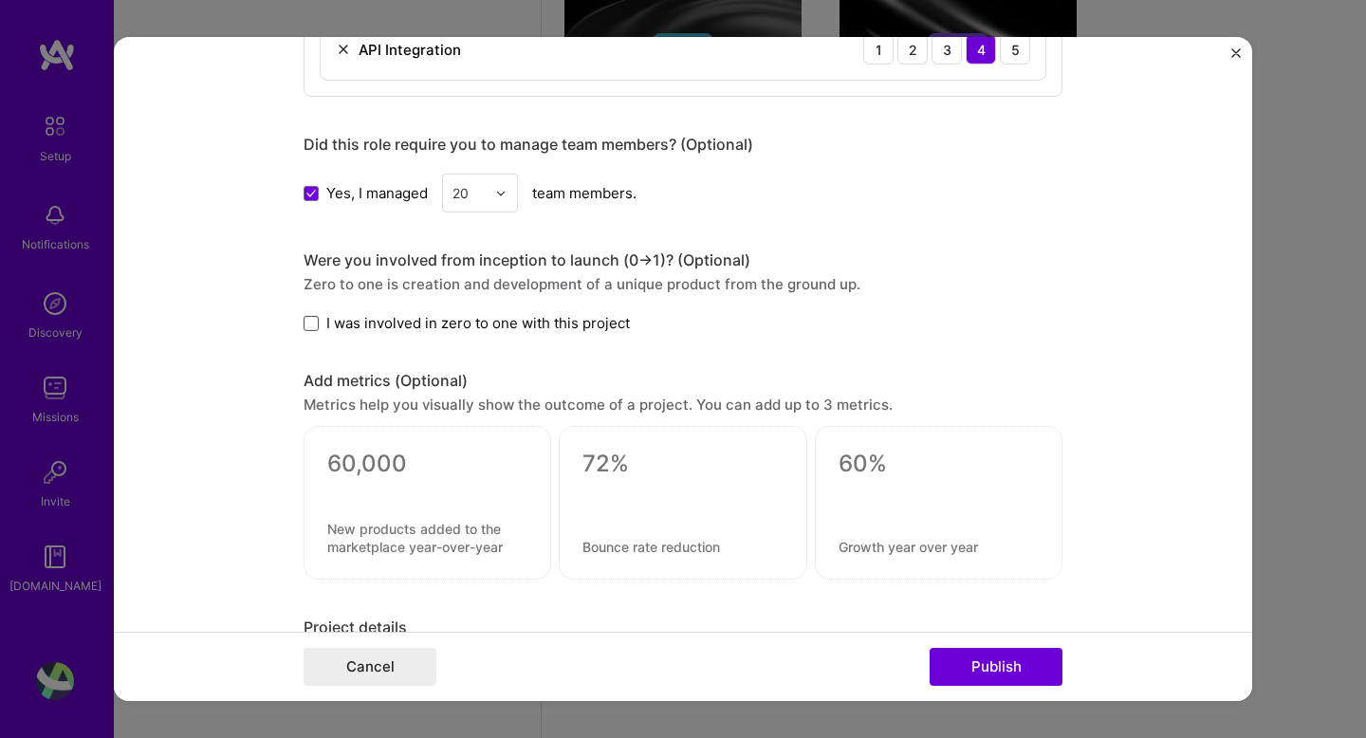
click at [307, 324] on span at bounding box center [311, 323] width 15 height 15
click at [0, 0] on input "I was involved in zero to one with this project" at bounding box center [0, 0] width 0 height 0
click at [1015, 674] on button "Publish" at bounding box center [996, 667] width 133 height 38
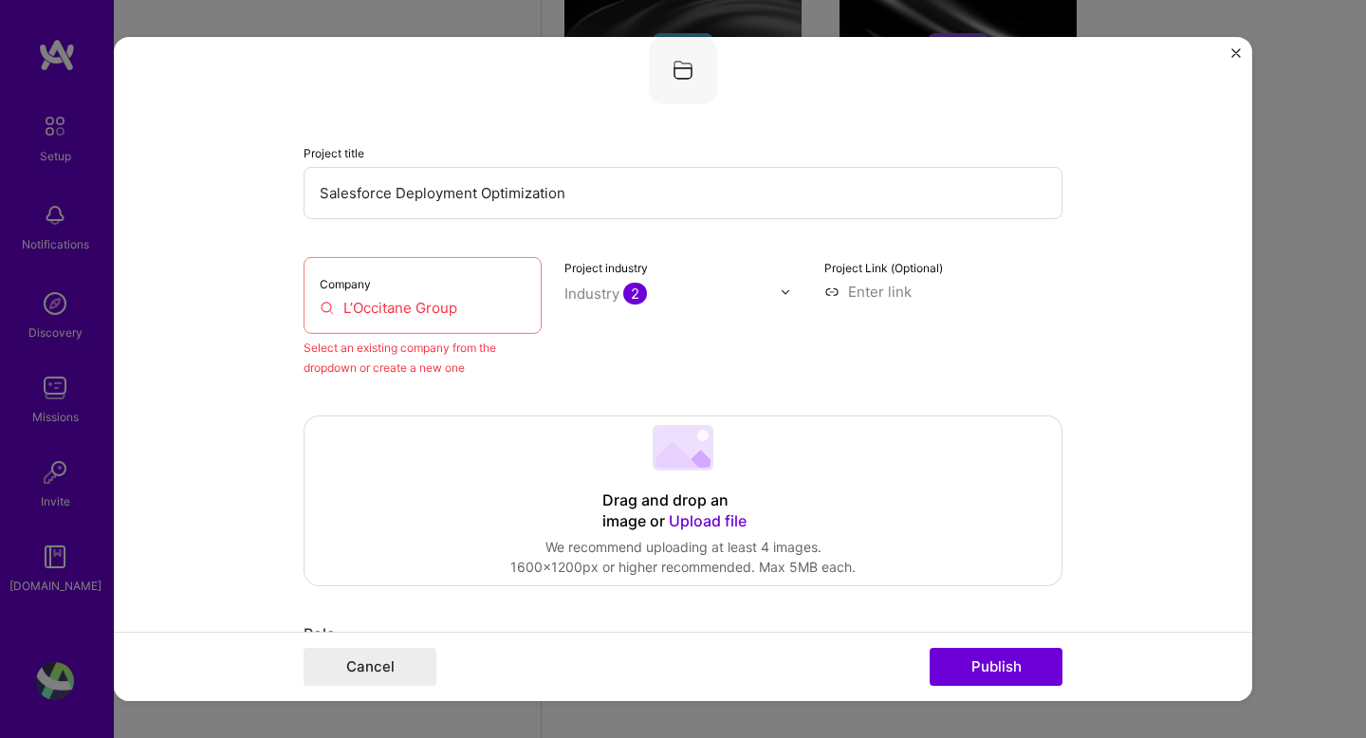
scroll to position [124, 0]
click at [359, 313] on input "L’Occitane Group" at bounding box center [423, 309] width 206 height 20
click at [573, 298] on div "Industry 2" at bounding box center [606, 295] width 83 height 20
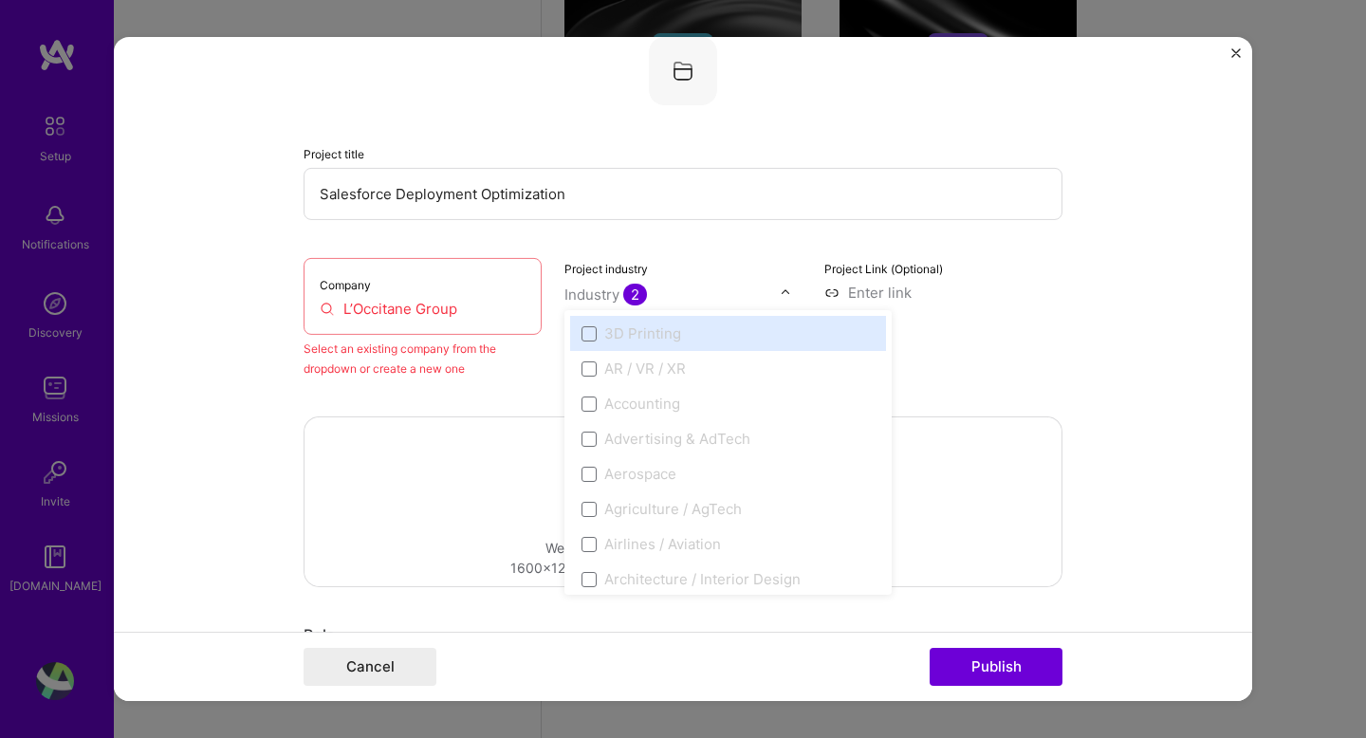
click at [441, 310] on input "L’Occitane Group" at bounding box center [423, 309] width 206 height 20
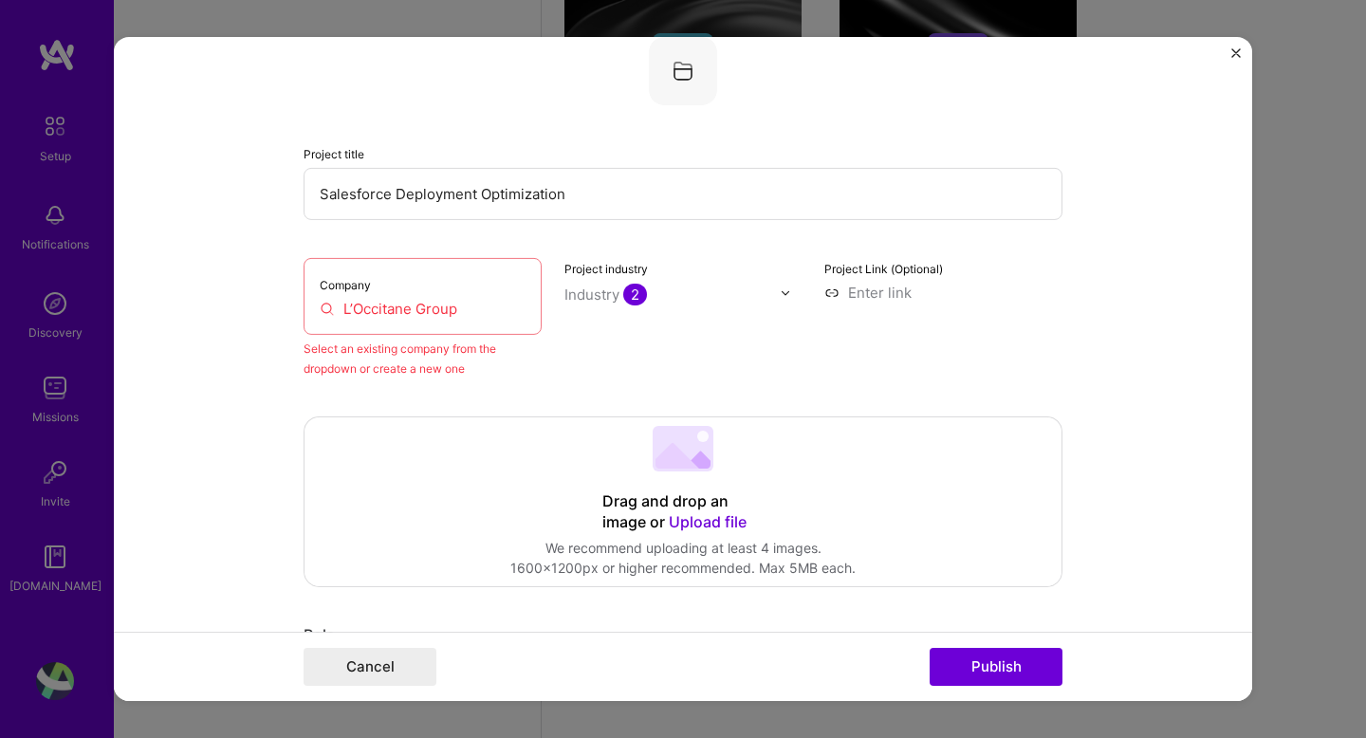
click at [481, 306] on input "L’Occitane Group" at bounding box center [423, 309] width 206 height 20
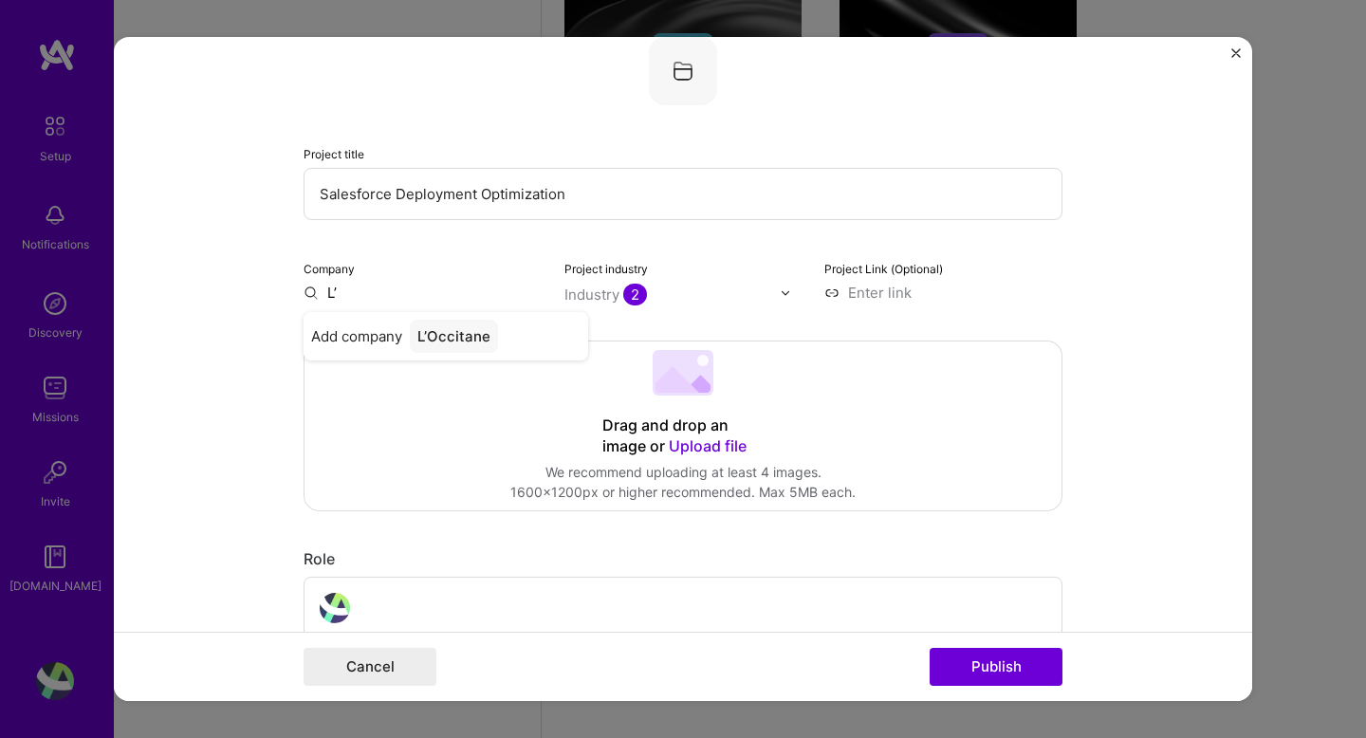
type input "L"
click at [471, 335] on span "L'OCCITANE Group (B Corp)" at bounding box center [454, 331] width 187 height 20
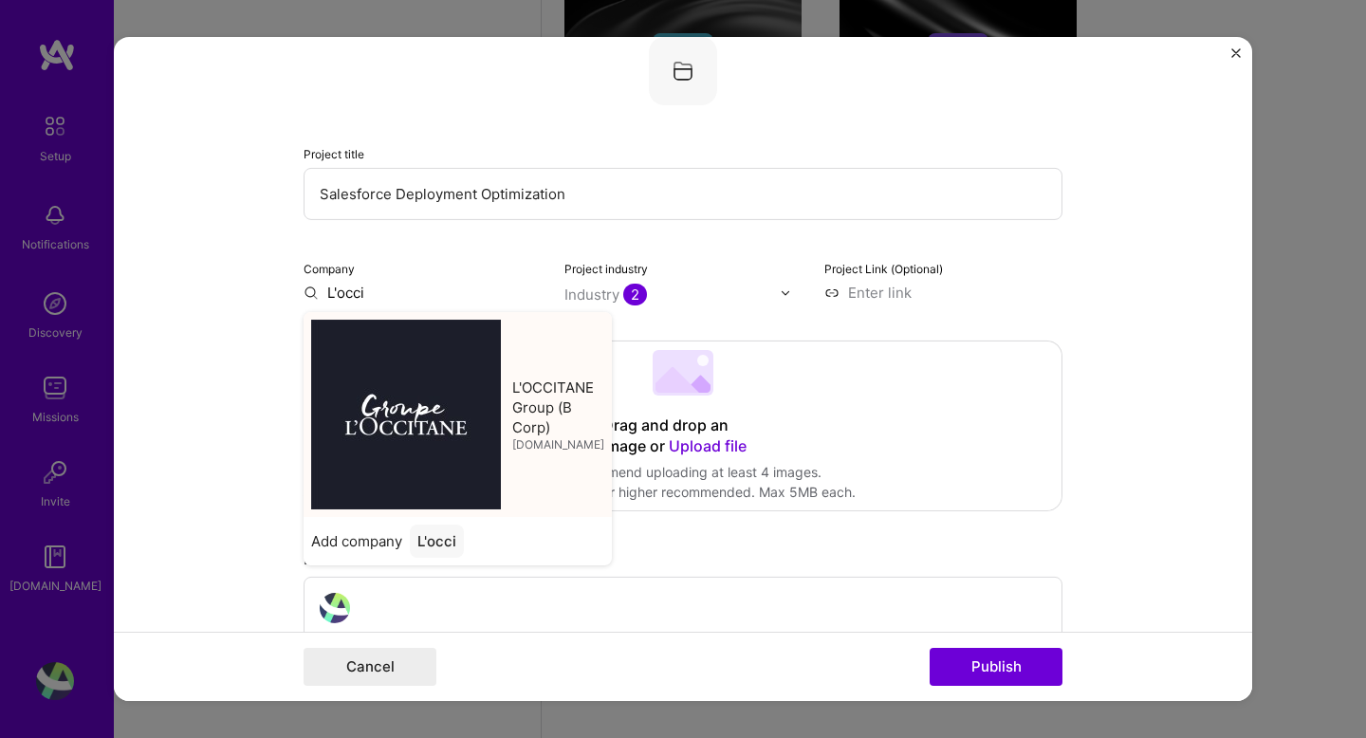
type input "L'OCCITANE Group (B Corp)"
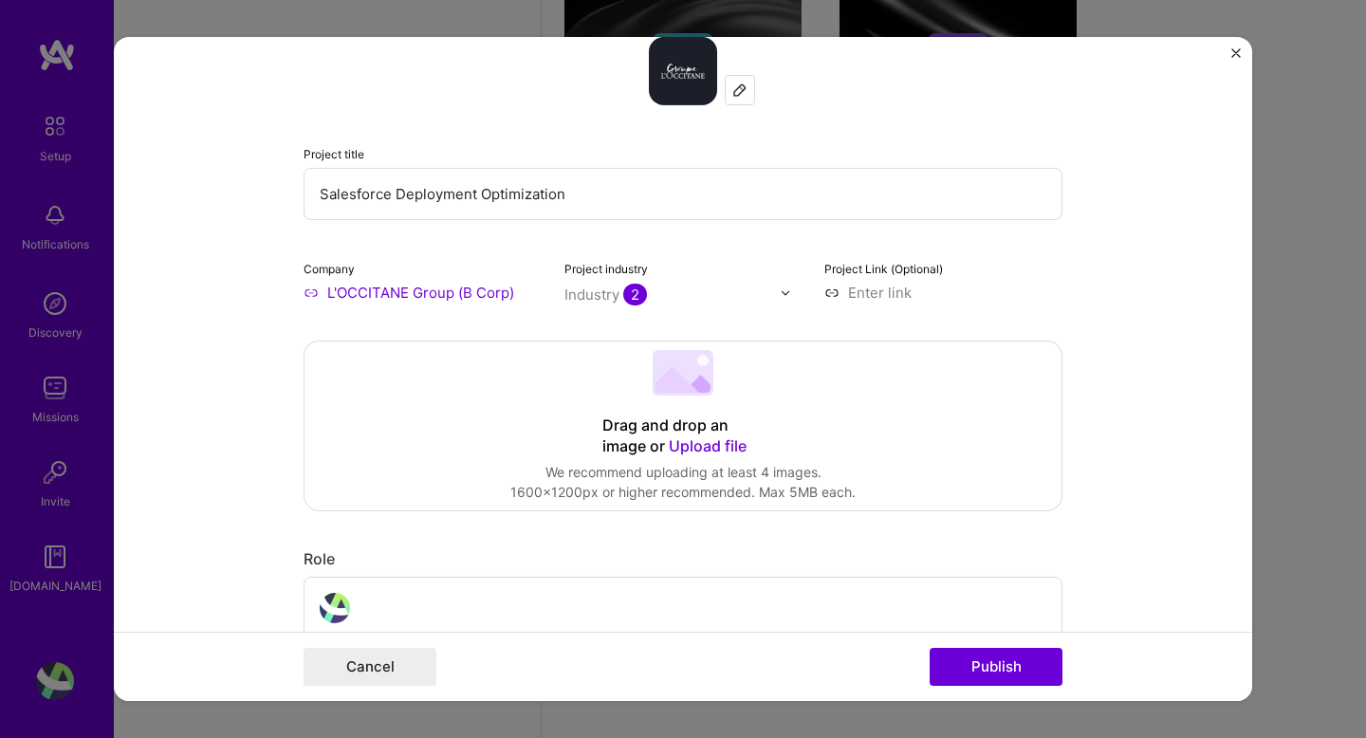
click at [1008, 665] on button "Publish" at bounding box center [996, 667] width 133 height 38
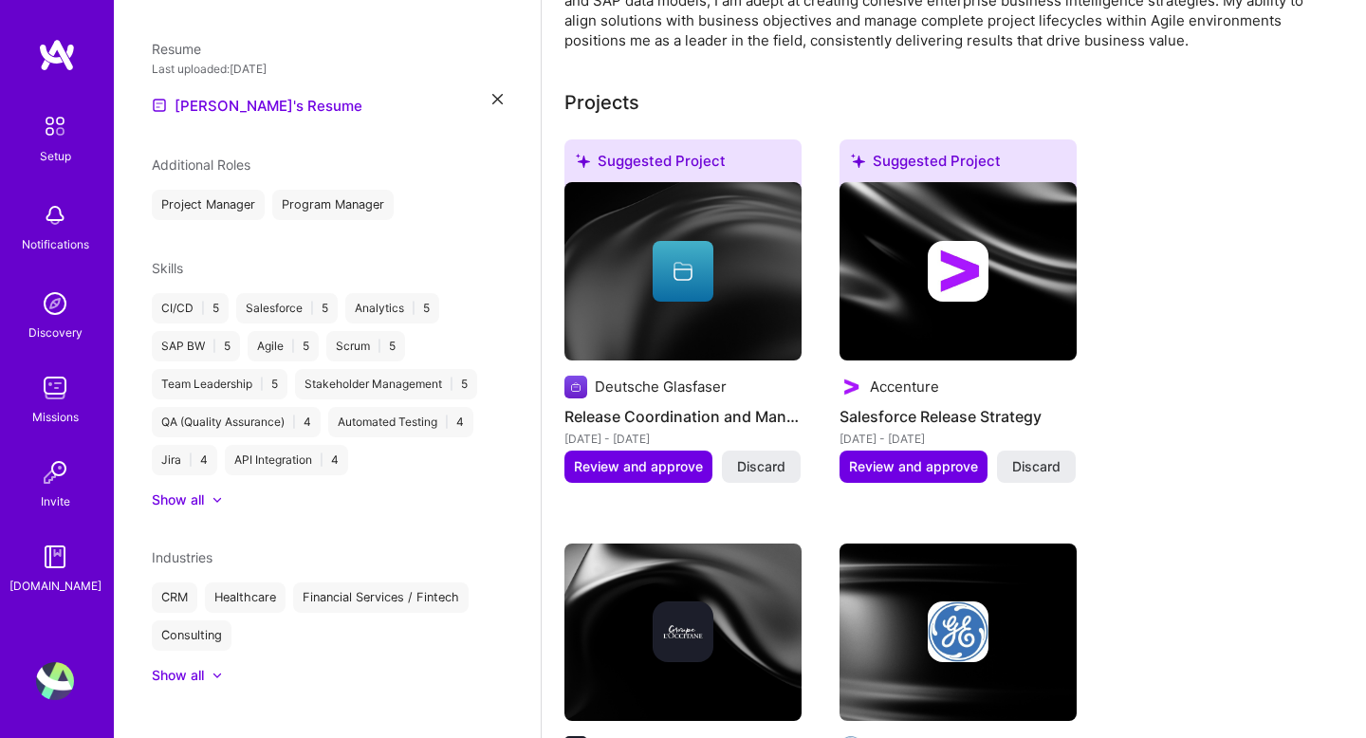
scroll to position [600, 0]
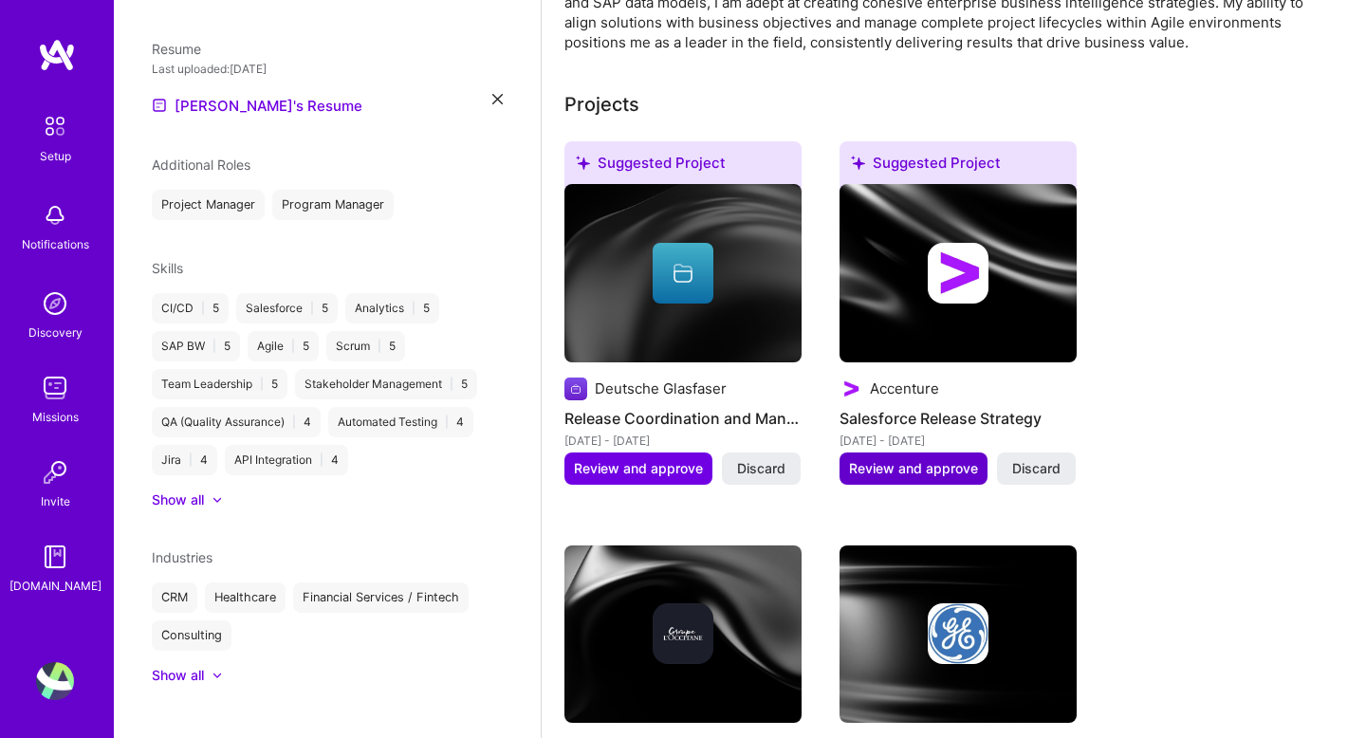
click at [911, 459] on span "Review and approve" at bounding box center [913, 468] width 129 height 19
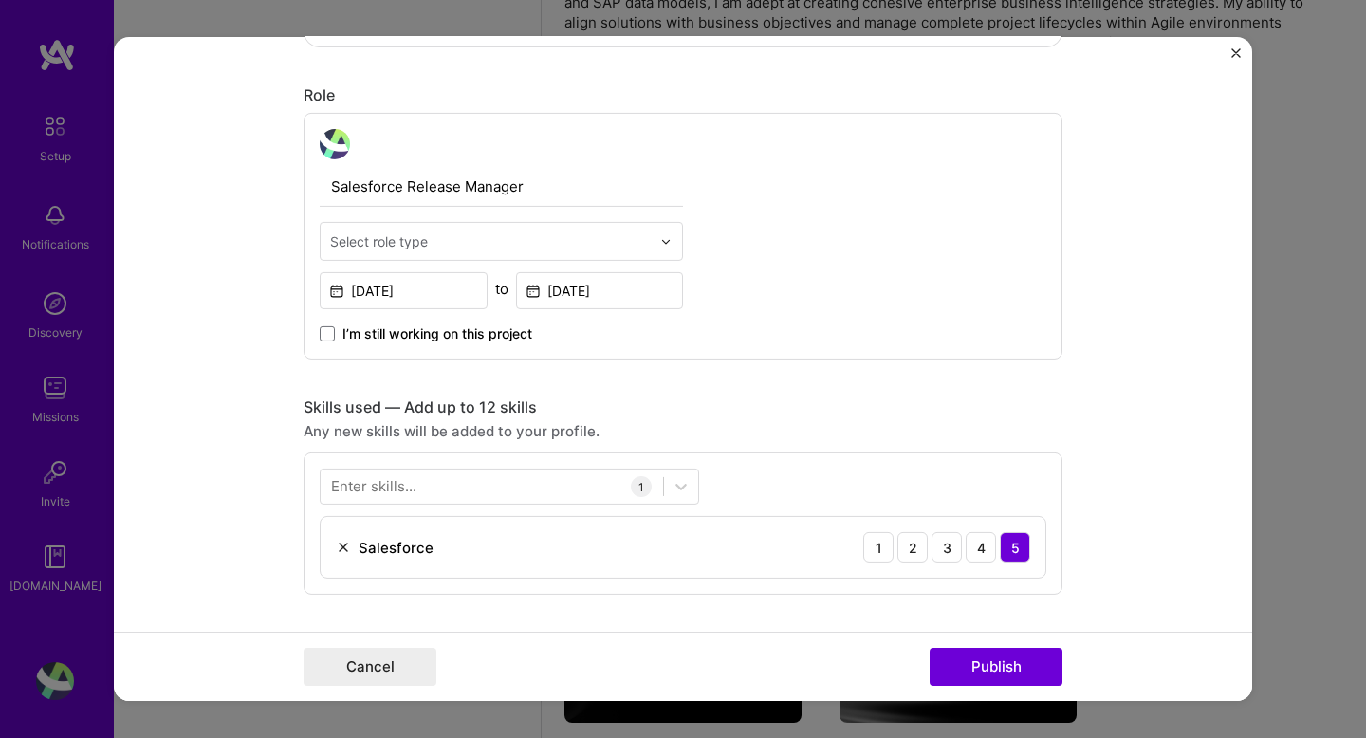
scroll to position [552, 0]
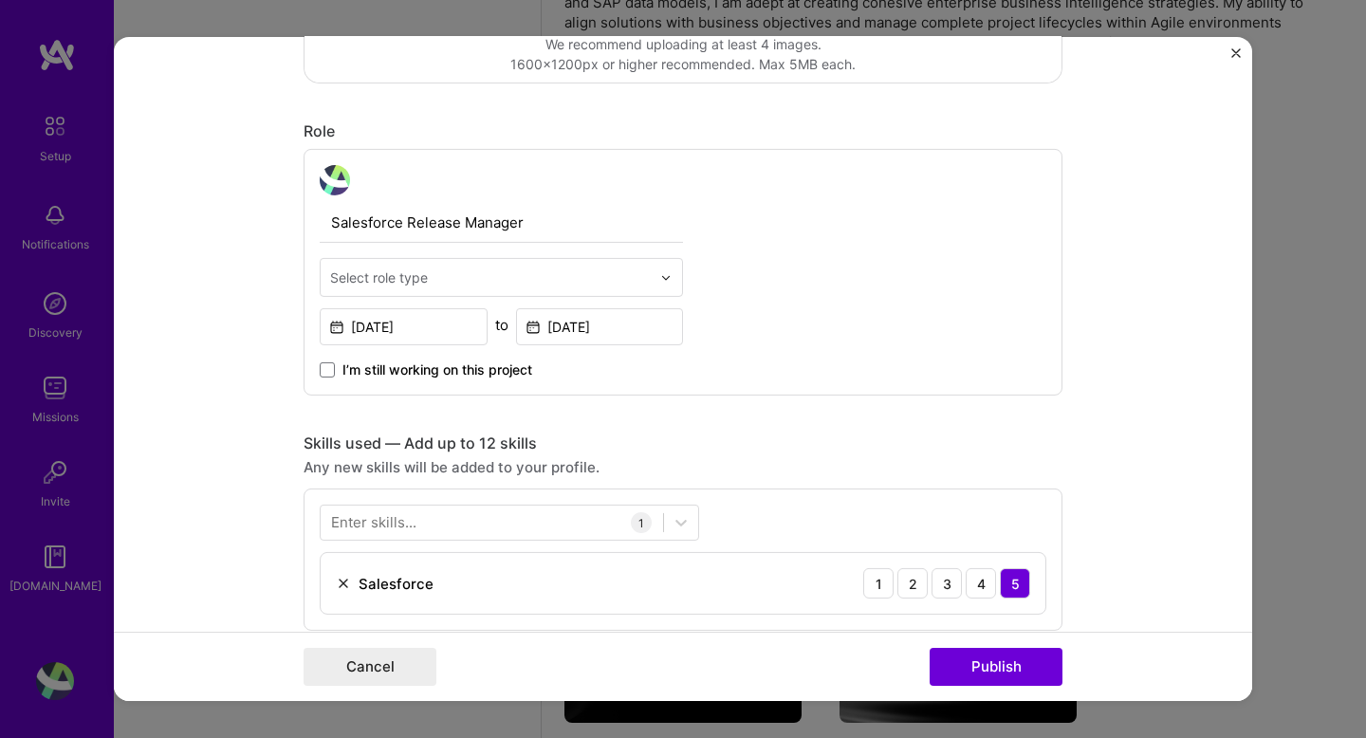
click at [507, 274] on input "text" at bounding box center [490, 278] width 321 height 20
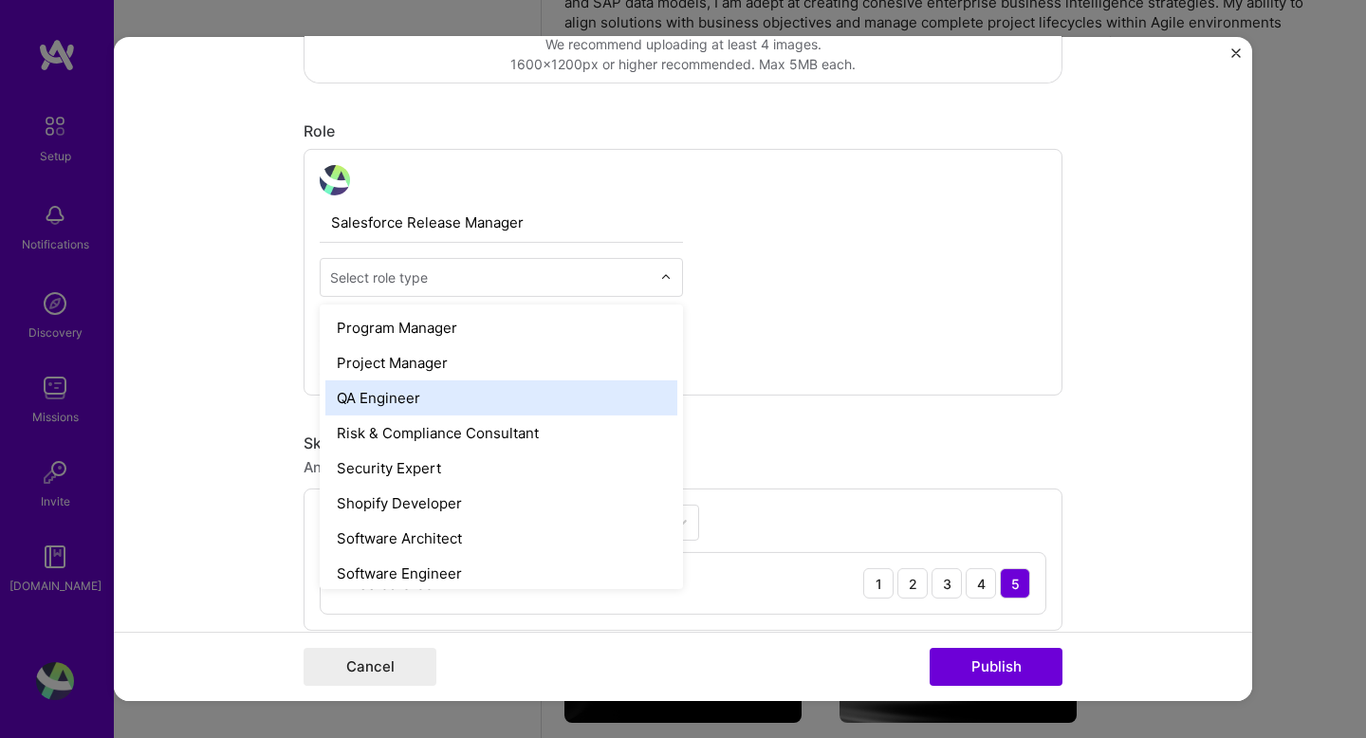
scroll to position [1859, 0]
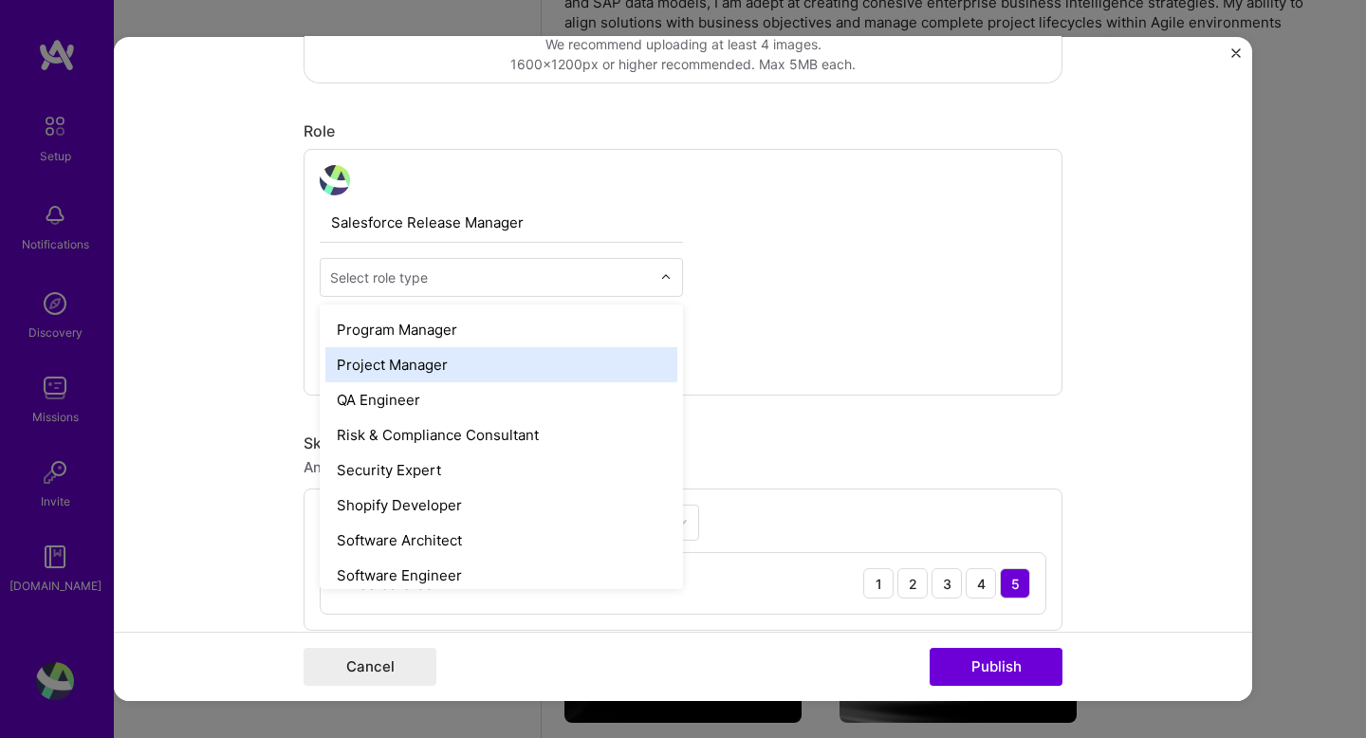
click at [403, 363] on div "Project Manager" at bounding box center [501, 364] width 352 height 35
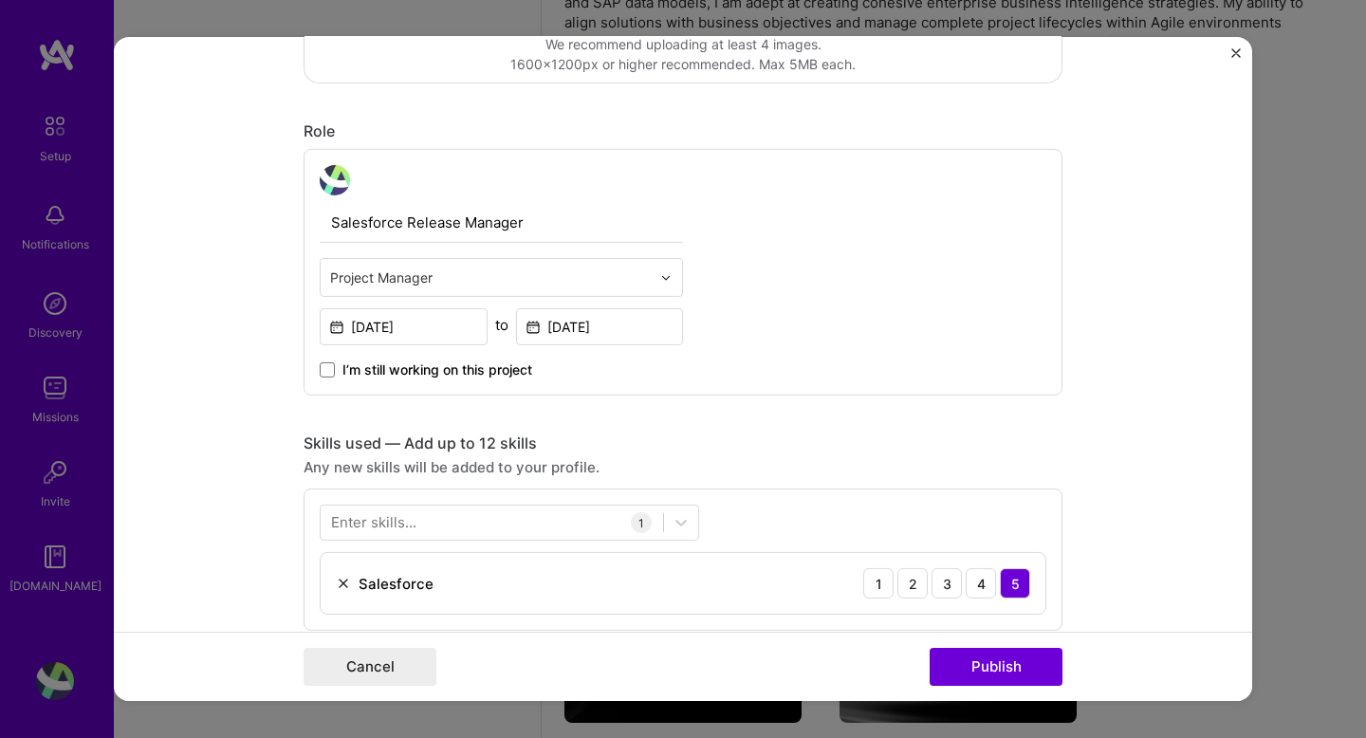
click at [826, 359] on div "Salesforce Release Manager option Project Manager, selected. Select is focused …" at bounding box center [683, 272] width 759 height 247
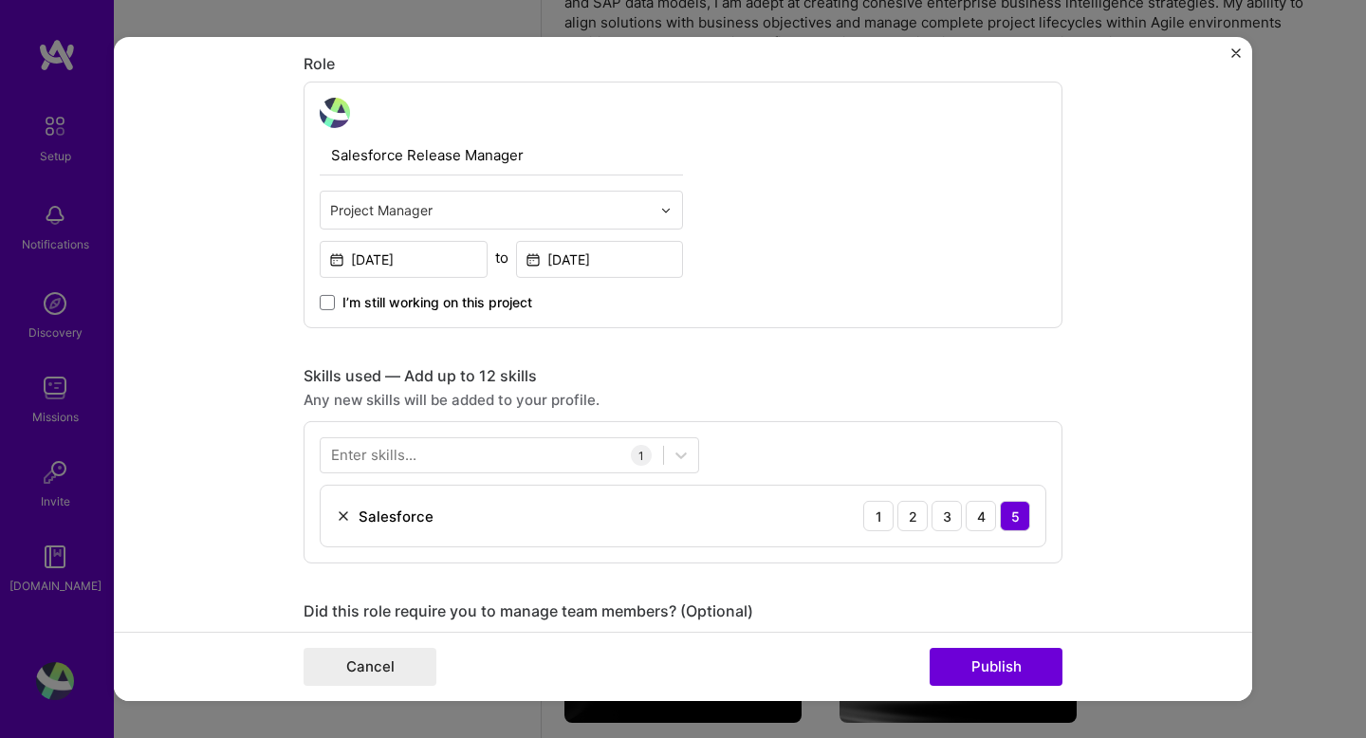
scroll to position [623, 0]
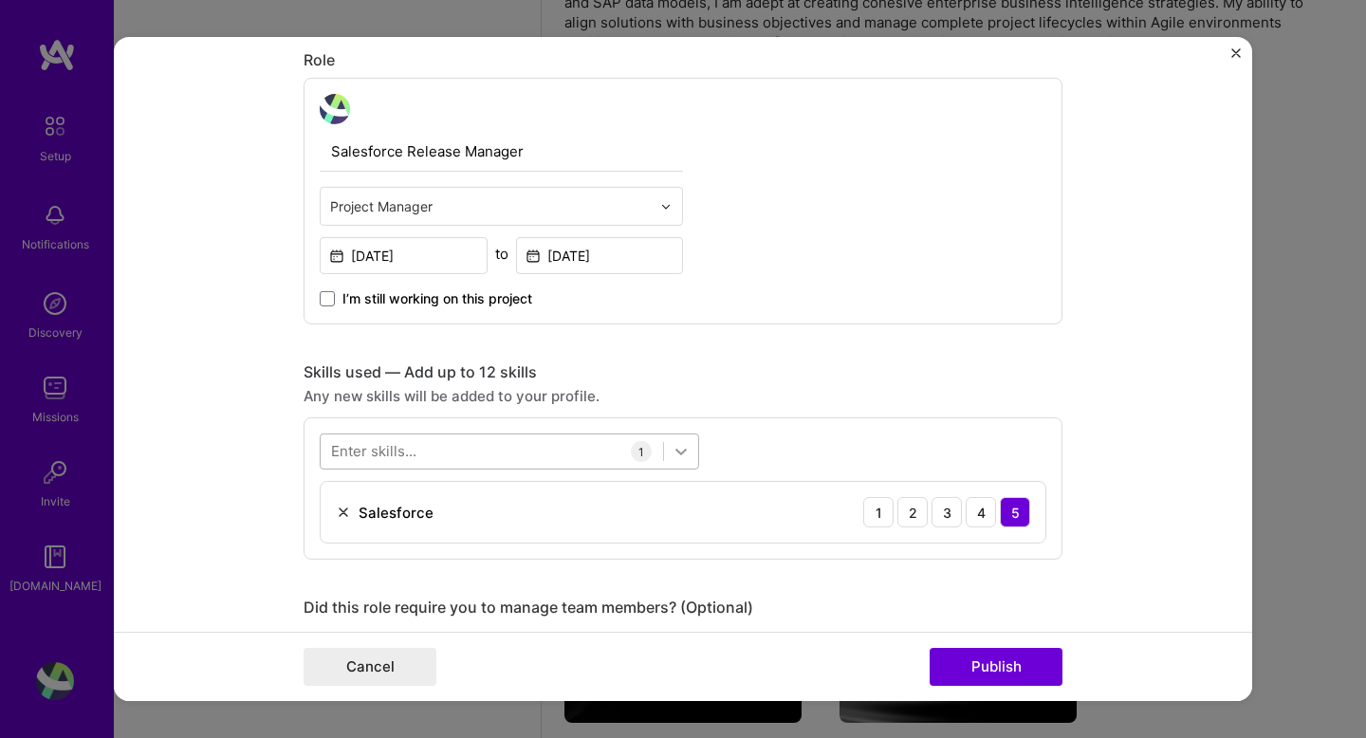
click at [675, 449] on icon at bounding box center [681, 451] width 19 height 19
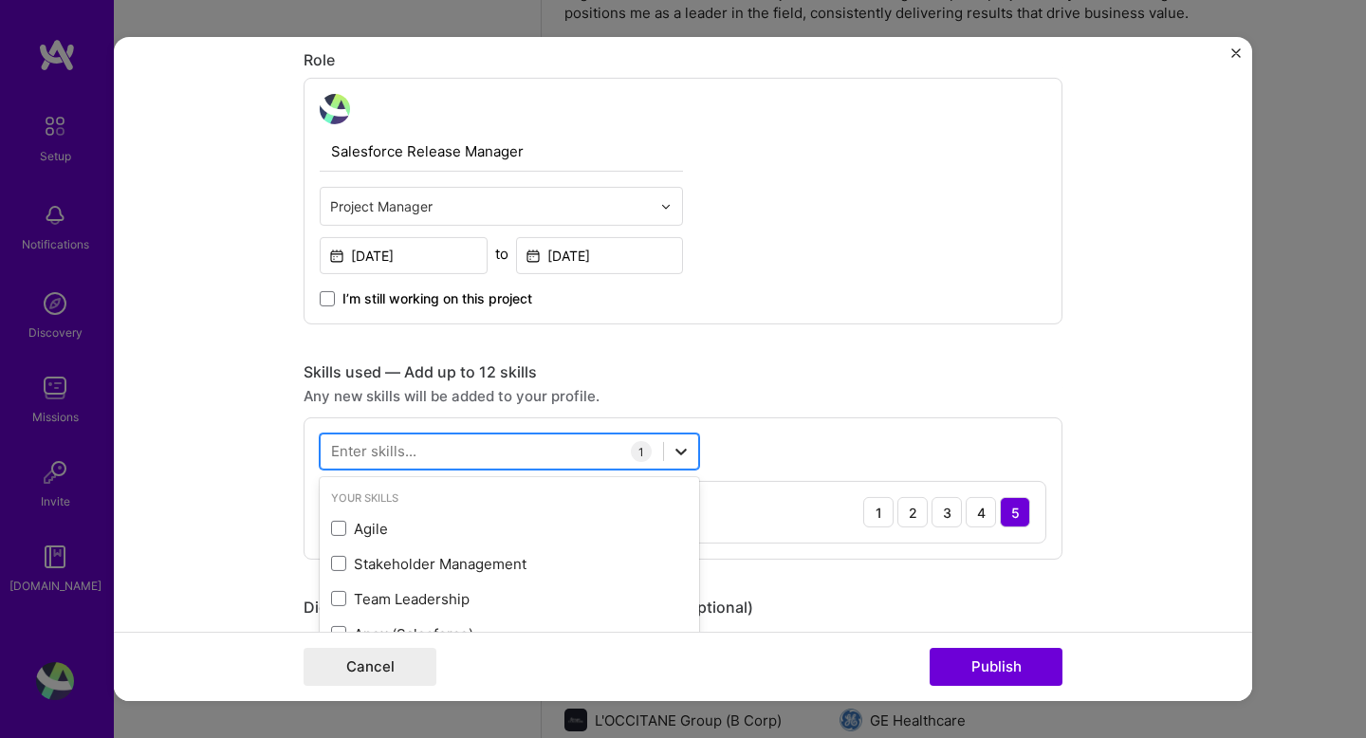
scroll to position [632, 0]
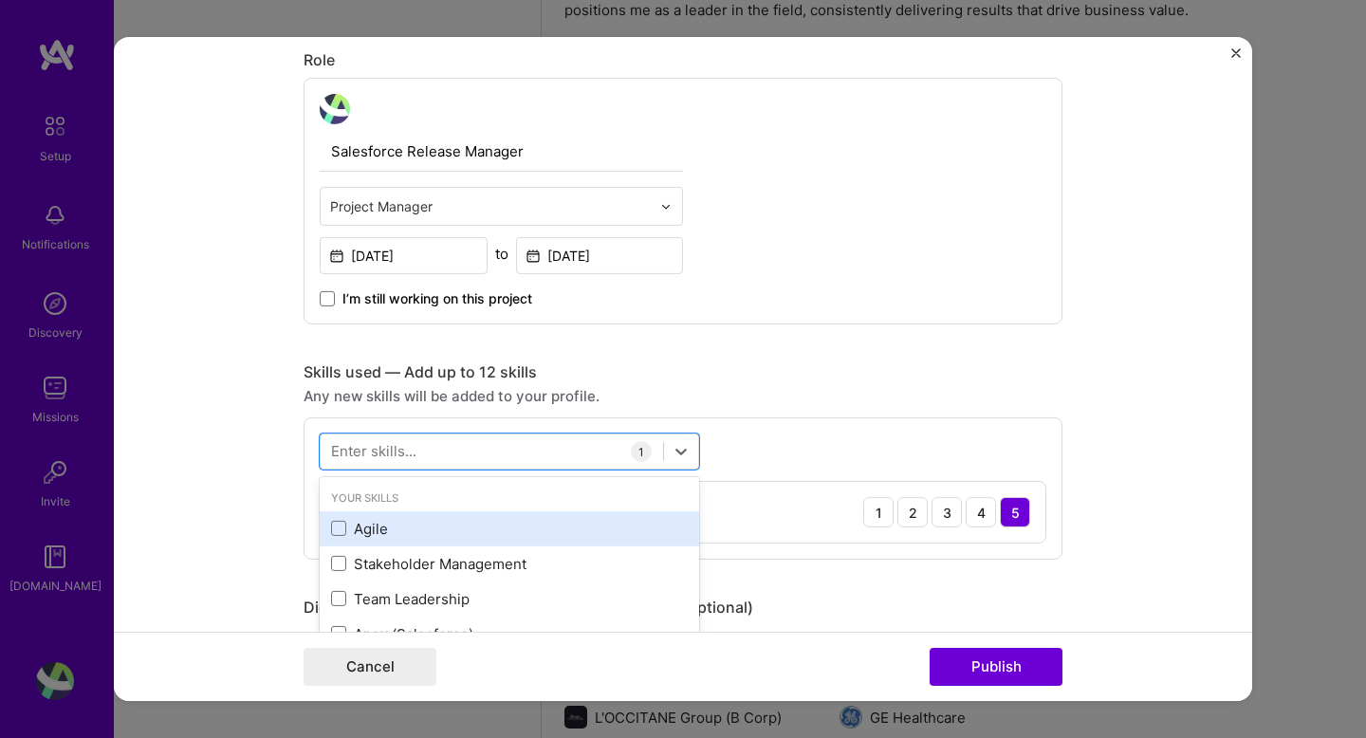
click at [425, 538] on div "Agile" at bounding box center [509, 529] width 357 height 20
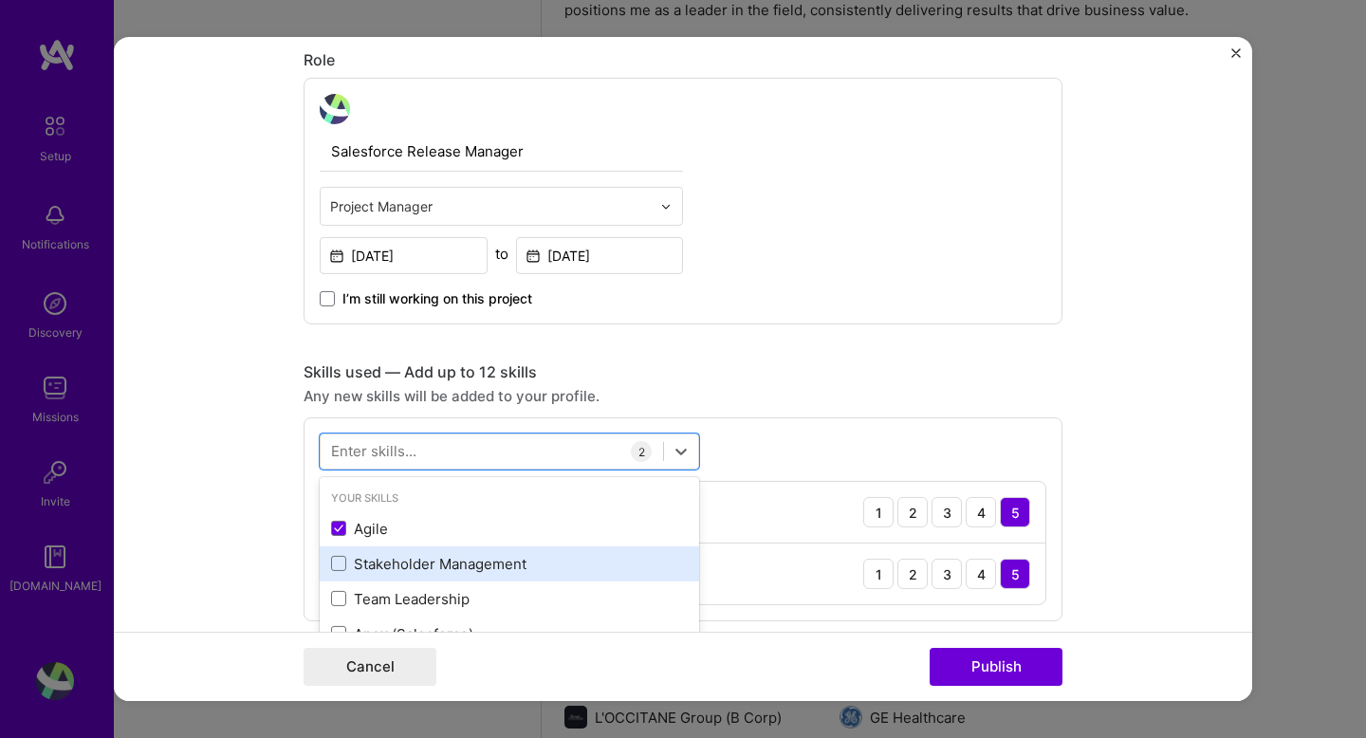
click at [438, 569] on div "Stakeholder Management" at bounding box center [509, 564] width 357 height 20
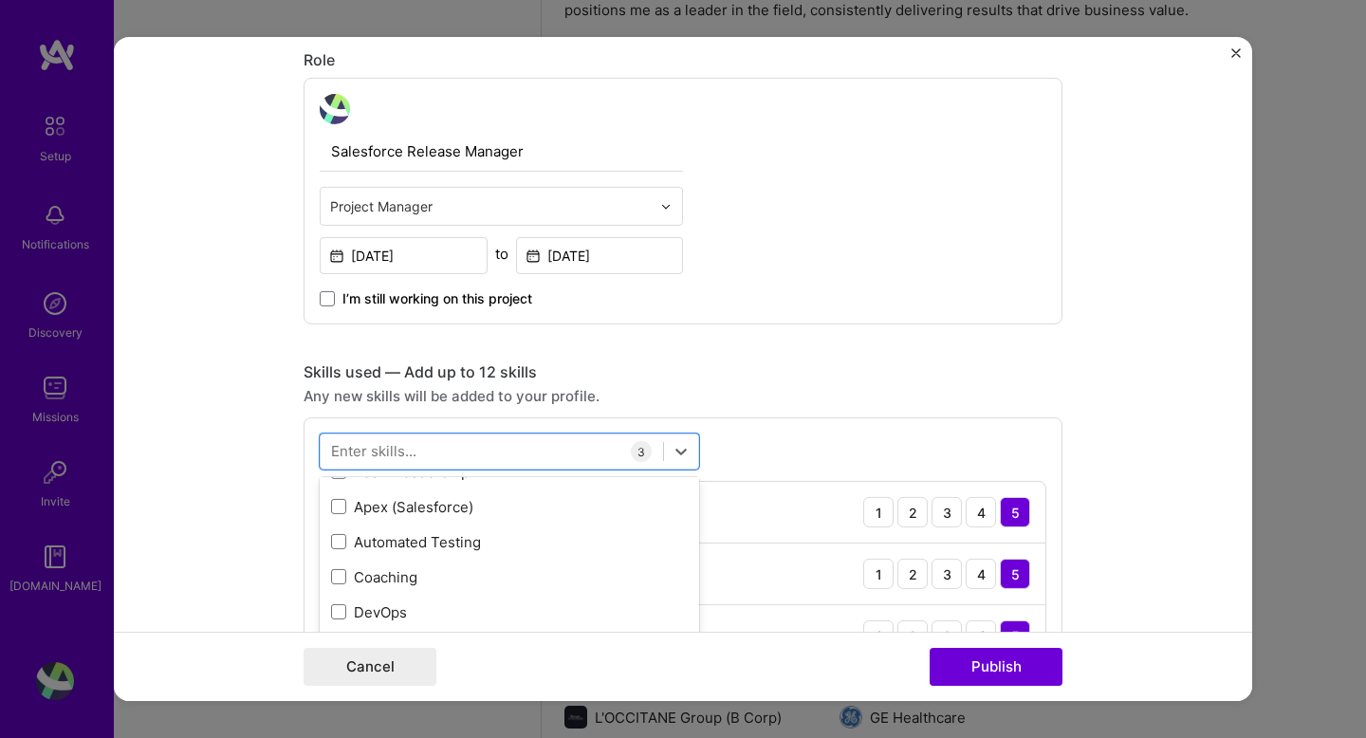
scroll to position [137, 0]
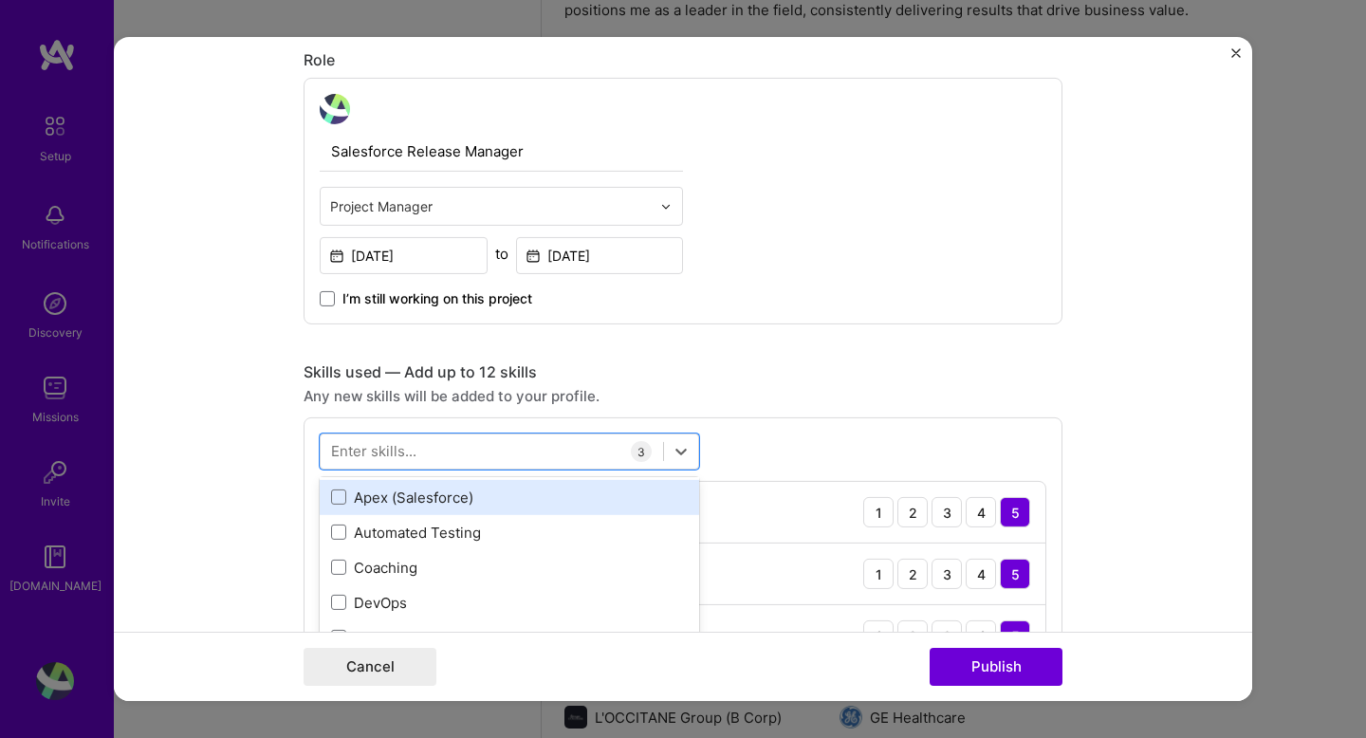
click at [423, 507] on div "Apex (Salesforce)" at bounding box center [509, 498] width 357 height 20
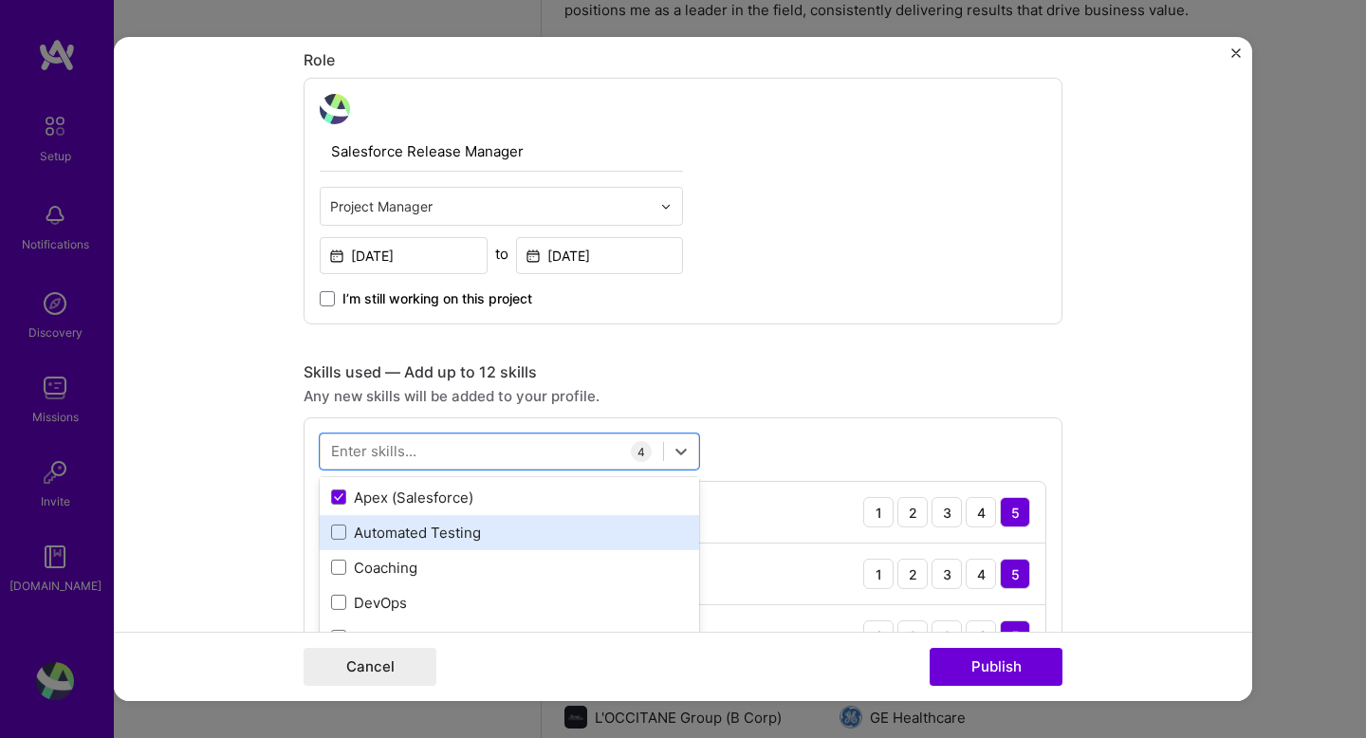
click at [424, 538] on div "Automated Testing" at bounding box center [509, 533] width 357 height 20
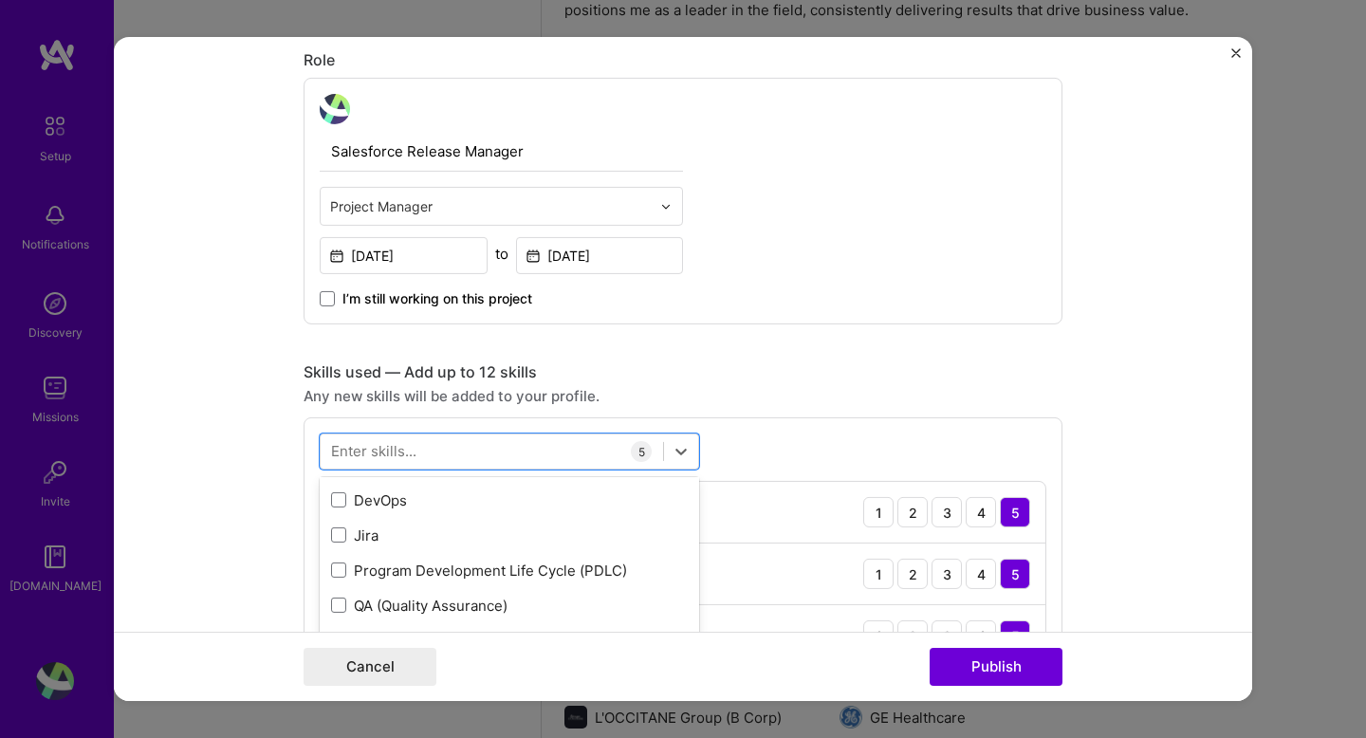
scroll to position [246, 0]
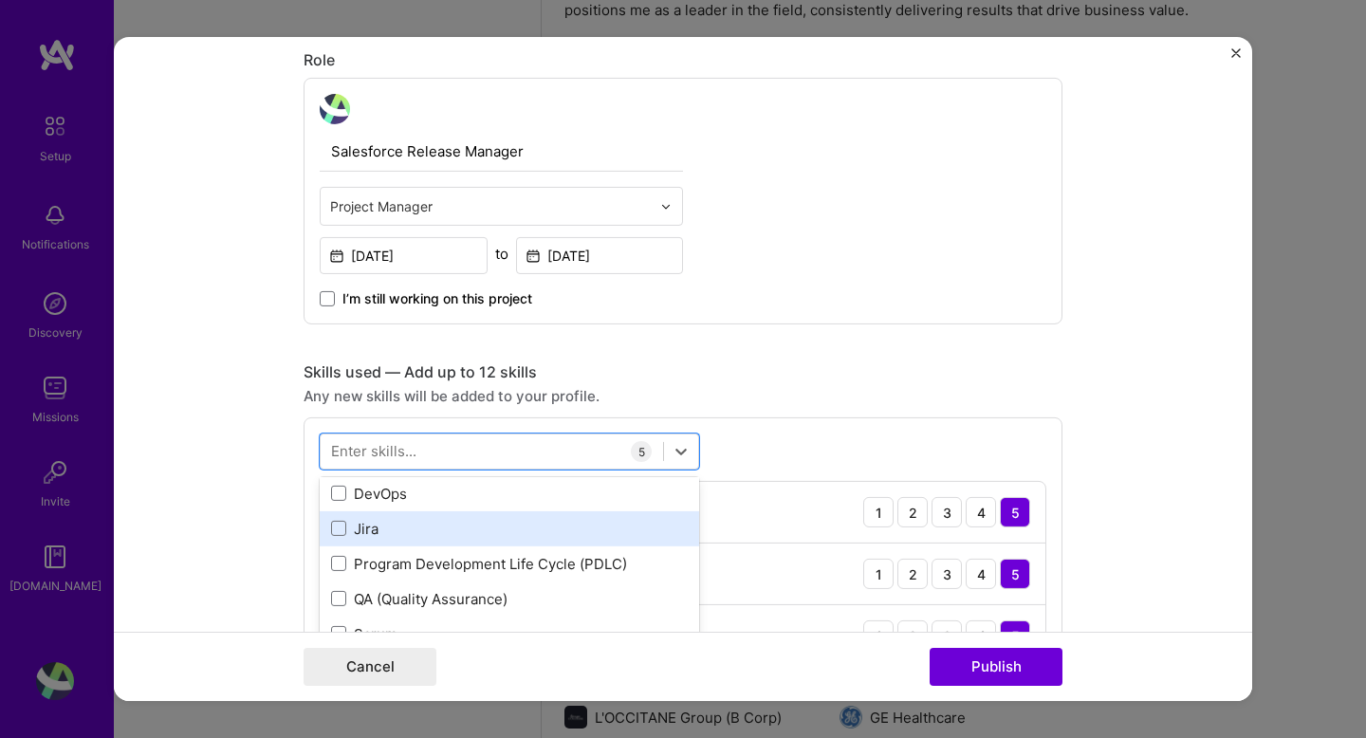
click at [421, 532] on div "Jira" at bounding box center [509, 529] width 357 height 20
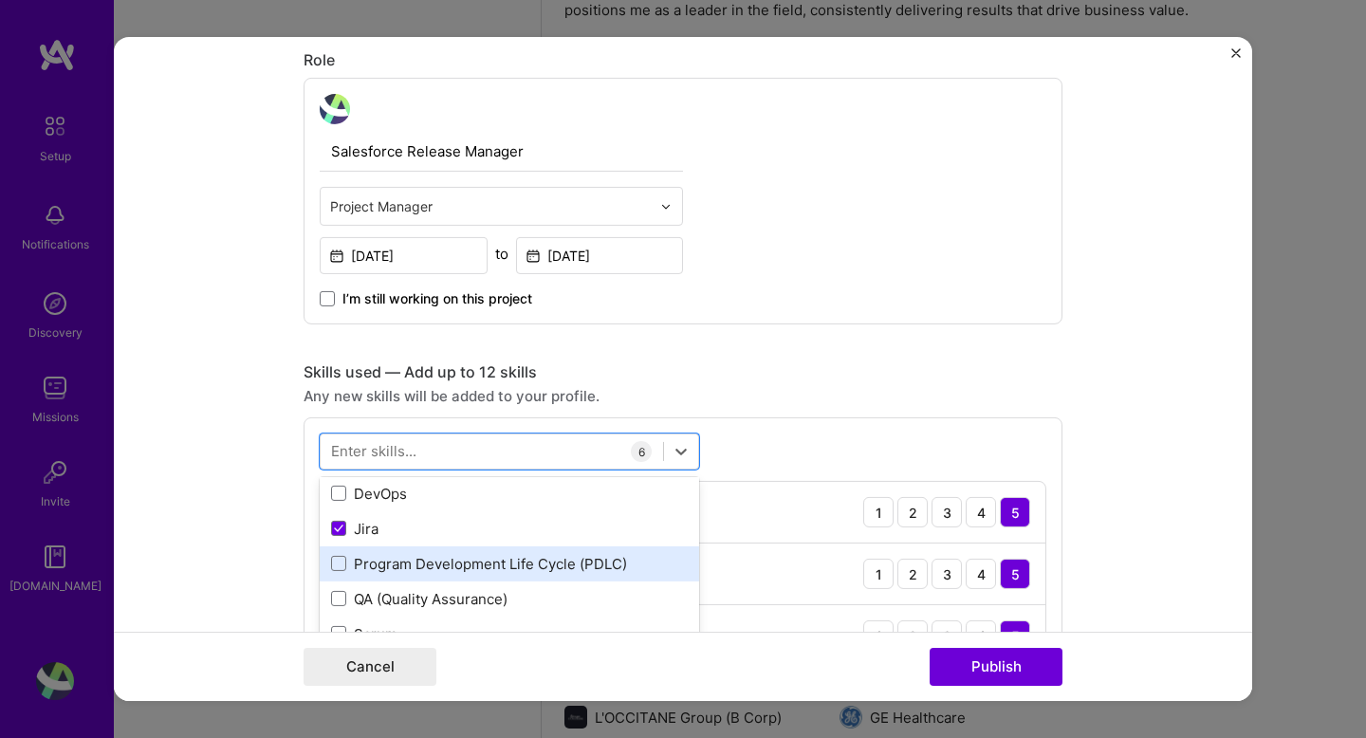
click at [450, 574] on div "Program Development Life Cycle (PDLC)" at bounding box center [510, 564] width 380 height 35
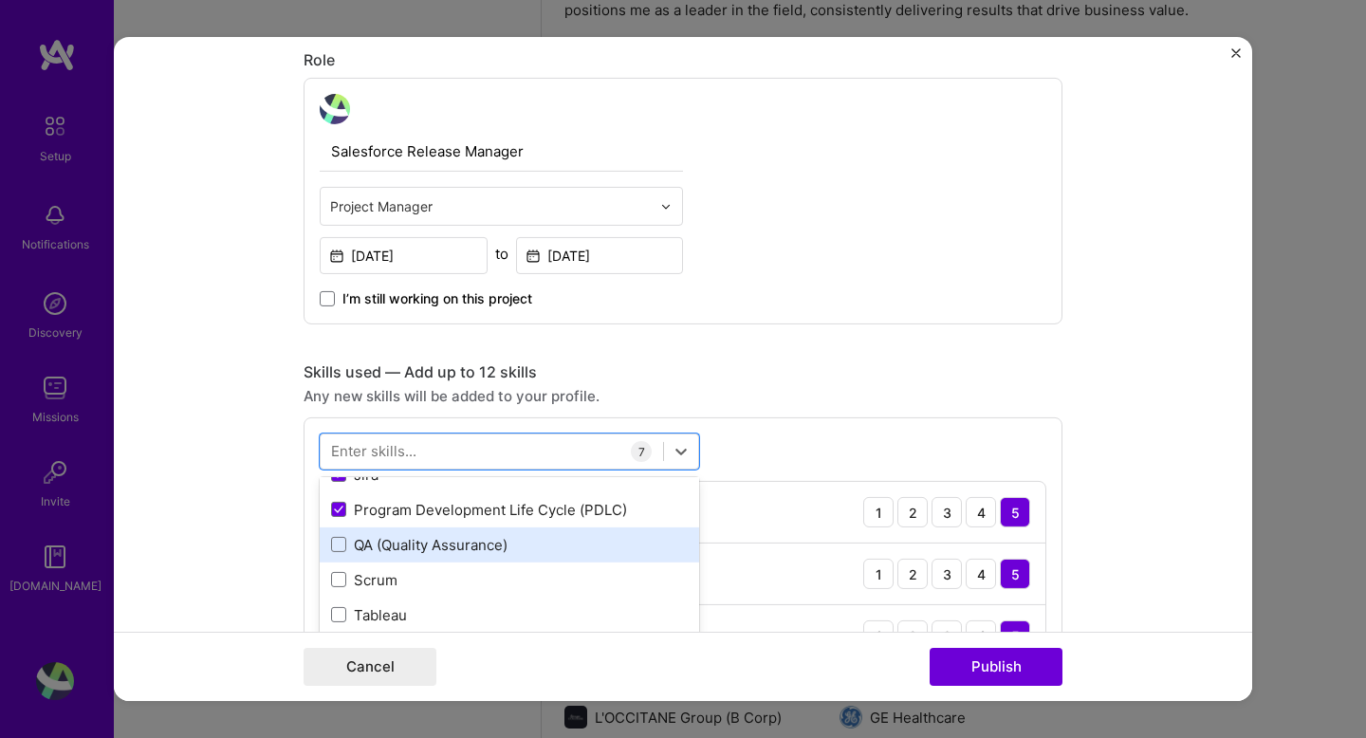
scroll to position [308, 0]
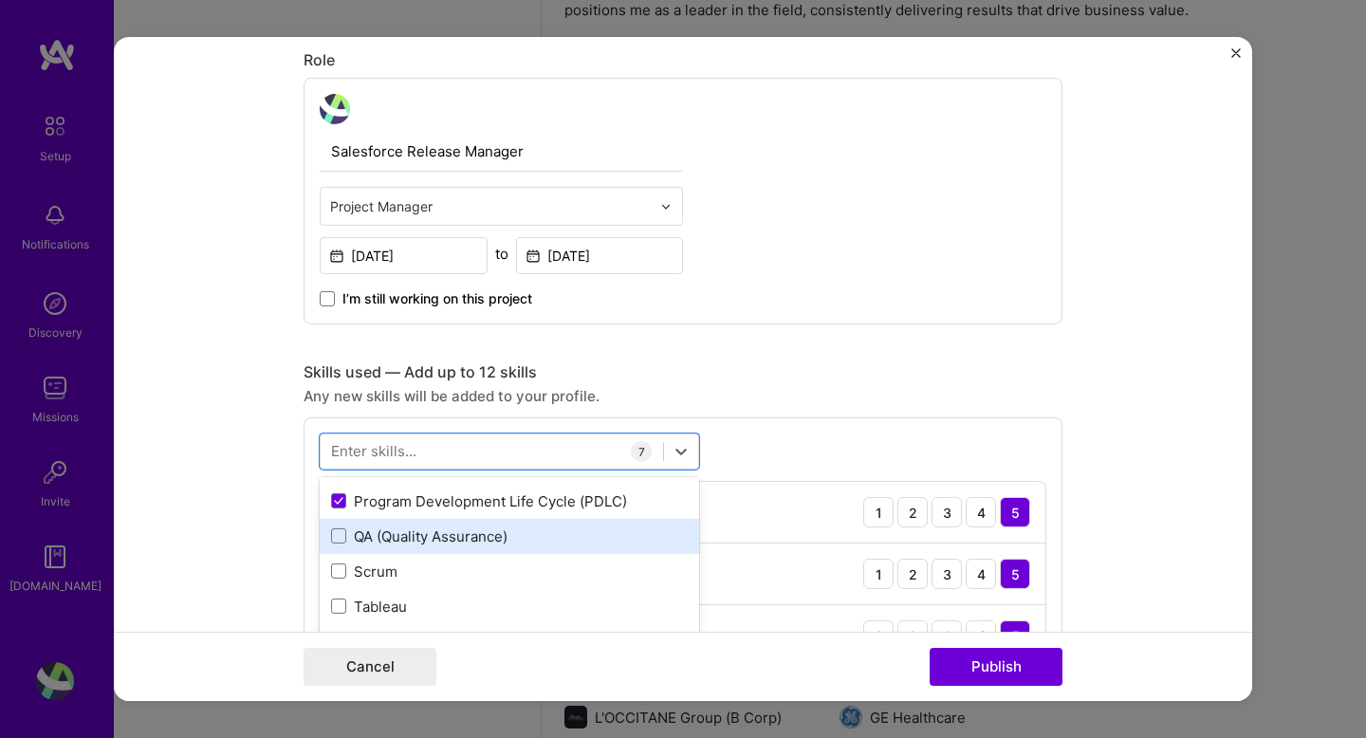
click at [464, 548] on div "QA (Quality Assurance)" at bounding box center [510, 536] width 380 height 35
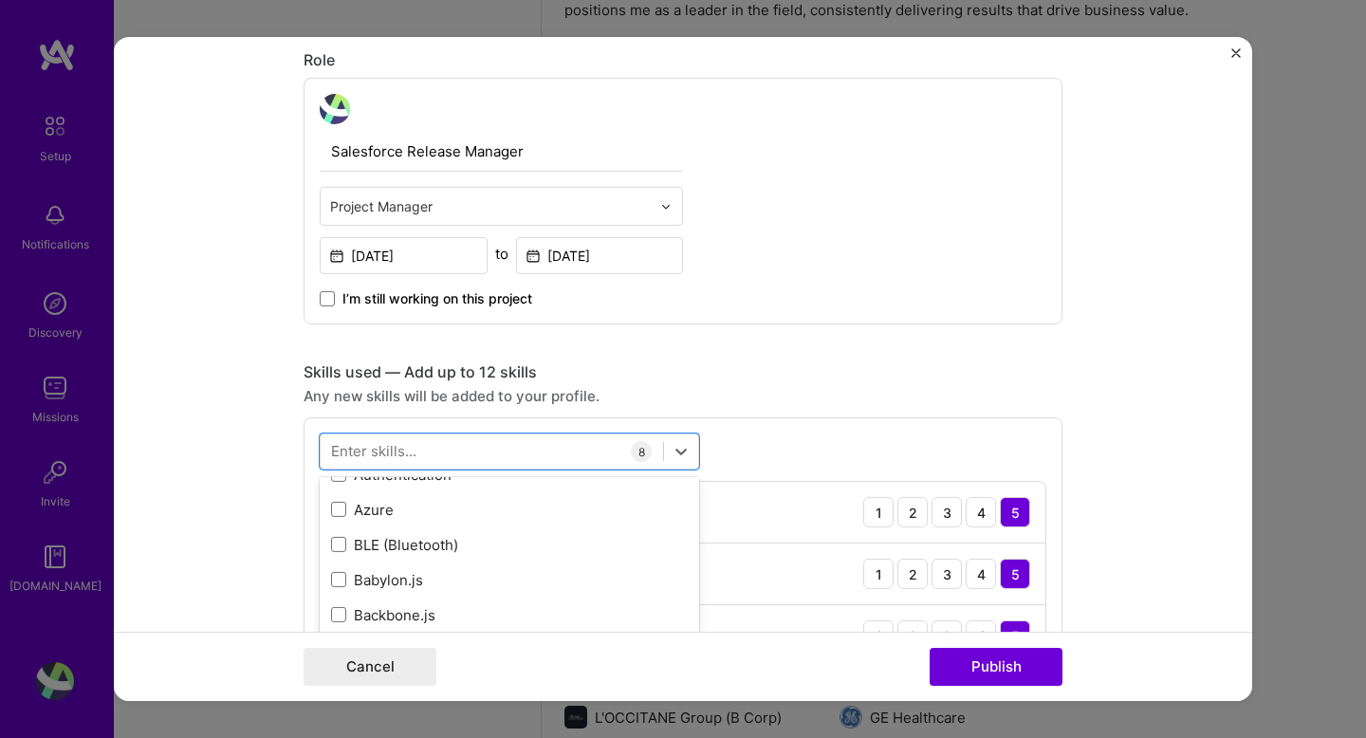
scroll to position [2145, 0]
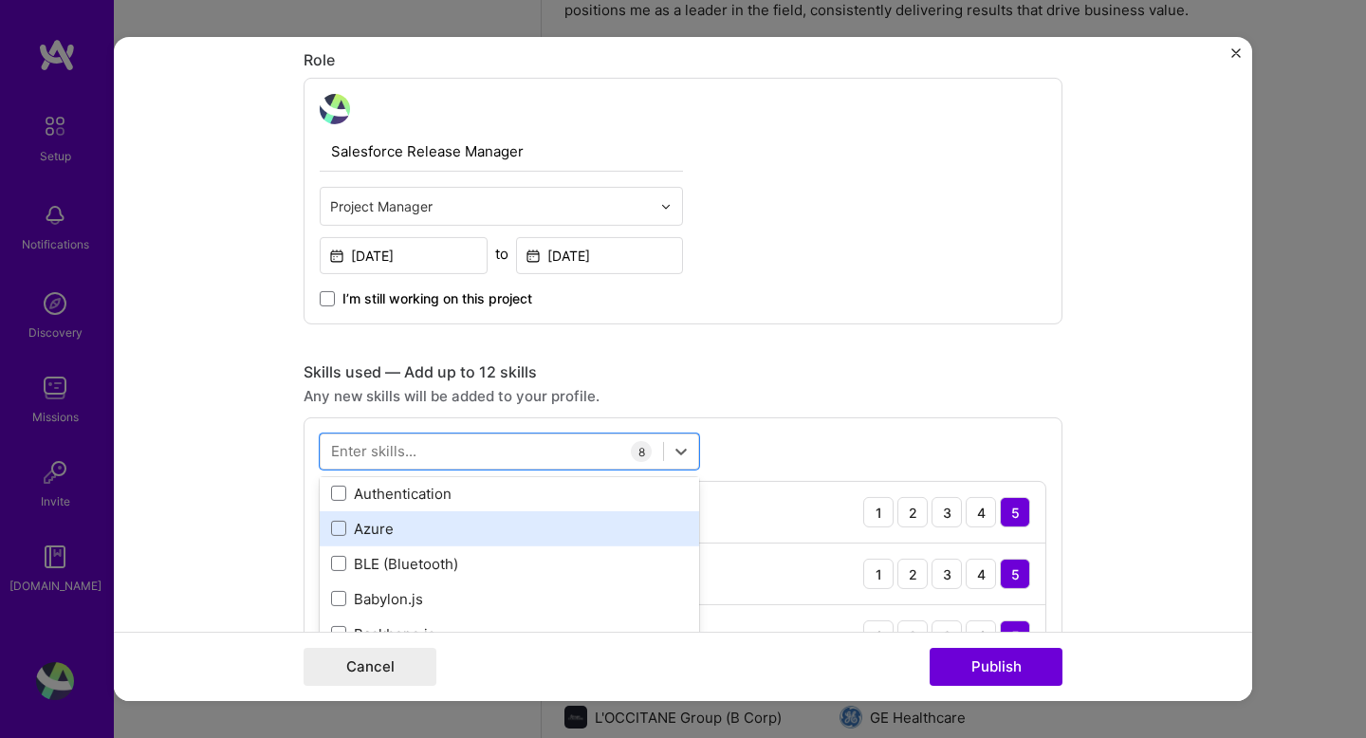
click at [452, 522] on div "Azure" at bounding box center [509, 529] width 357 height 20
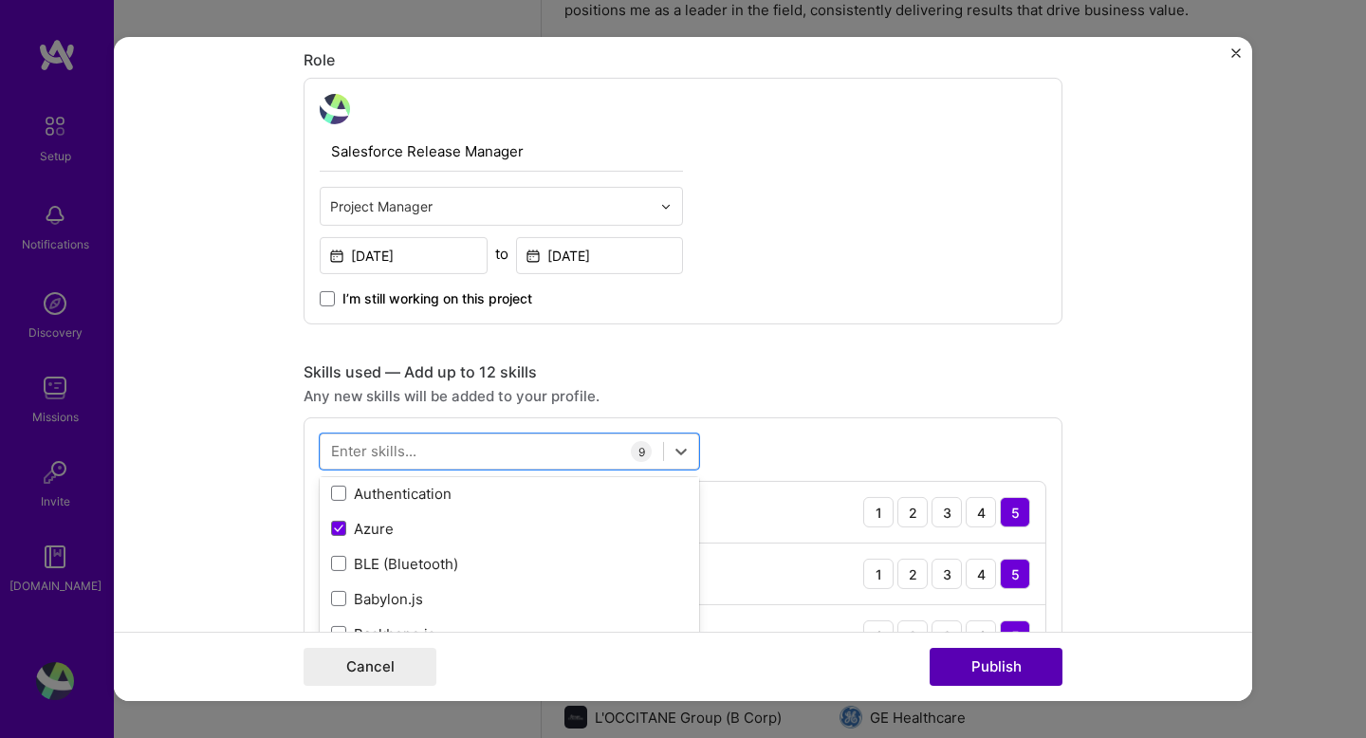
click at [988, 670] on button "Publish" at bounding box center [996, 667] width 133 height 38
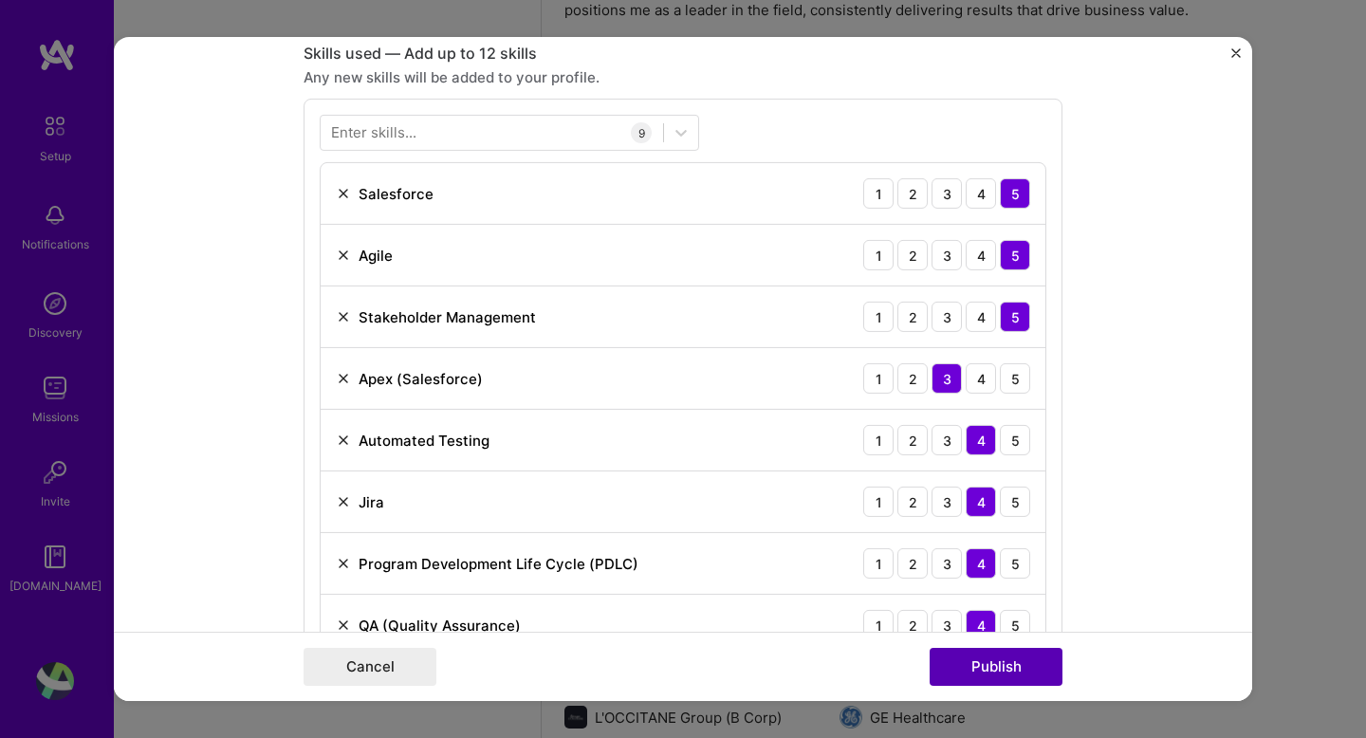
scroll to position [950, 0]
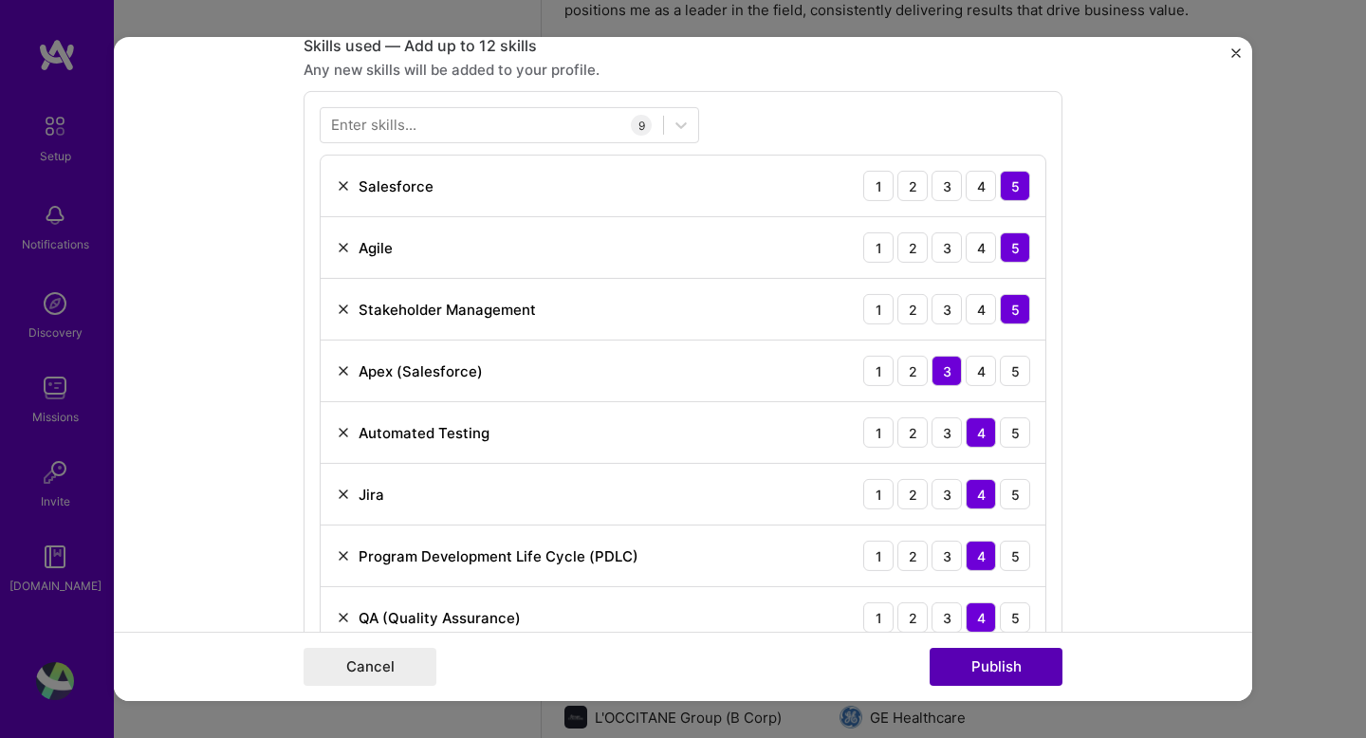
click at [988, 670] on button "Publish" at bounding box center [996, 667] width 133 height 38
click at [1022, 668] on button "Publish" at bounding box center [996, 667] width 133 height 38
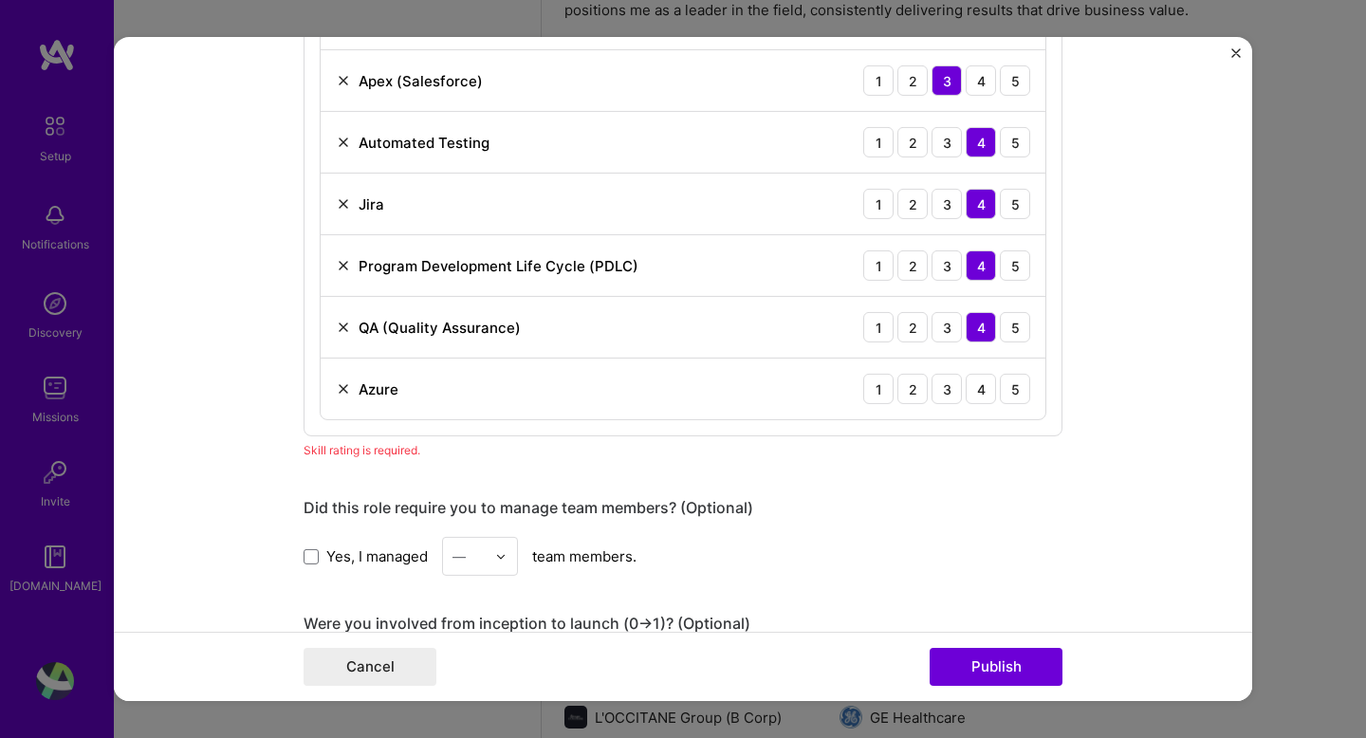
scroll to position [1250, 0]
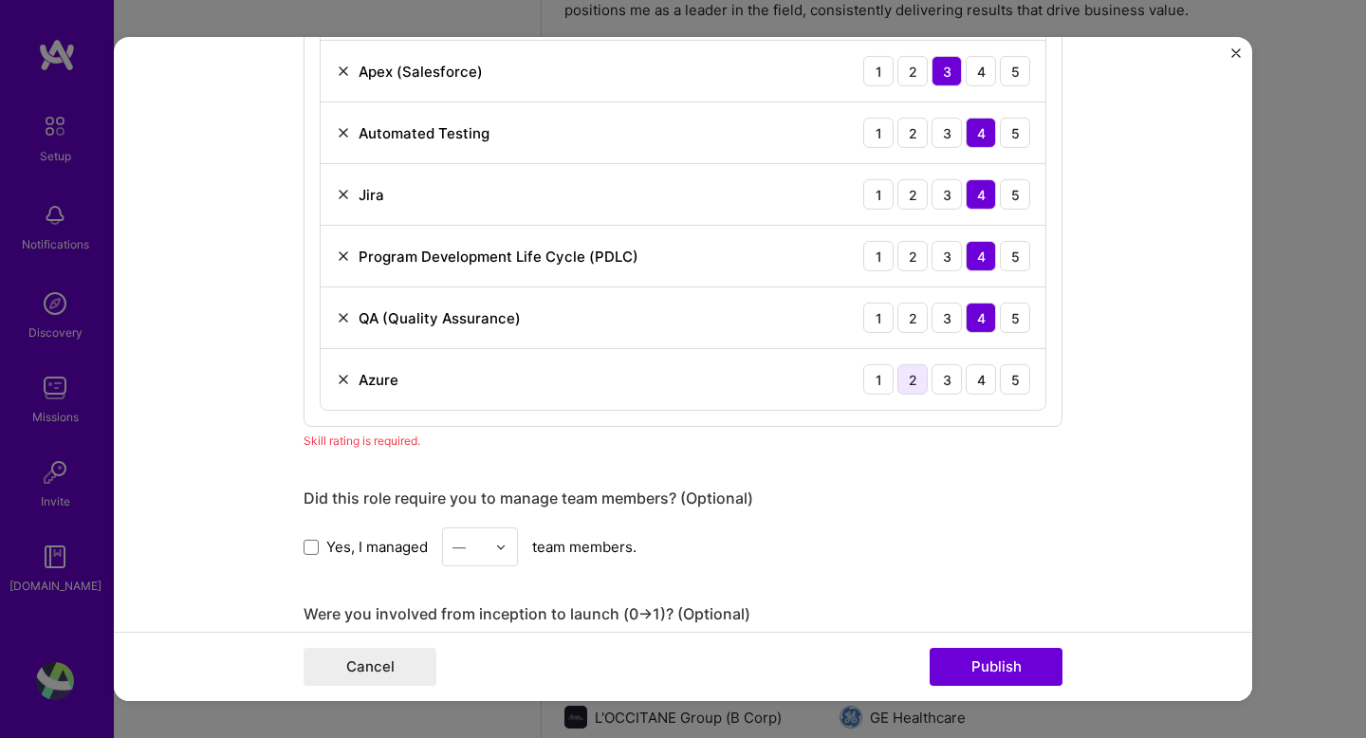
click at [912, 380] on div "2" at bounding box center [913, 379] width 30 height 30
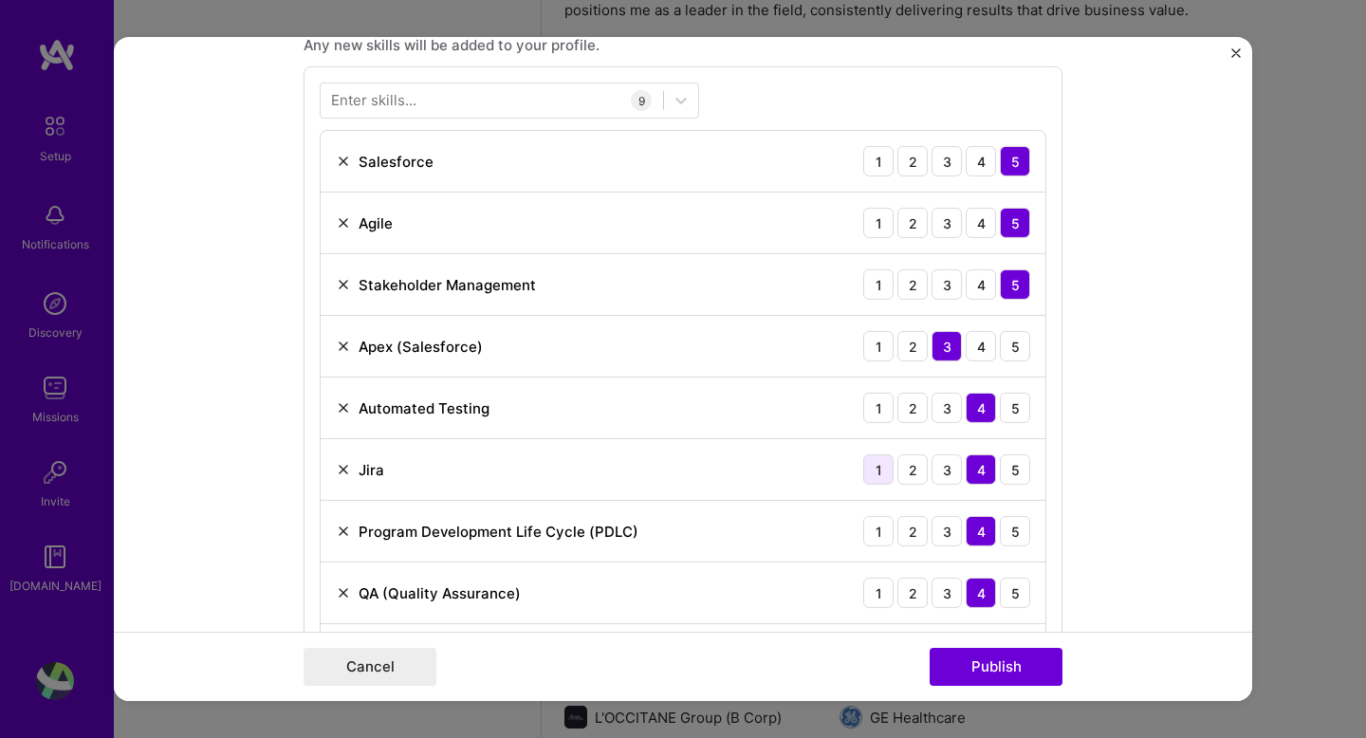
scroll to position [955, 0]
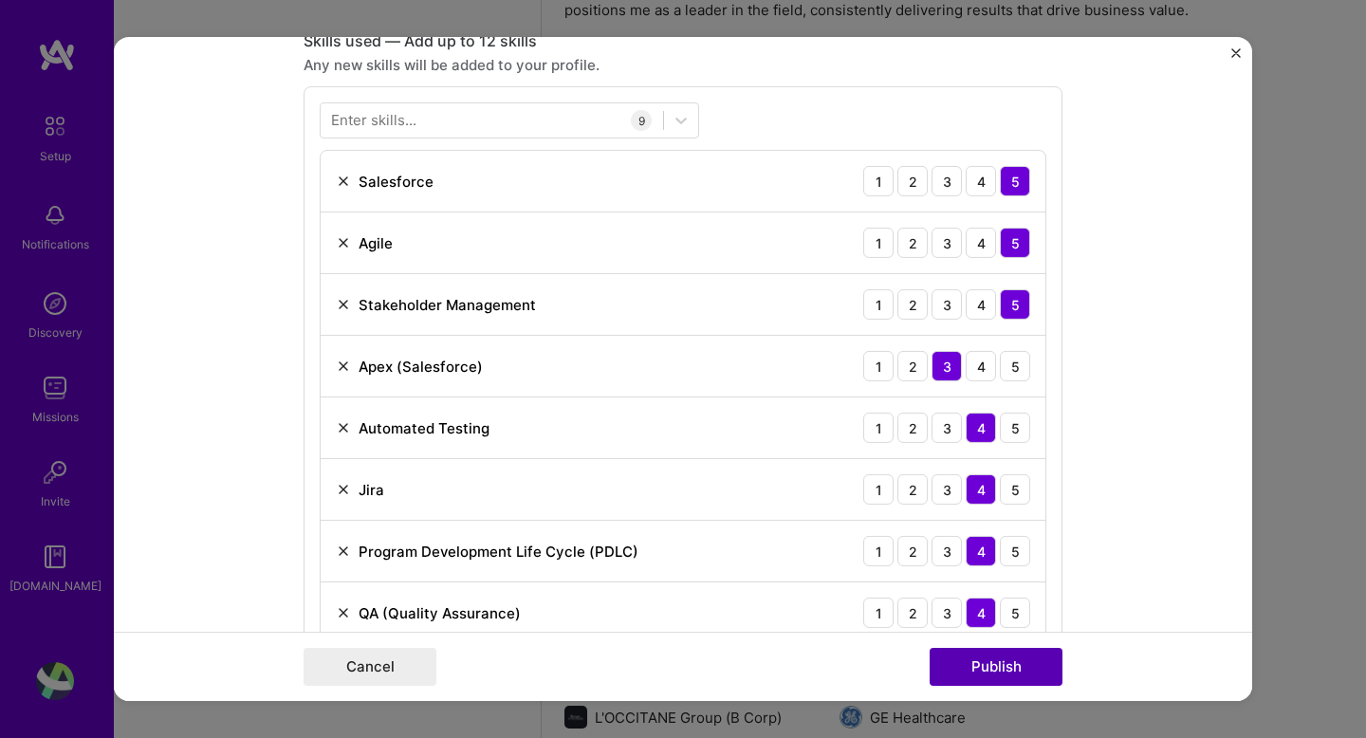
click at [970, 676] on button "Publish" at bounding box center [996, 667] width 133 height 38
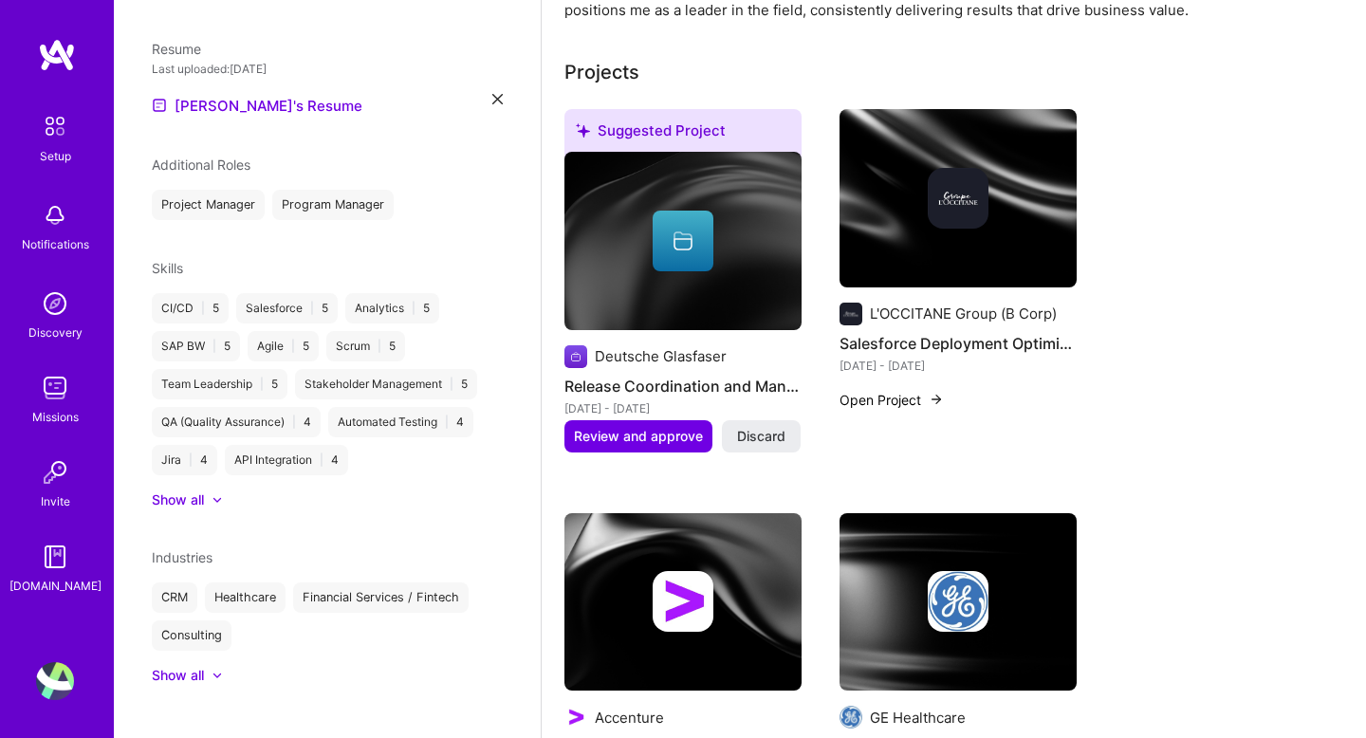
click at [1001, 671] on div "GE Healthcare Global CRM Strategy Implementation [DATE] - [DATE] Open Project" at bounding box center [958, 646] width 237 height 267
click at [935, 434] on div "L'OCCITANE Group (B Corp) Salesforce Deployment Optimization [DATE] - [DATE] Op…" at bounding box center [958, 292] width 237 height 366
click at [626, 427] on span "Review and approve" at bounding box center [638, 436] width 129 height 19
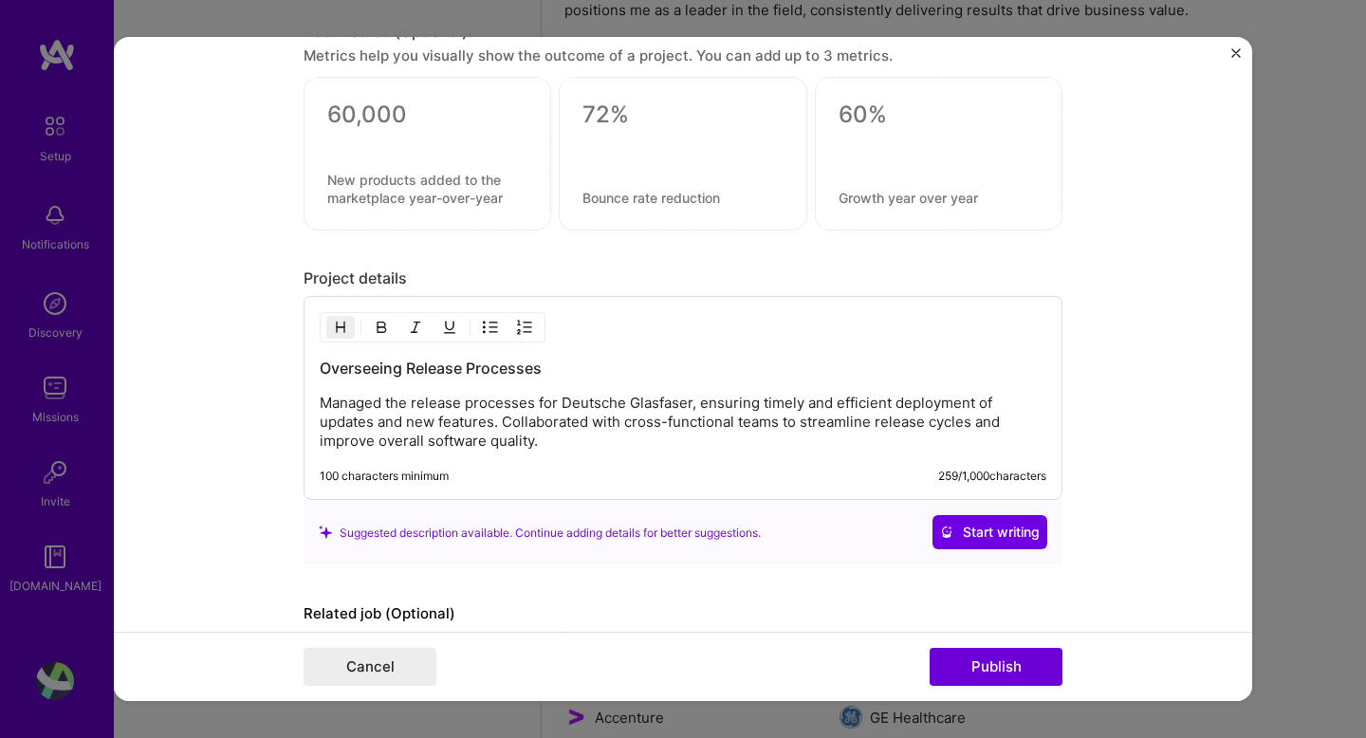
scroll to position [1466, 0]
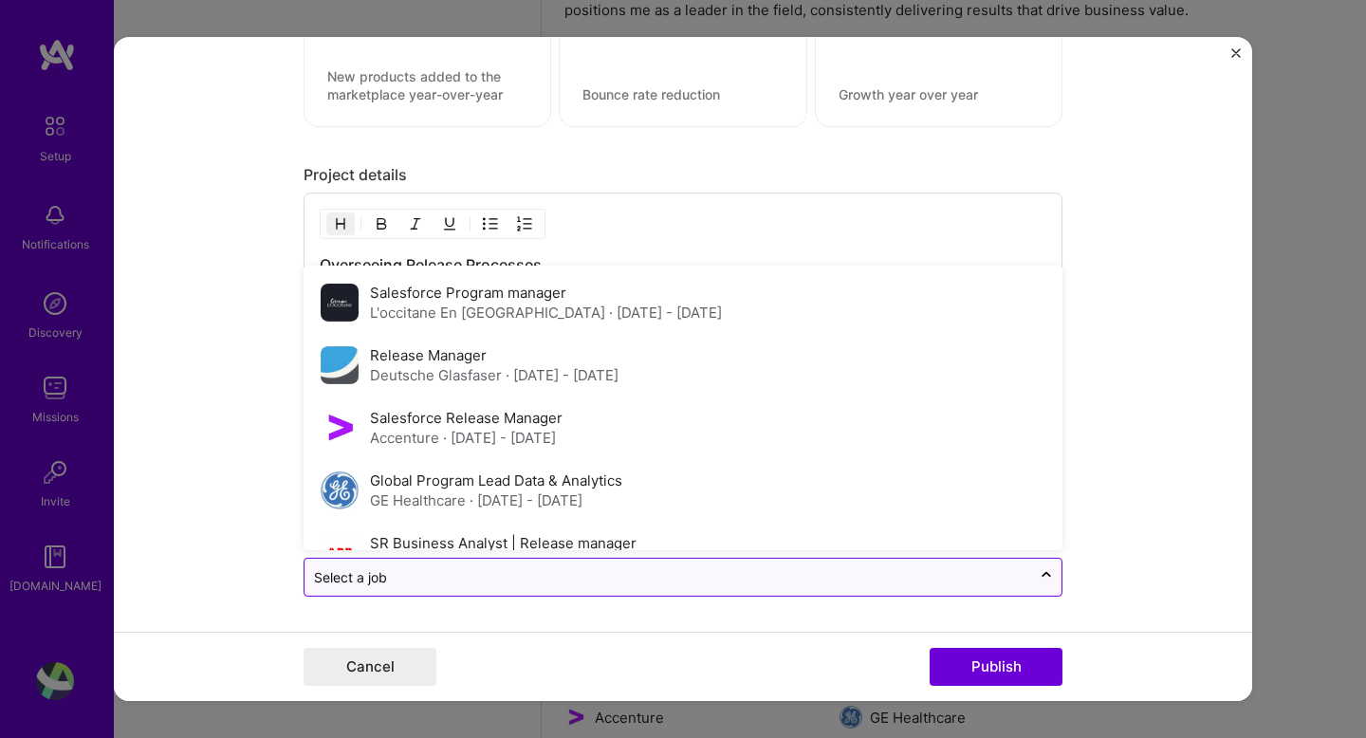
click at [588, 580] on input "text" at bounding box center [668, 577] width 708 height 20
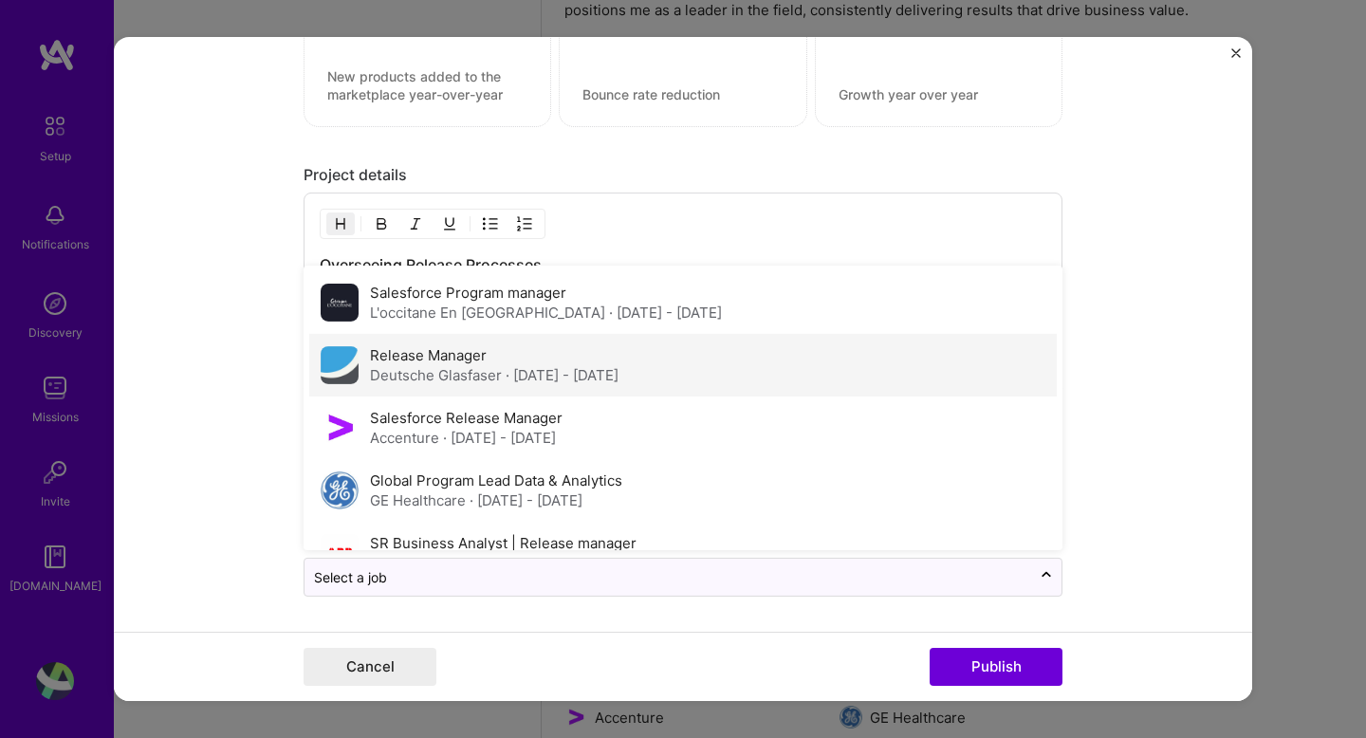
click at [531, 377] on span "· [DATE] - [DATE]" at bounding box center [562, 375] width 113 height 18
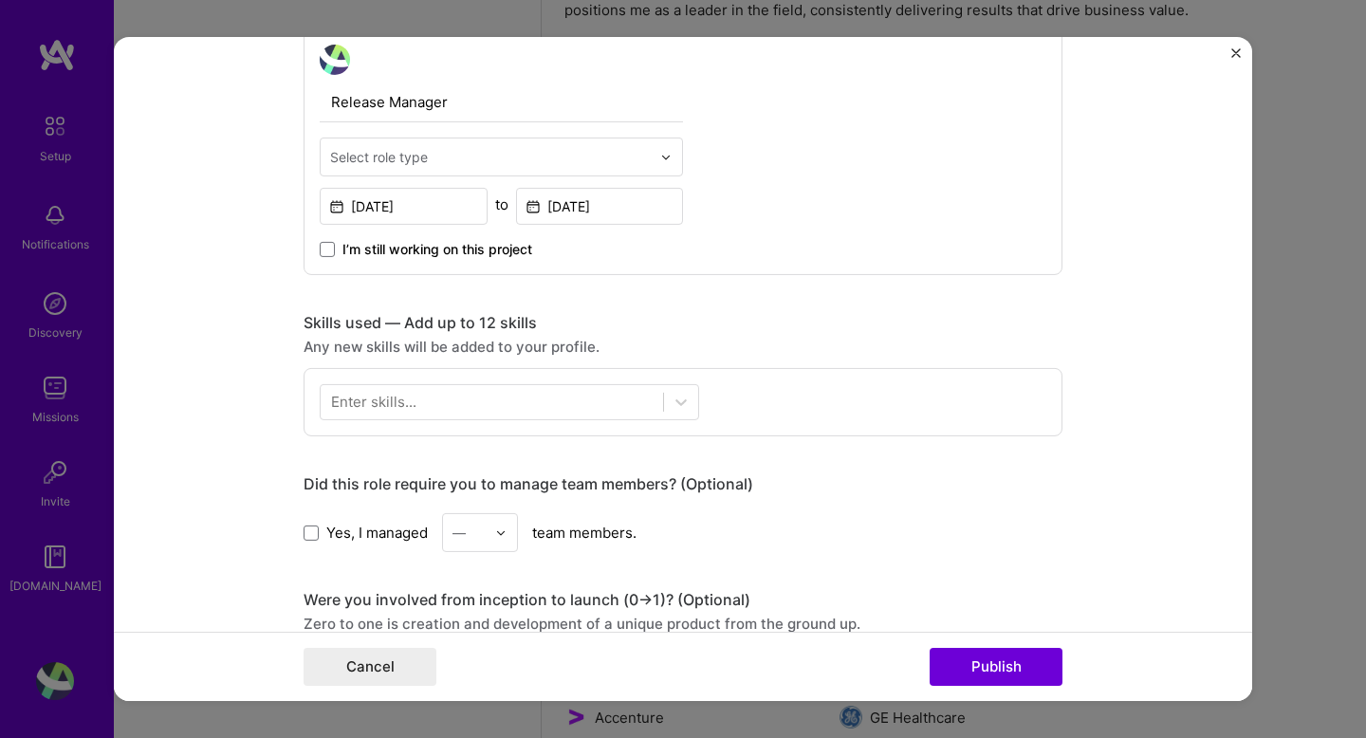
scroll to position [668, 0]
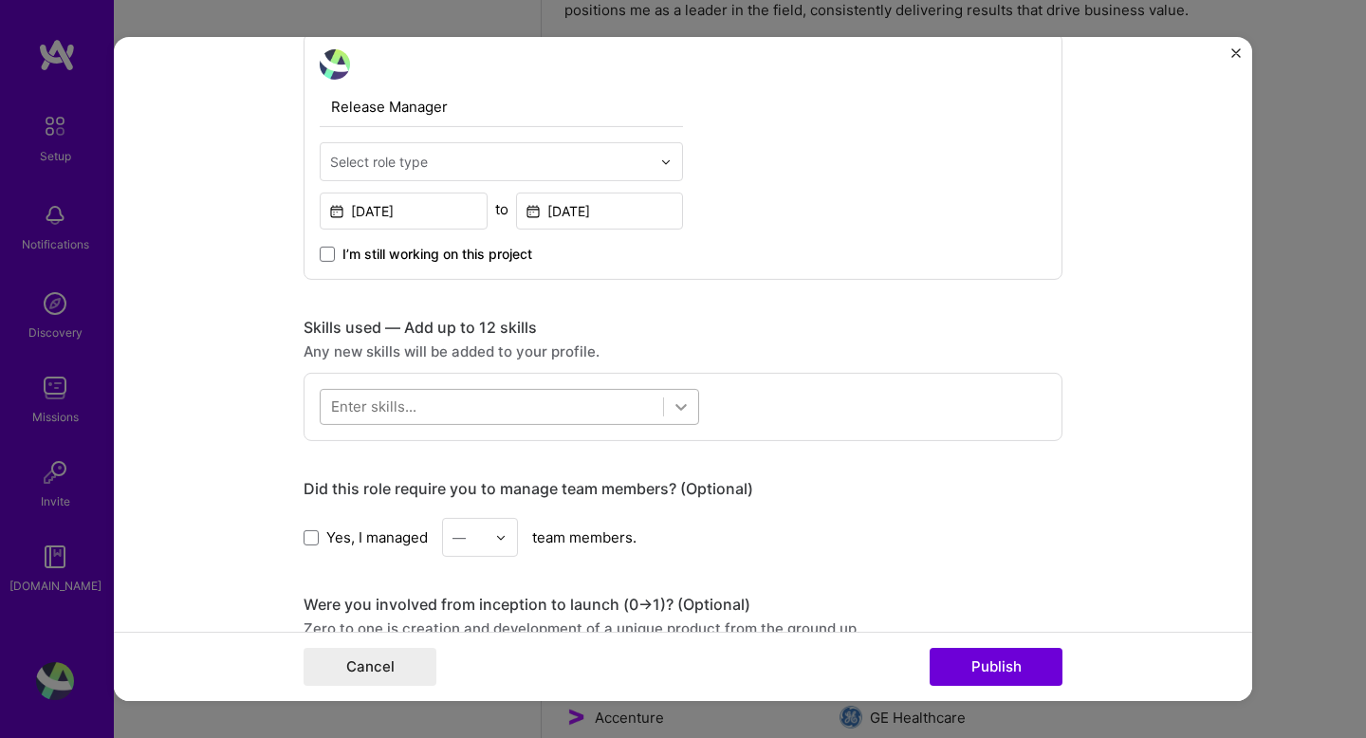
click at [676, 418] on div at bounding box center [681, 407] width 34 height 34
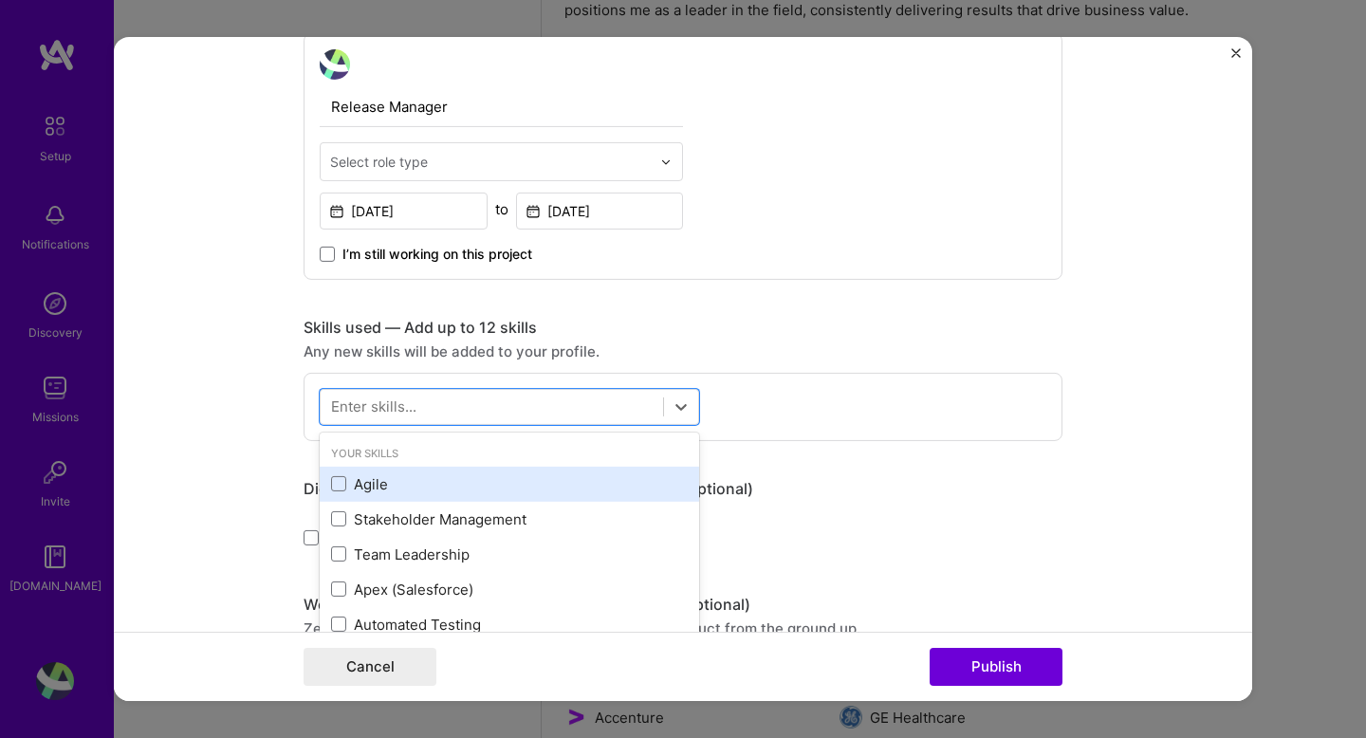
click at [394, 478] on div "Agile" at bounding box center [509, 484] width 357 height 20
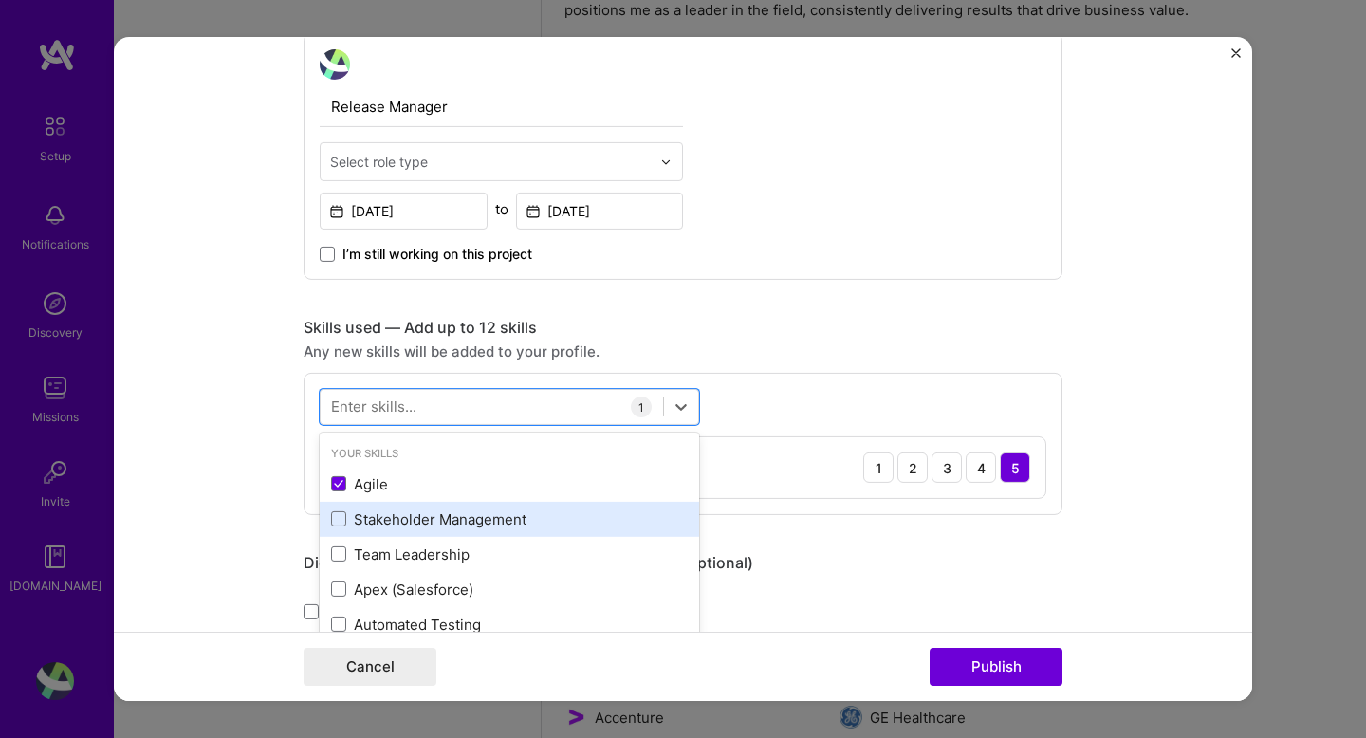
click at [395, 535] on div "Stakeholder Management" at bounding box center [510, 519] width 380 height 35
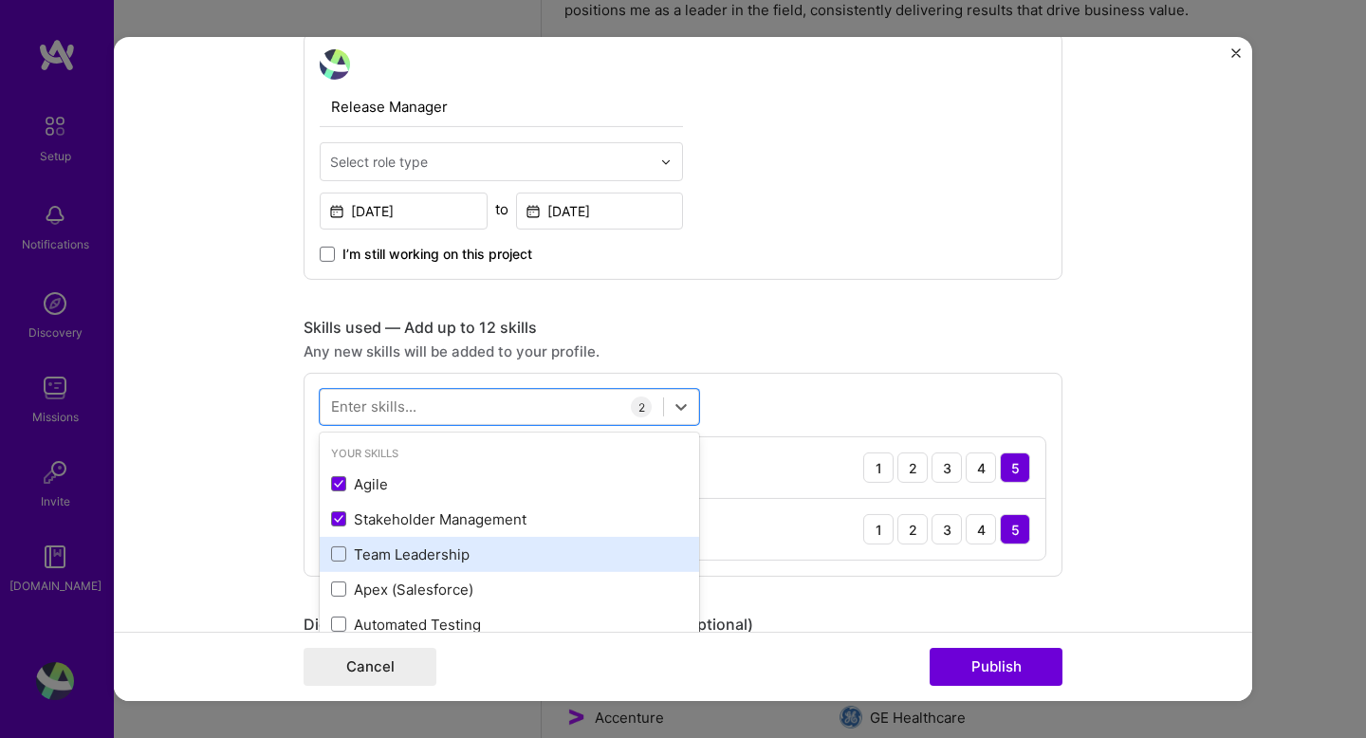
click at [398, 552] on div "Team Leadership" at bounding box center [509, 555] width 357 height 20
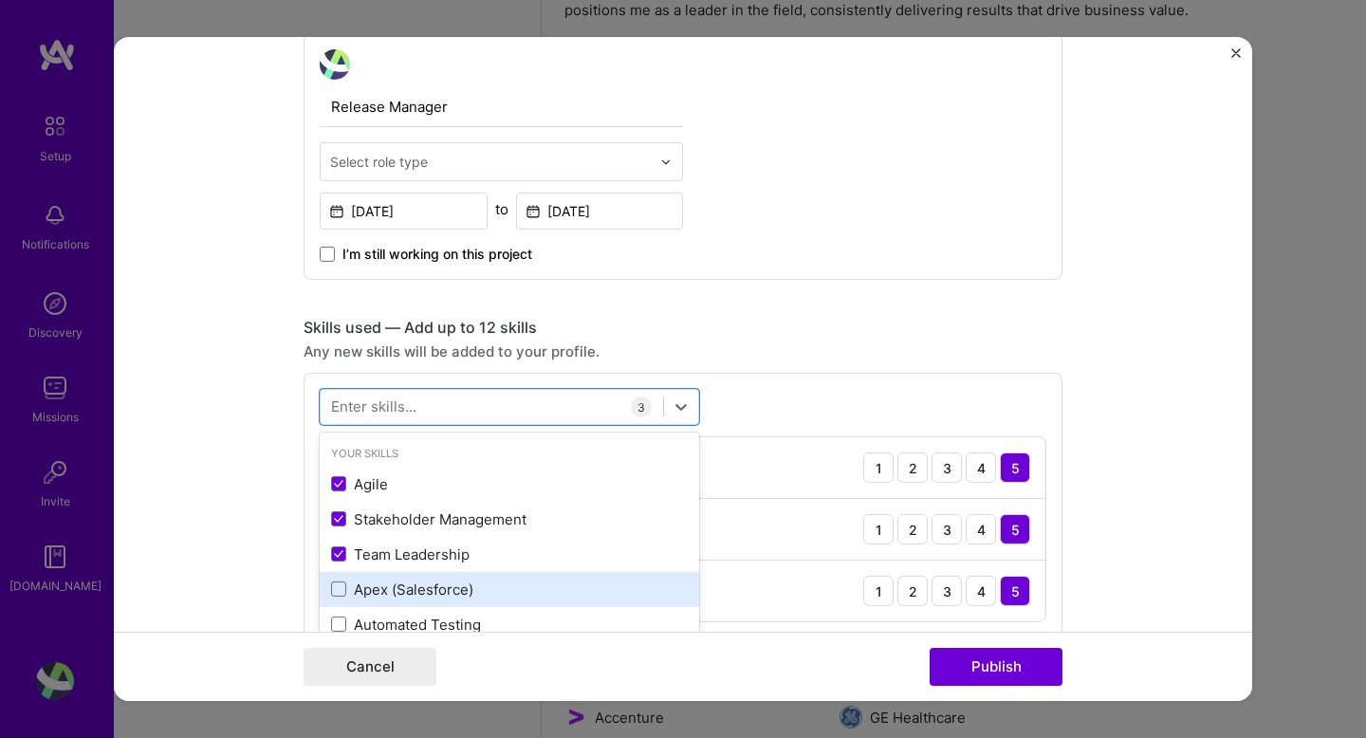
click at [391, 593] on div "Apex (Salesforce)" at bounding box center [509, 590] width 357 height 20
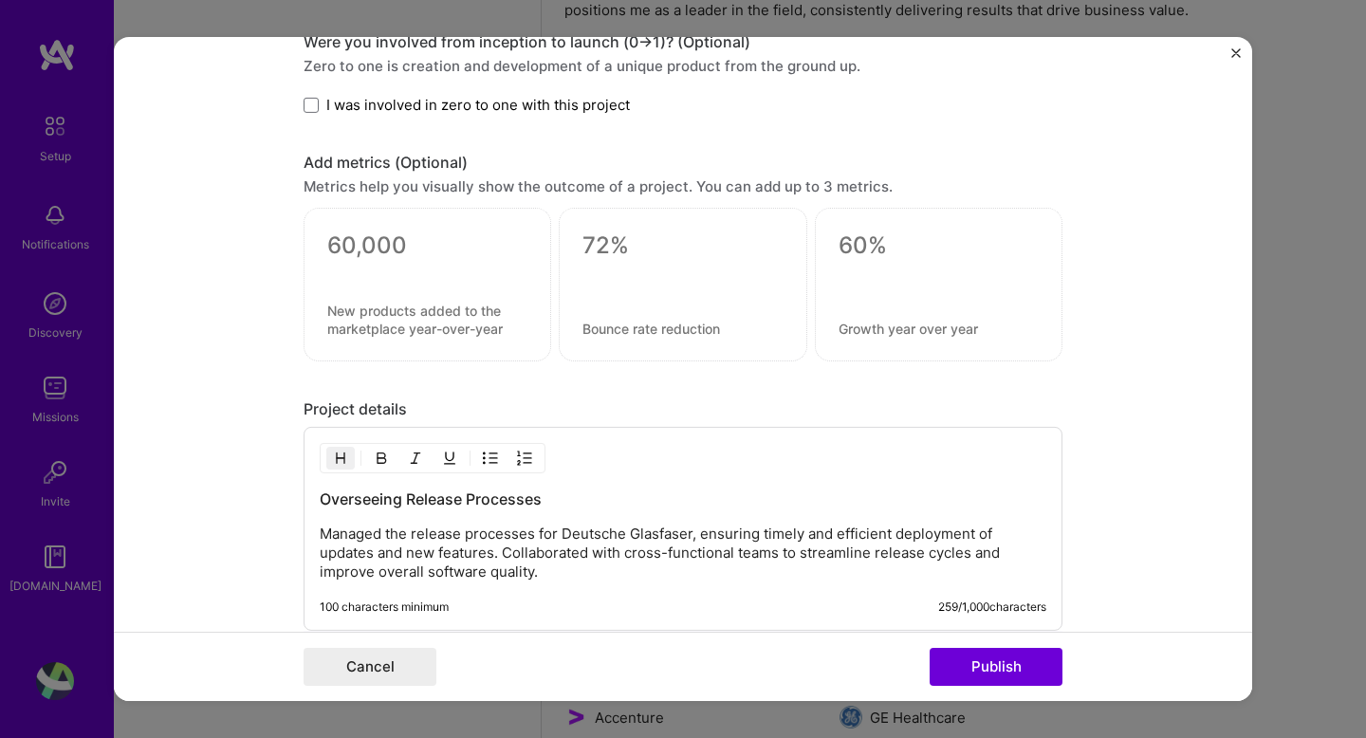
scroll to position [1492, 0]
click at [996, 667] on button "Publish" at bounding box center [996, 667] width 133 height 38
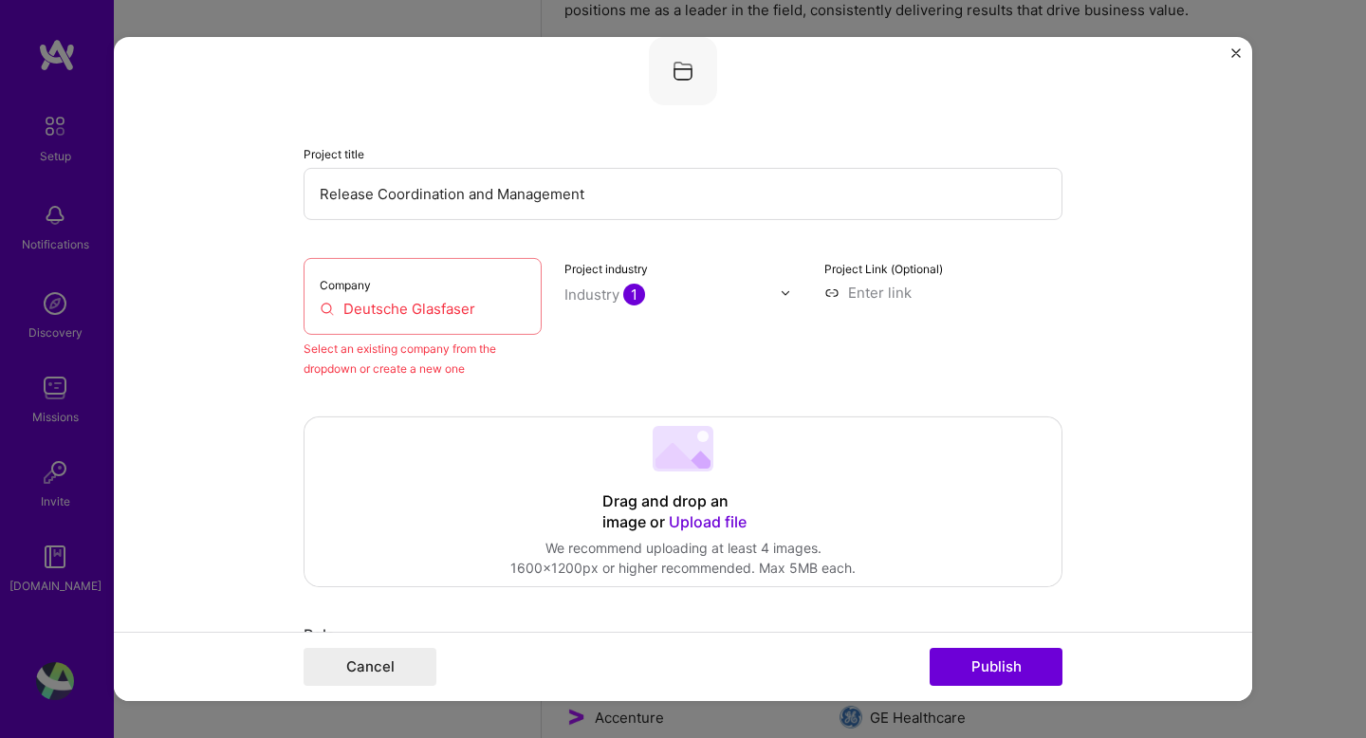
scroll to position [124, 0]
click at [424, 317] on input "Deutsche Glasfaser" at bounding box center [423, 309] width 206 height 20
drag, startPoint x: 481, startPoint y: 310, endPoint x: 418, endPoint y: 309, distance: 63.6
click at [415, 309] on input "Deutsche Glasfaser" at bounding box center [423, 309] width 206 height 20
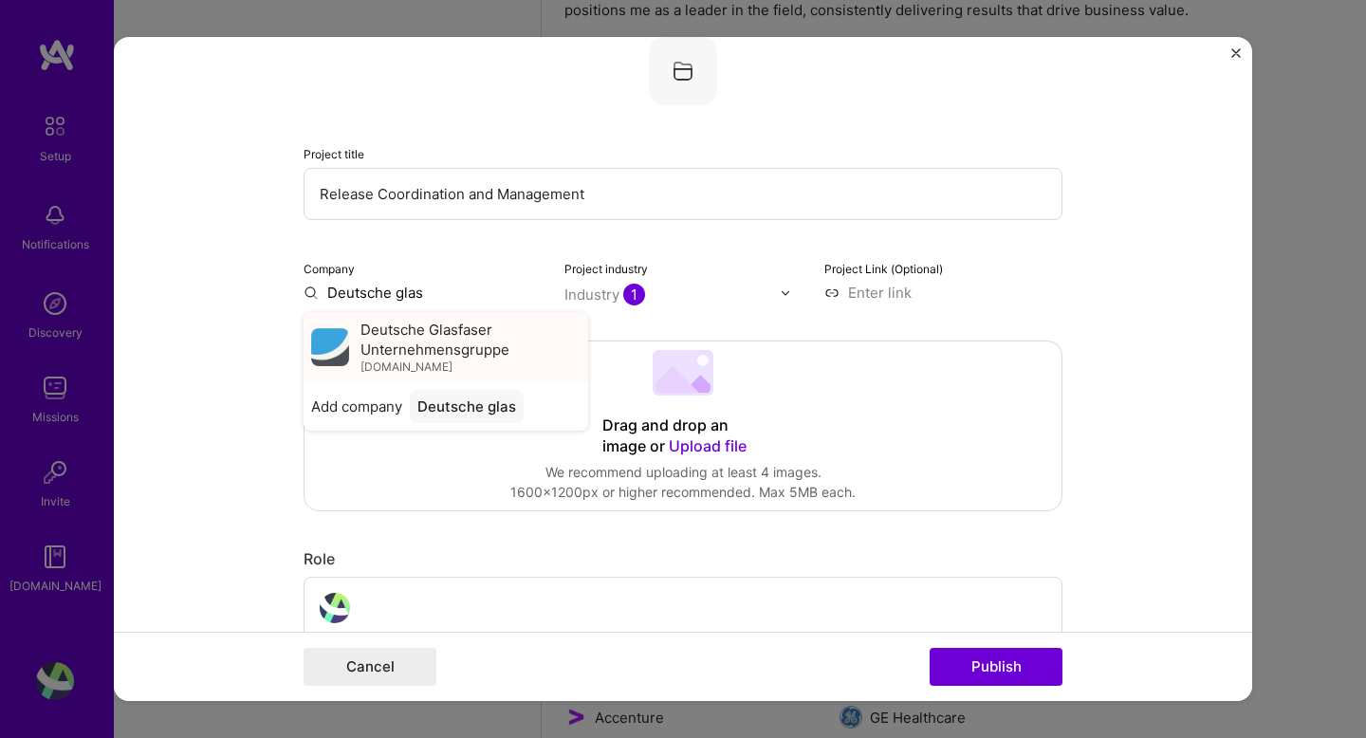
click at [456, 349] on span "Deutsche Glasfaser Unternehmensgruppe" at bounding box center [471, 340] width 220 height 40
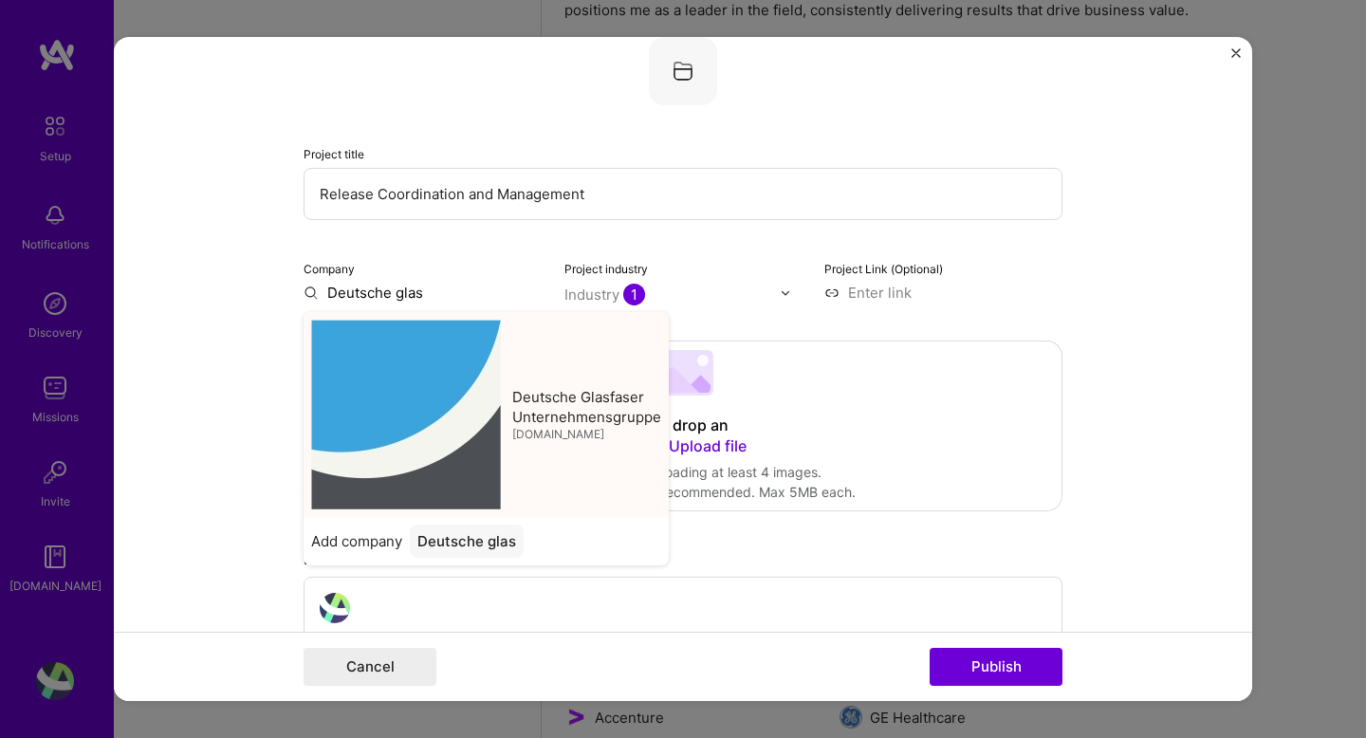
type input "Deutsche Glasfaser Unternehmensgruppe"
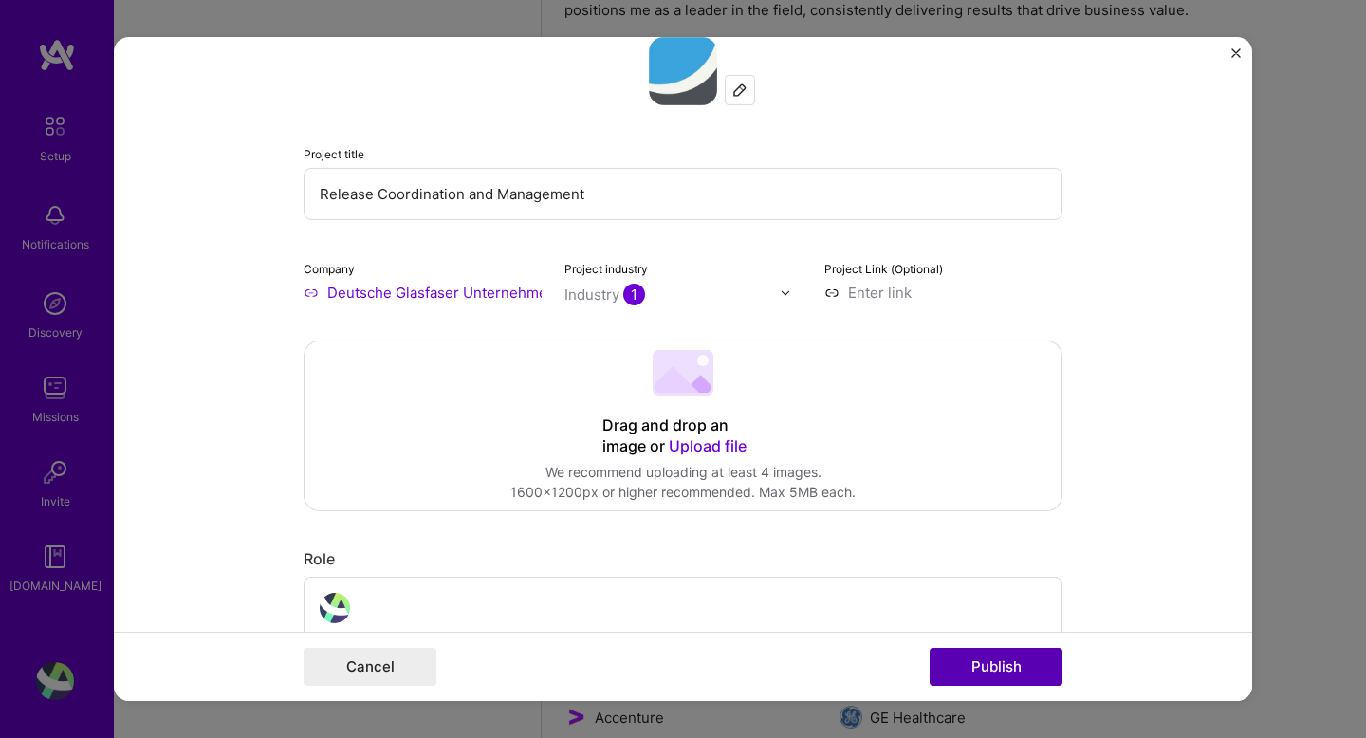
click at [996, 657] on button "Publish" at bounding box center [996, 667] width 133 height 38
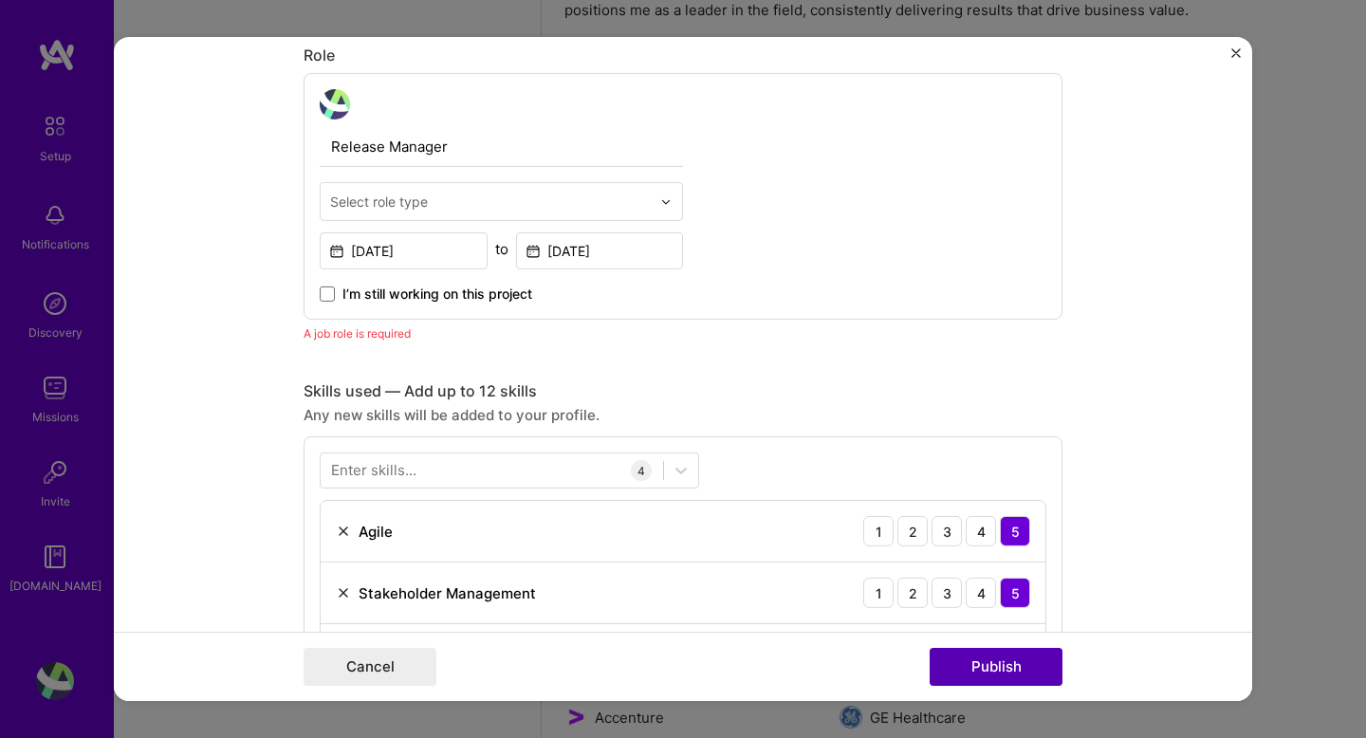
scroll to position [638, 0]
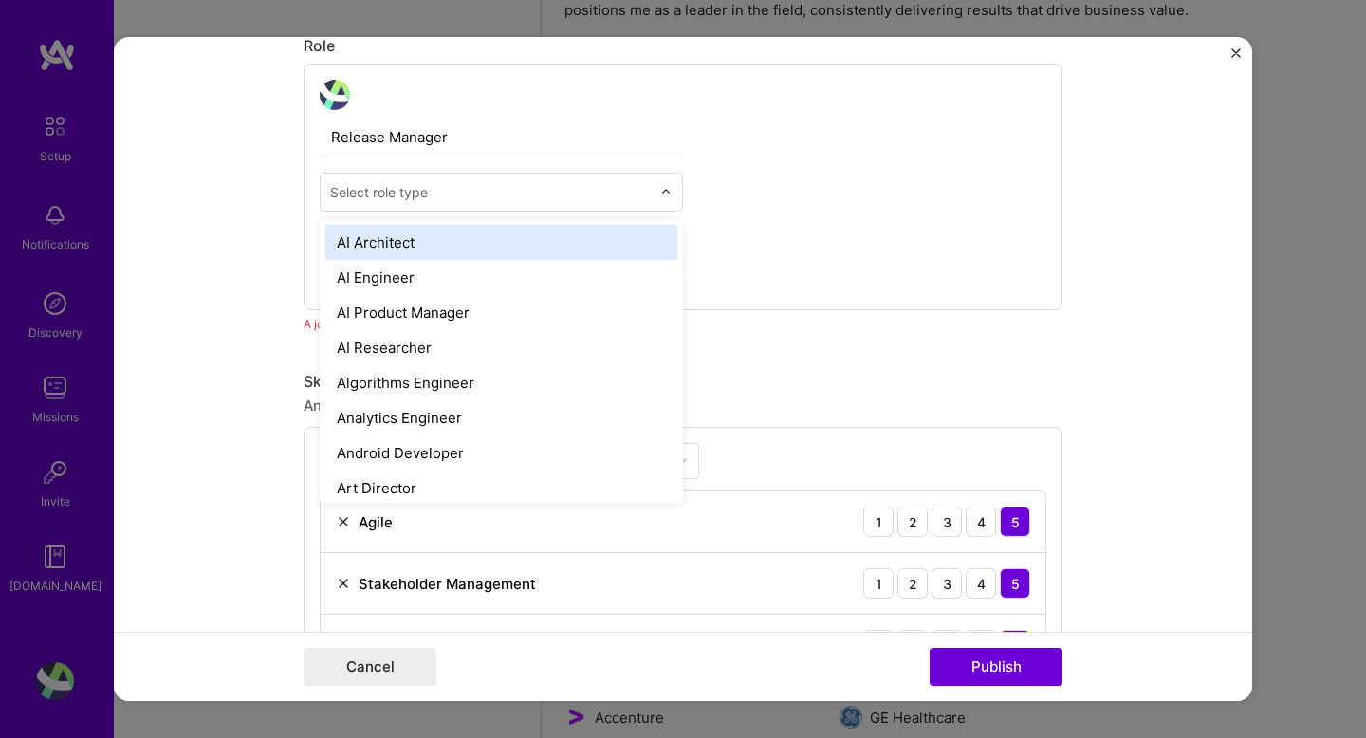
click at [411, 202] on div "Select role type" at bounding box center [379, 192] width 98 height 20
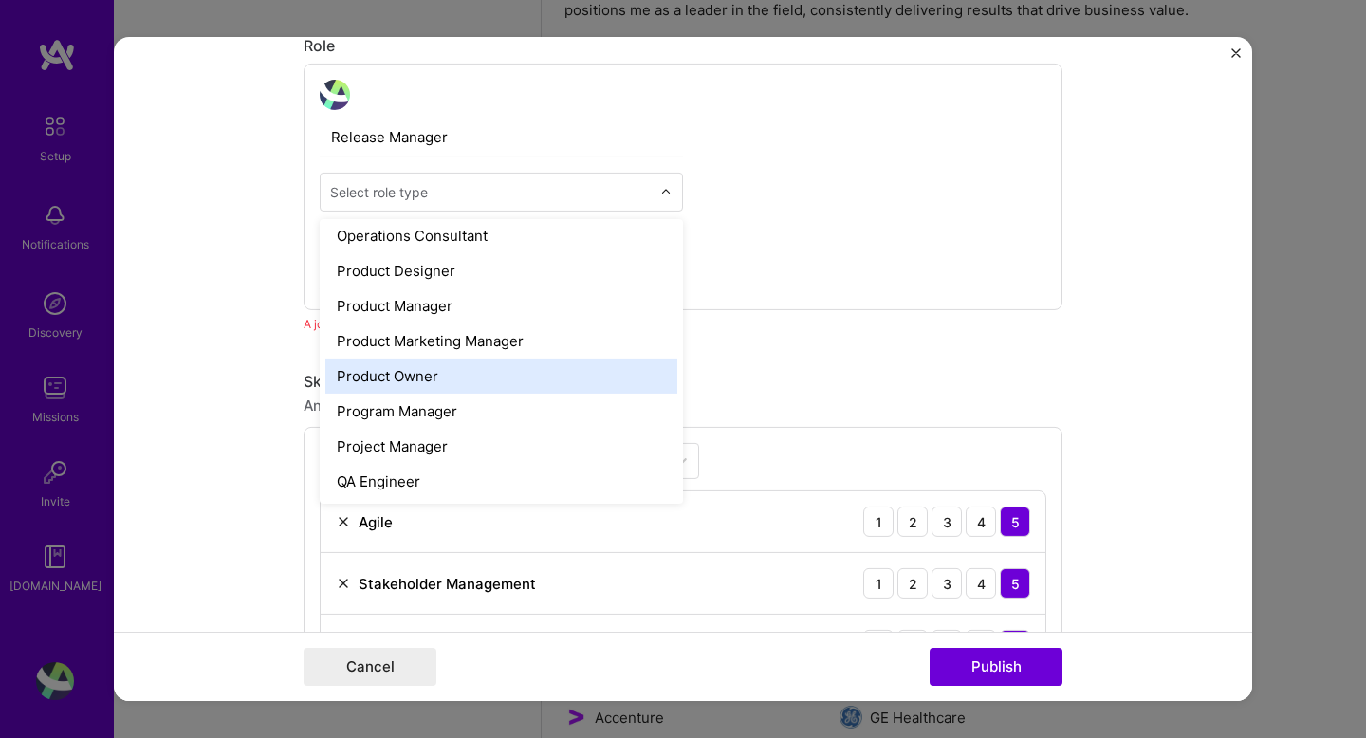
scroll to position [1688, 0]
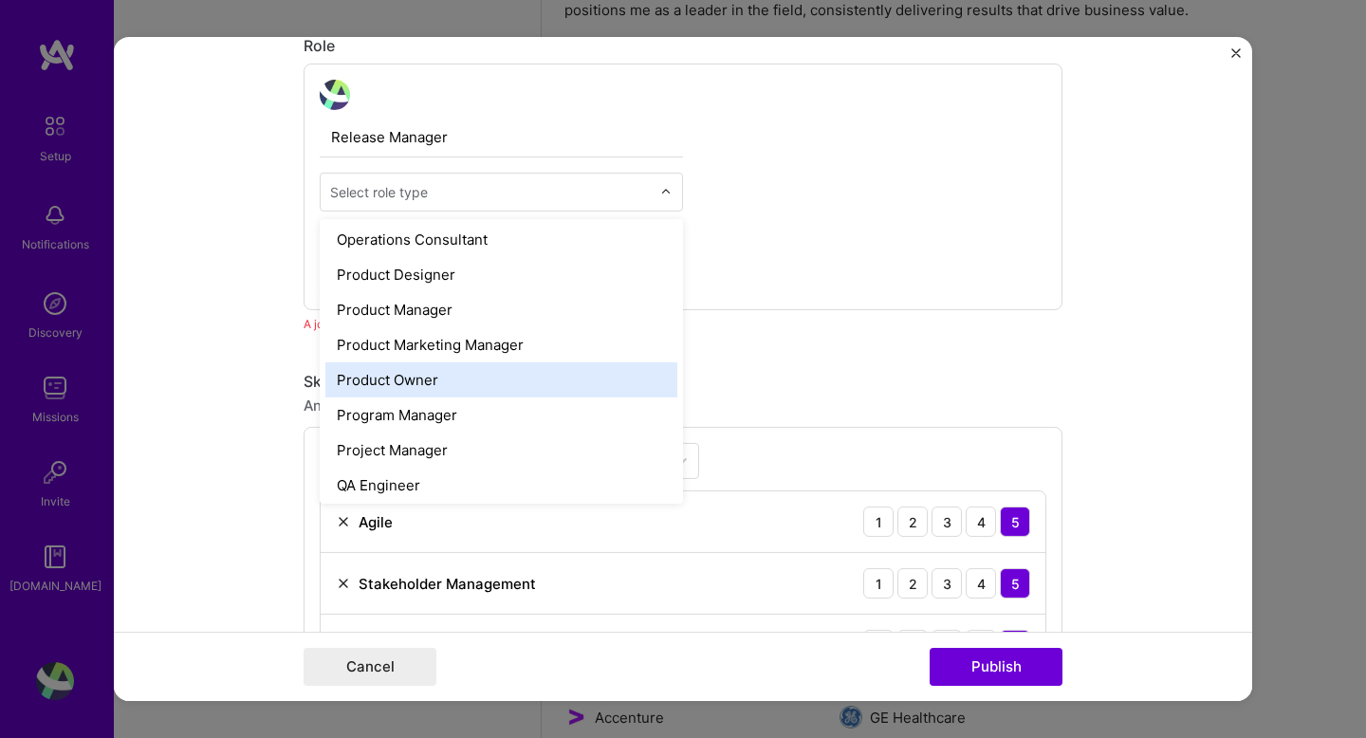
click at [390, 375] on div "Product Owner" at bounding box center [501, 379] width 352 height 35
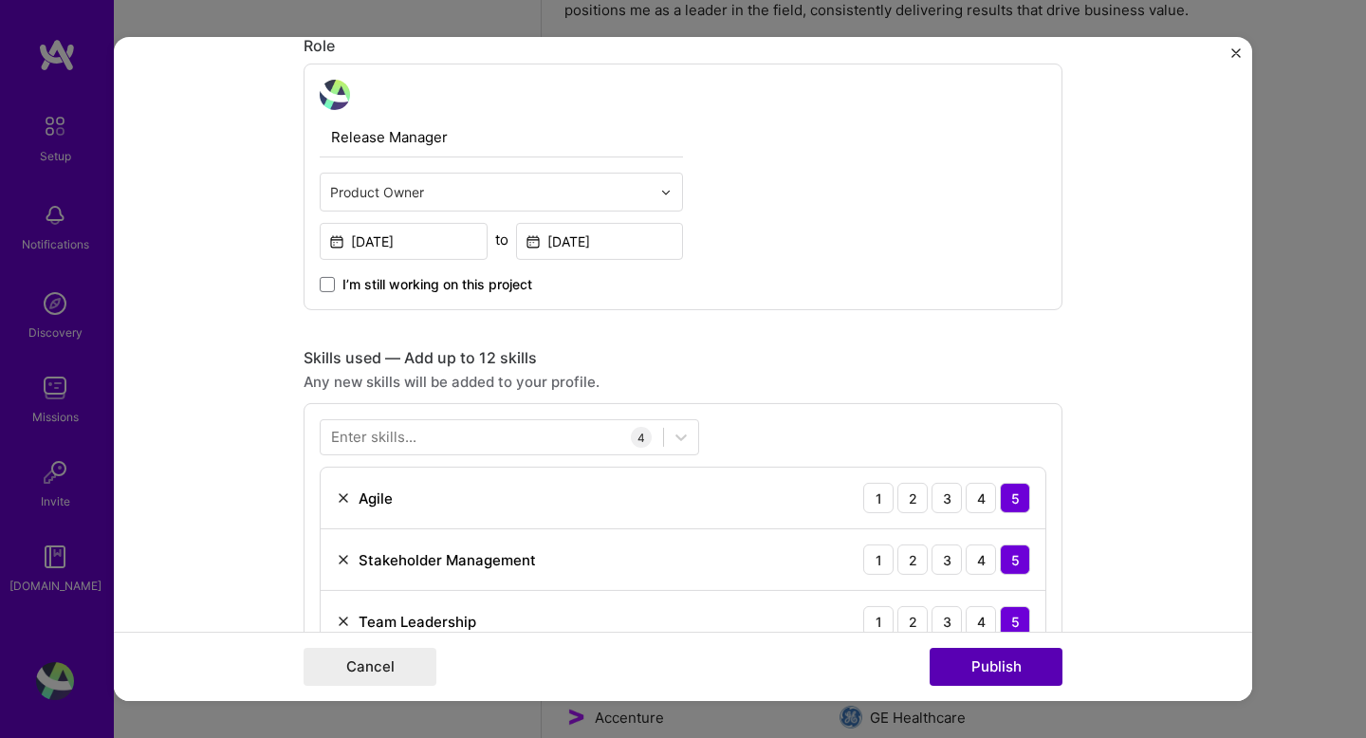
click at [1012, 671] on button "Publish" at bounding box center [996, 667] width 133 height 38
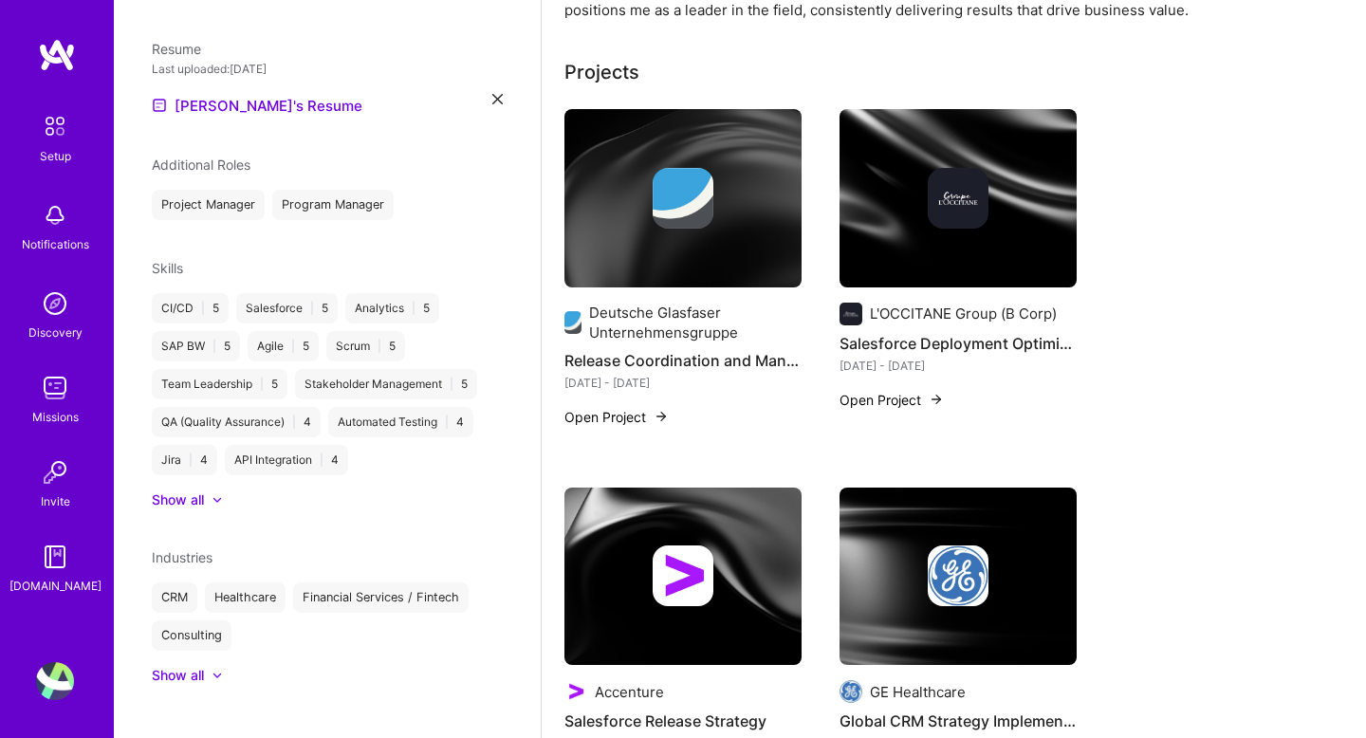
click at [67, 377] on img at bounding box center [55, 388] width 38 height 38
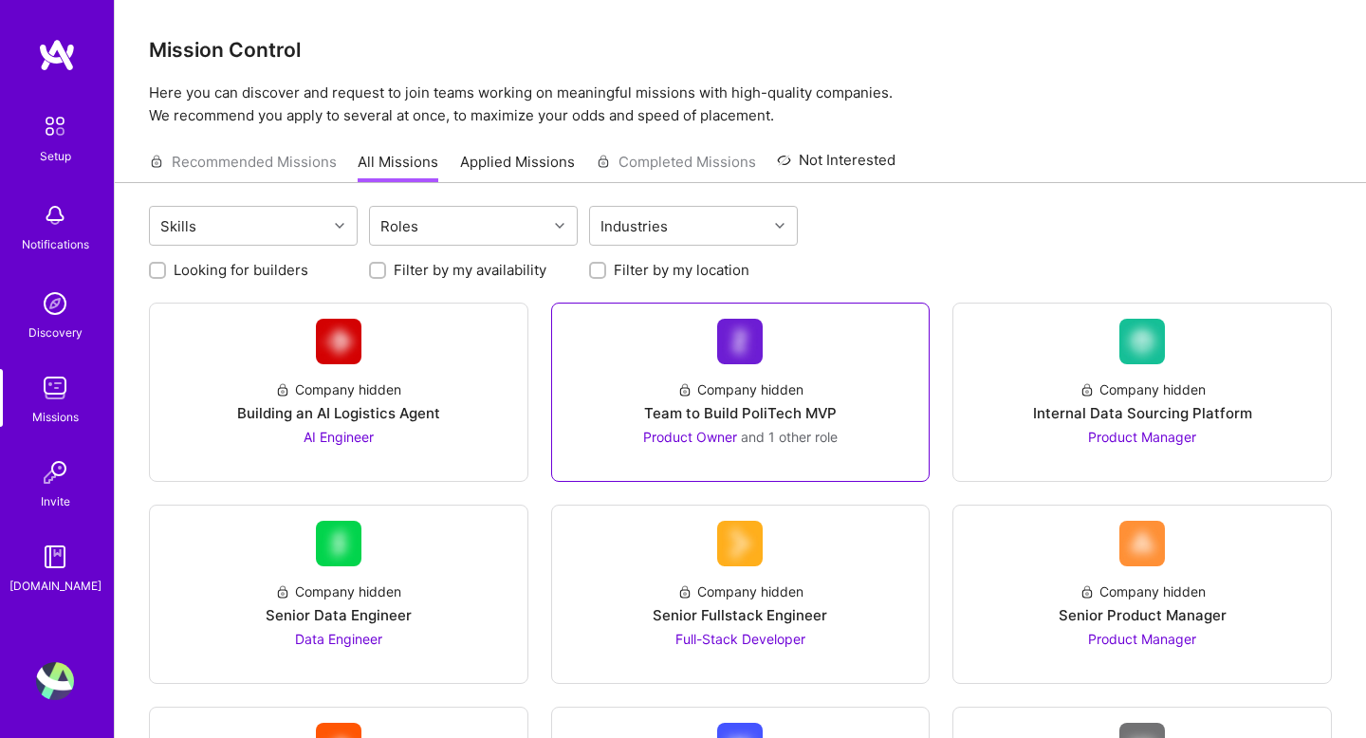
click at [752, 446] on div "Product Owner and 1 other role" at bounding box center [740, 437] width 195 height 20
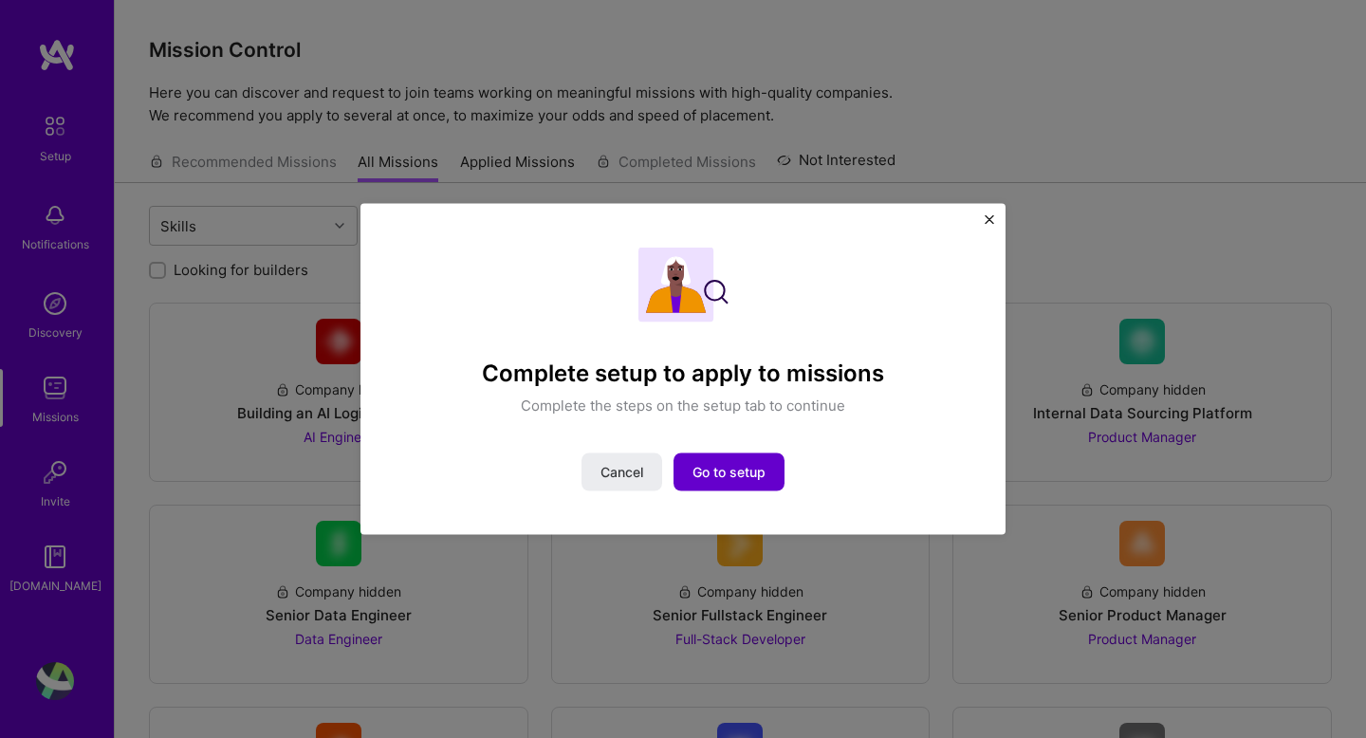
click at [743, 475] on span "Go to setup" at bounding box center [729, 471] width 73 height 19
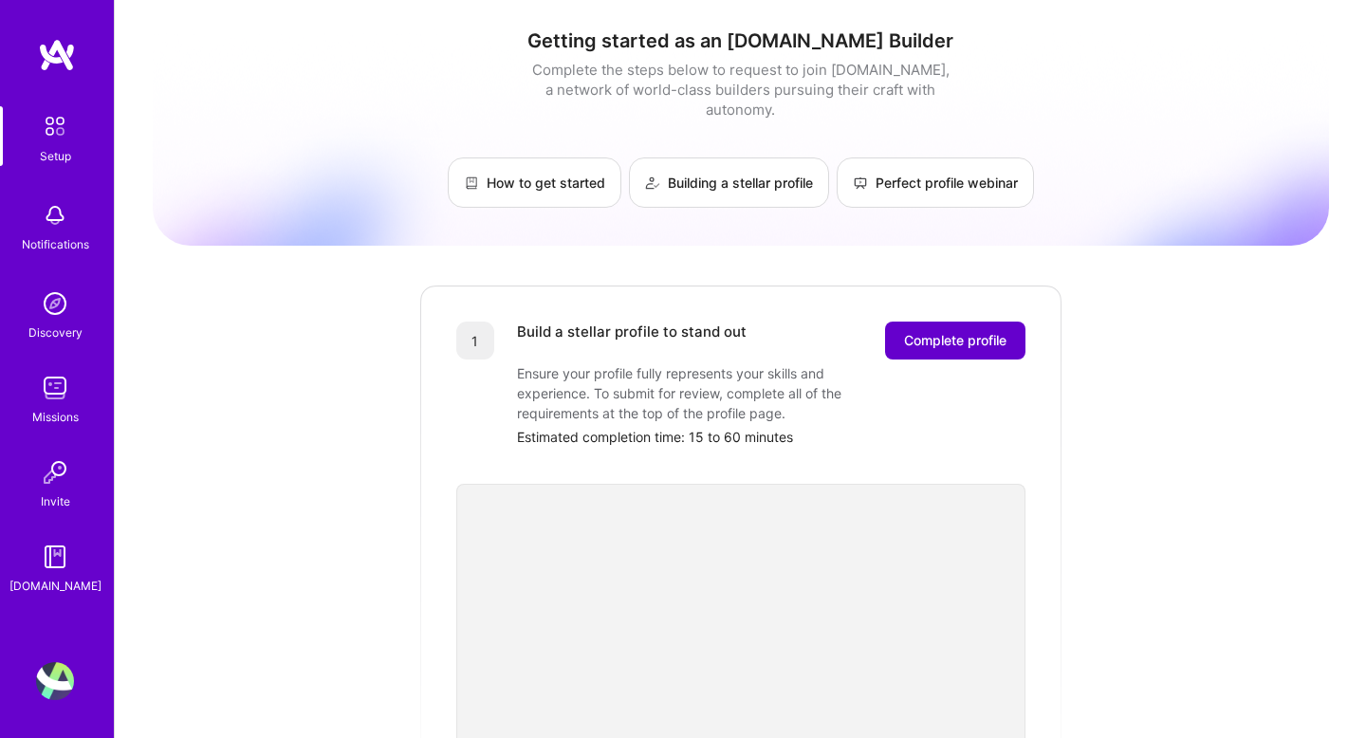
click at [950, 331] on span "Complete profile" at bounding box center [955, 340] width 102 height 19
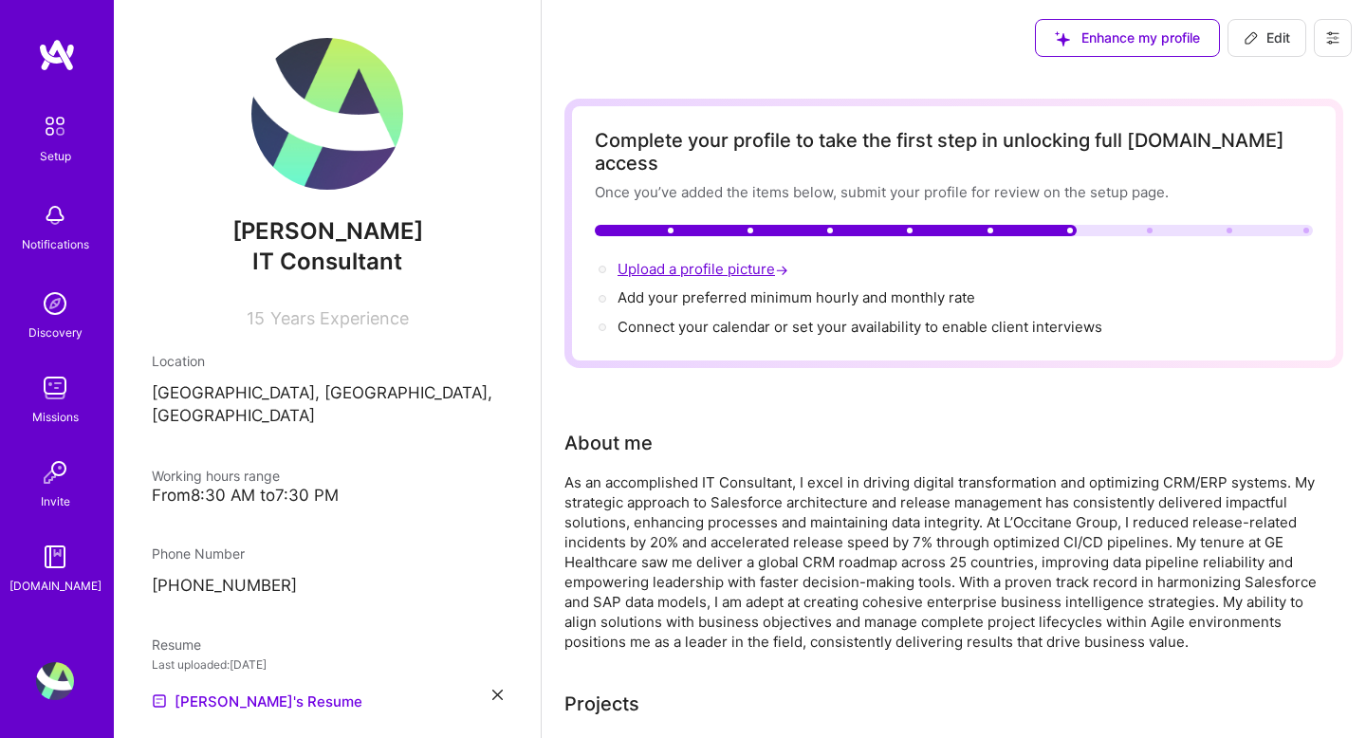
click at [689, 260] on span "Upload a profile picture →" at bounding box center [705, 269] width 175 height 18
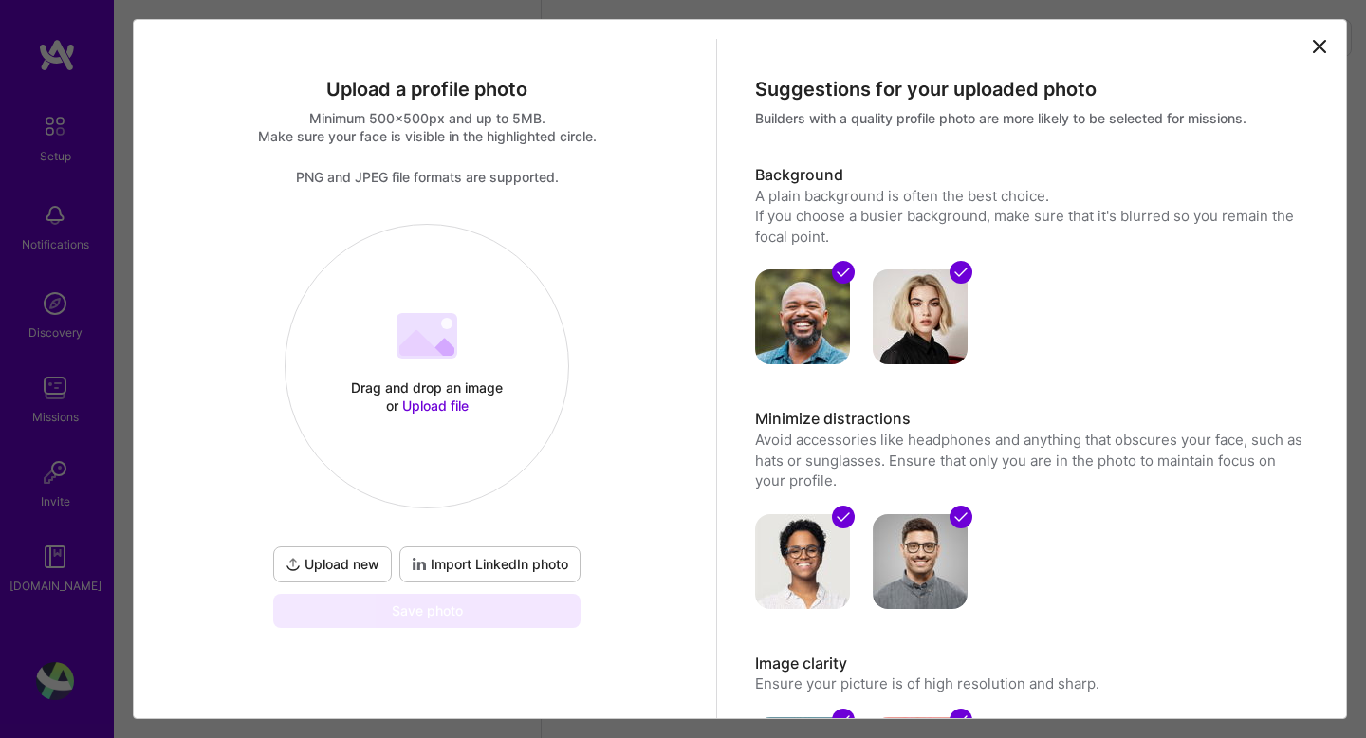
click at [349, 563] on span "Upload new" at bounding box center [333, 564] width 94 height 19
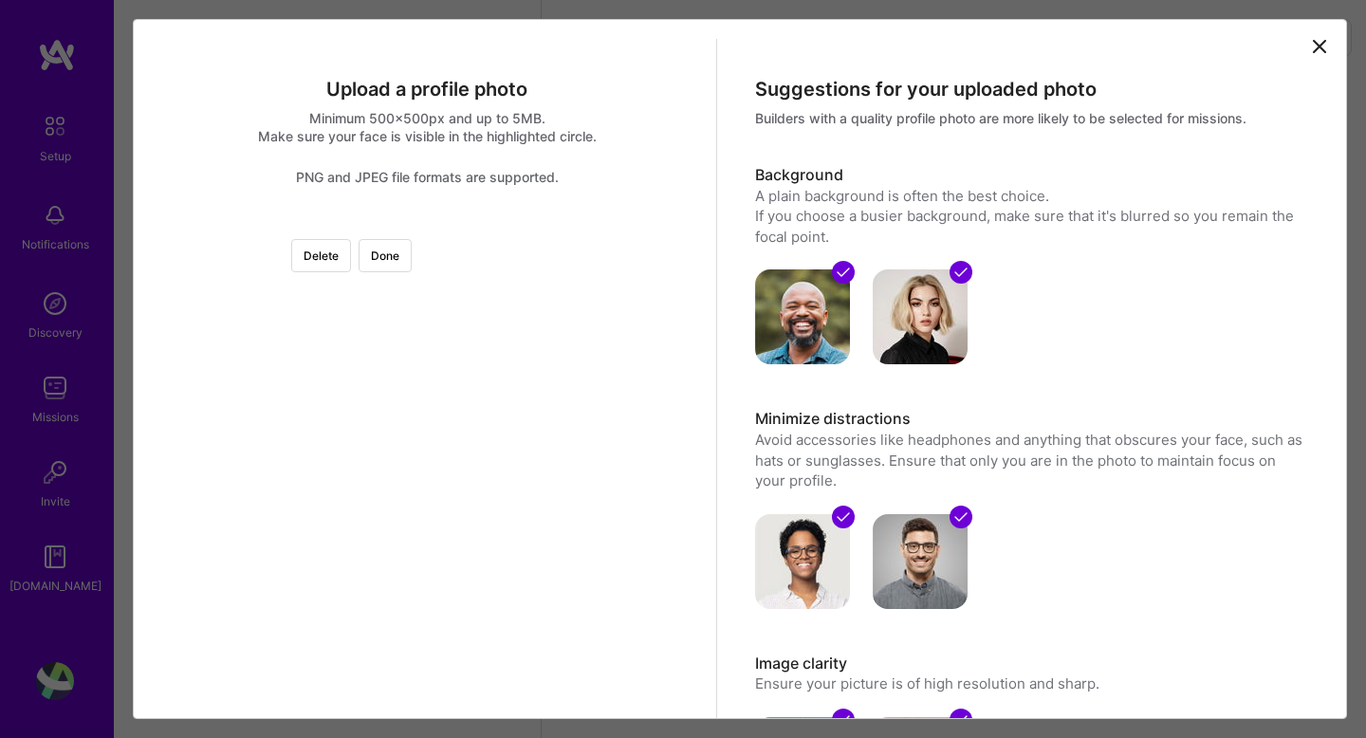
click at [427, 478] on div at bounding box center [617, 414] width 380 height 380
click at [427, 224] on div at bounding box center [427, 224] width 0 height 0
click at [441, 526] on div at bounding box center [621, 452] width 361 height 361
click at [412, 245] on button "Done" at bounding box center [385, 255] width 53 height 33
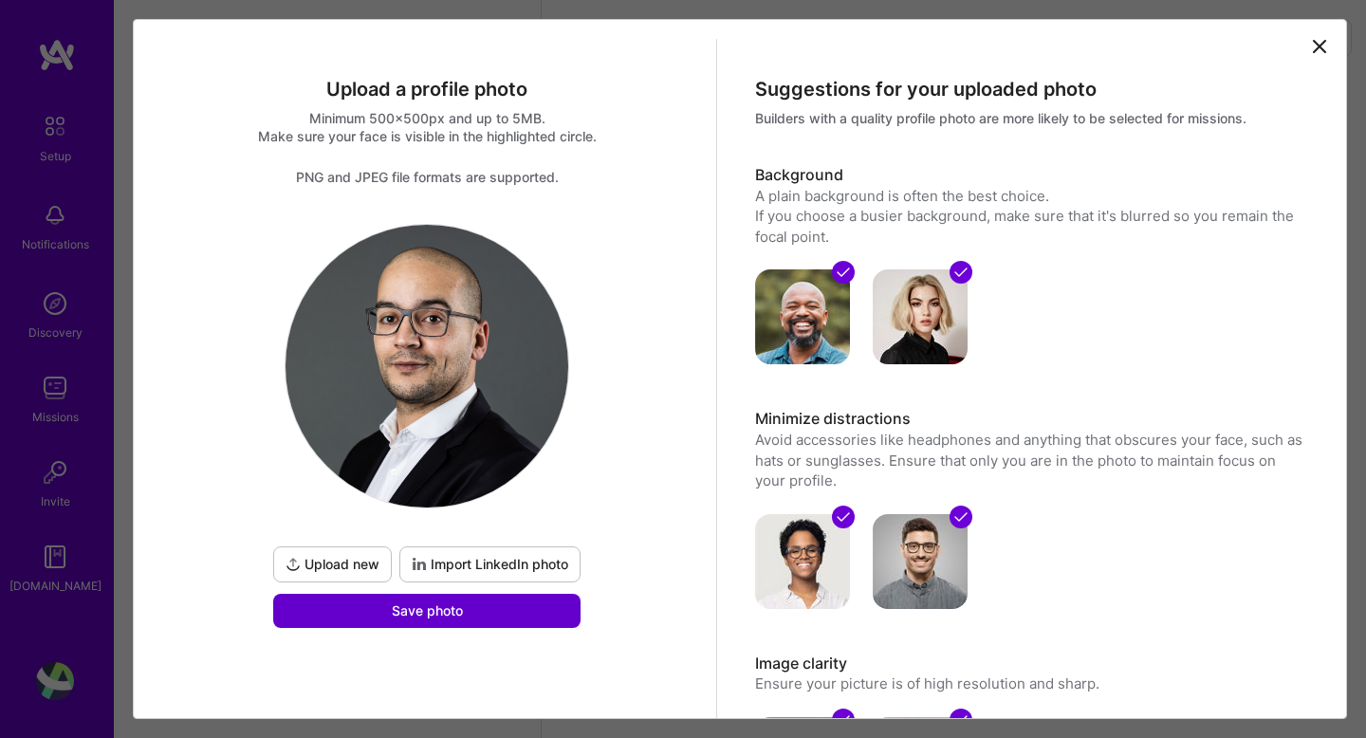
click at [399, 619] on span "Save photo" at bounding box center [427, 611] width 71 height 19
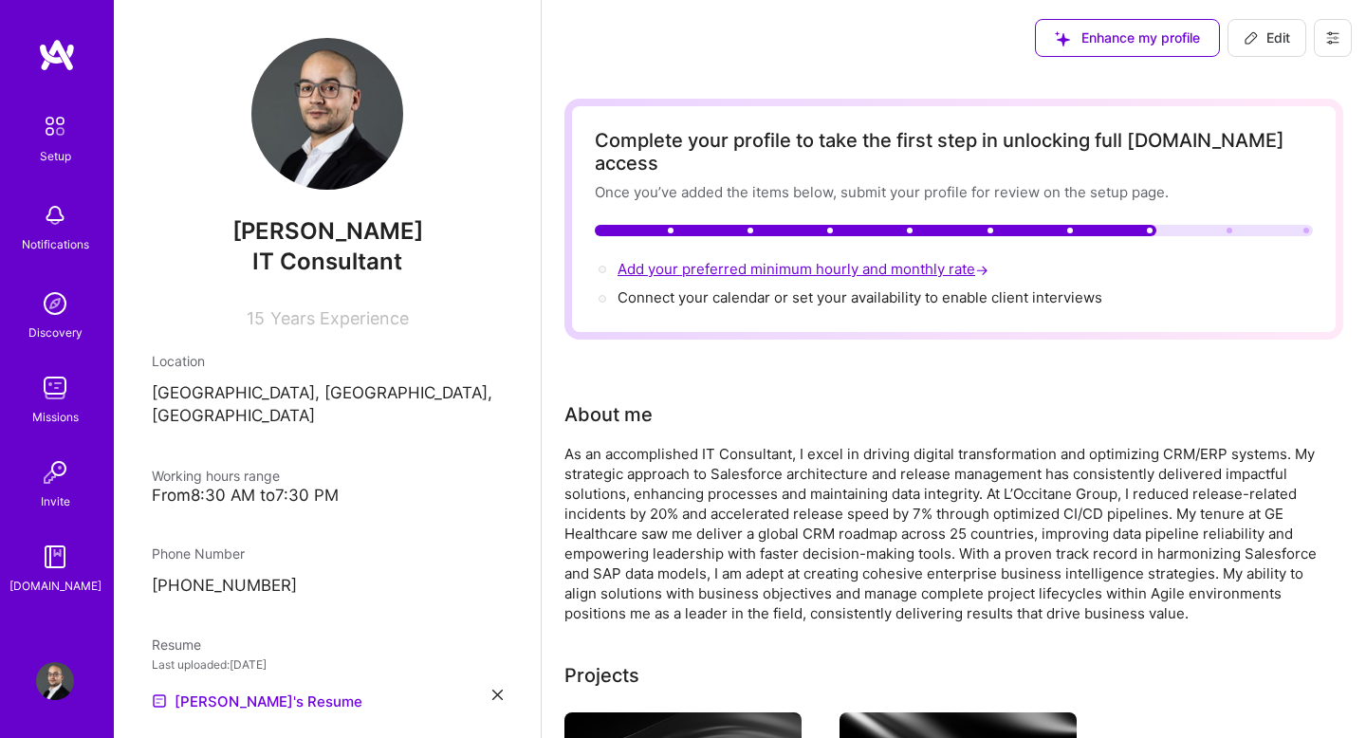
click at [722, 260] on span "Add your preferred minimum hourly and monthly rate →" at bounding box center [805, 269] width 375 height 18
select select "PL"
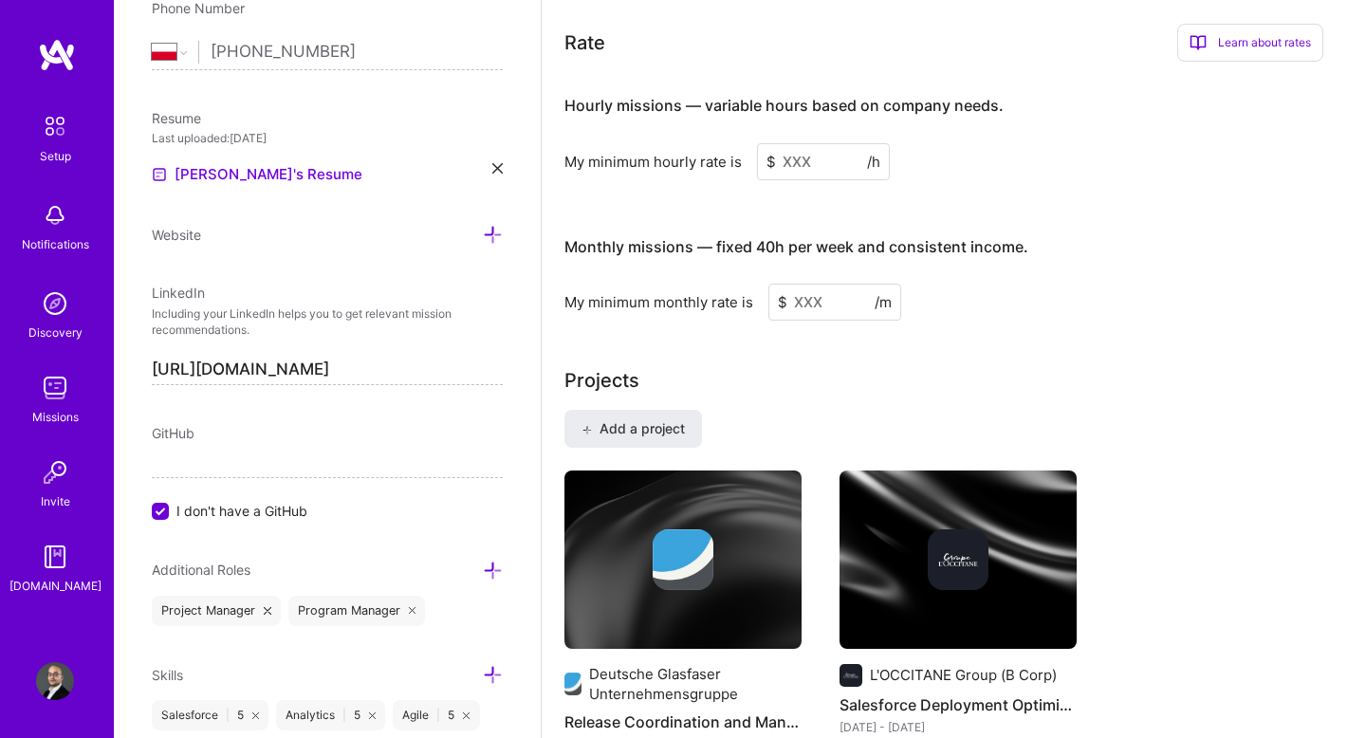
scroll to position [1178, 0]
click at [854, 142] on input at bounding box center [823, 160] width 133 height 37
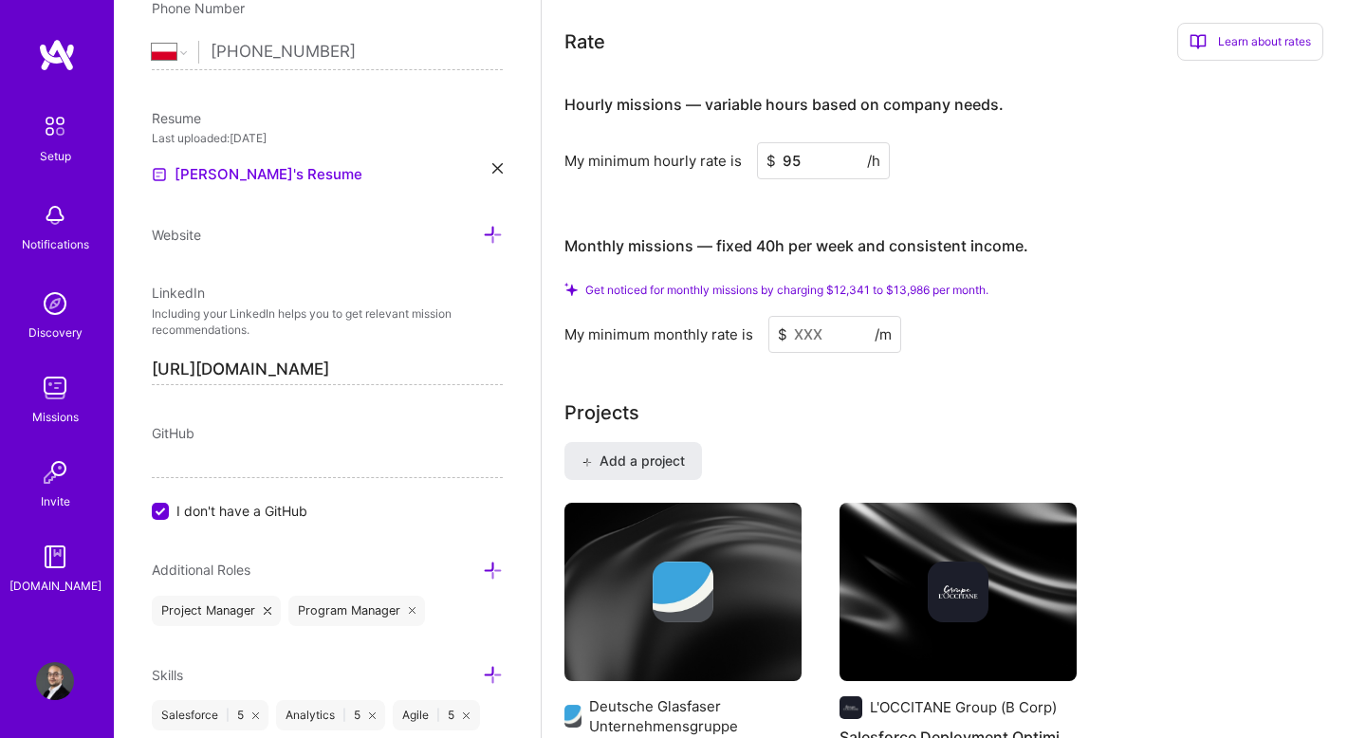
type input "95"
click at [1076, 283] on div "Get noticed for monthly missions by charging $12,341 to $13,986 per month." at bounding box center [944, 290] width 759 height 14
click at [807, 317] on input at bounding box center [835, 334] width 133 height 37
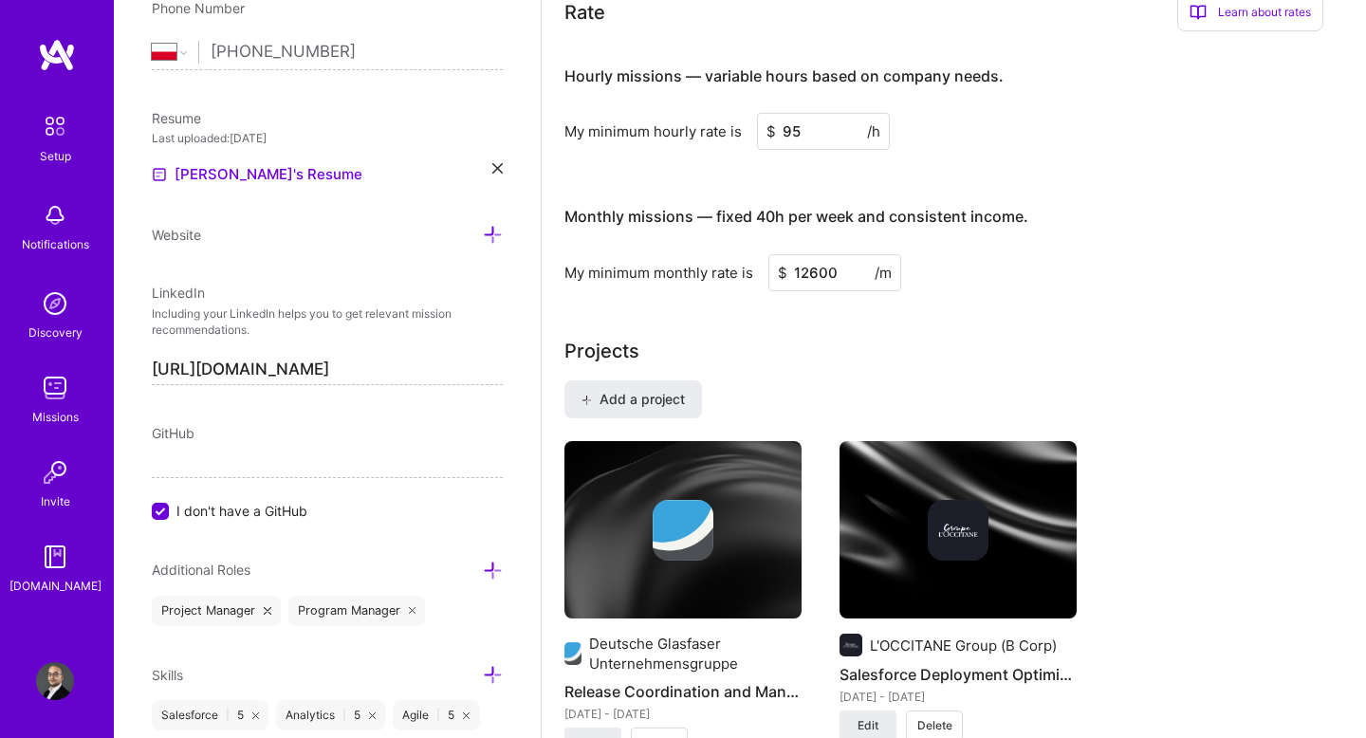
type input "12600"
click at [883, 338] on div "Projects" at bounding box center [954, 351] width 779 height 28
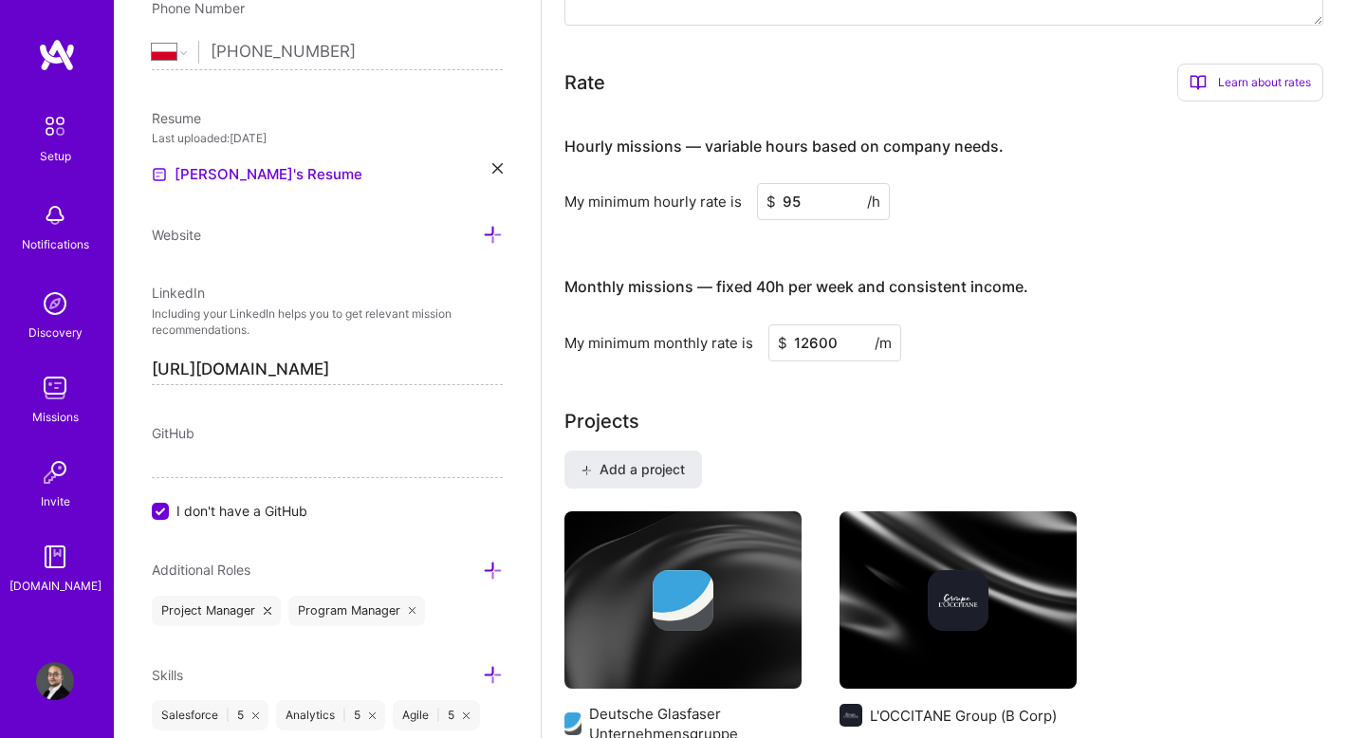
scroll to position [1105, 0]
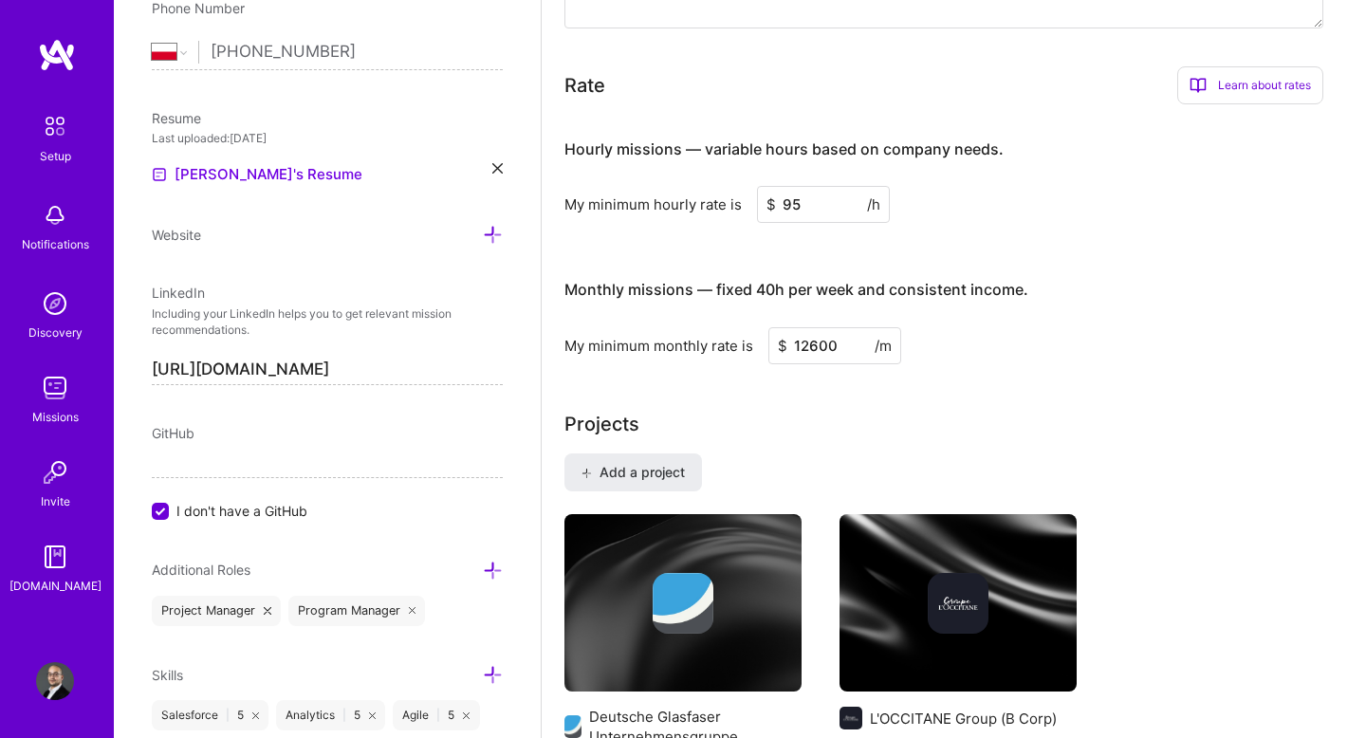
click at [808, 329] on input "12600" at bounding box center [835, 345] width 133 height 37
click at [1007, 410] on div "Projects" at bounding box center [954, 424] width 779 height 28
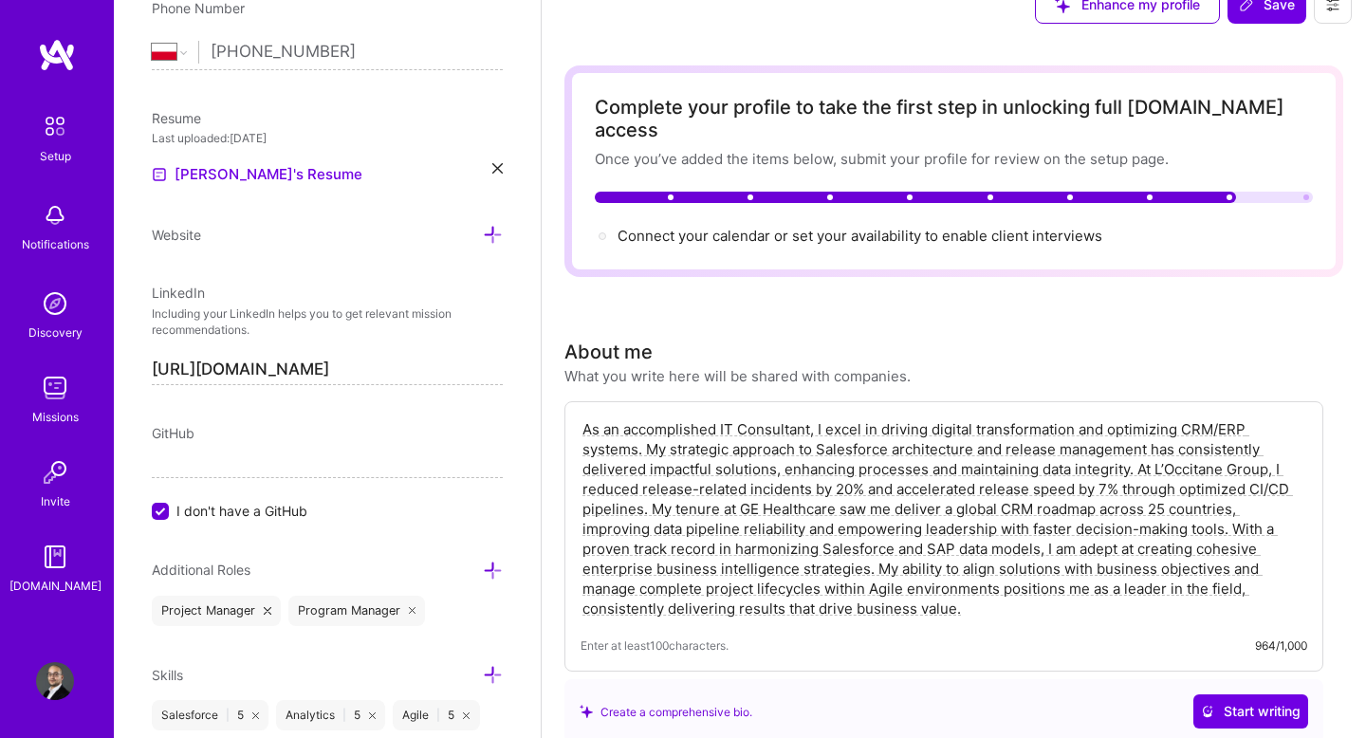
scroll to position [0, 0]
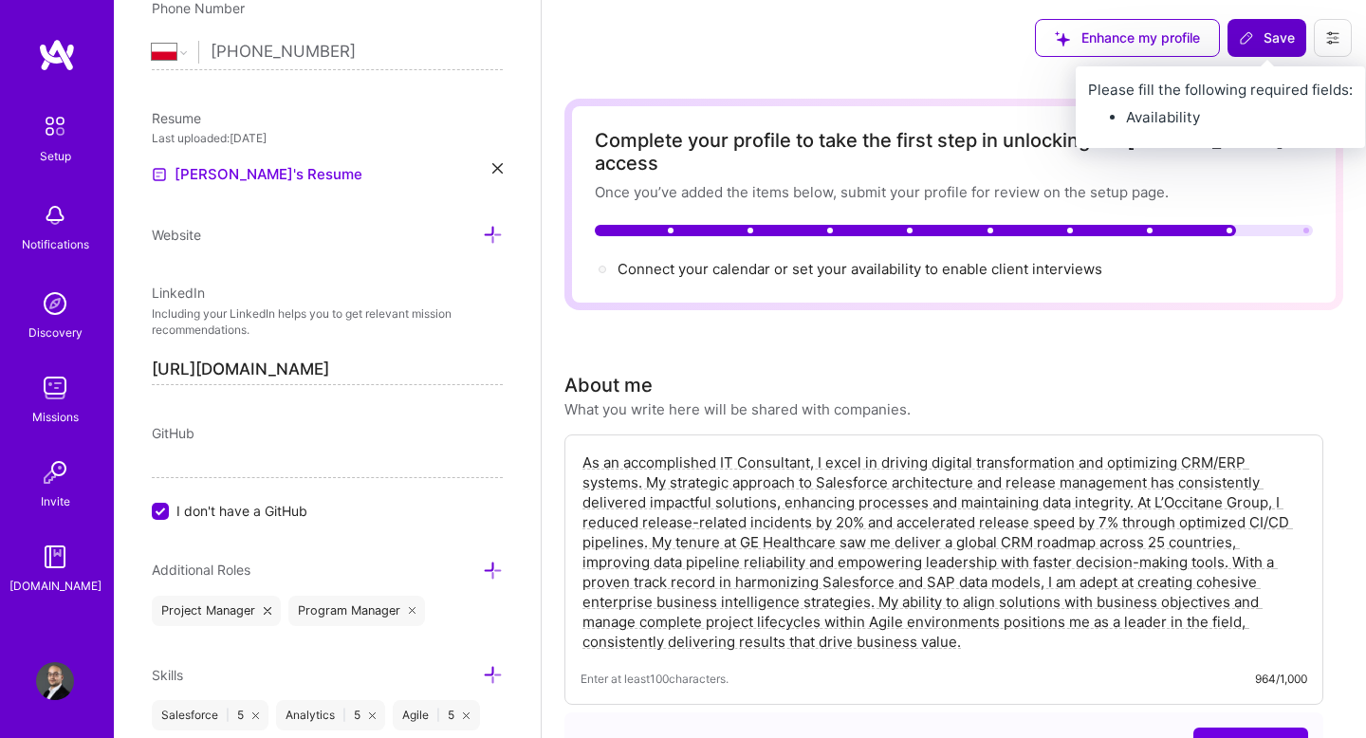
click at [1259, 46] on button "Save" at bounding box center [1267, 38] width 79 height 38
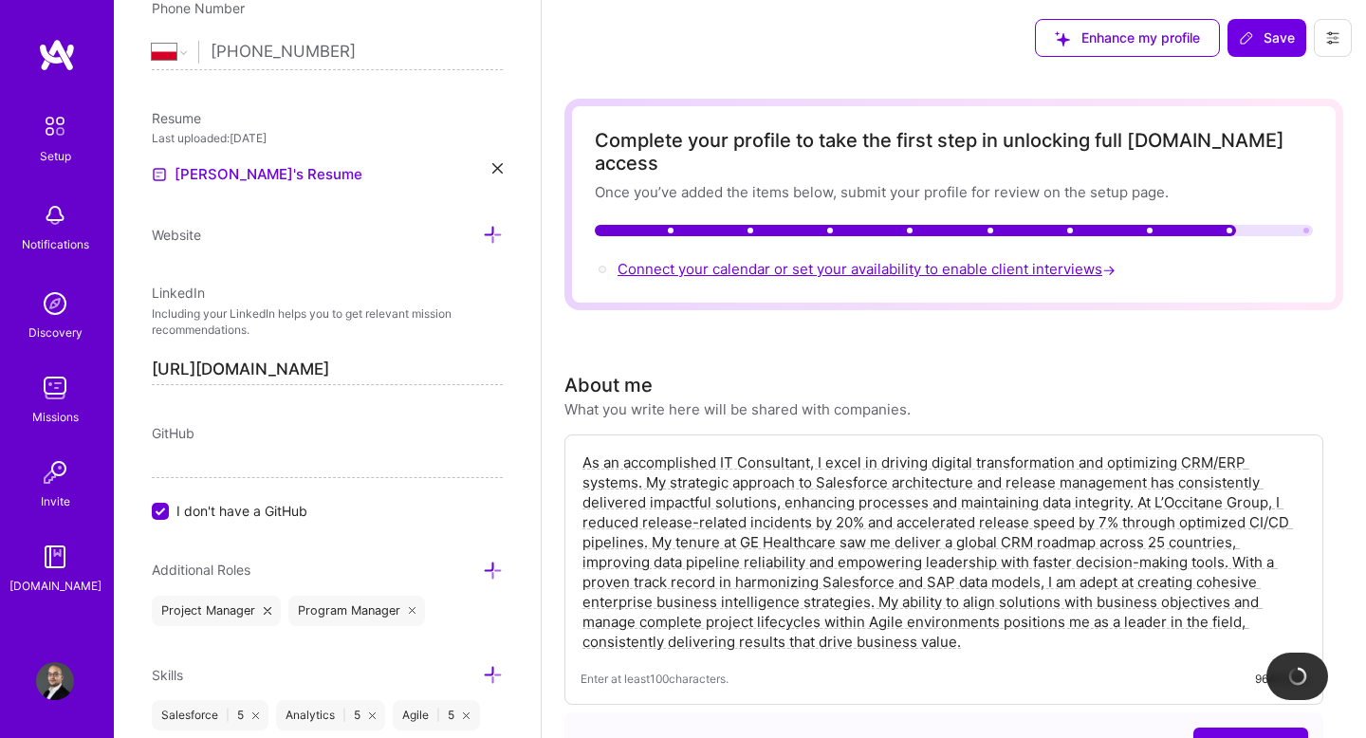
click at [792, 260] on span "Connect your calendar or set your availability to enable client interviews →" at bounding box center [869, 269] width 502 height 18
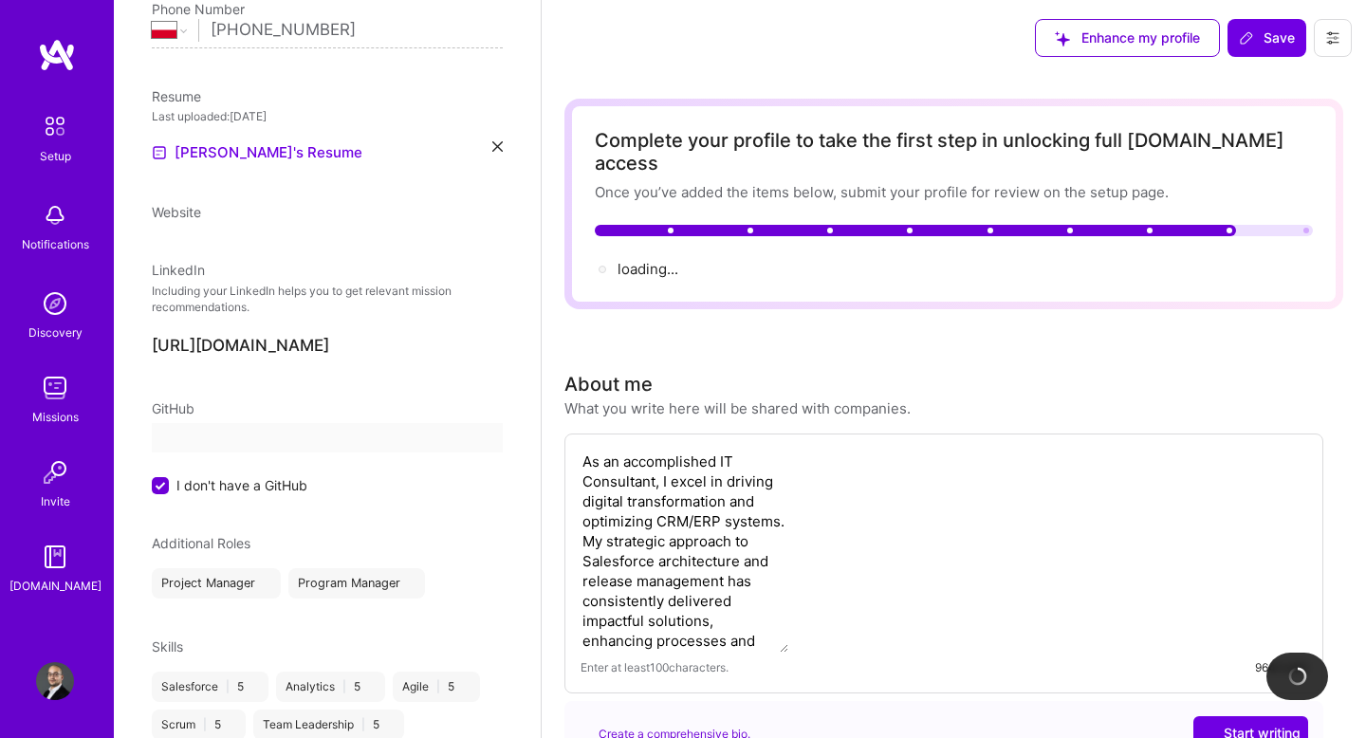
scroll to position [523, 0]
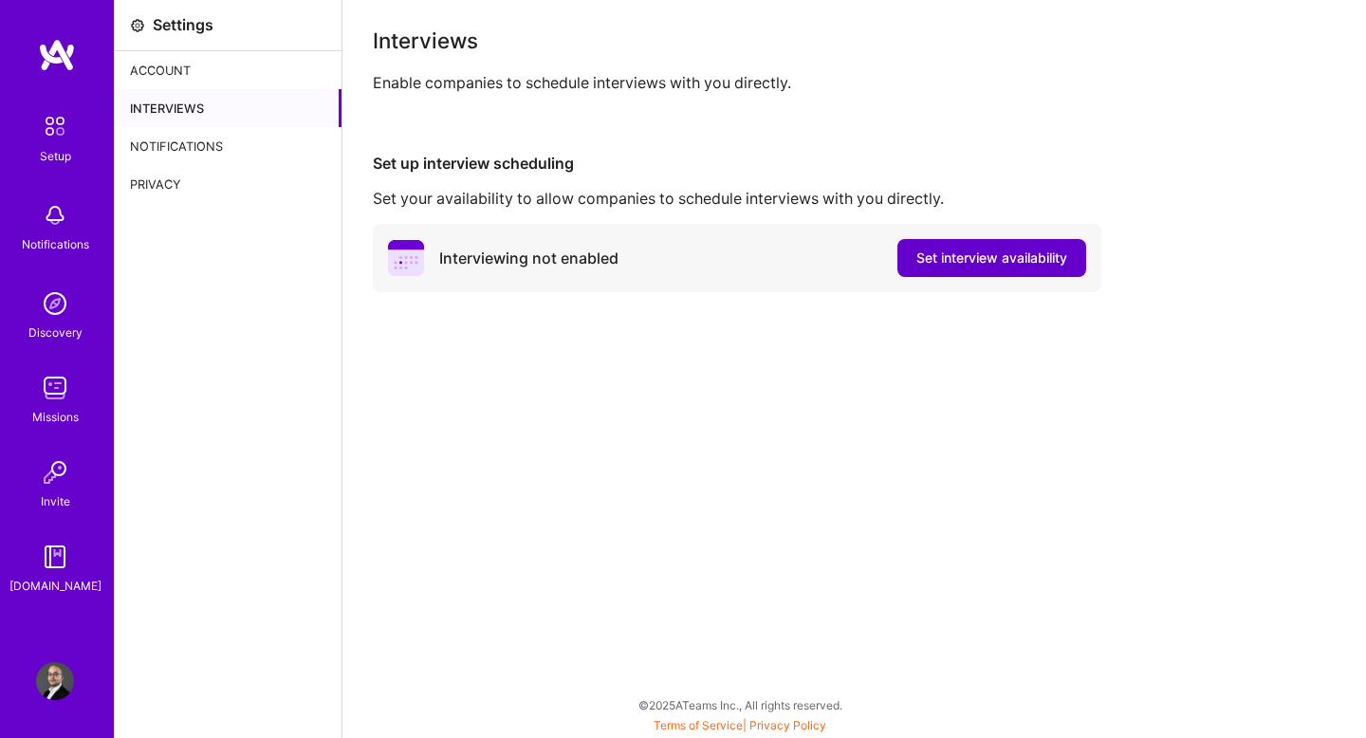
click at [983, 266] on span "Set interview availability" at bounding box center [992, 258] width 151 height 19
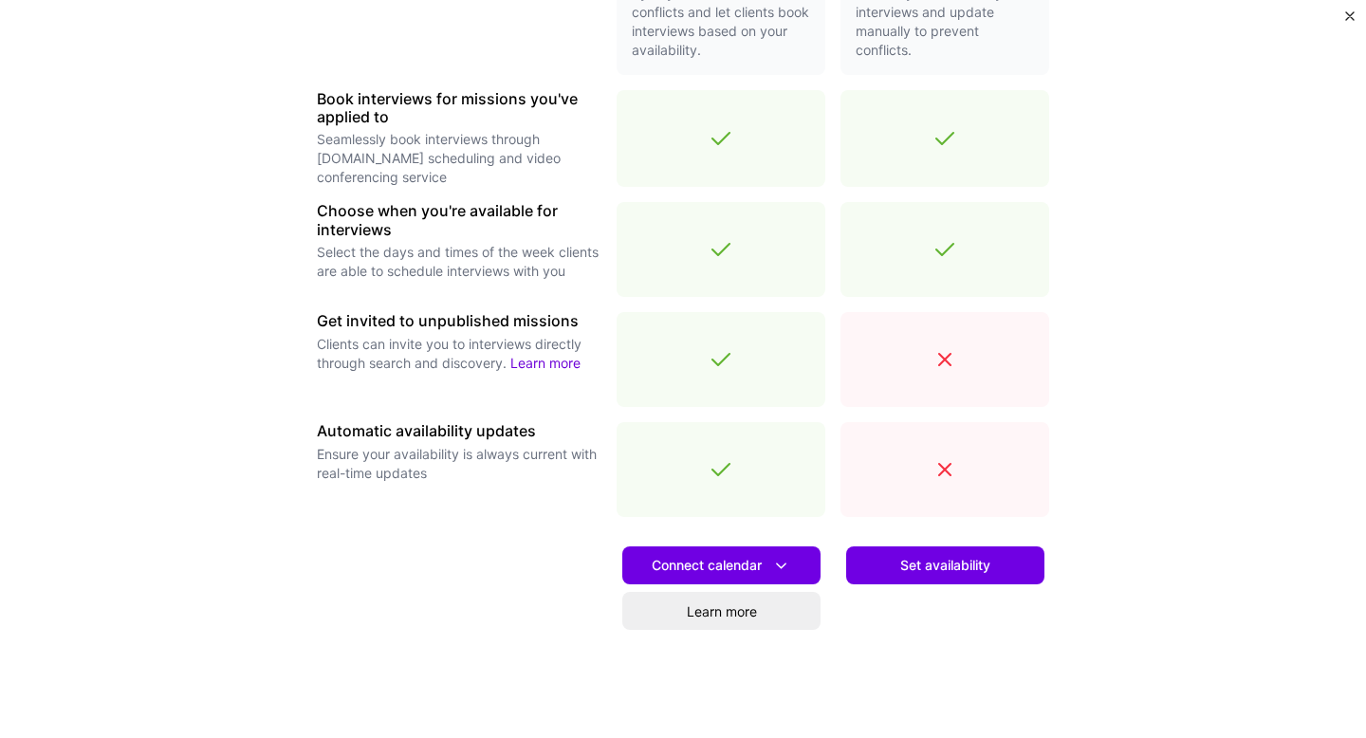
scroll to position [531, 0]
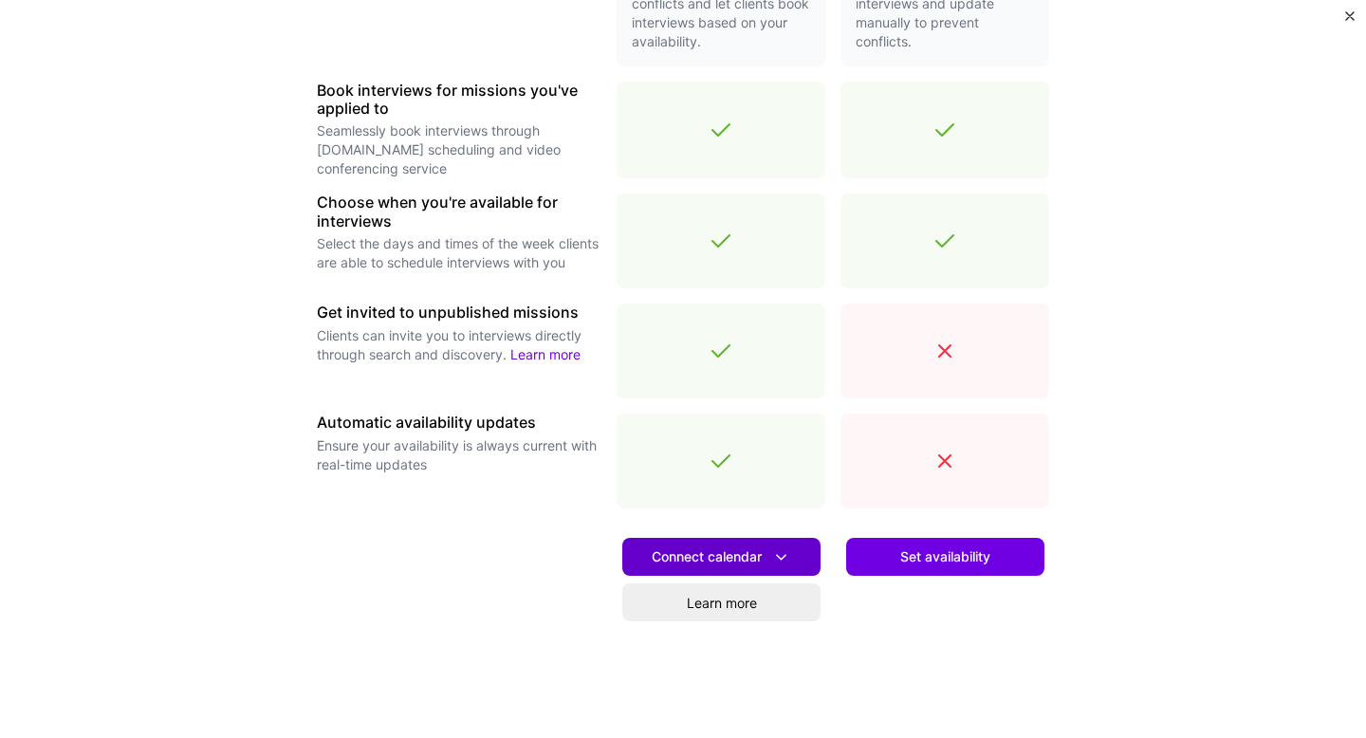
click at [727, 551] on span "Connect calendar" at bounding box center [721, 558] width 139 height 20
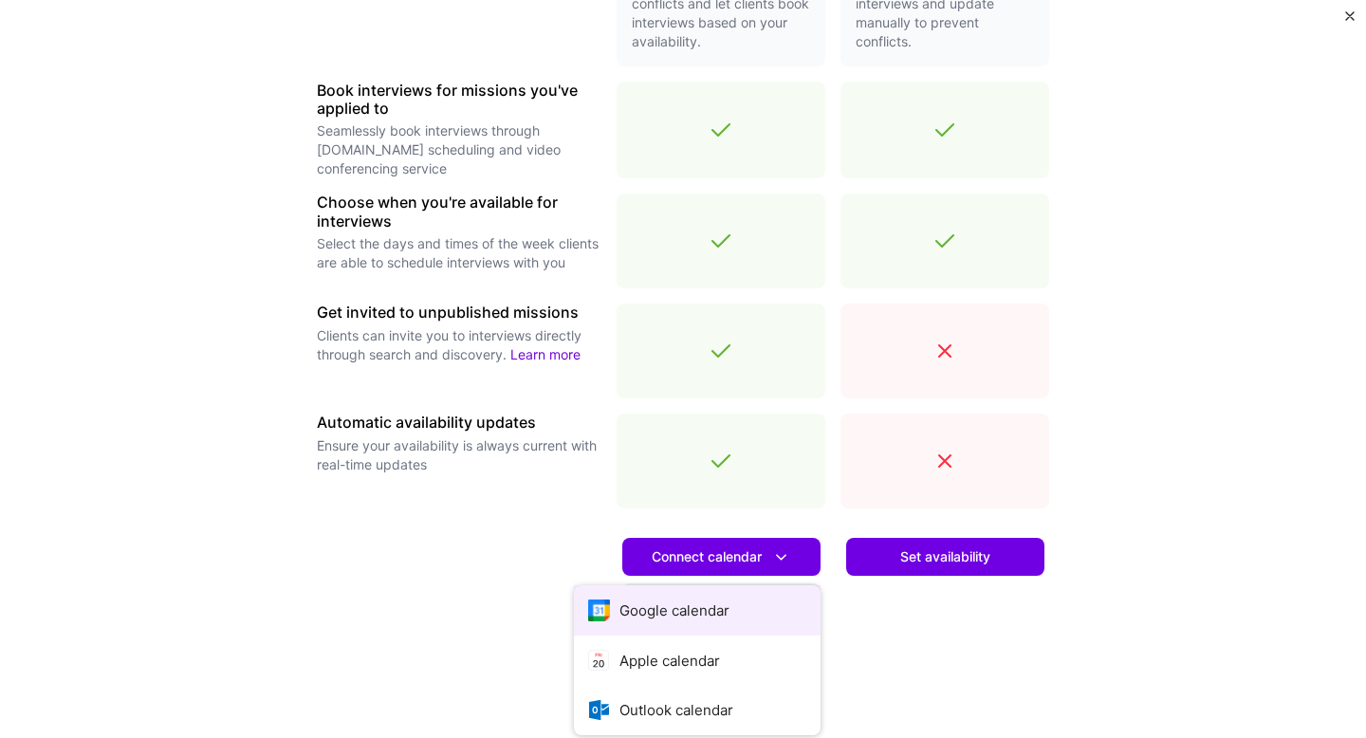
click at [716, 605] on button "Google calendar" at bounding box center [697, 610] width 247 height 50
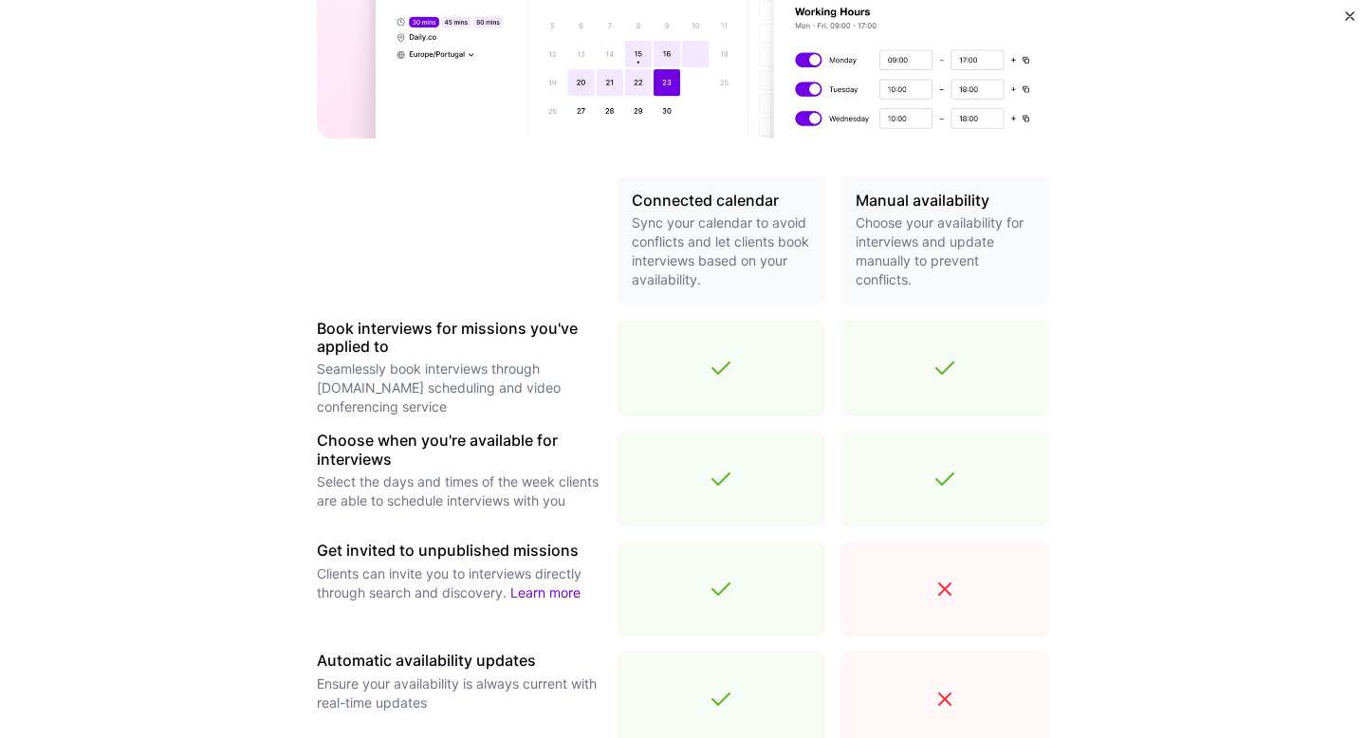
scroll to position [0, 0]
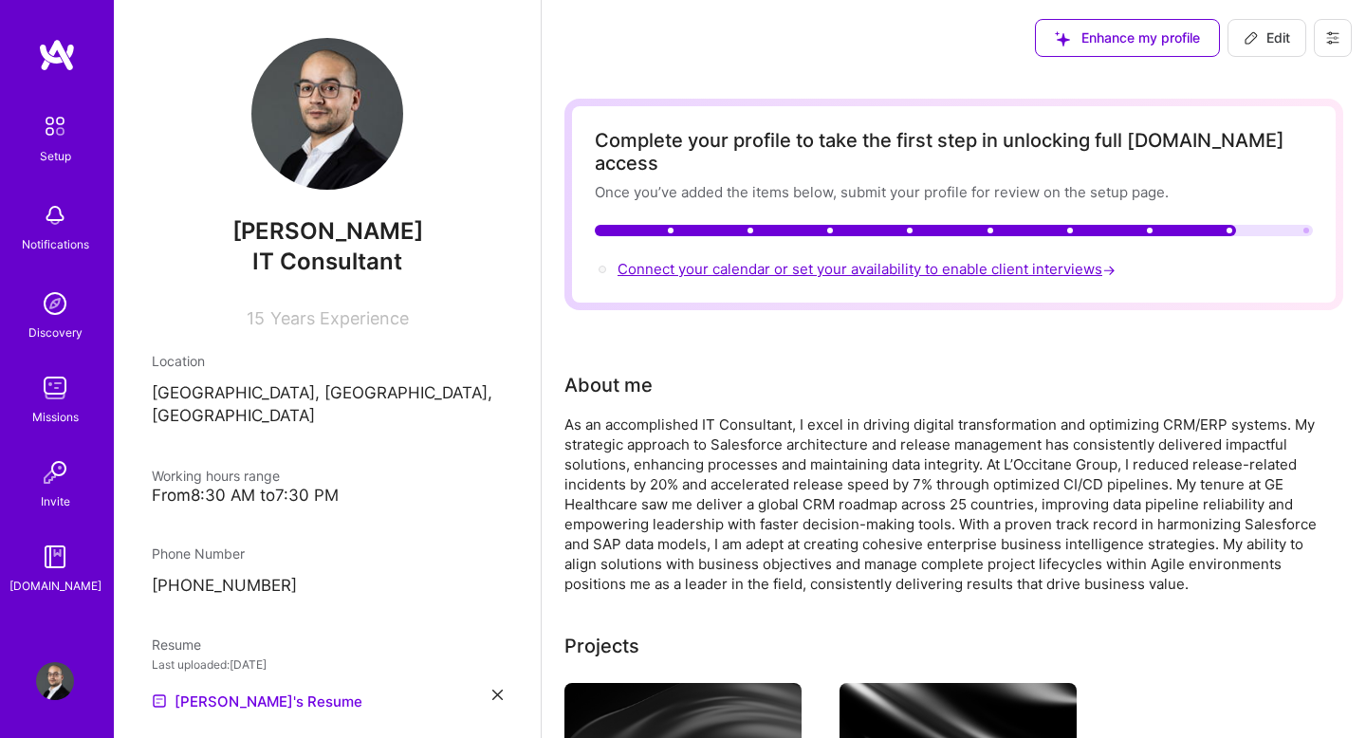
click at [827, 260] on span "Connect your calendar or set your availability to enable client interviews →" at bounding box center [869, 269] width 502 height 18
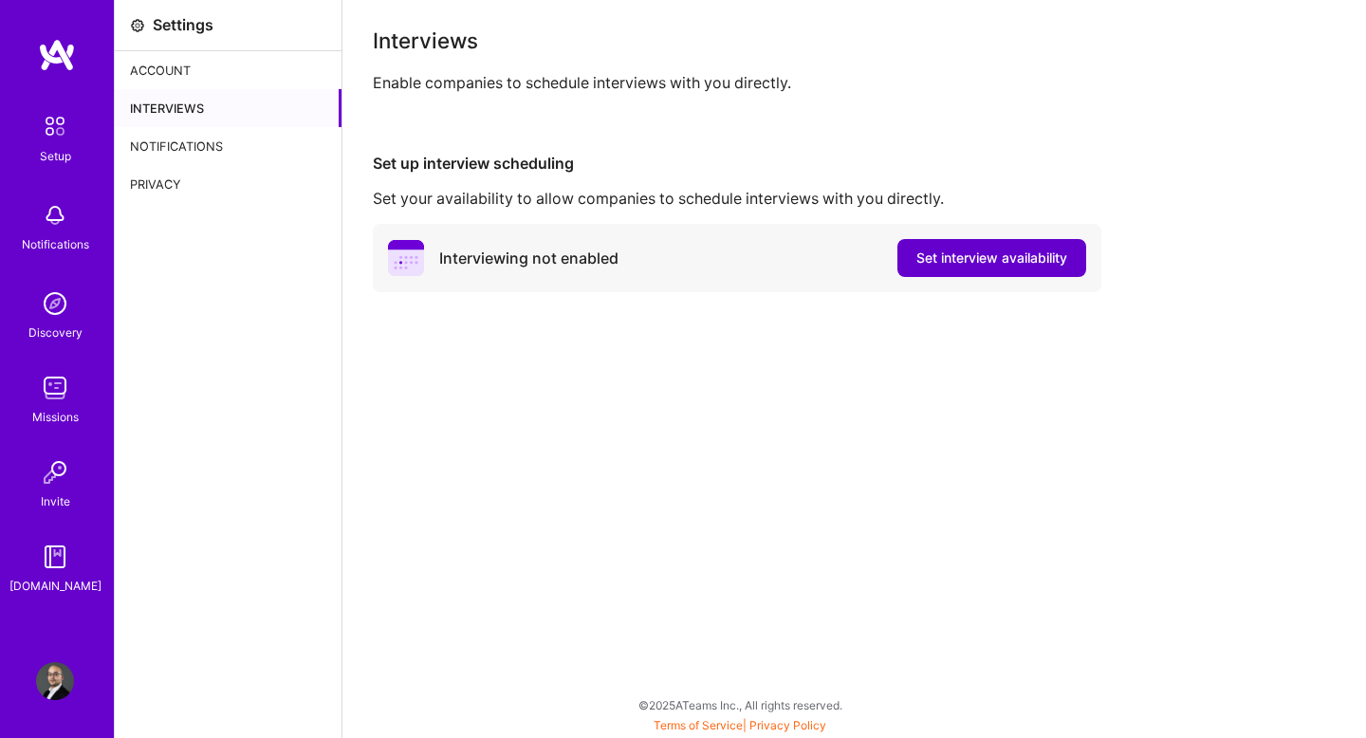
click at [937, 263] on span "Set interview availability" at bounding box center [992, 258] width 151 height 19
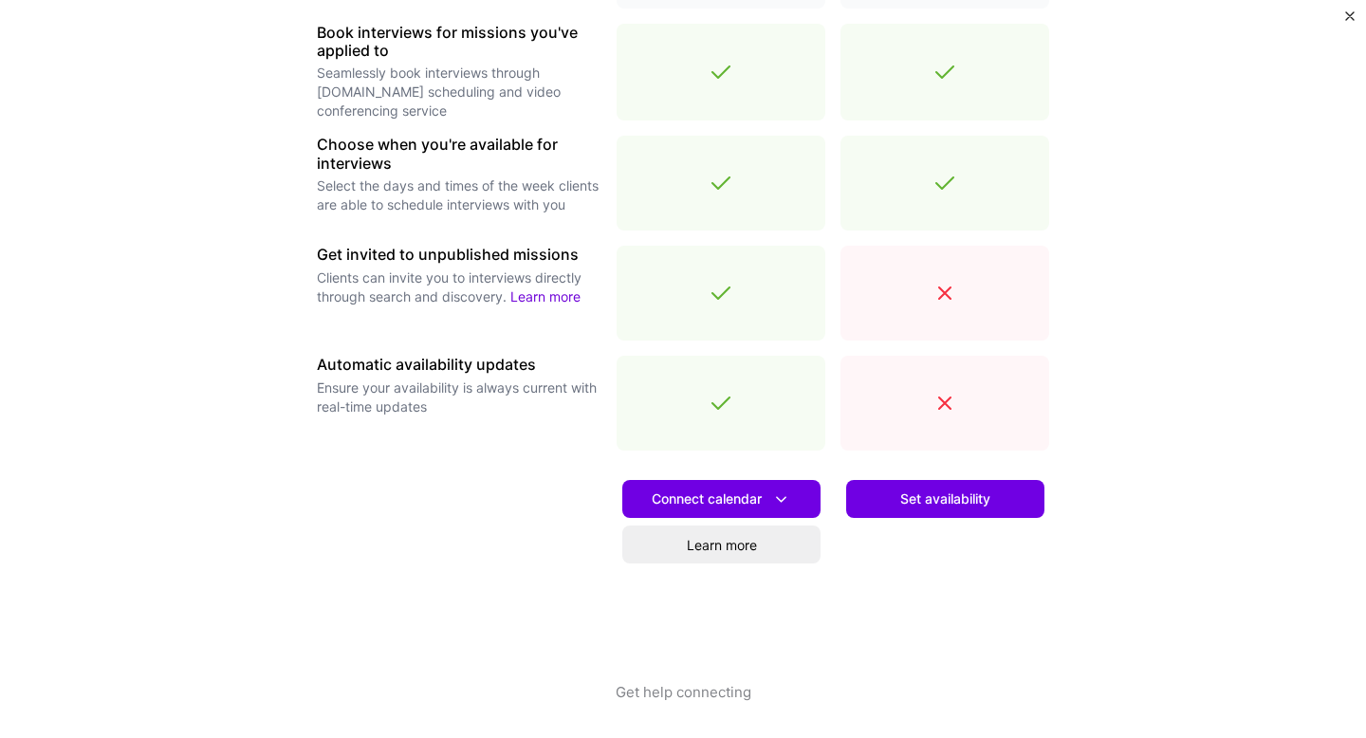
scroll to position [591, 0]
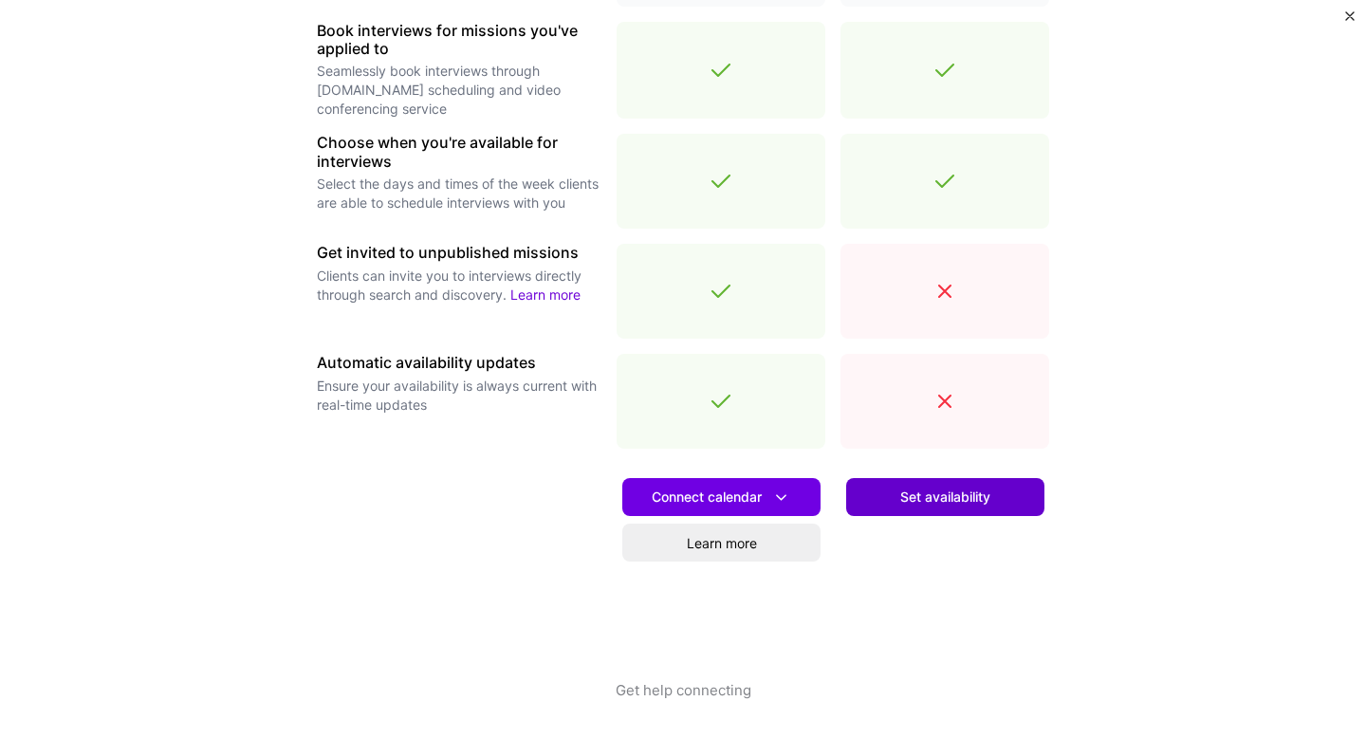
click at [888, 495] on button "Set availability" at bounding box center [945, 497] width 198 height 38
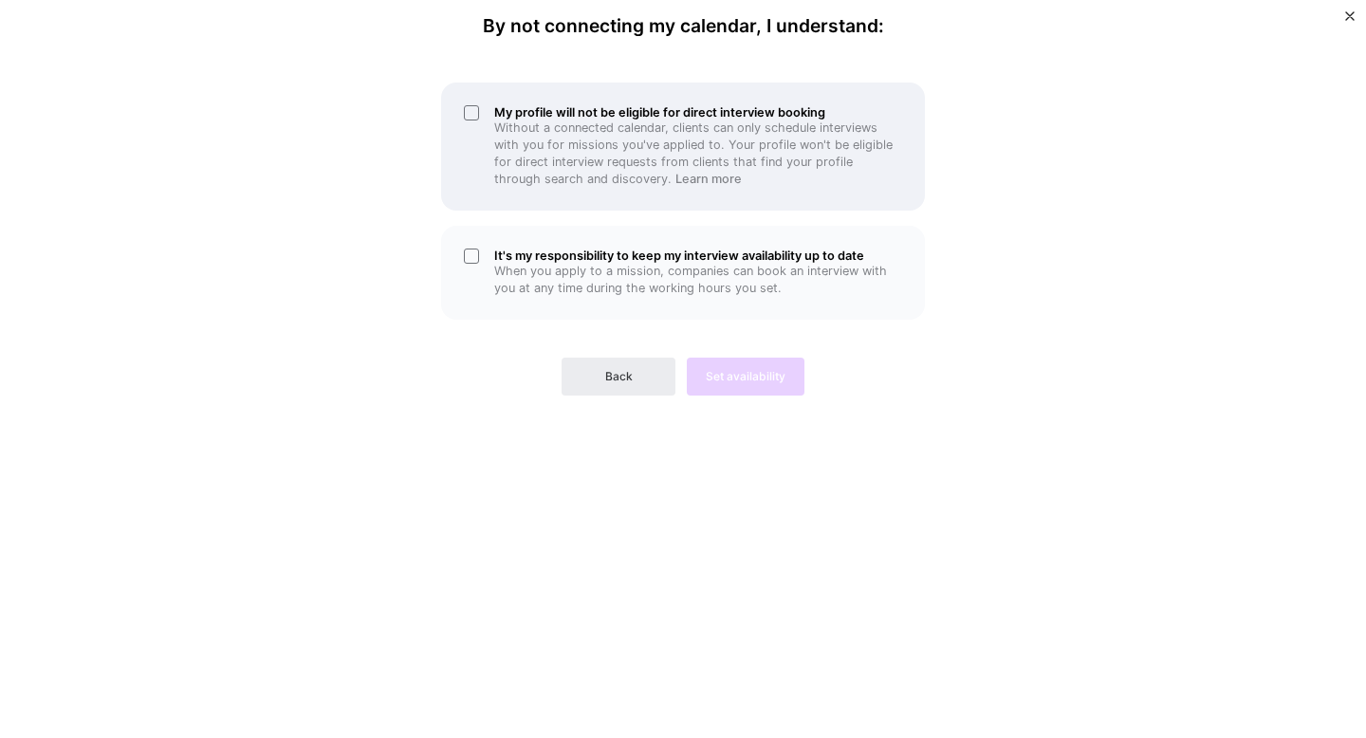
drag, startPoint x: 468, startPoint y: 262, endPoint x: 465, endPoint y: 171, distance: 91.1
click at [465, 177] on div "My profile will not be eligible for direct interview booking Without a connecte…" at bounding box center [683, 235] width 569 height 321
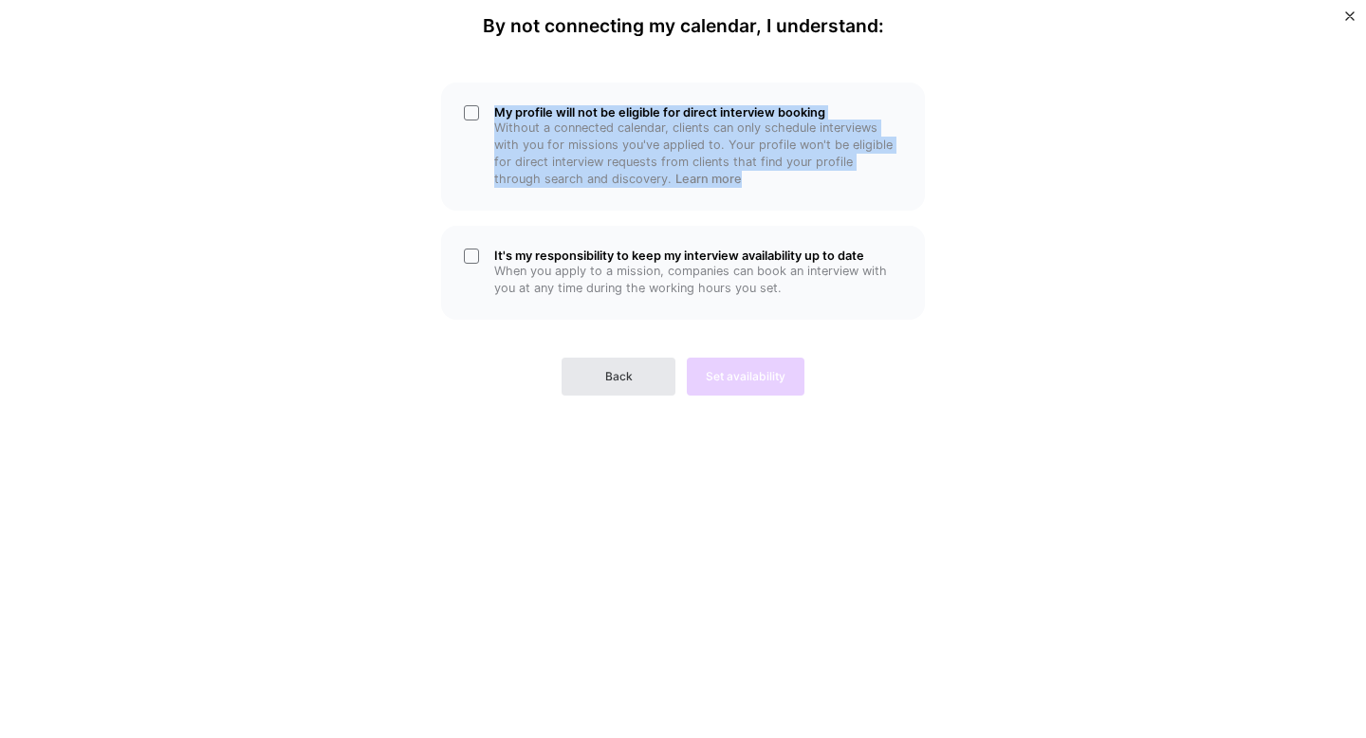
click at [592, 382] on button "Back" at bounding box center [619, 377] width 114 height 38
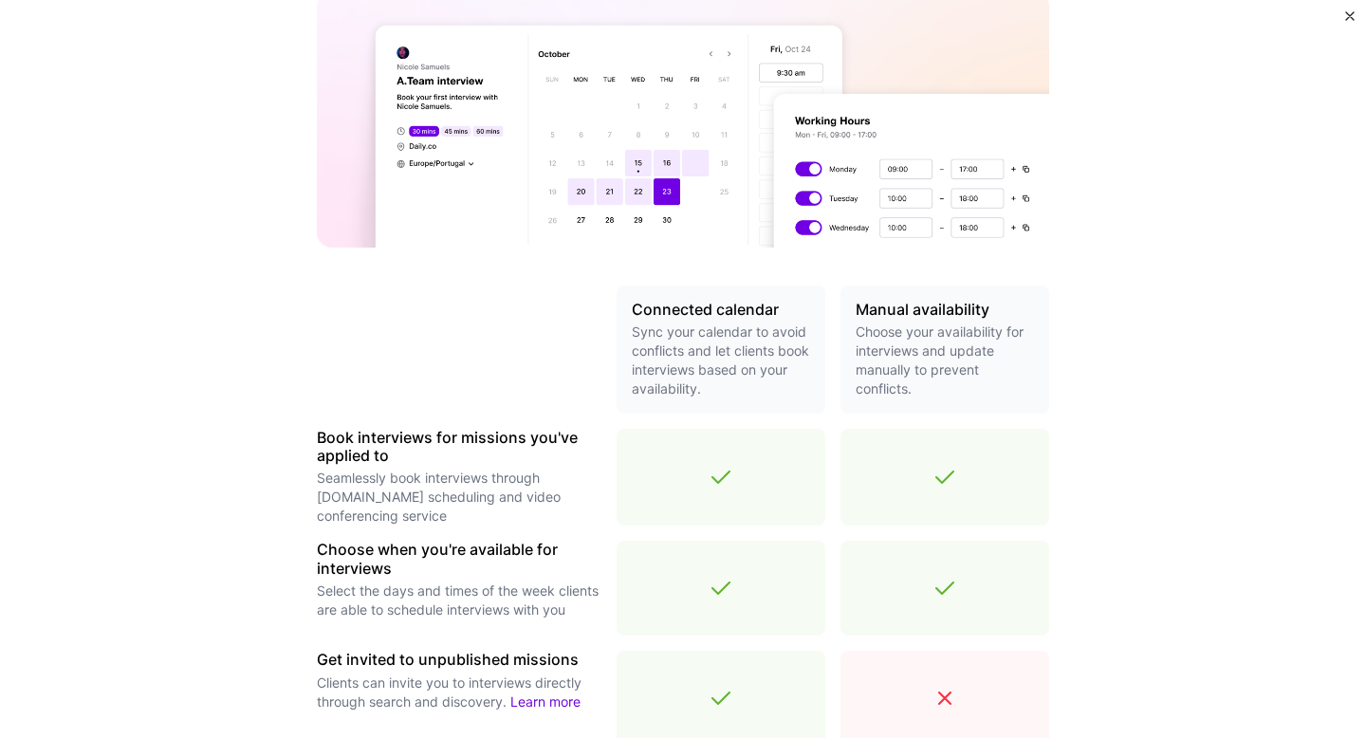
scroll to position [591, 0]
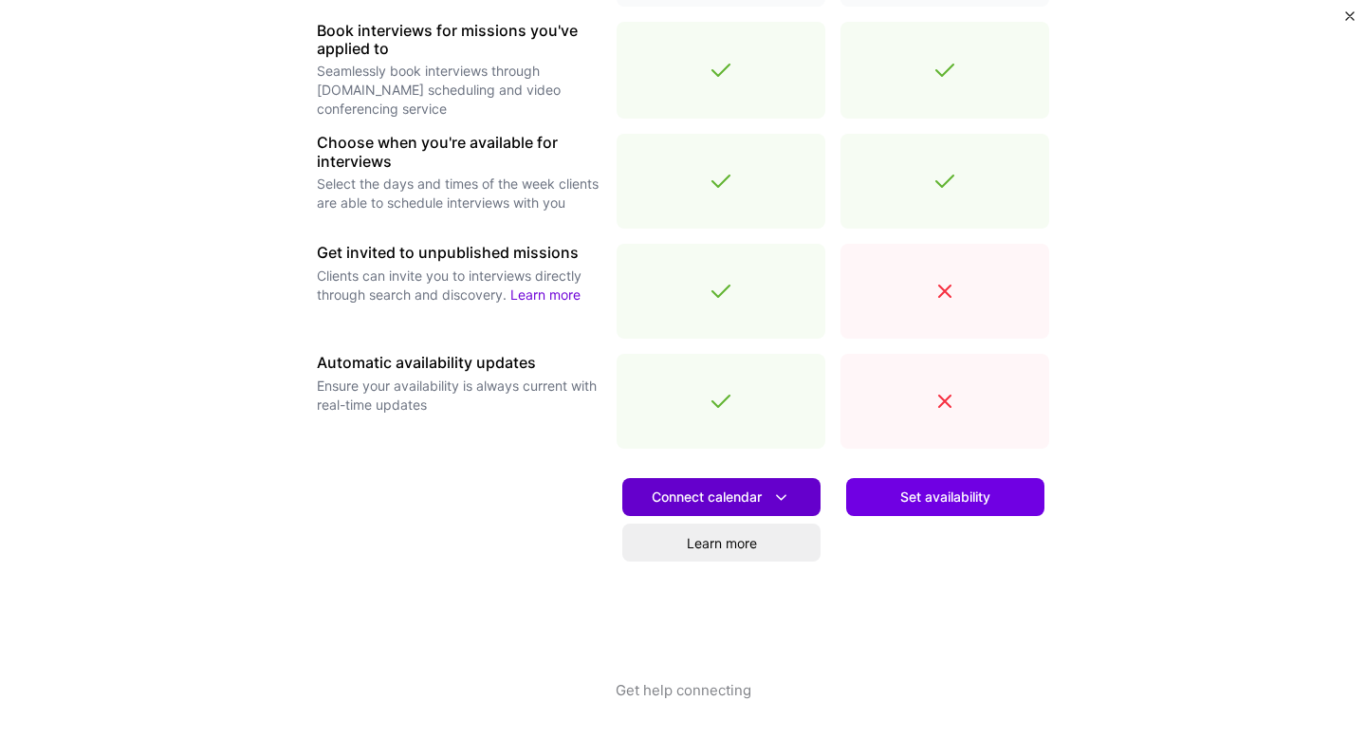
click at [685, 498] on span "Connect calendar" at bounding box center [721, 498] width 139 height 20
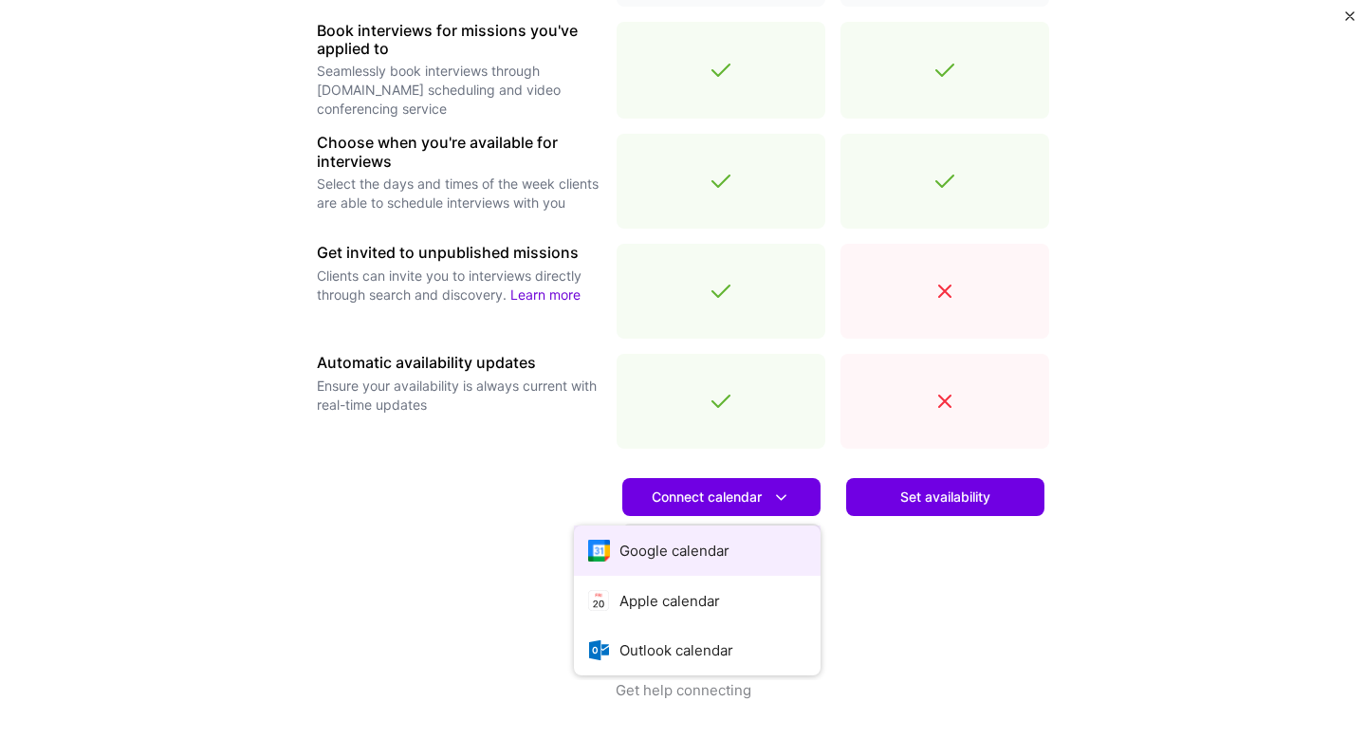
click at [665, 544] on button "Google calendar" at bounding box center [697, 551] width 247 height 50
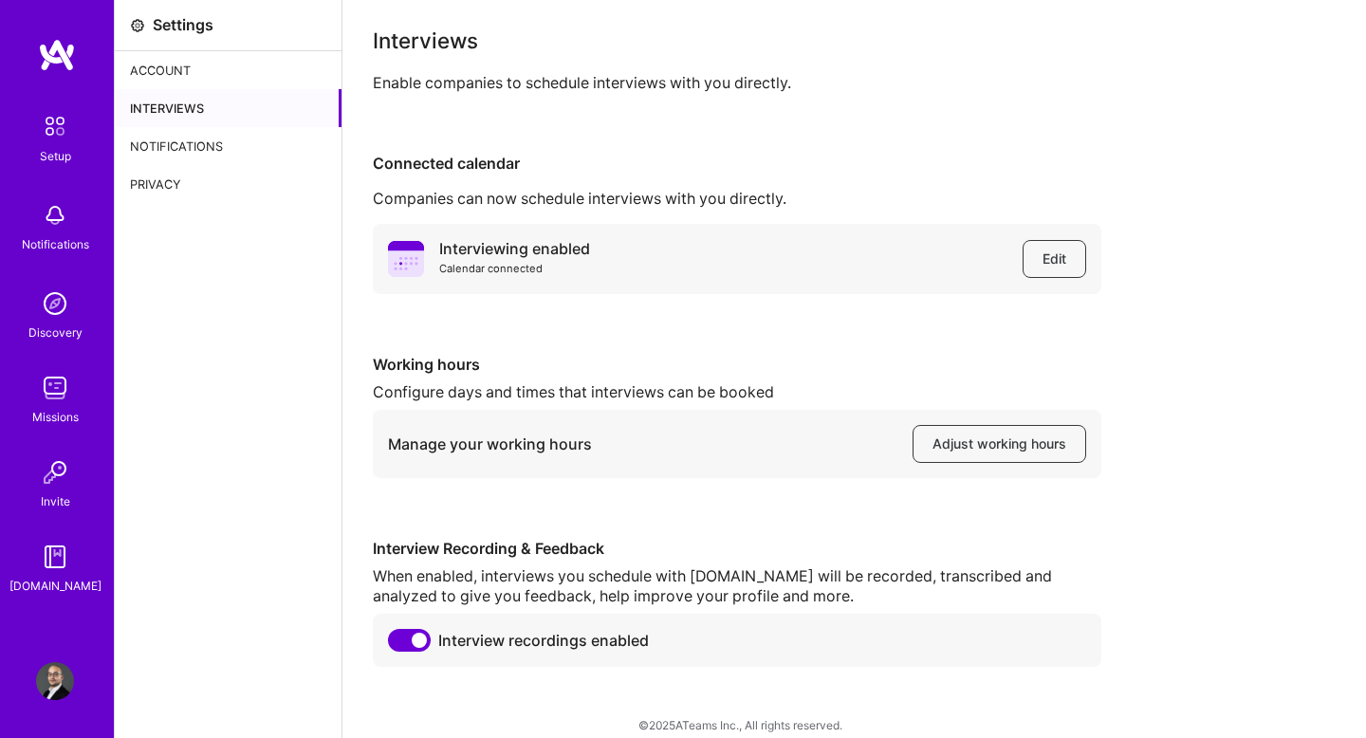
click at [579, 340] on div "Interviewing enabled Calendar connected Edit Working hours Configure days and t…" at bounding box center [854, 445] width 963 height 443
click at [212, 385] on div "Settings Account Interviews Notifications Privacy" at bounding box center [229, 379] width 228 height 758
click at [50, 311] on img at bounding box center [55, 304] width 38 height 38
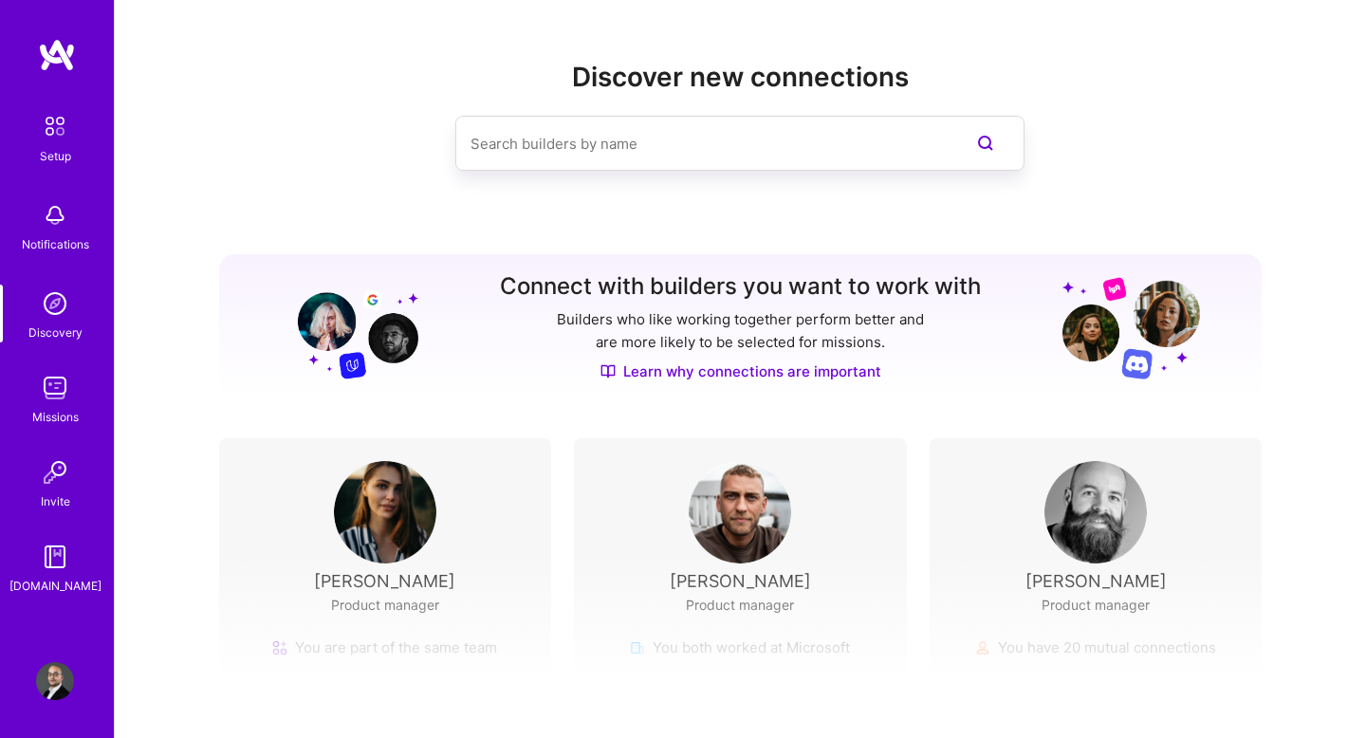
click at [48, 404] on img at bounding box center [55, 388] width 38 height 38
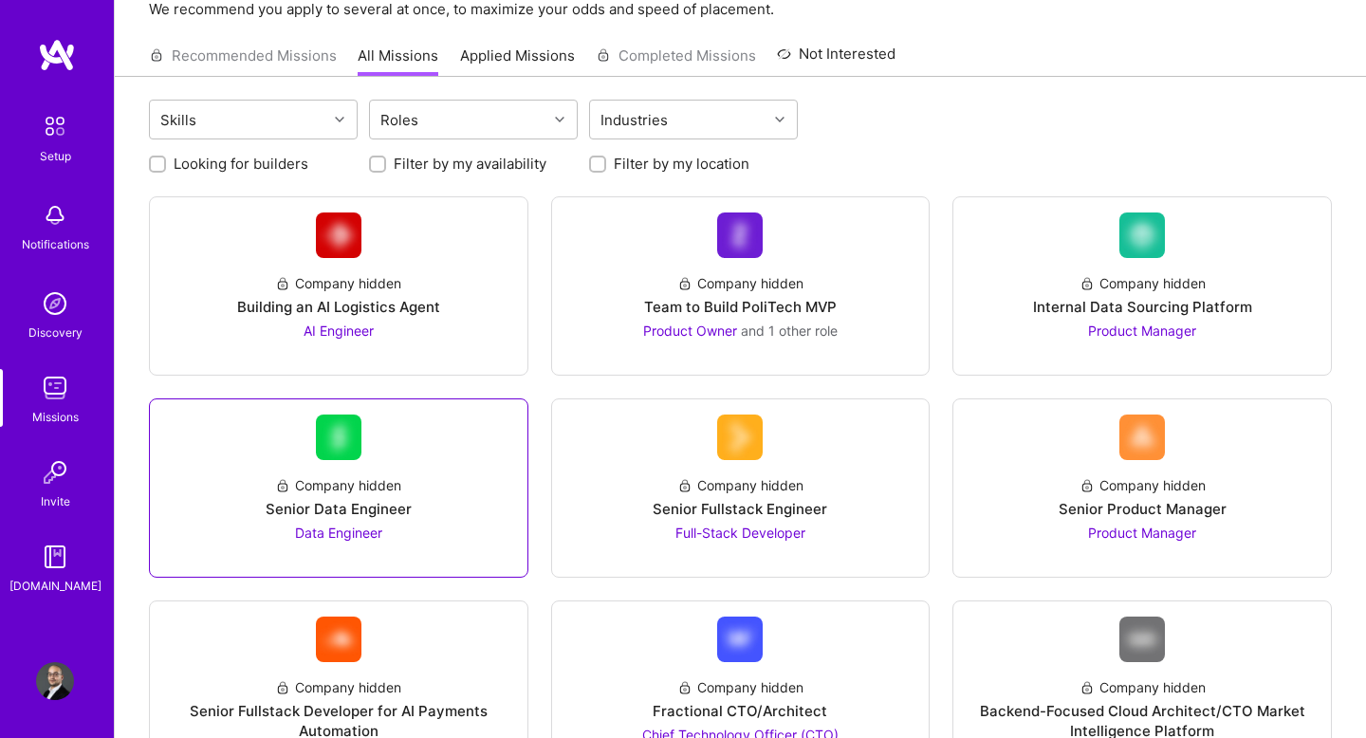
scroll to position [112, 0]
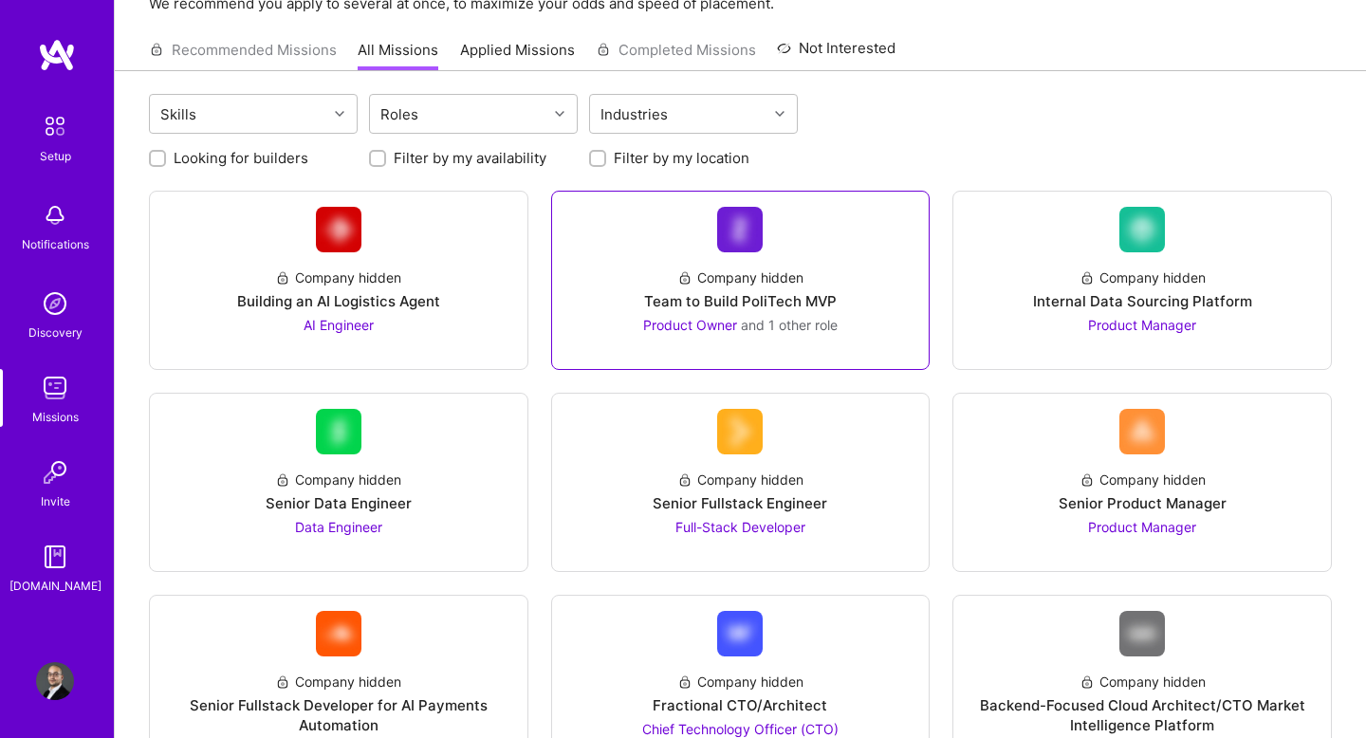
click at [769, 275] on div "Company hidden" at bounding box center [741, 278] width 126 height 20
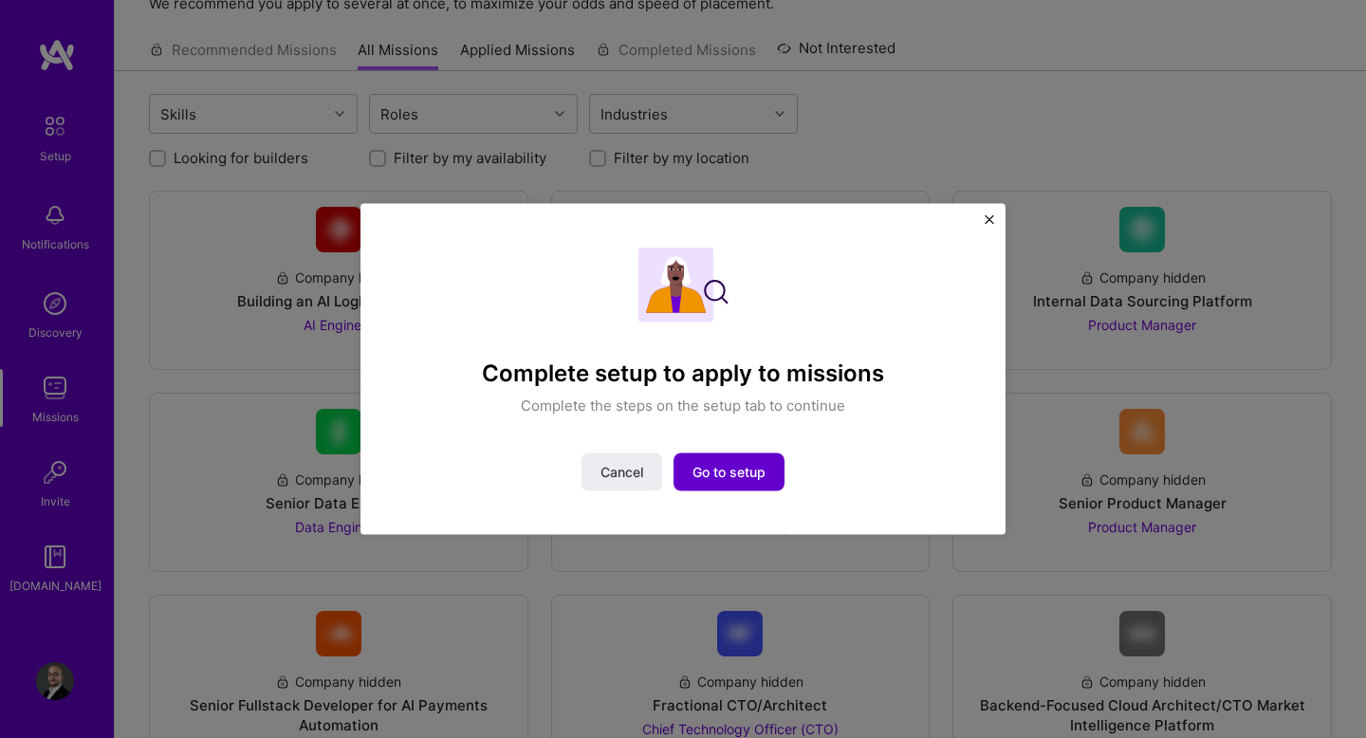
click at [726, 469] on span "Go to setup" at bounding box center [729, 471] width 73 height 19
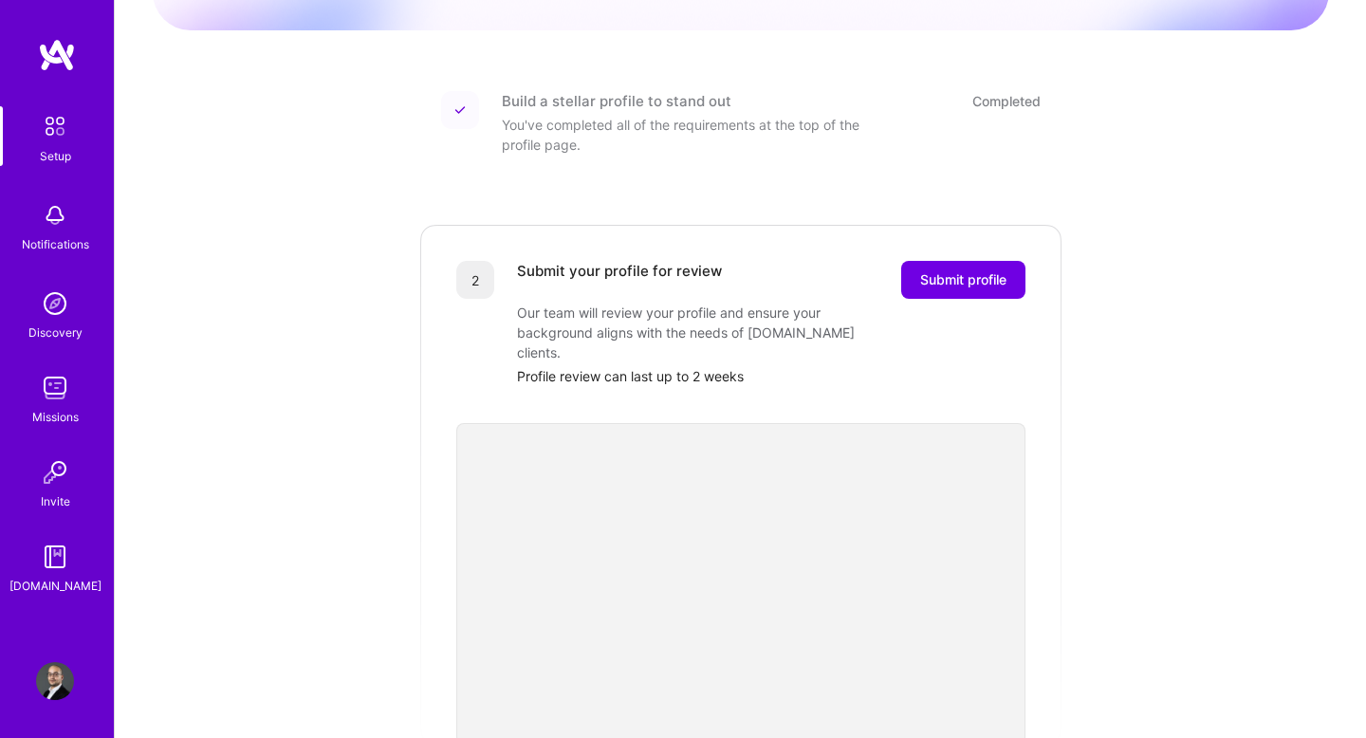
scroll to position [222, 0]
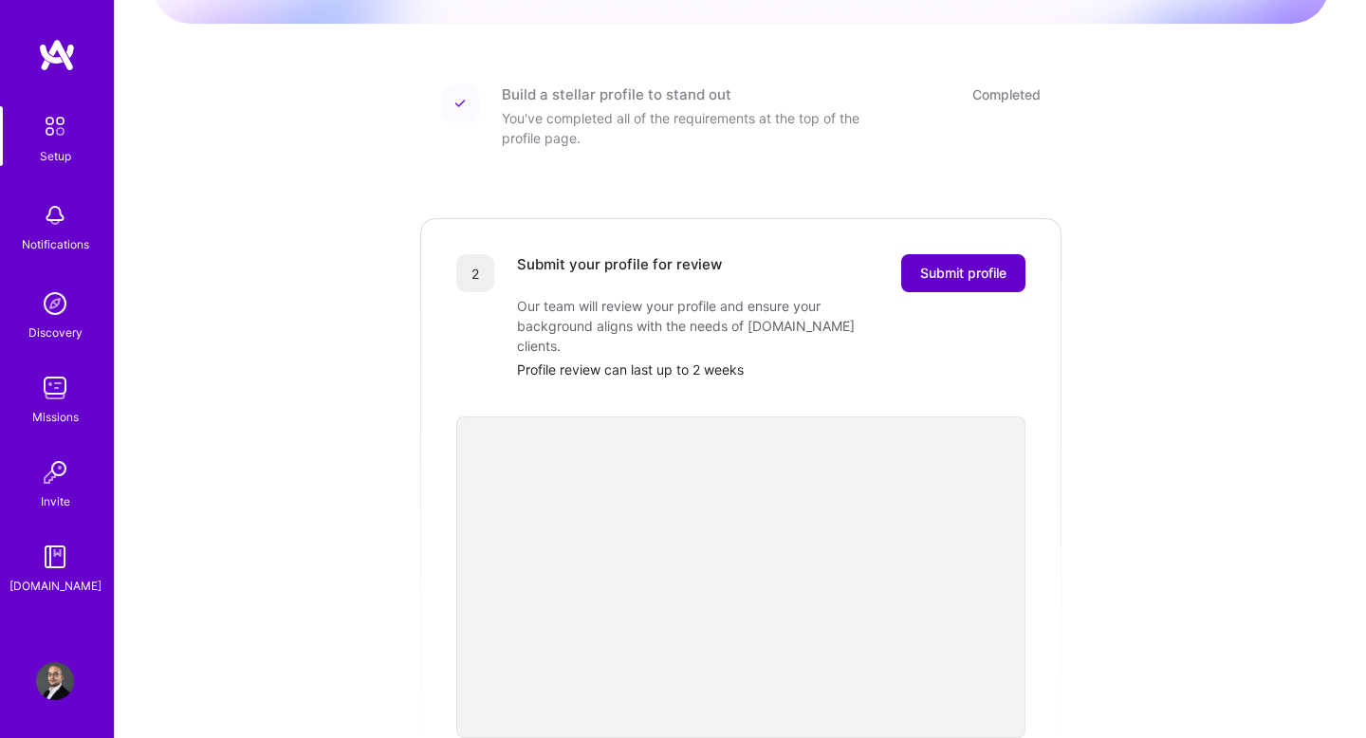
click at [956, 264] on span "Submit profile" at bounding box center [963, 273] width 86 height 19
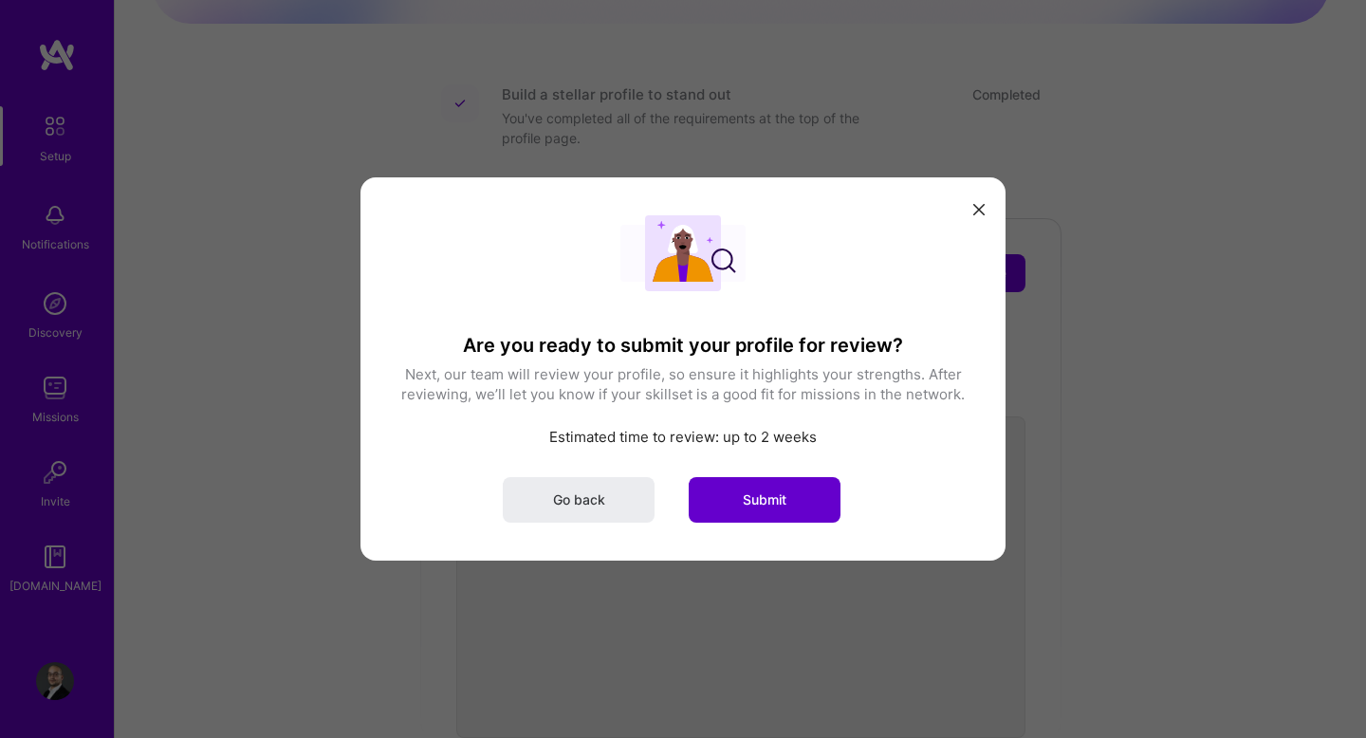
click at [726, 511] on button "Submit" at bounding box center [765, 500] width 152 height 46
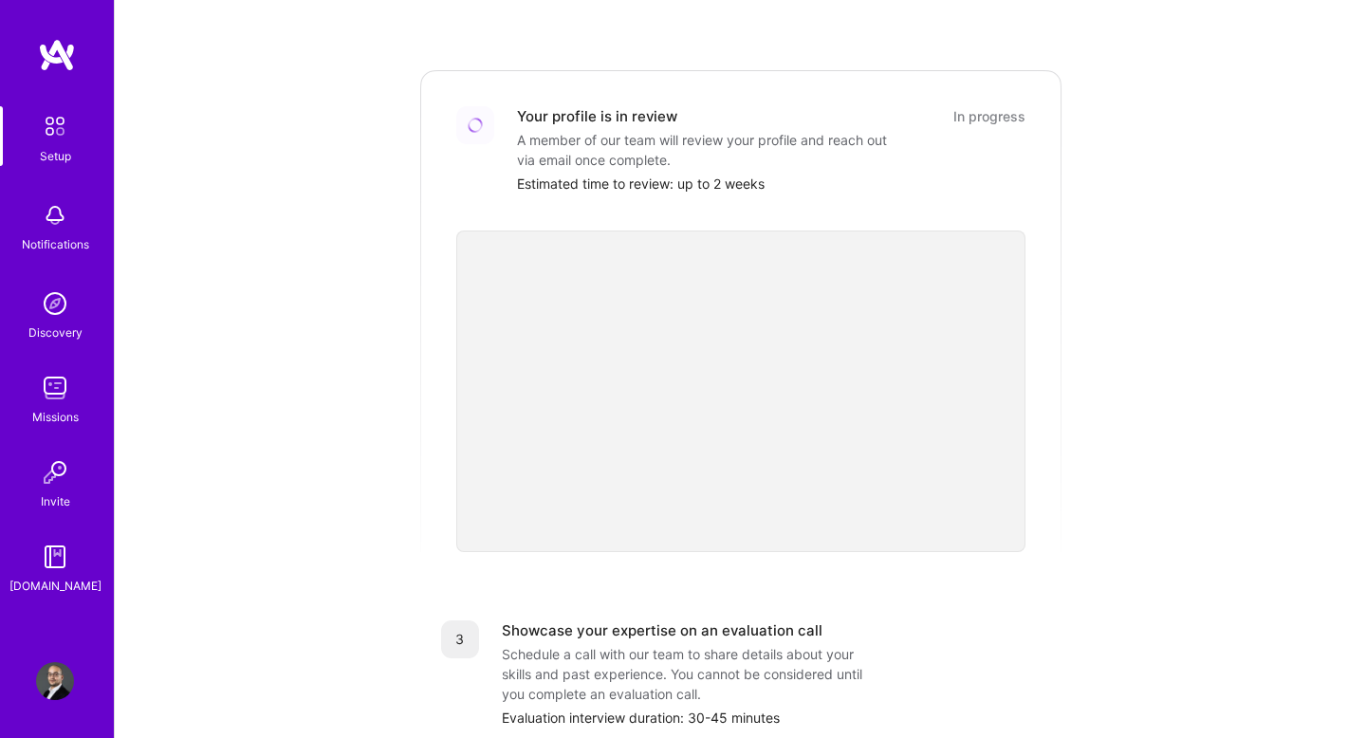
scroll to position [362, 0]
